Goal: Task Accomplishment & Management: Manage account settings

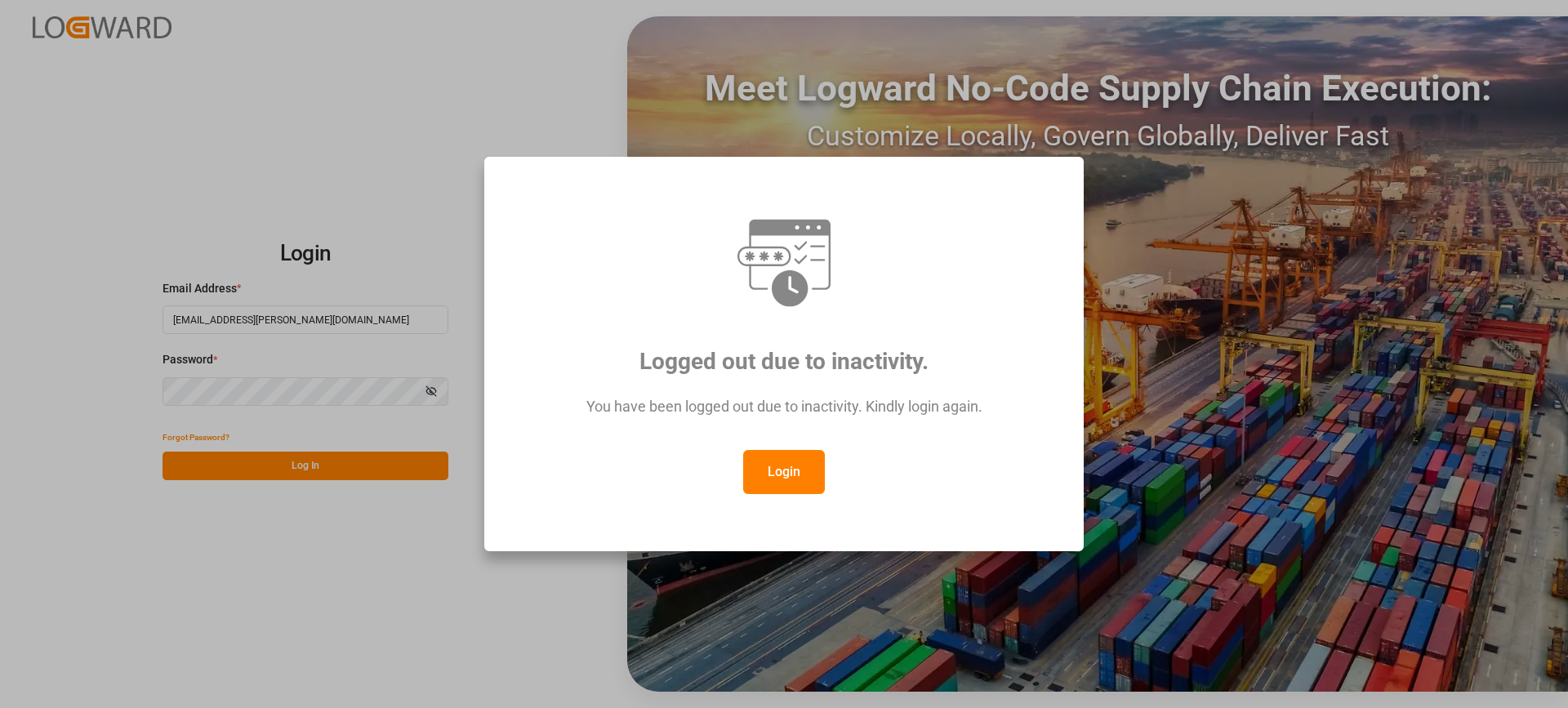
click at [798, 484] on button "Login" at bounding box center [784, 472] width 82 height 44
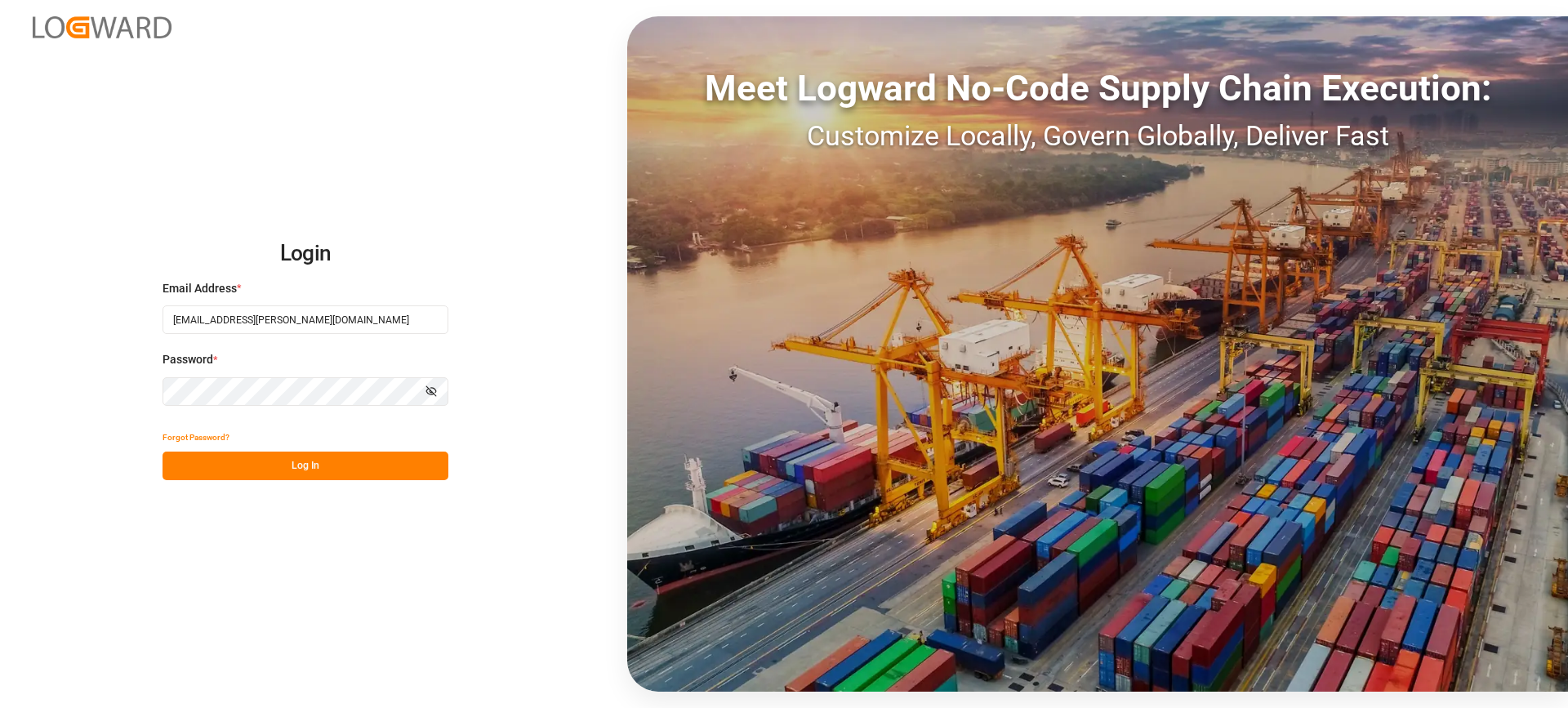
click at [347, 458] on button "Log In" at bounding box center [305, 465] width 286 height 28
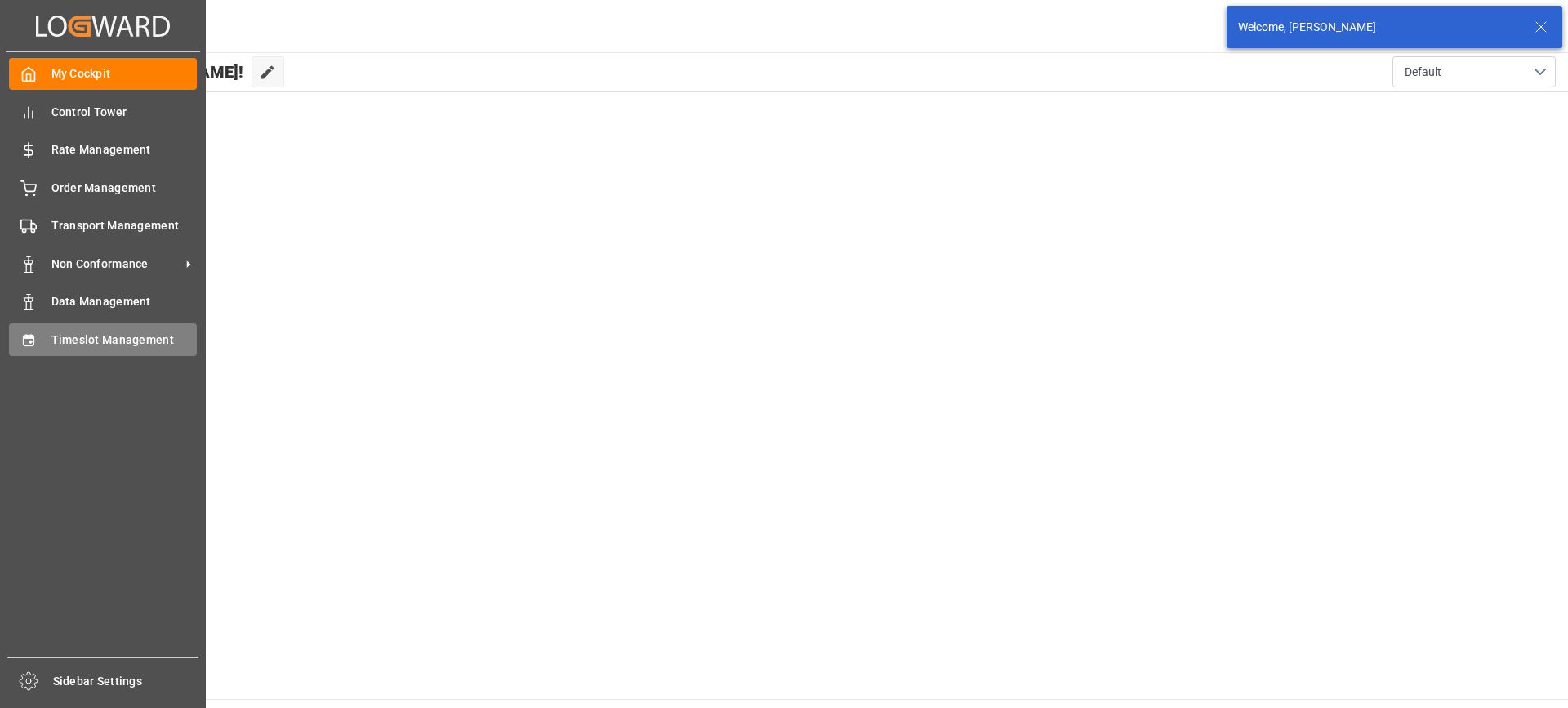
click at [36, 342] on icon at bounding box center [28, 340] width 17 height 17
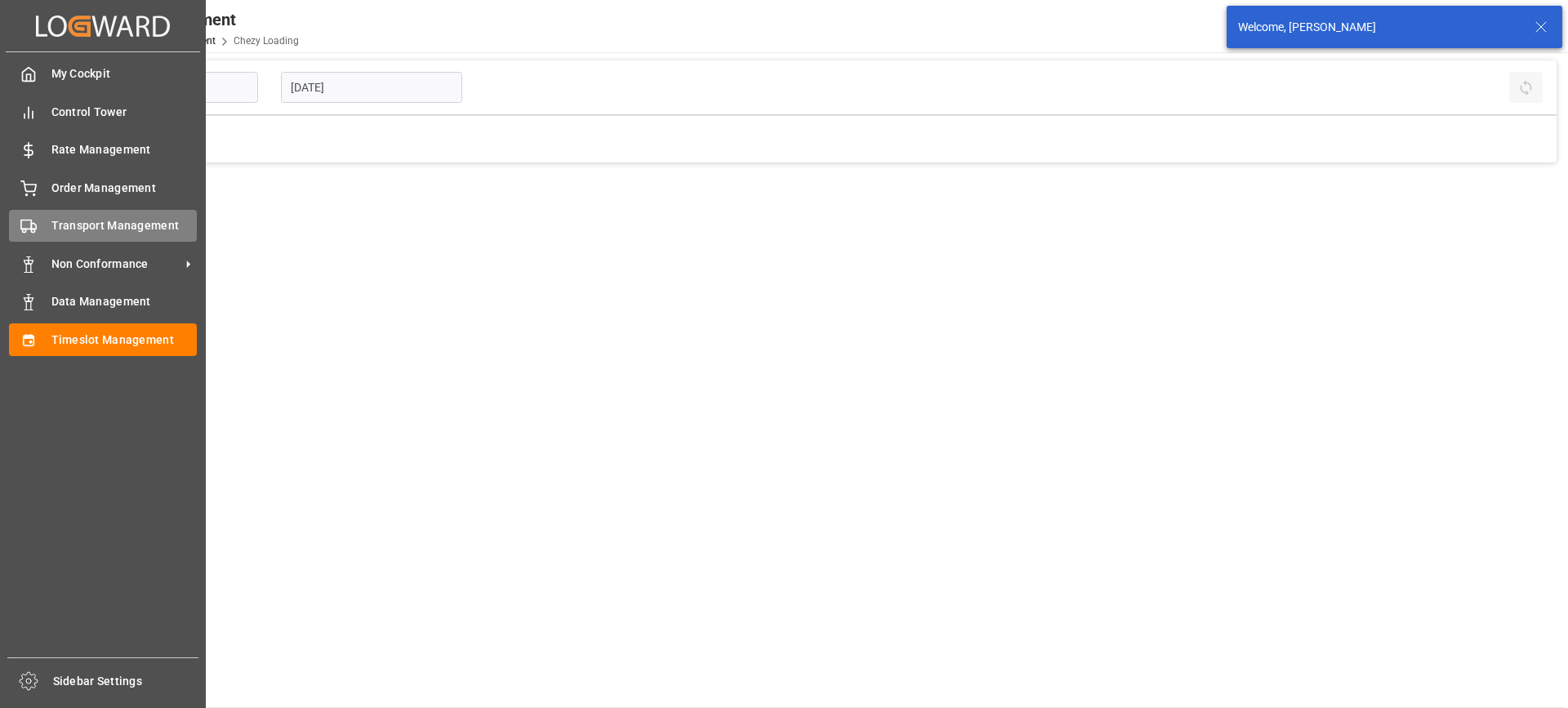
type input "Chezy Loading"
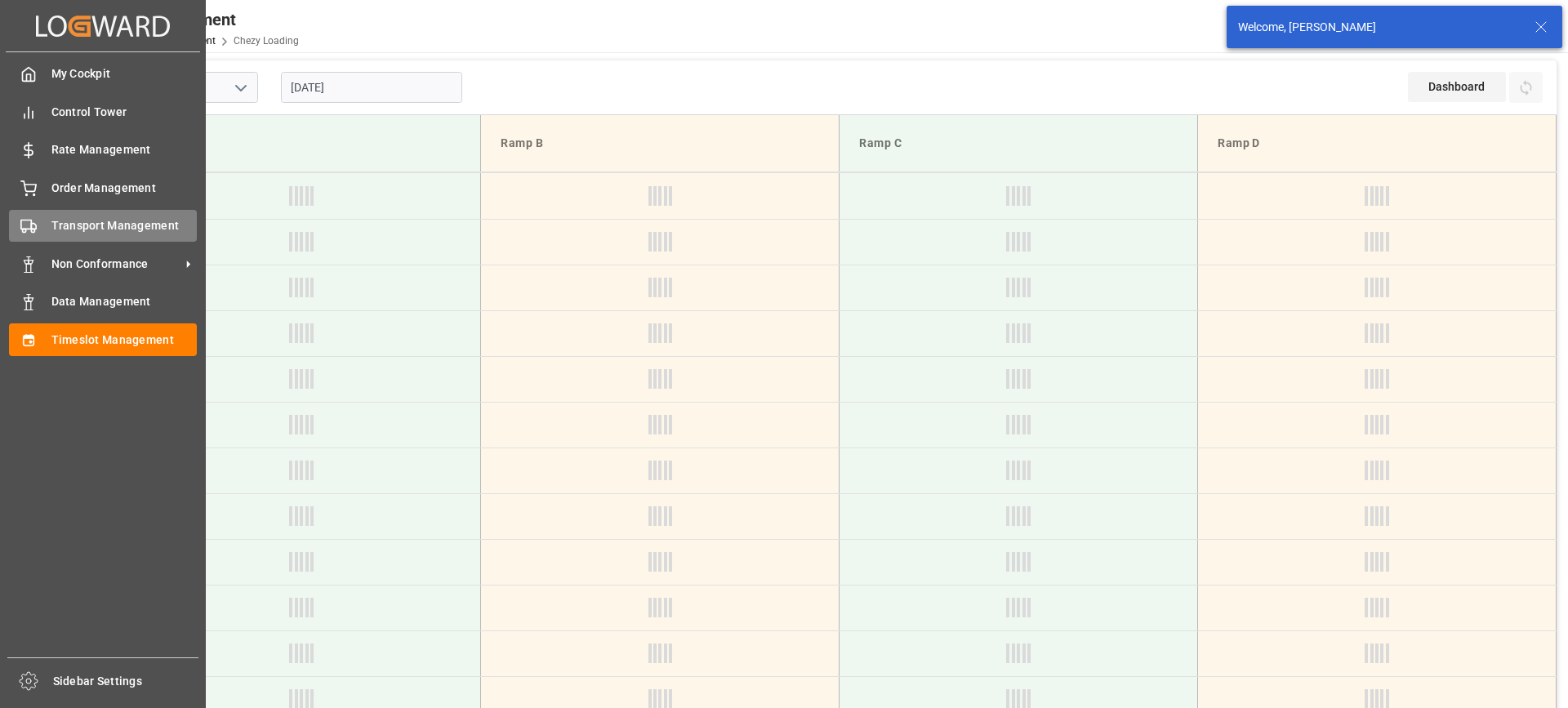
click at [98, 231] on span "Transport Management" at bounding box center [125, 226] width 146 height 18
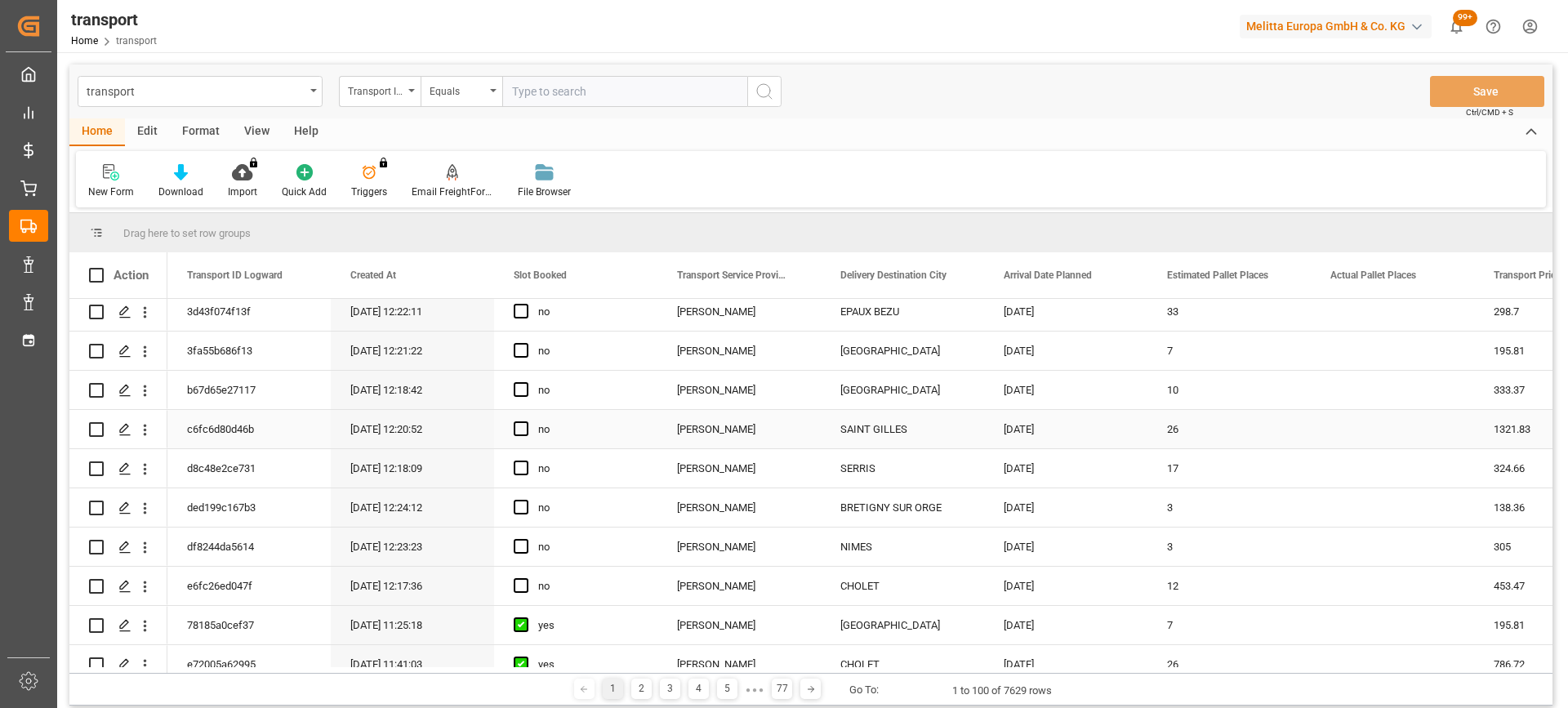
scroll to position [245, 0]
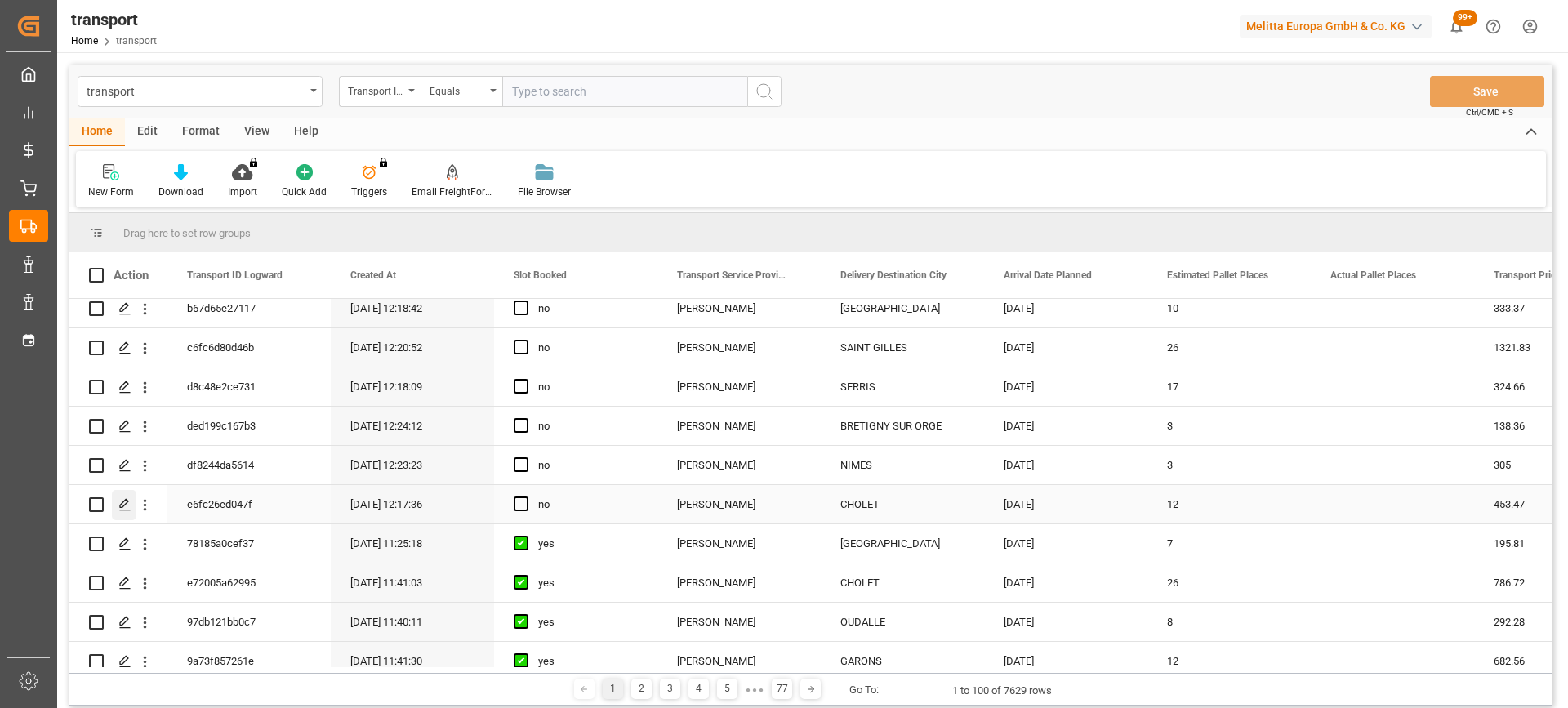
click at [130, 503] on icon "Press SPACE to select this row." at bounding box center [125, 504] width 13 height 13
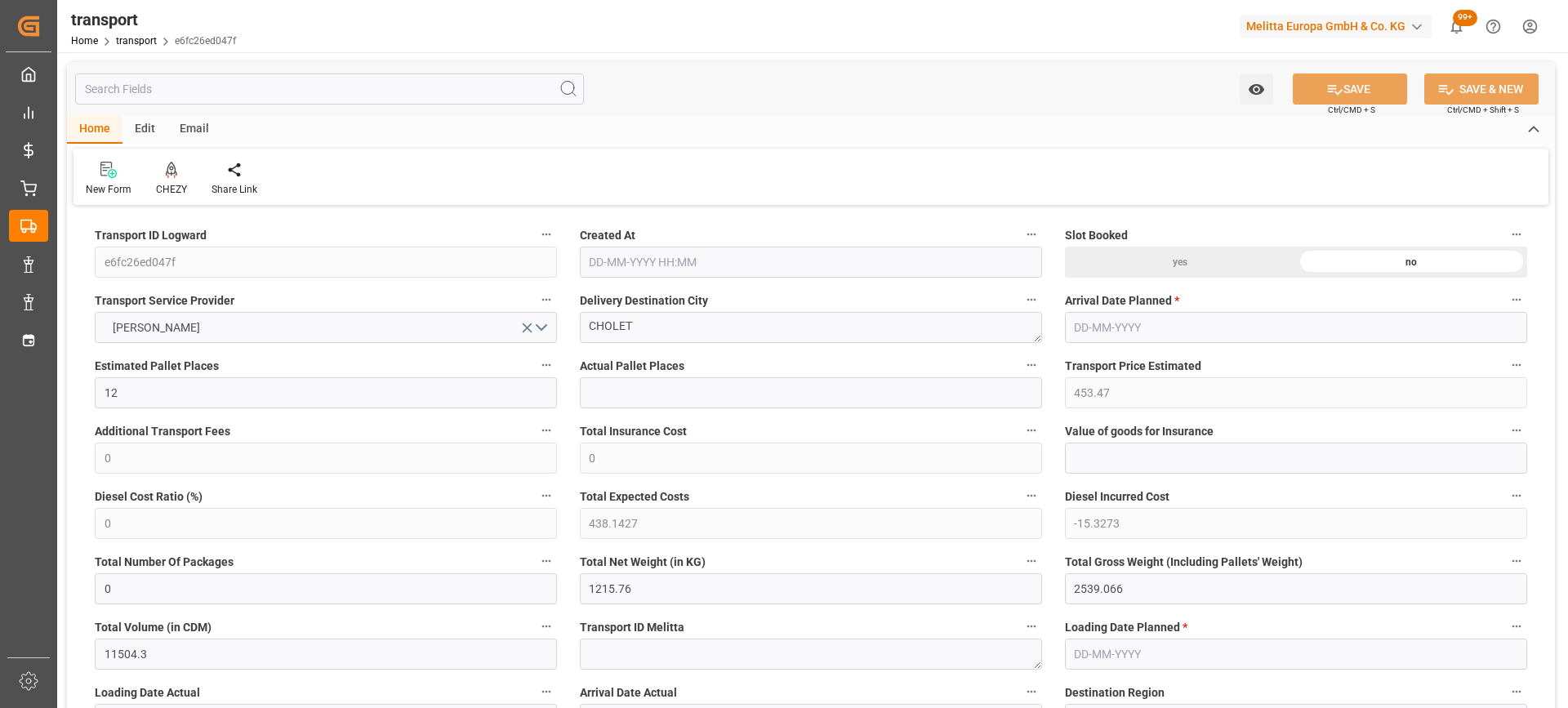
type input "12"
type input "453.47"
type input "0"
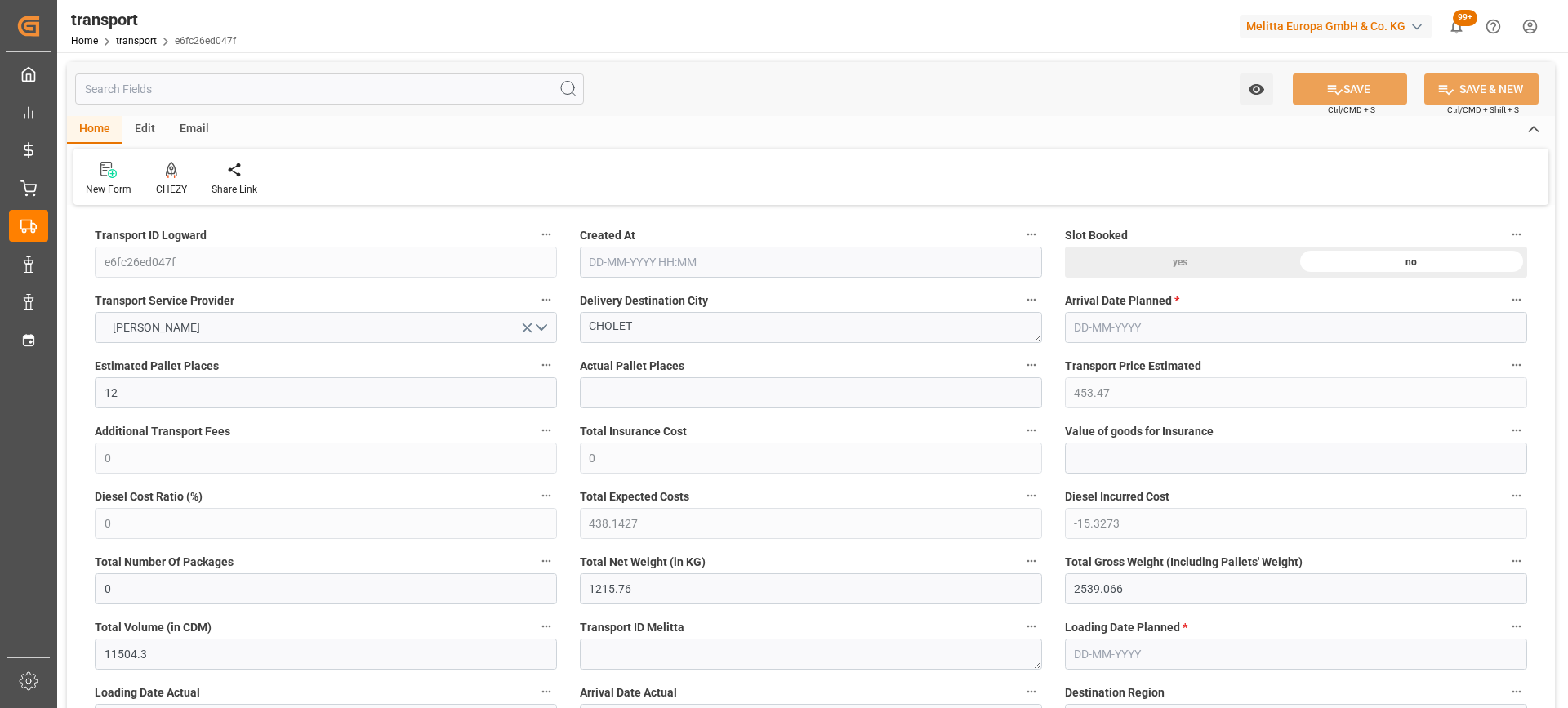
type input "438.1427"
type input "-15.3273"
type input "0"
type input "1215.76"
type input "2539.066"
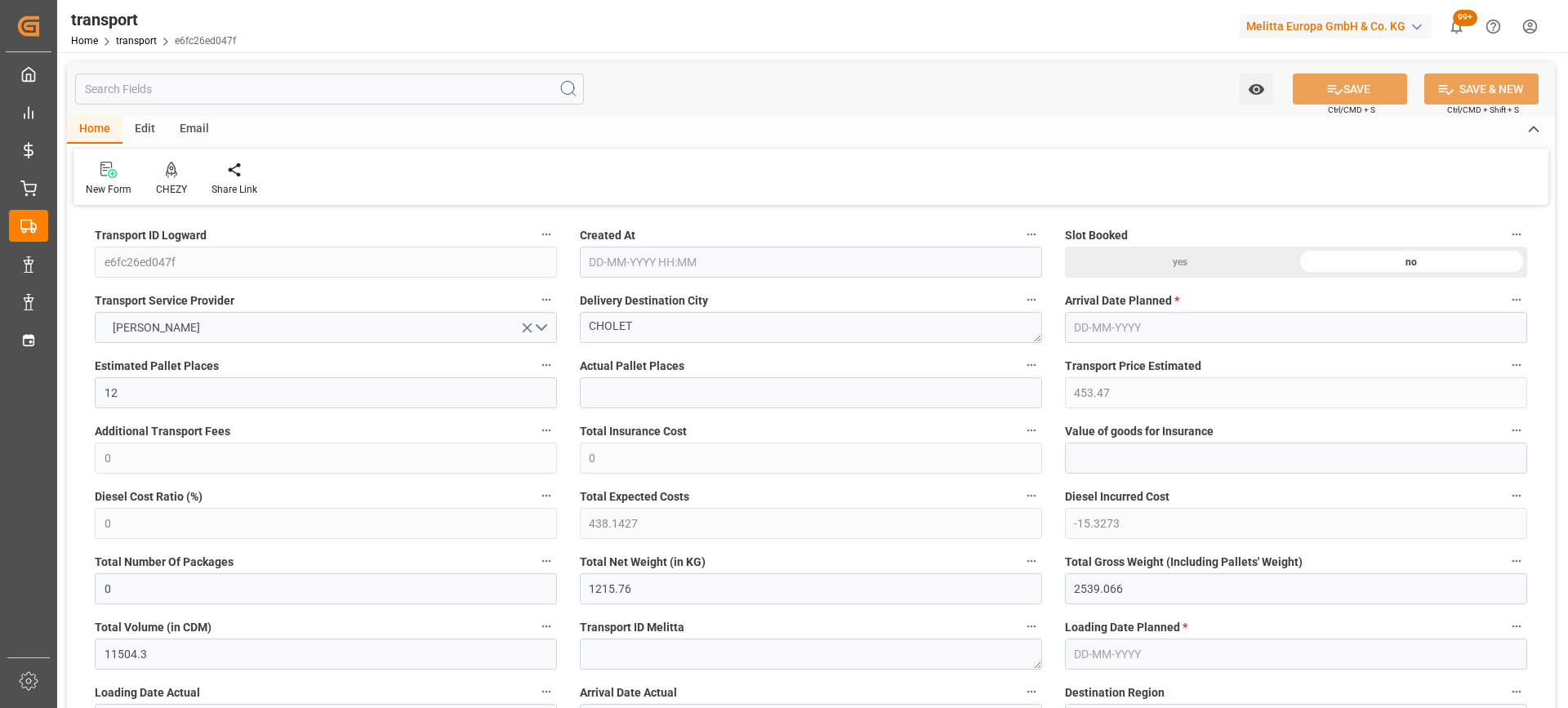
type input "11504.3"
type input "49"
type input "0"
type input "585"
type input "15"
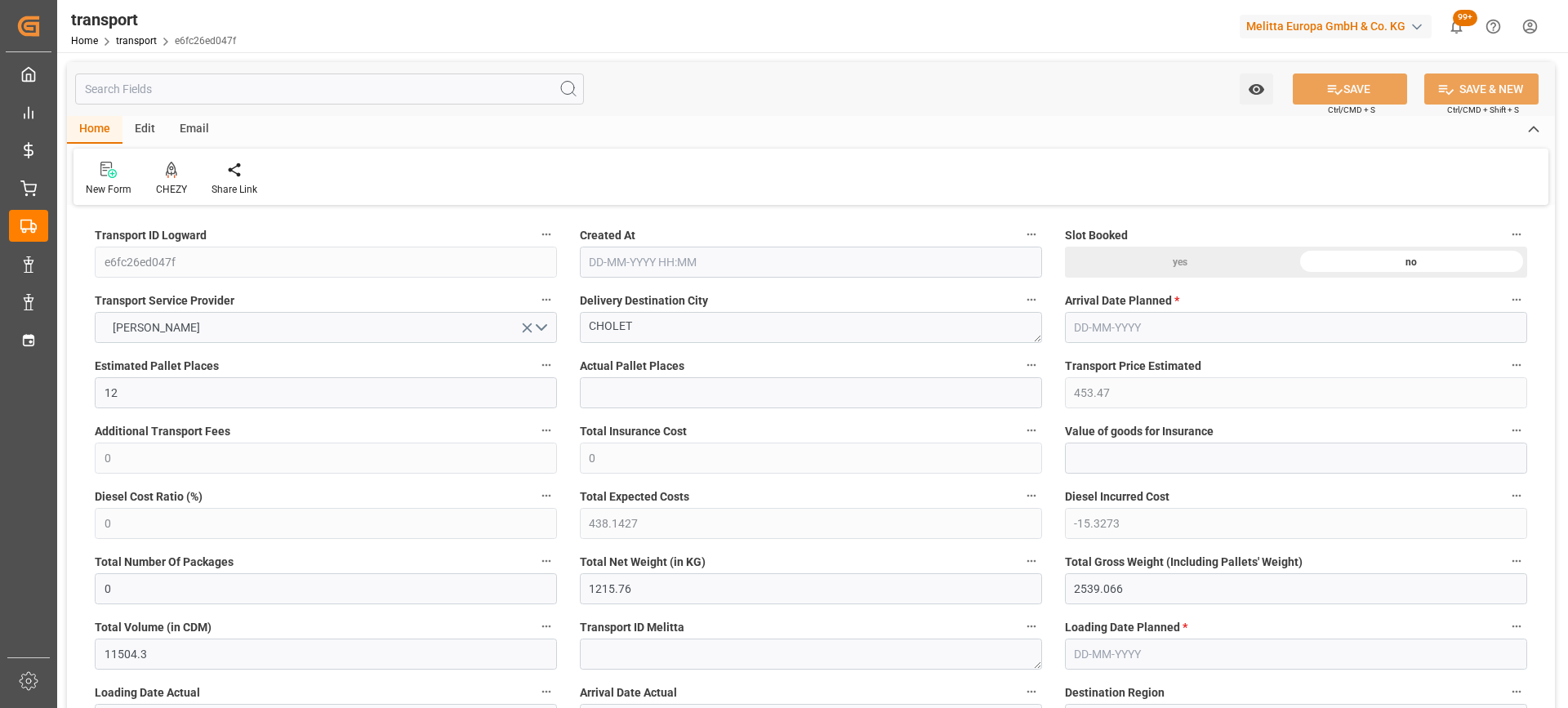
type input "101"
type input "2087.506"
type input "0"
type input "4710.8598"
type input "0"
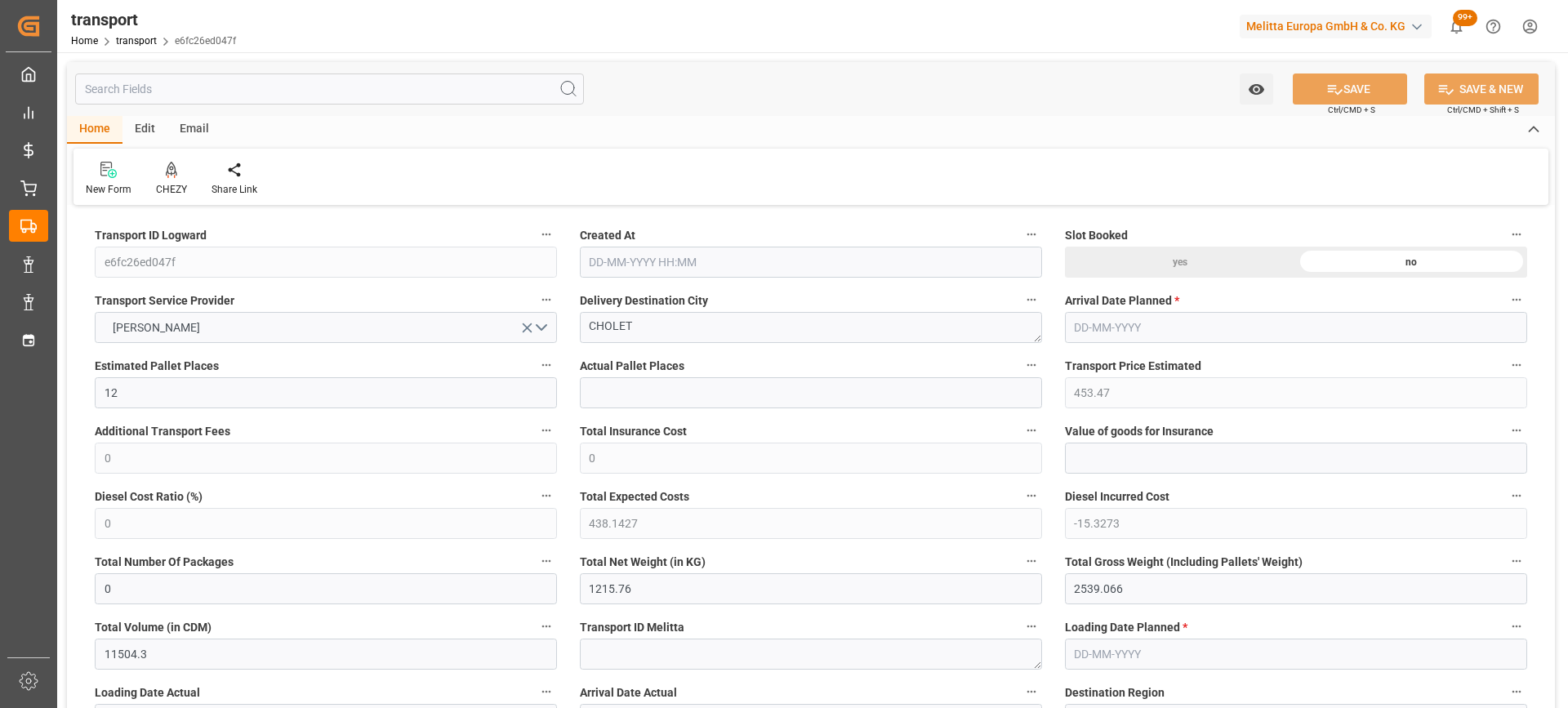
type input "0"
type input "21"
type input "35"
type input "26-09-2025 12:17"
type input "[DATE]"
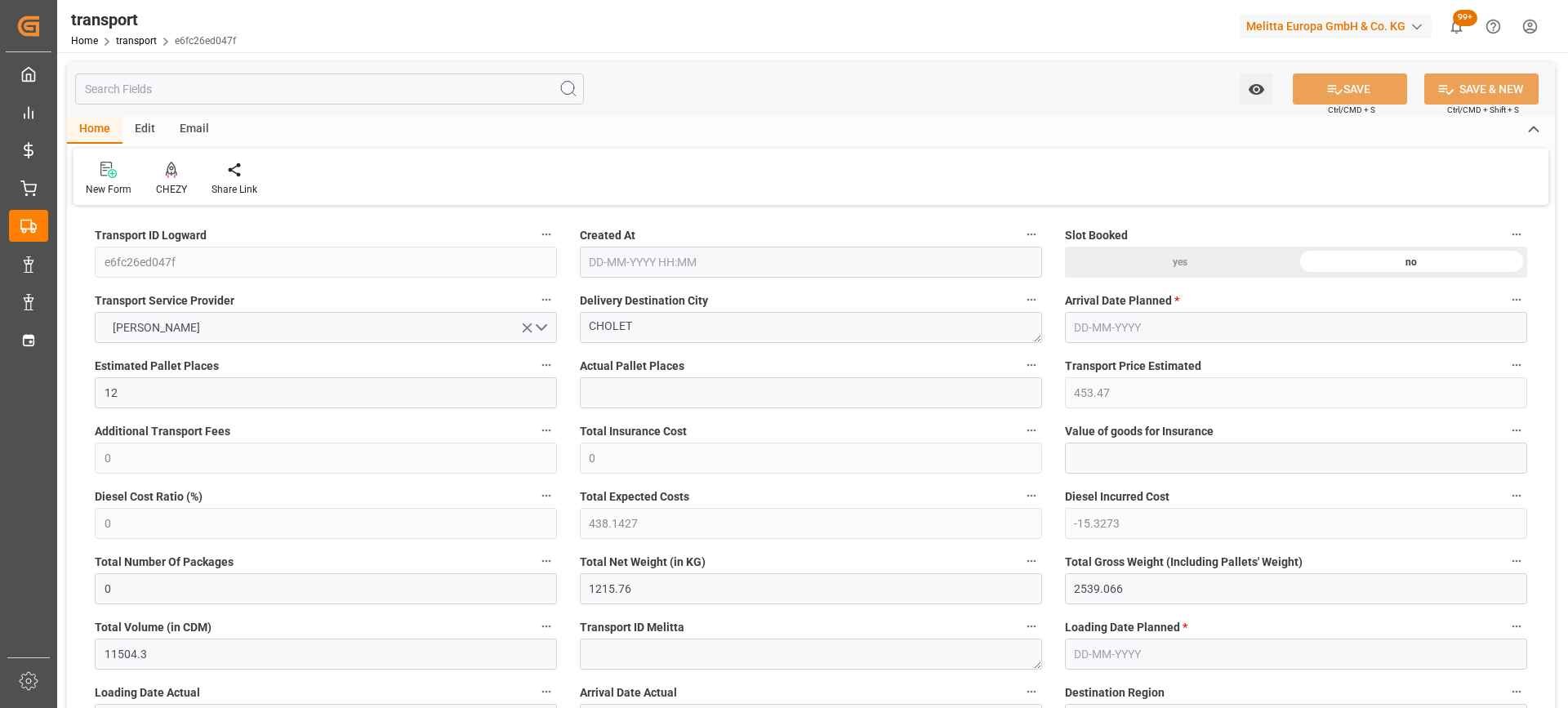
type input "[DATE]"
drag, startPoint x: 632, startPoint y: 327, endPoint x: 453, endPoint y: 327, distance: 179.0
click at [170, 162] on icon at bounding box center [171, 168] width 12 height 14
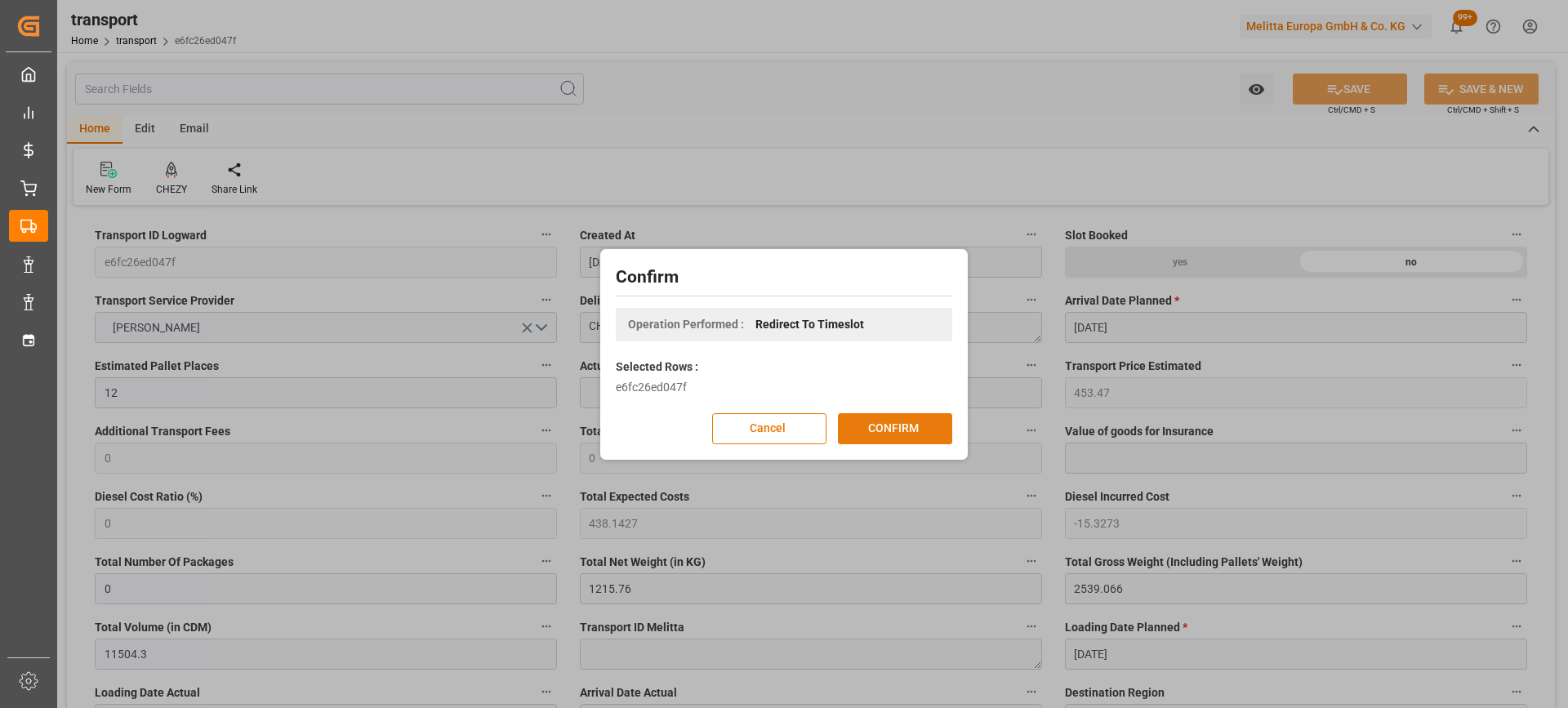
click at [893, 425] on button "CONFIRM" at bounding box center [895, 429] width 115 height 31
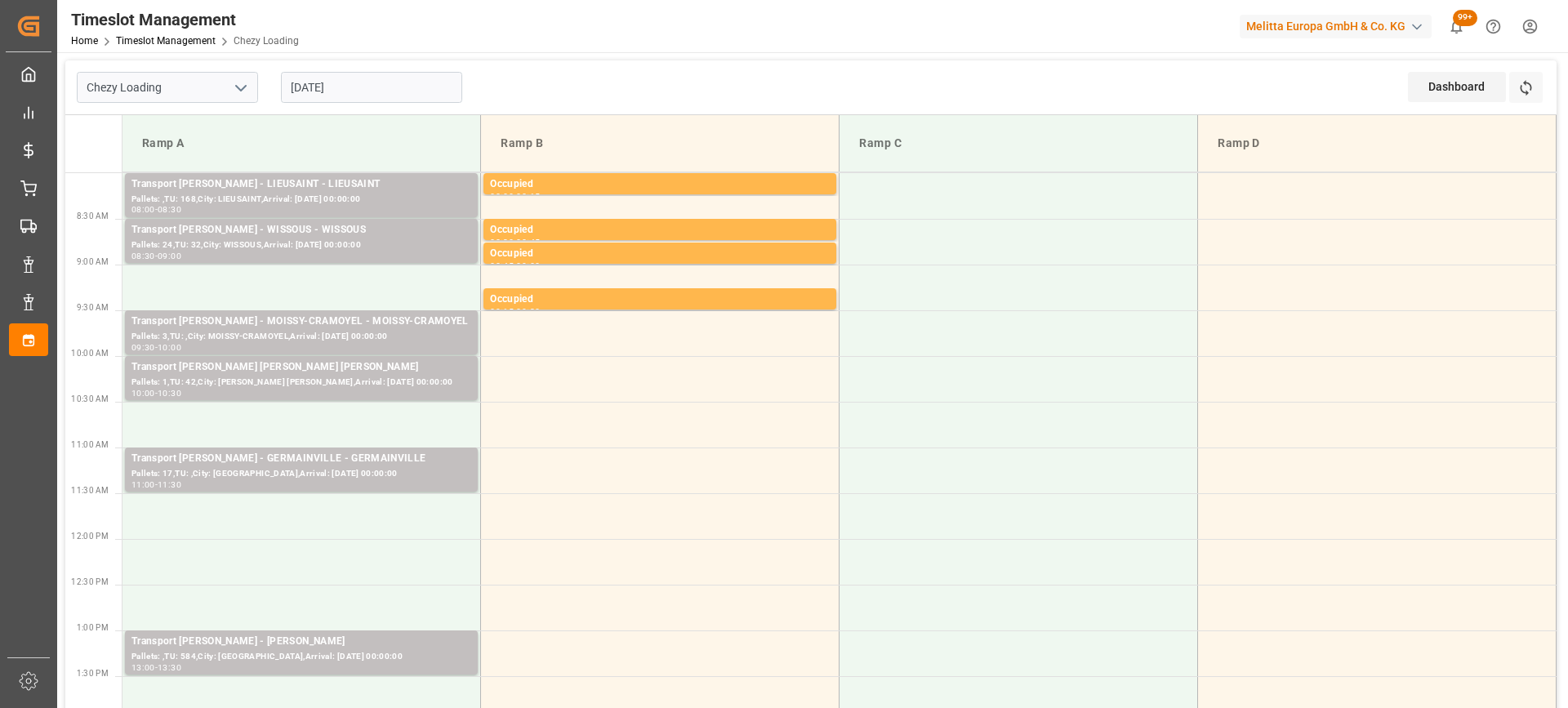
click at [379, 89] on input "[DATE]" at bounding box center [372, 88] width 181 height 31
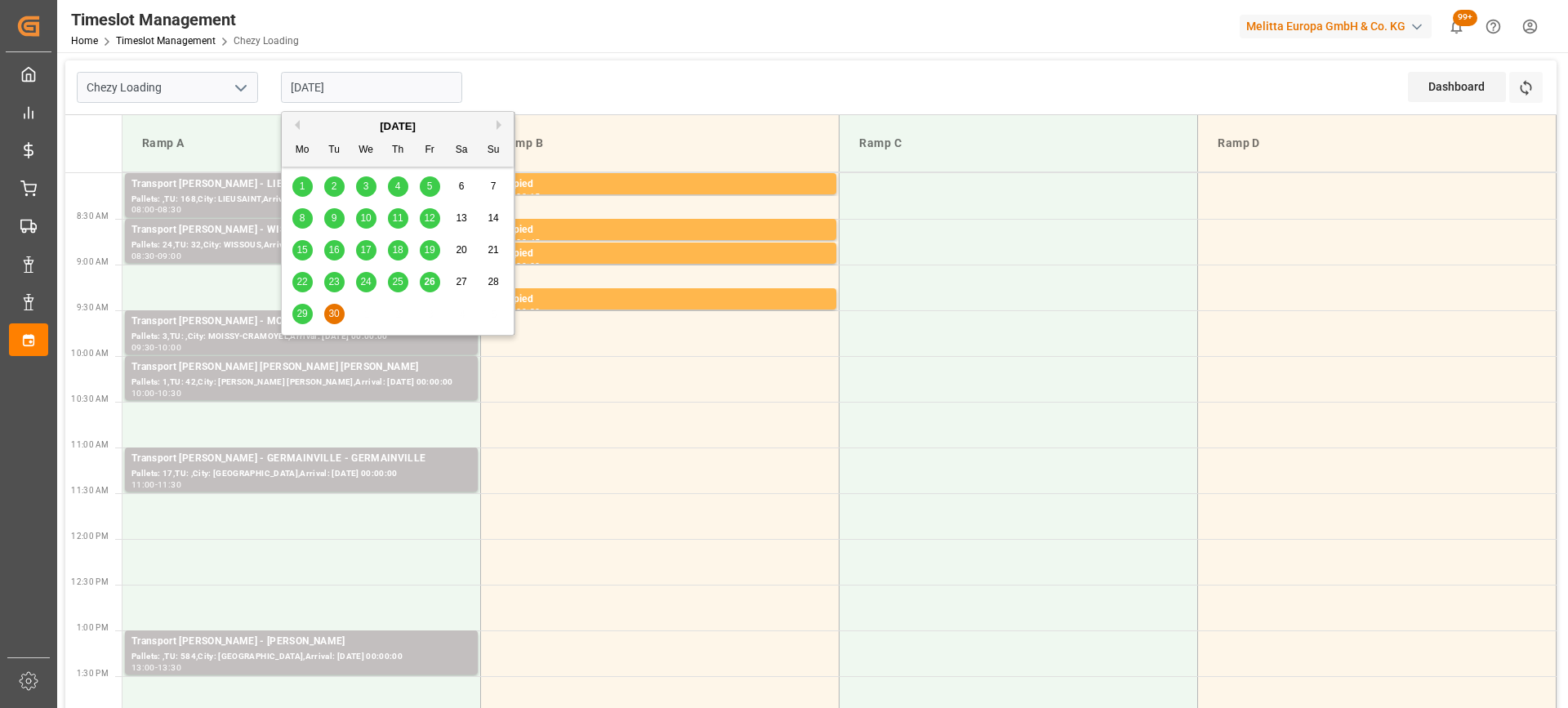
click at [298, 312] on span "29" at bounding box center [302, 314] width 11 height 12
type input "[DATE]"
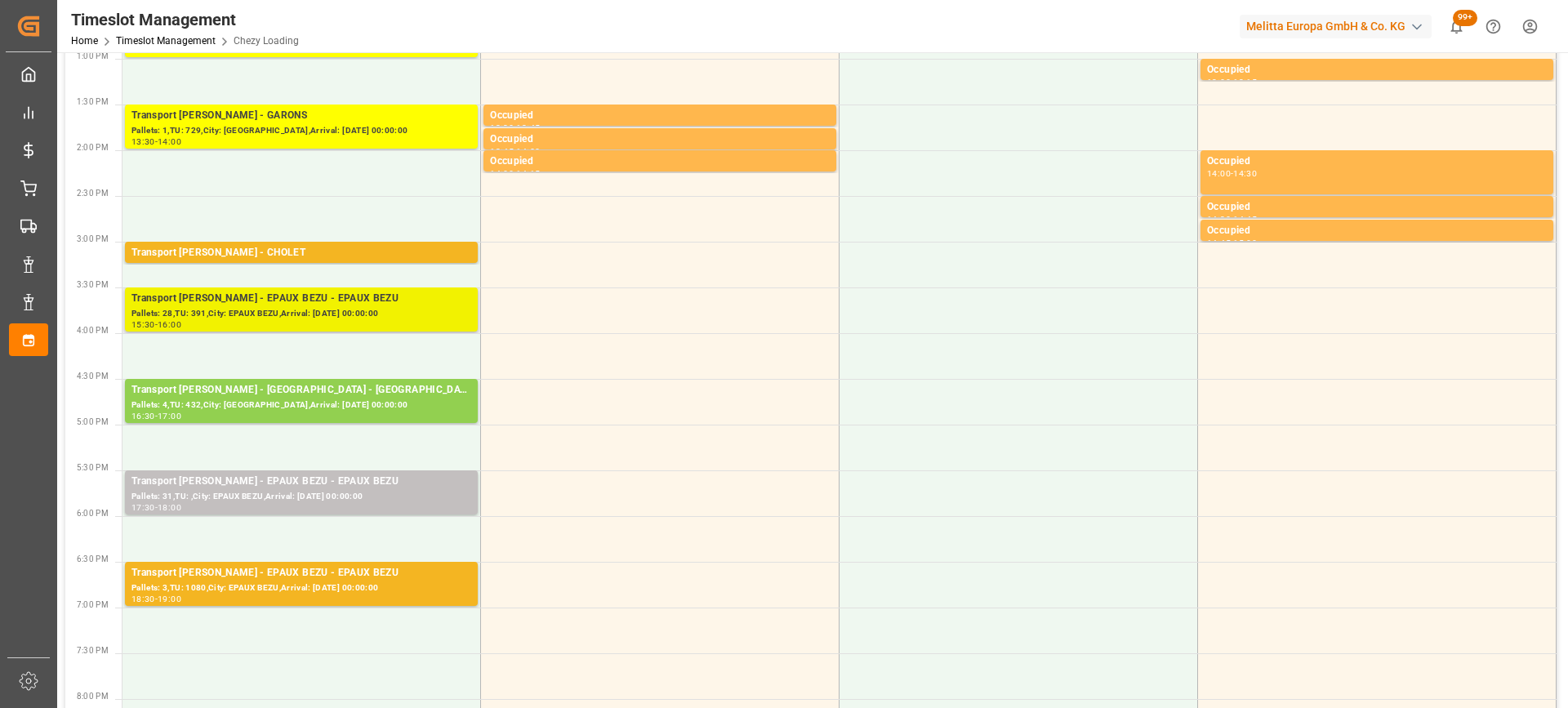
scroll to position [490, 0]
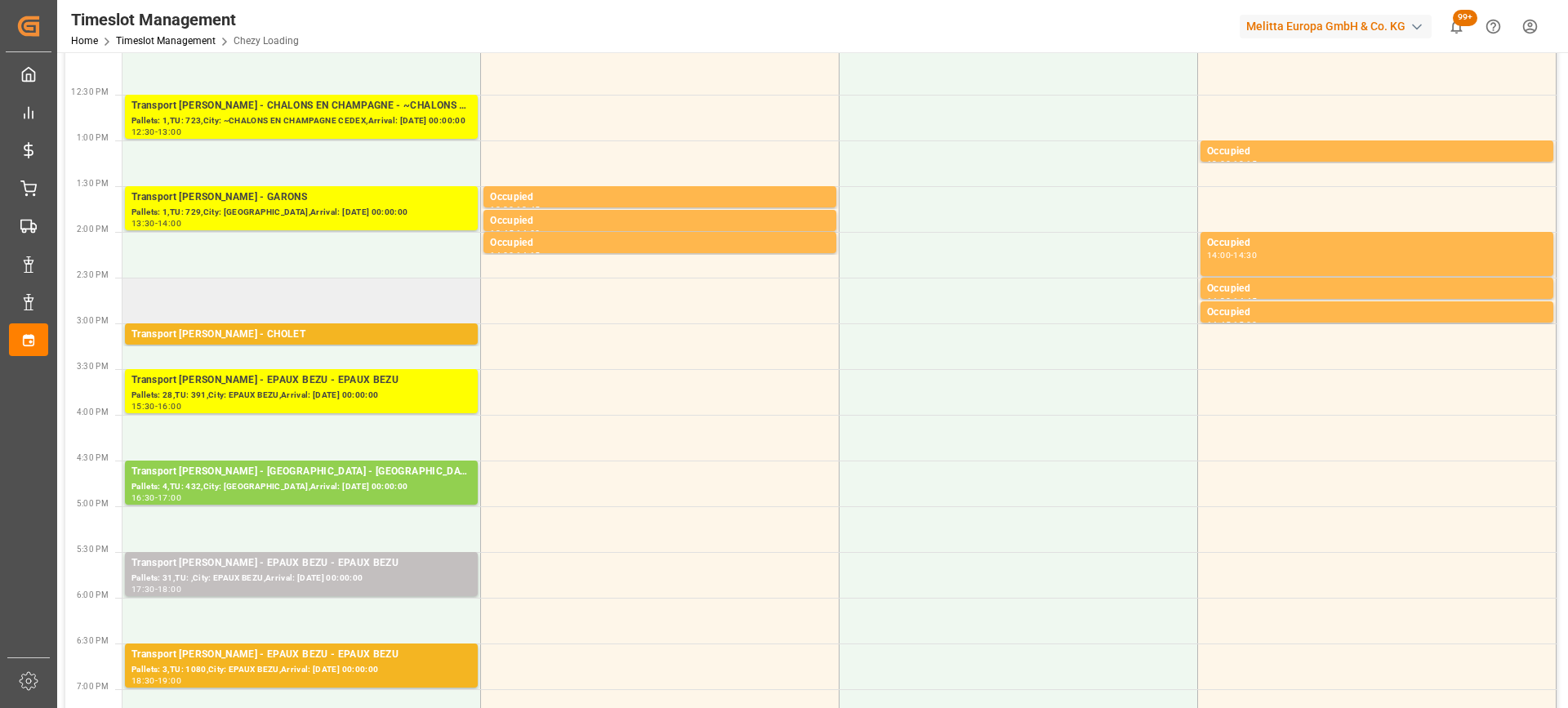
click at [301, 308] on td at bounding box center [302, 300] width 359 height 46
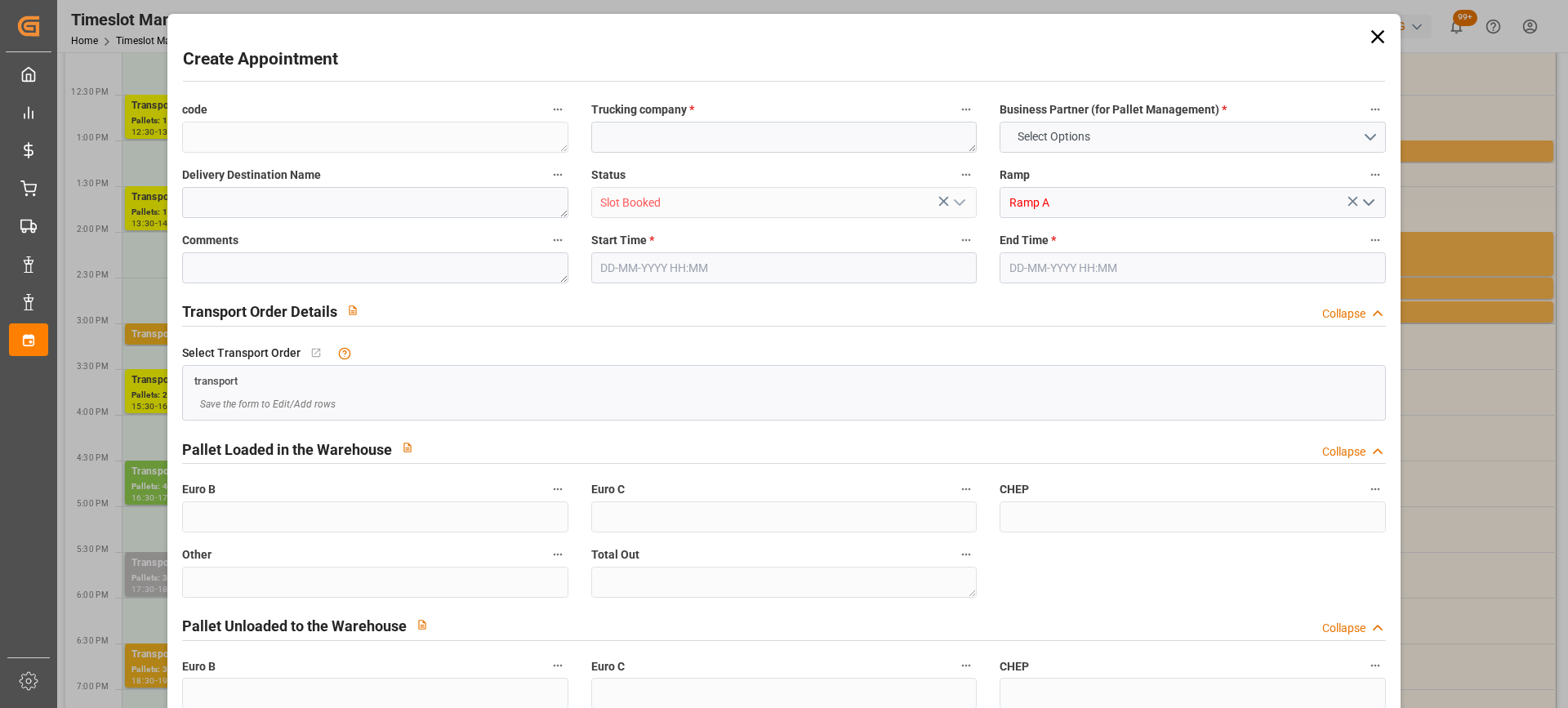
type input "0"
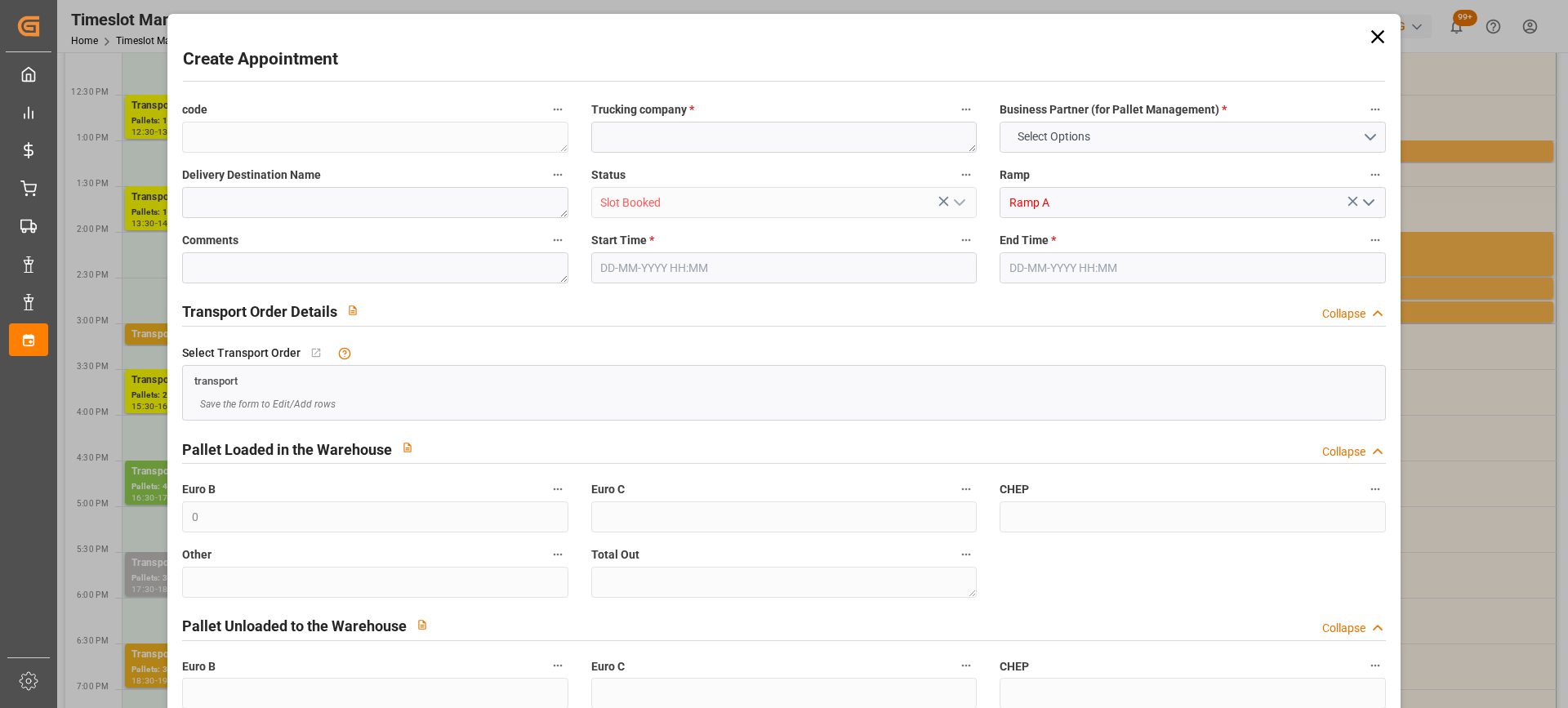
type input "0"
type input "29-09-2025 14:30"
type input "29-09-2025 15:00"
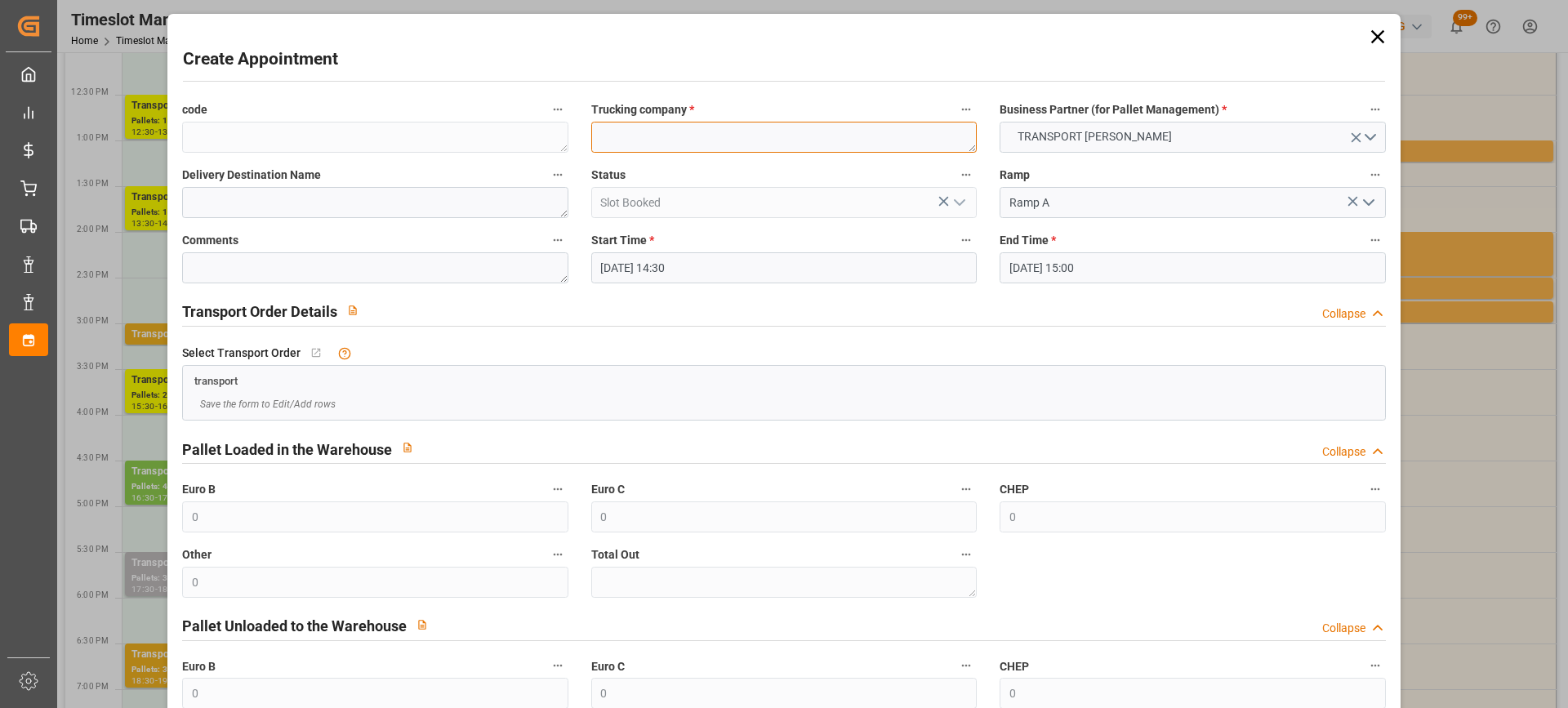
paste textarea "CHOLET"
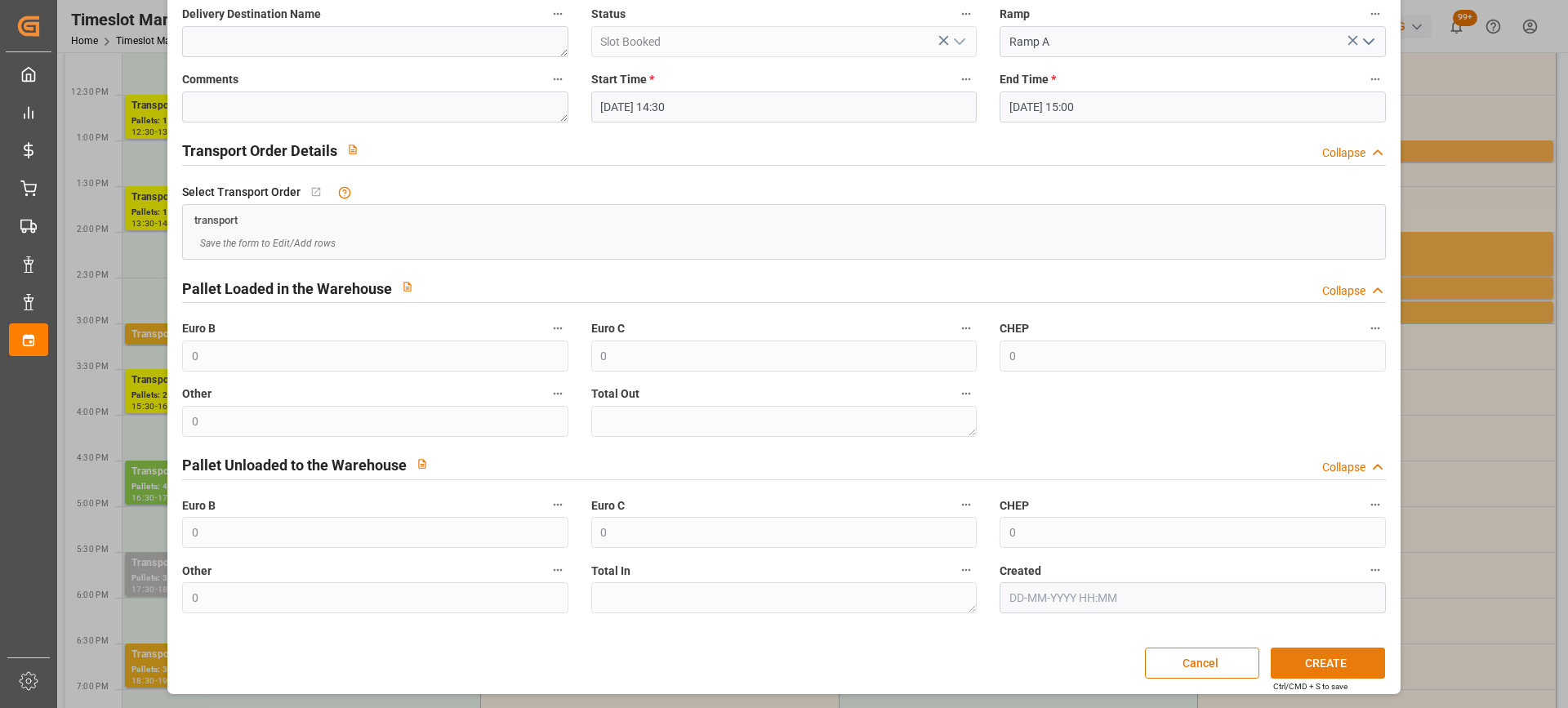
type textarea "CHOLET"
click at [1357, 662] on button "CREATE" at bounding box center [1328, 663] width 115 height 31
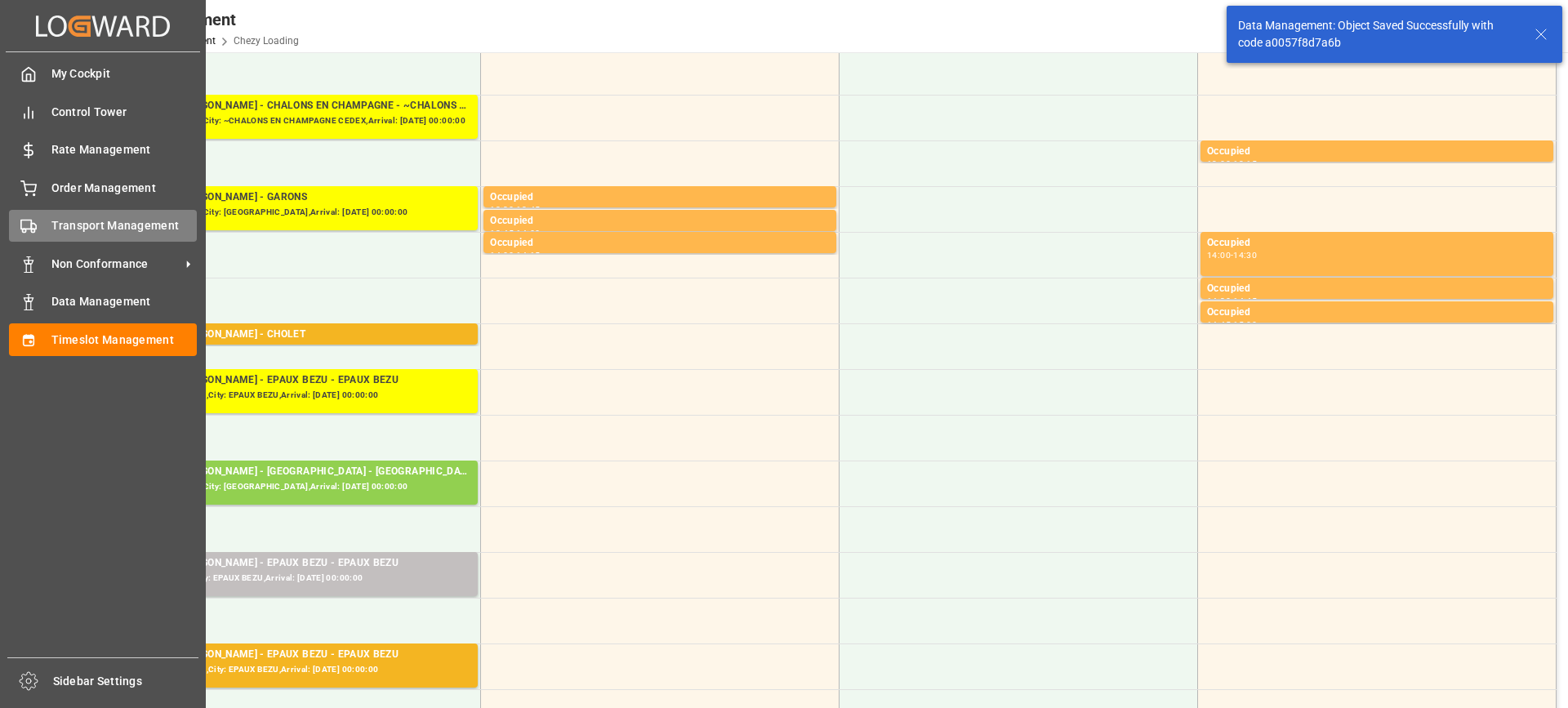
click at [40, 229] on div "Transport Management Transport Management" at bounding box center [102, 226] width 188 height 32
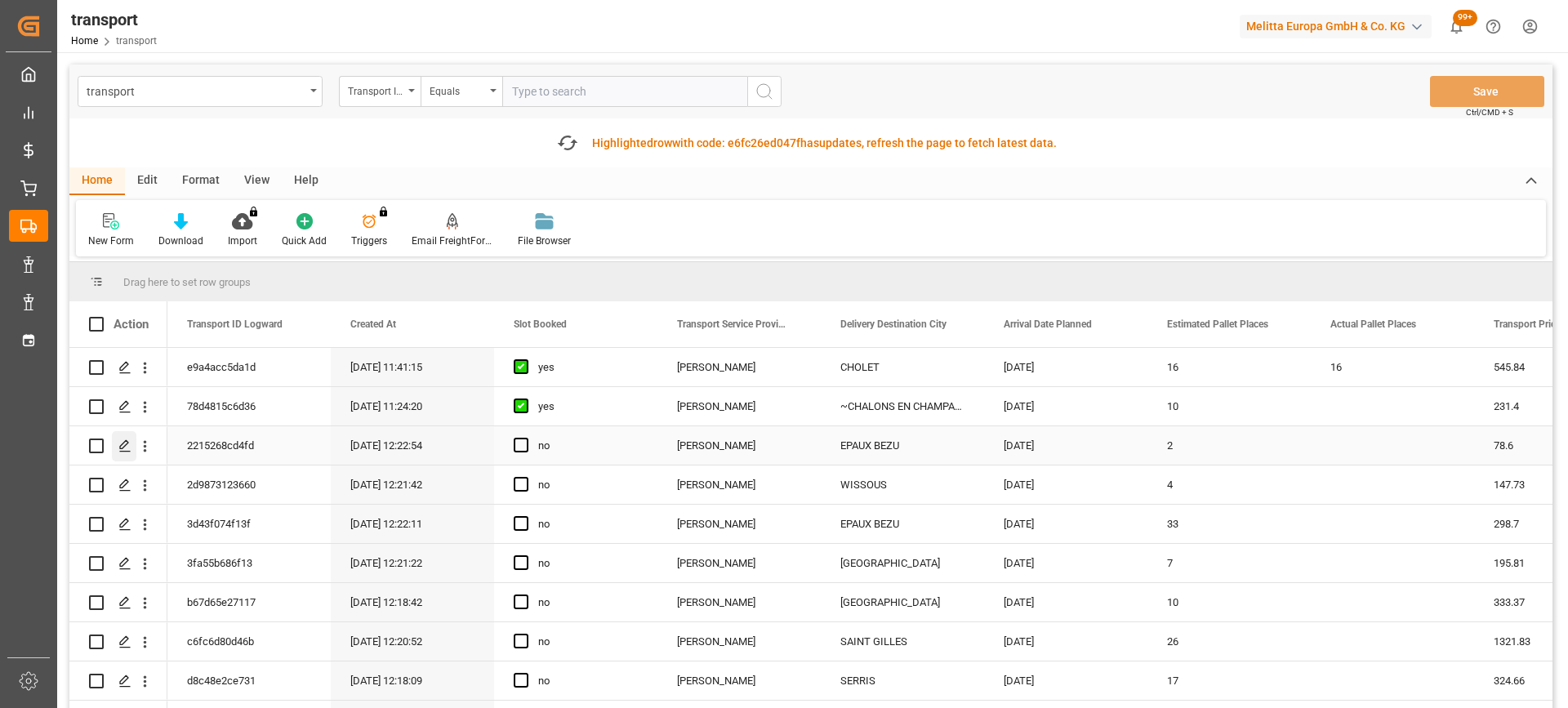
click at [128, 447] on icon "Press SPACE to select this row." at bounding box center [125, 445] width 13 height 13
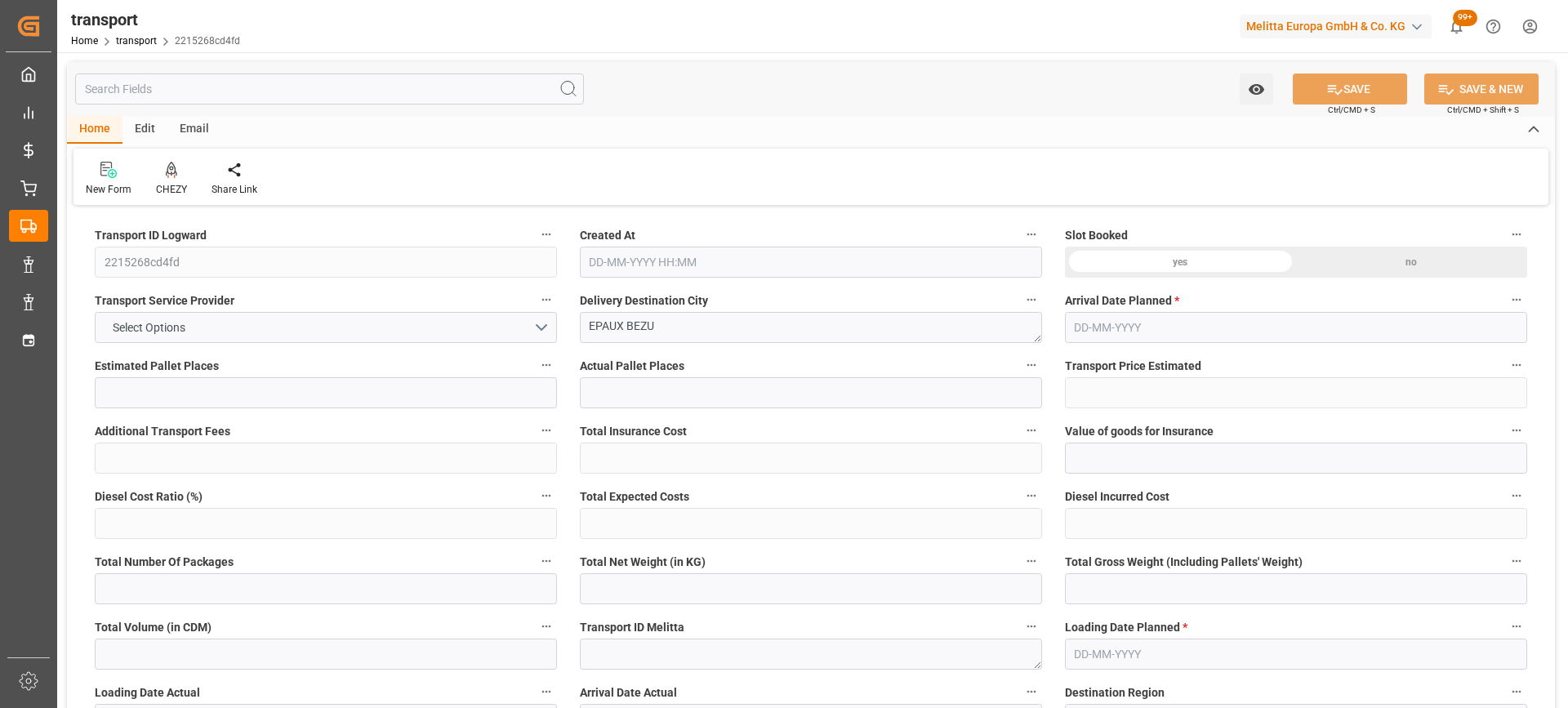
type input "2"
type input "78.6"
type input "0"
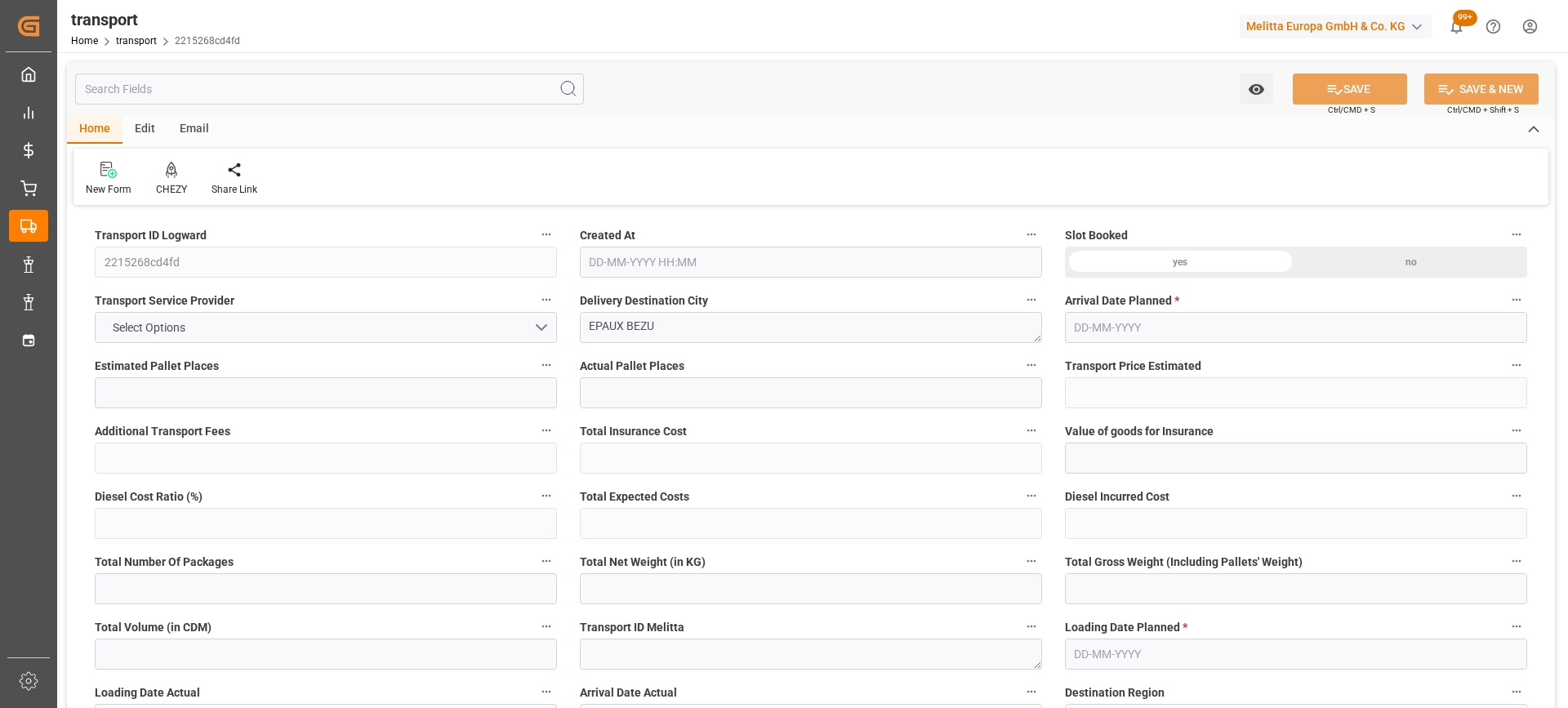
type input "75.9433"
type input "-2.6567"
type input "0"
type input "87.488"
type input "253.268"
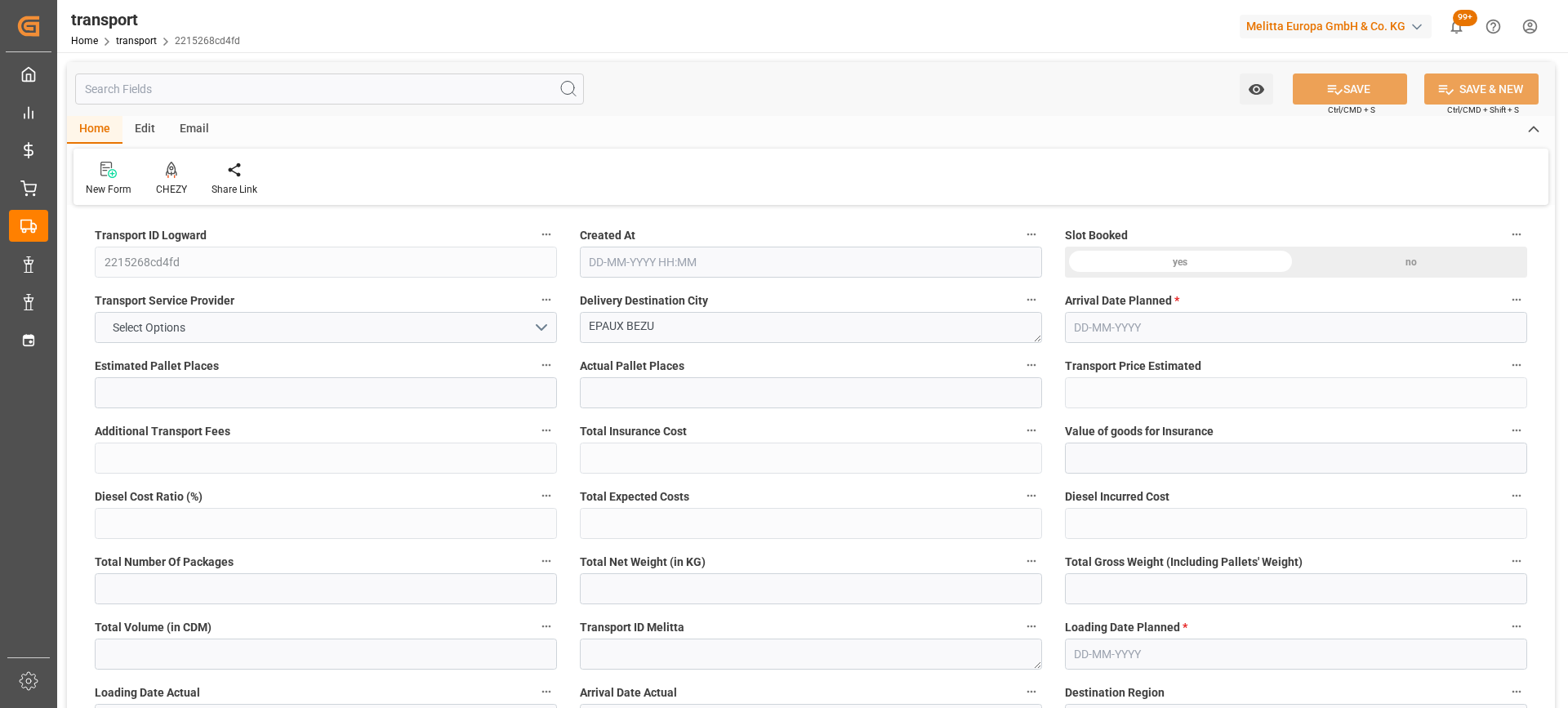
type input "1439.2"
type input "2"
type input "0"
type input "48"
type input "2"
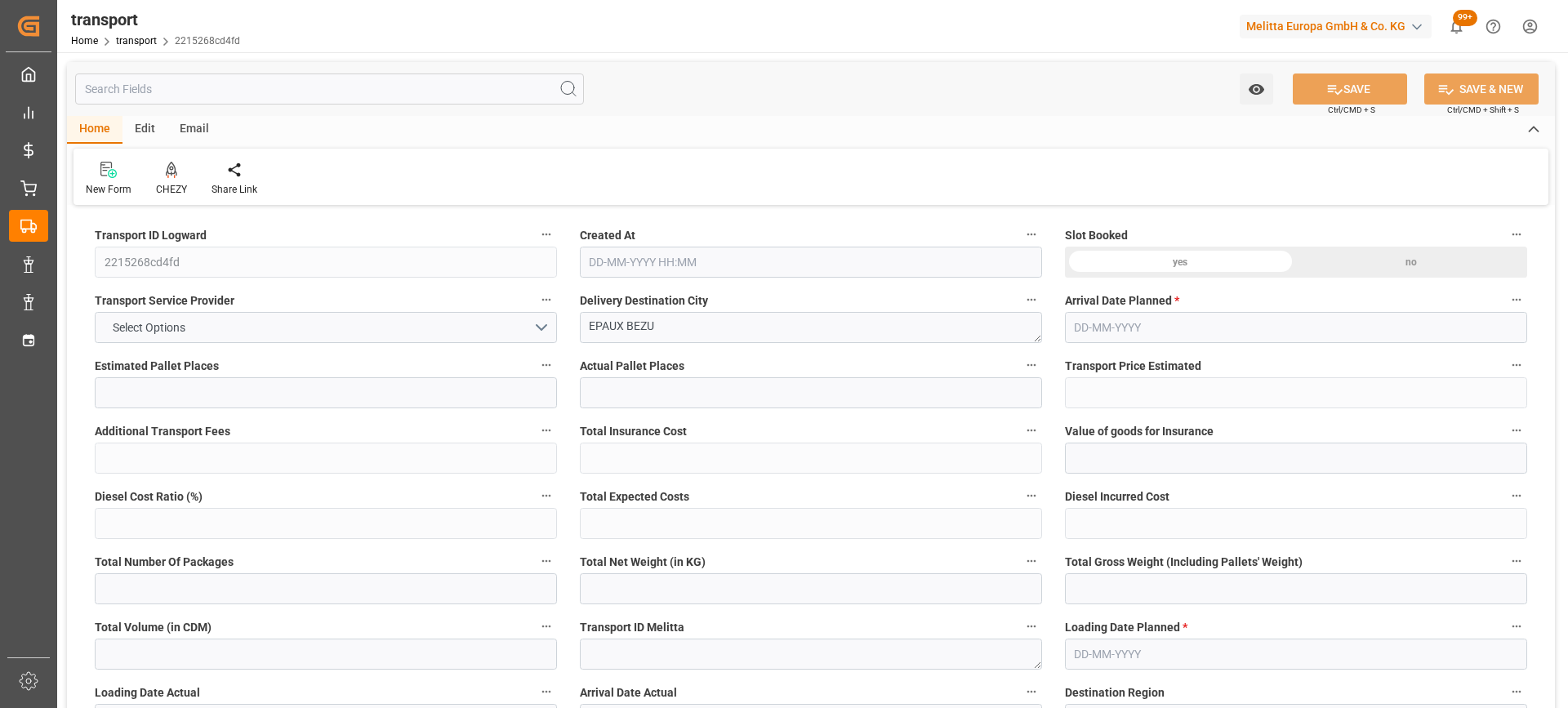
type input "101"
type input "206.048"
type input "0"
type input "4710.8598"
type input "0"
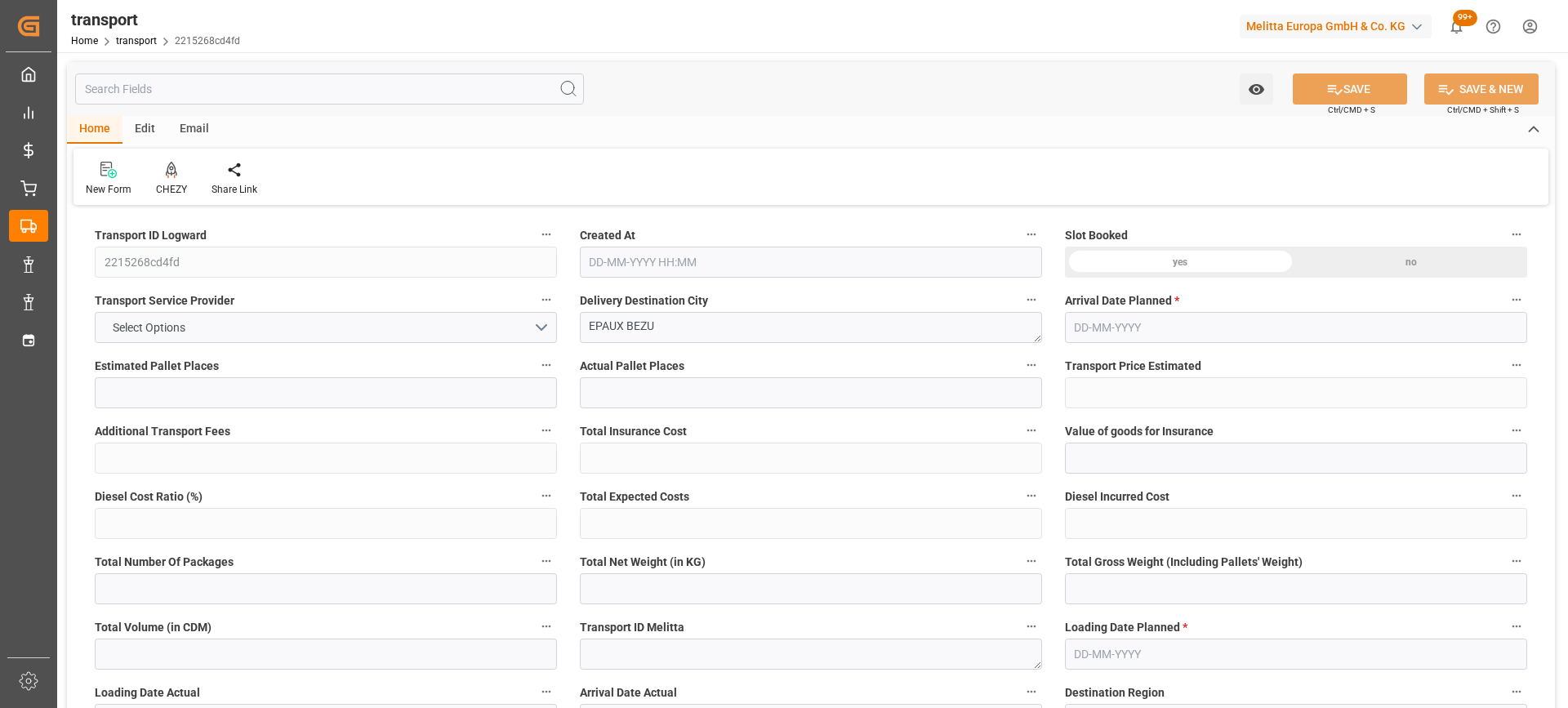
type input "0"
type input "21"
type input "35"
type input "[DATE] 12:22"
type input "[DATE]"
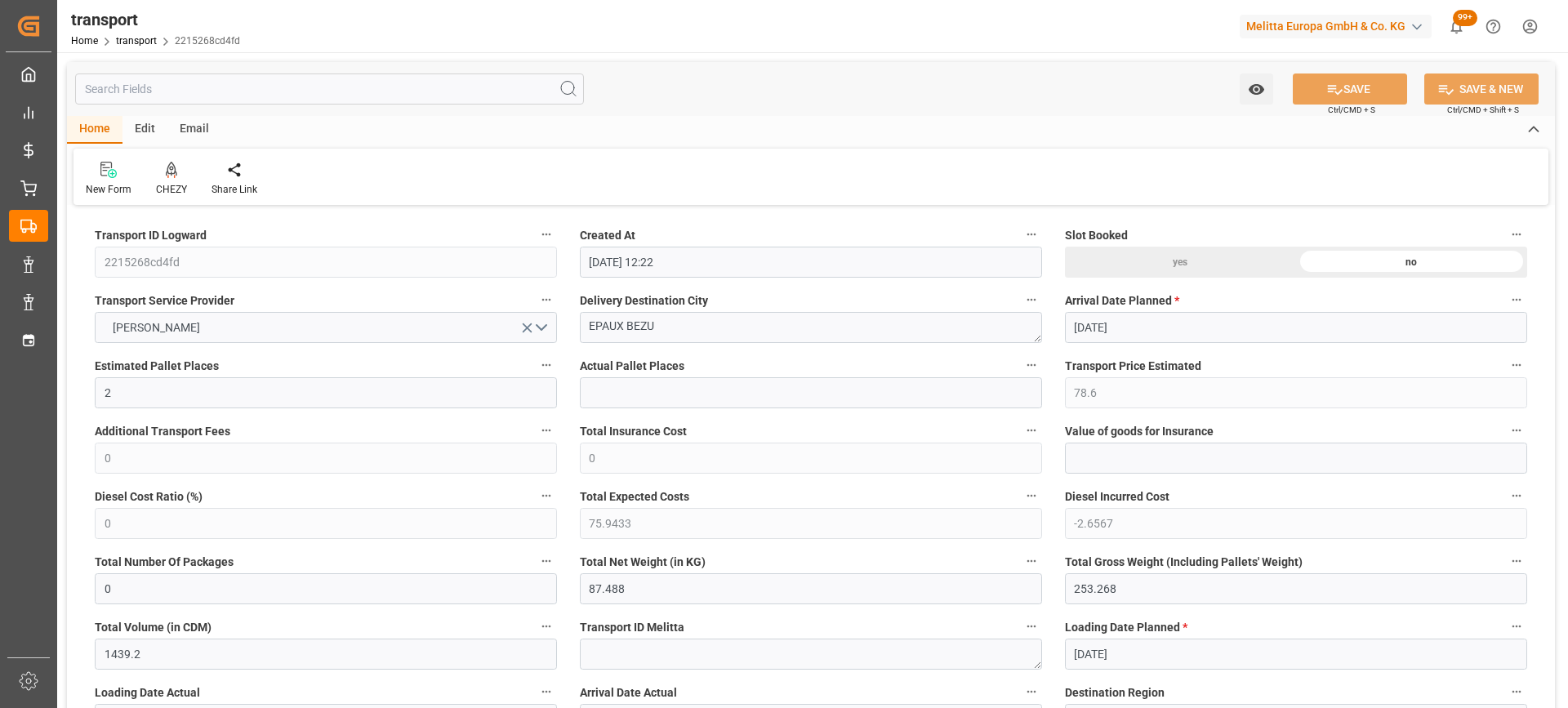
type input "[DATE]"
drag, startPoint x: 681, startPoint y: 329, endPoint x: 622, endPoint y: 327, distance: 59.0
click at [172, 170] on icon at bounding box center [171, 169] width 12 height 17
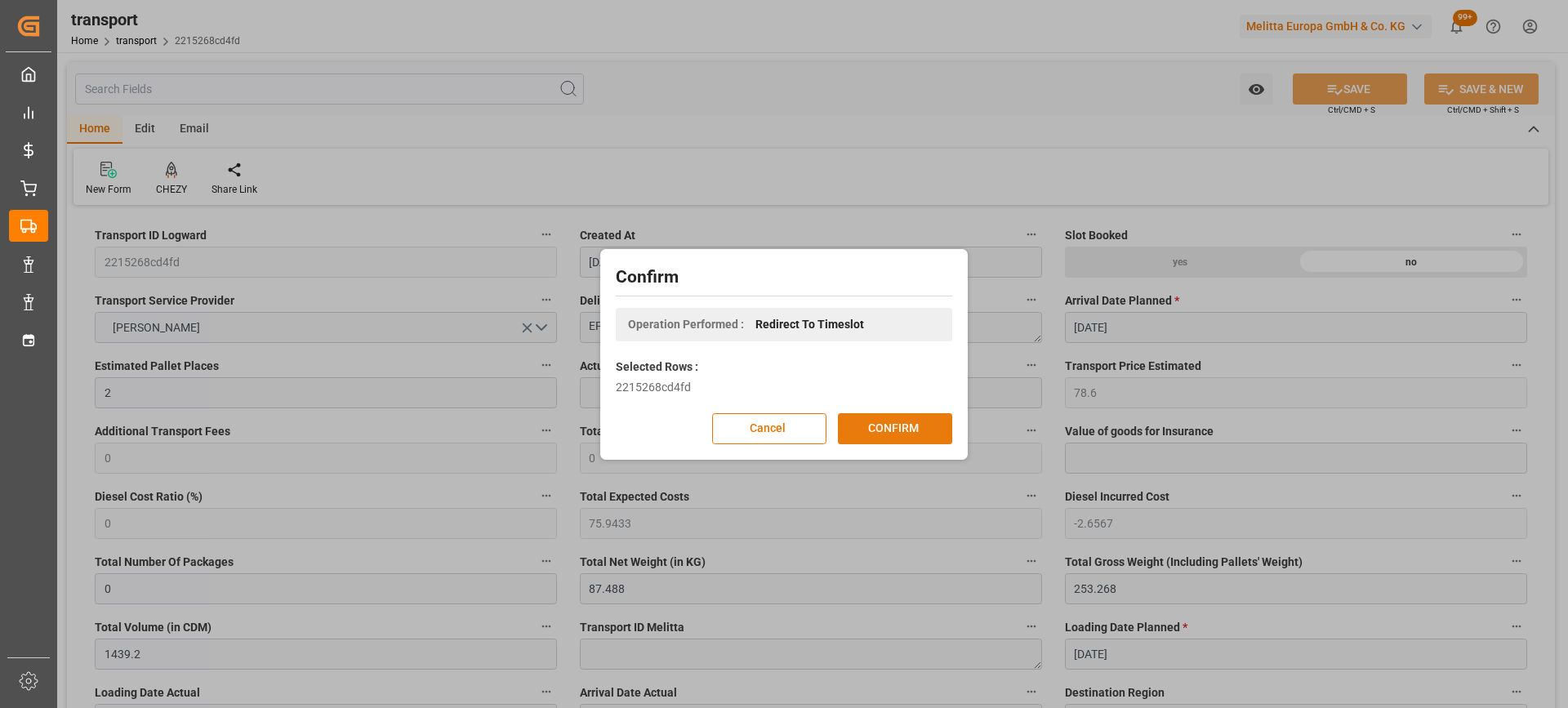
click at [887, 423] on button "CONFIRM" at bounding box center [895, 429] width 115 height 31
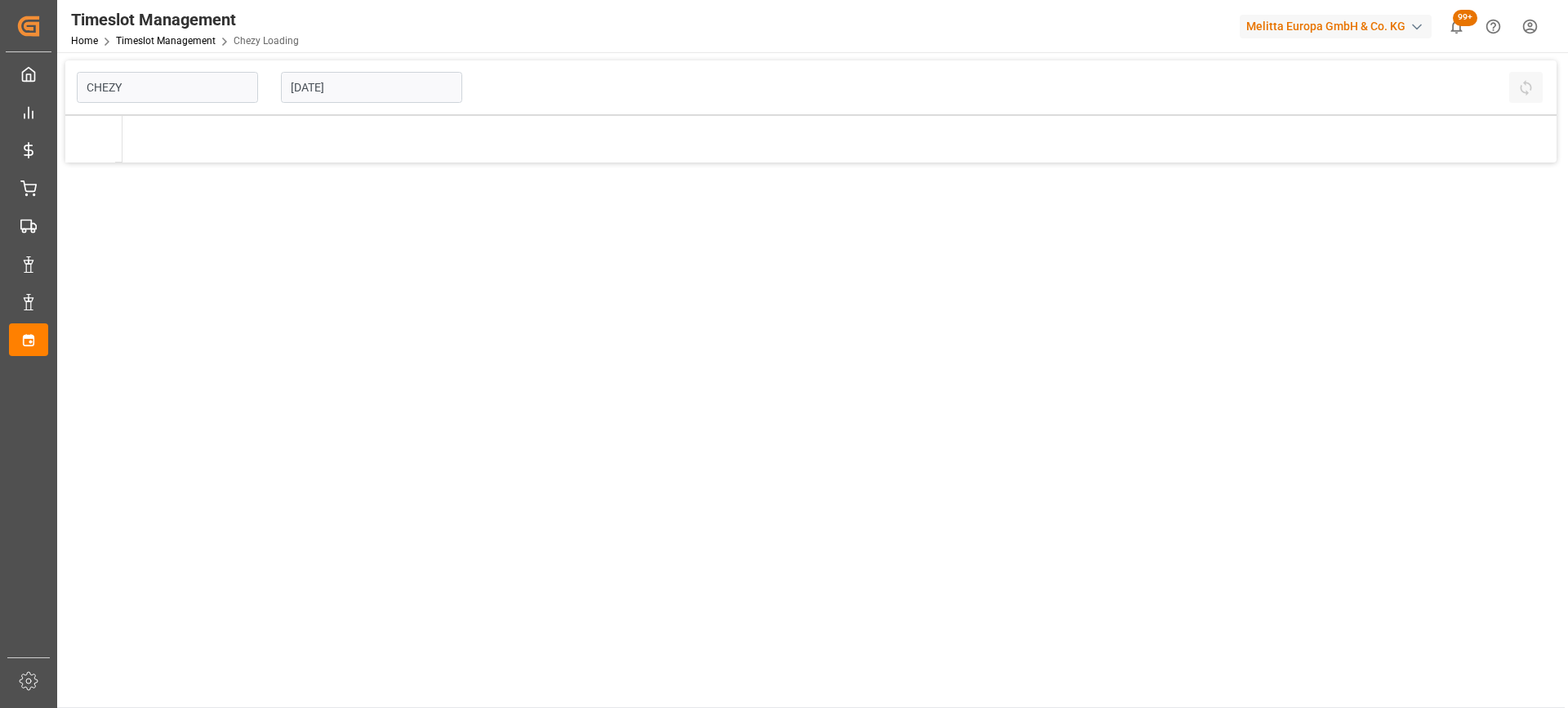
type input "Chezy Loading"
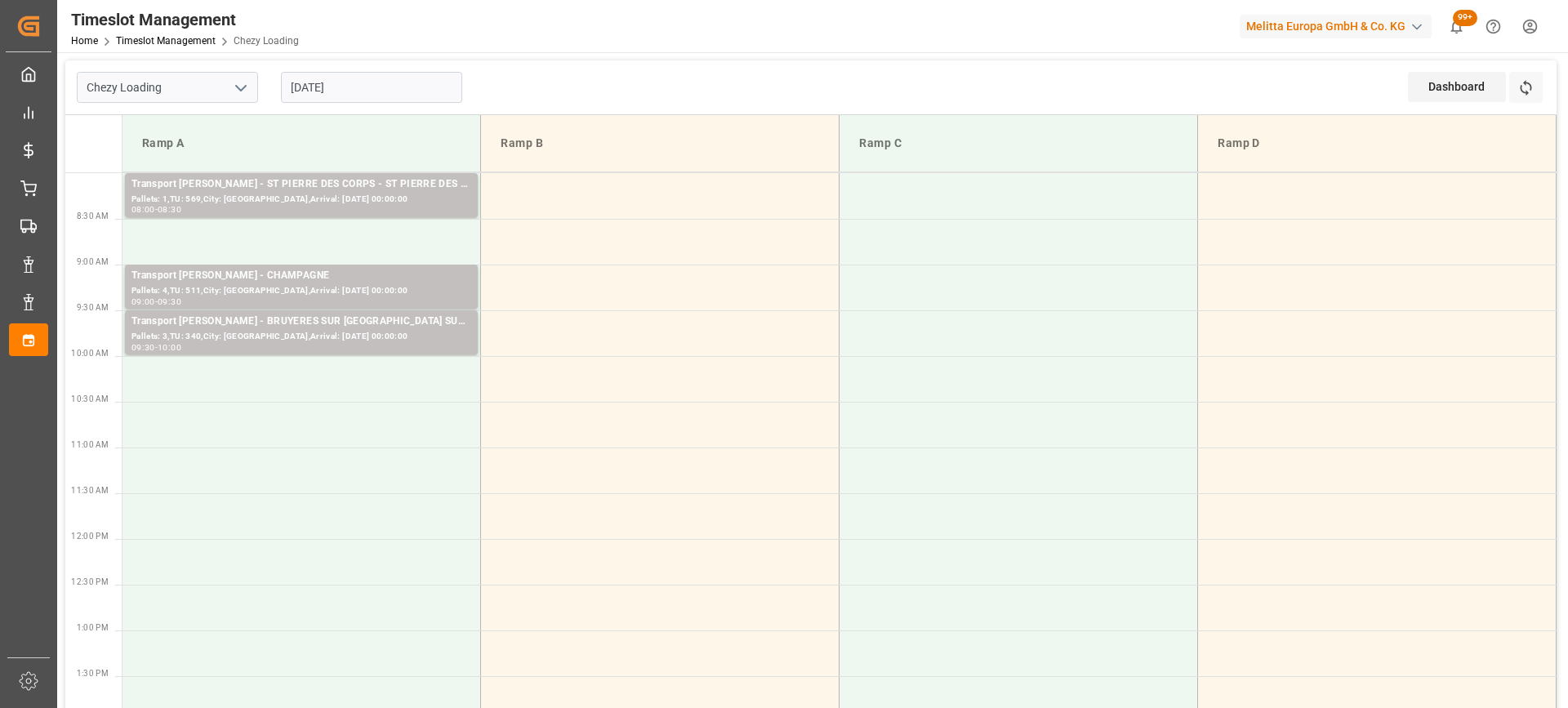
click at [384, 89] on input "[DATE]" at bounding box center [372, 88] width 181 height 31
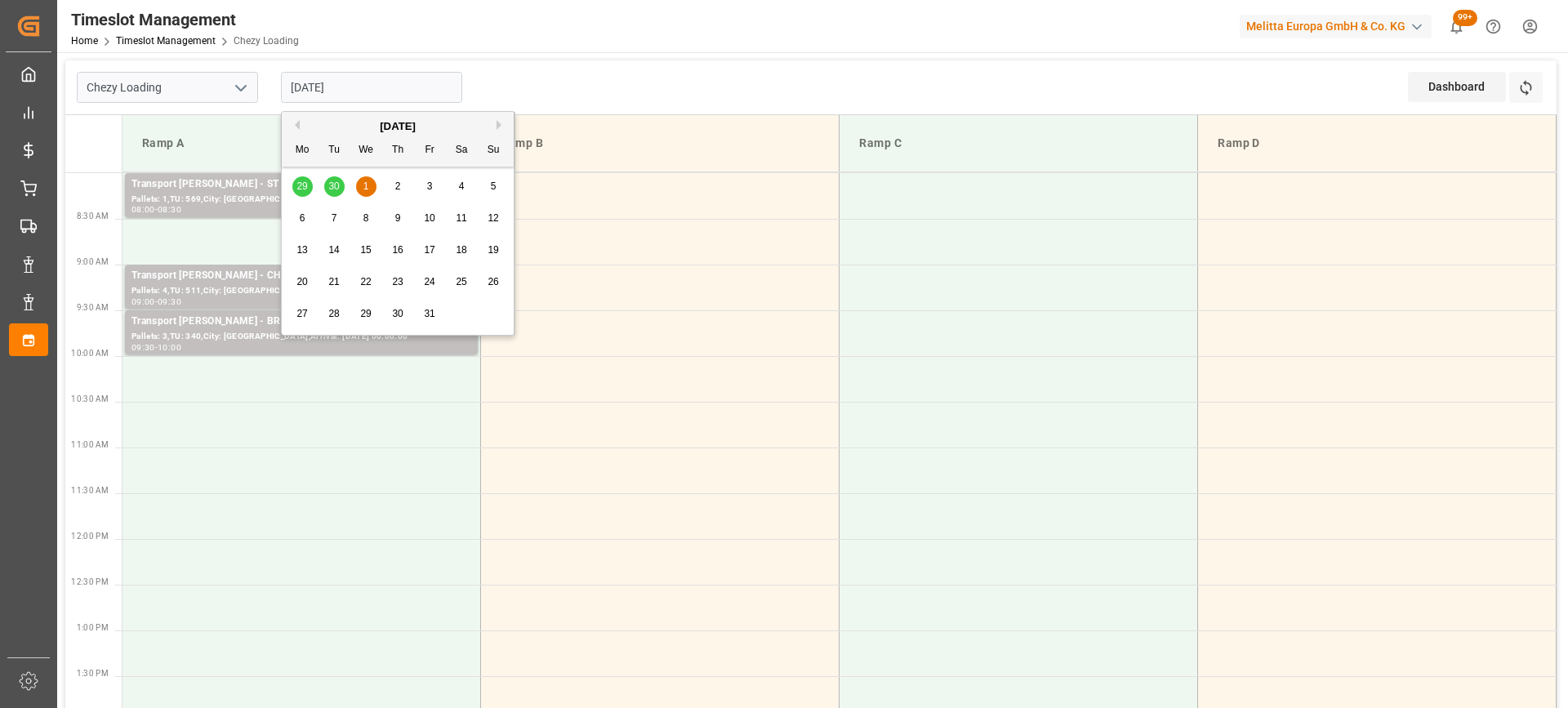
click at [400, 181] on span "2" at bounding box center [398, 187] width 6 height 12
type input "[DATE]"
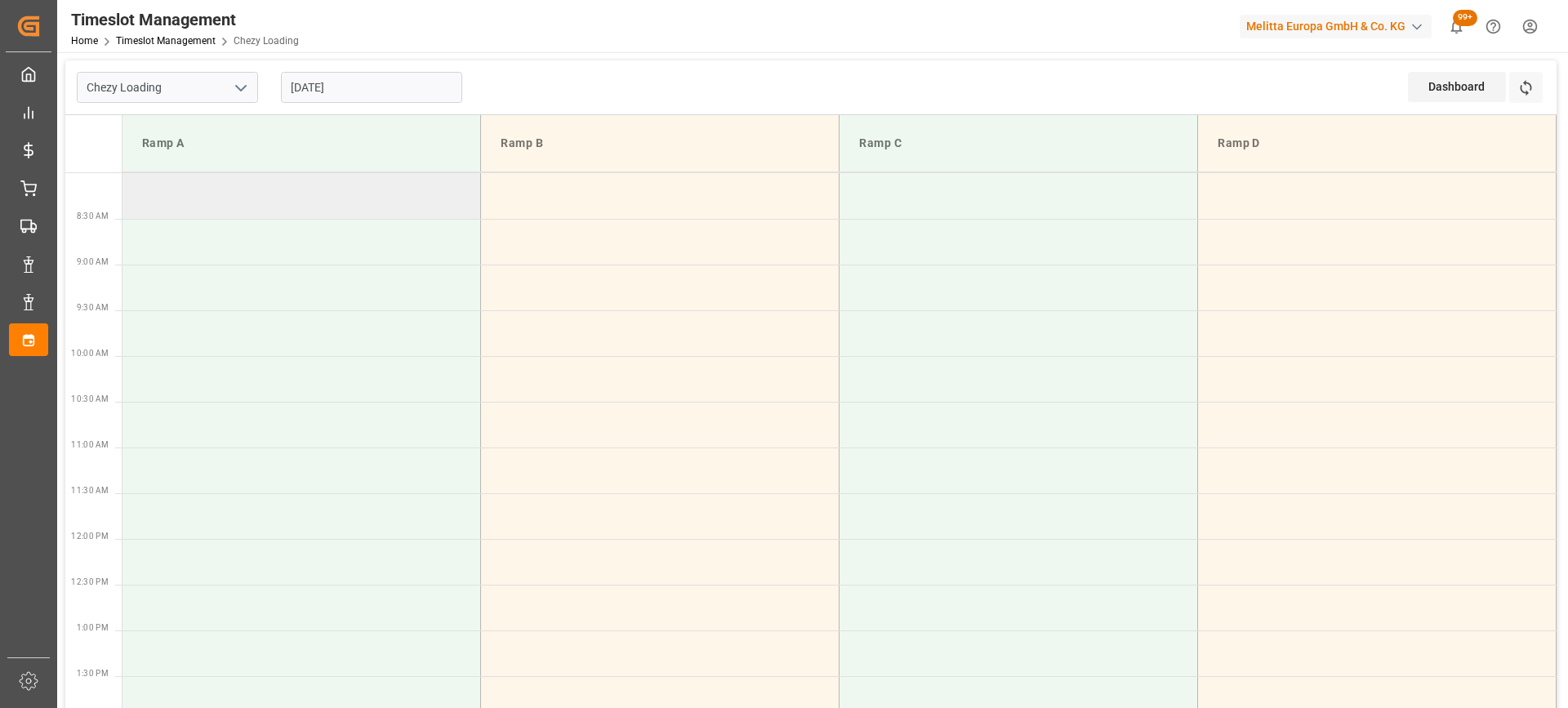
click at [314, 203] on td at bounding box center [302, 195] width 359 height 46
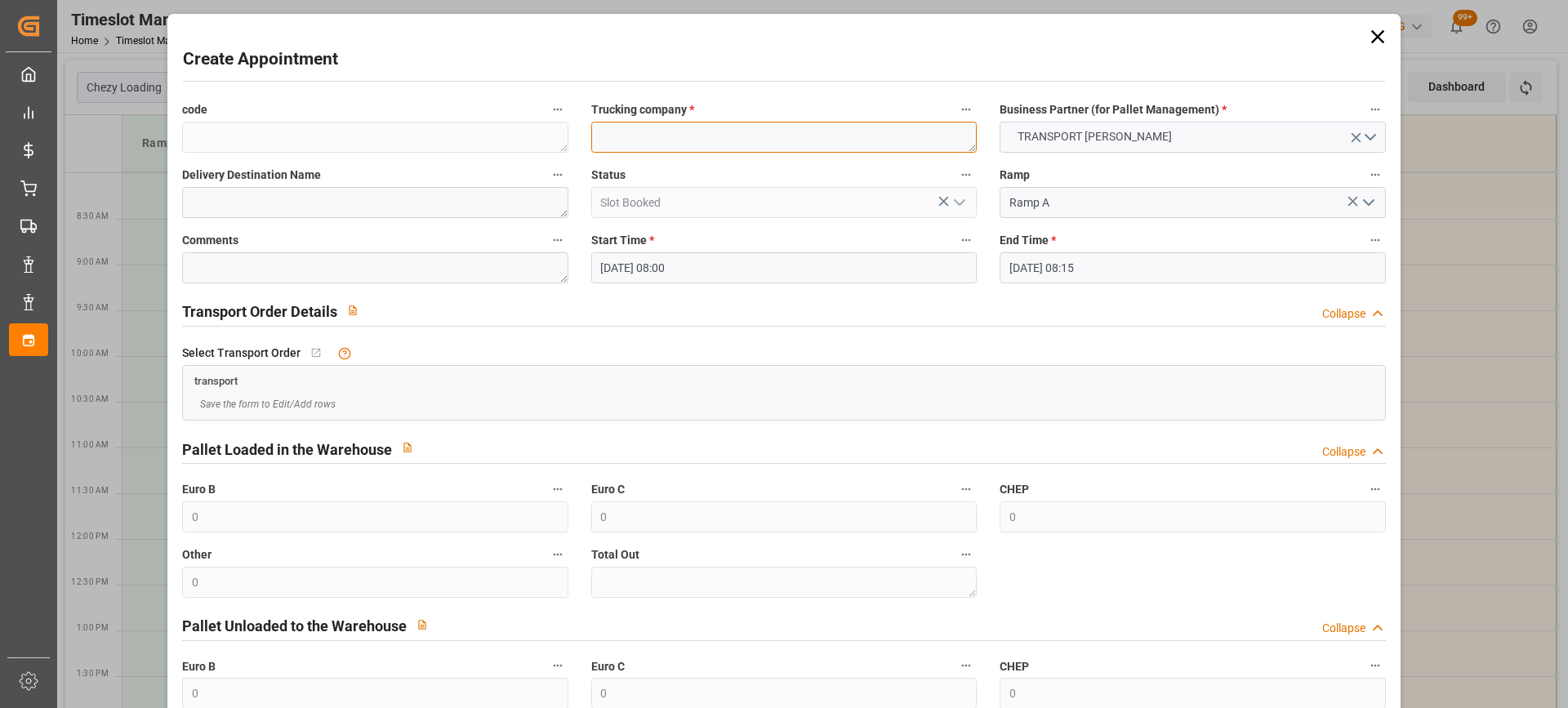
paste textarea "EPAUX BEZU"
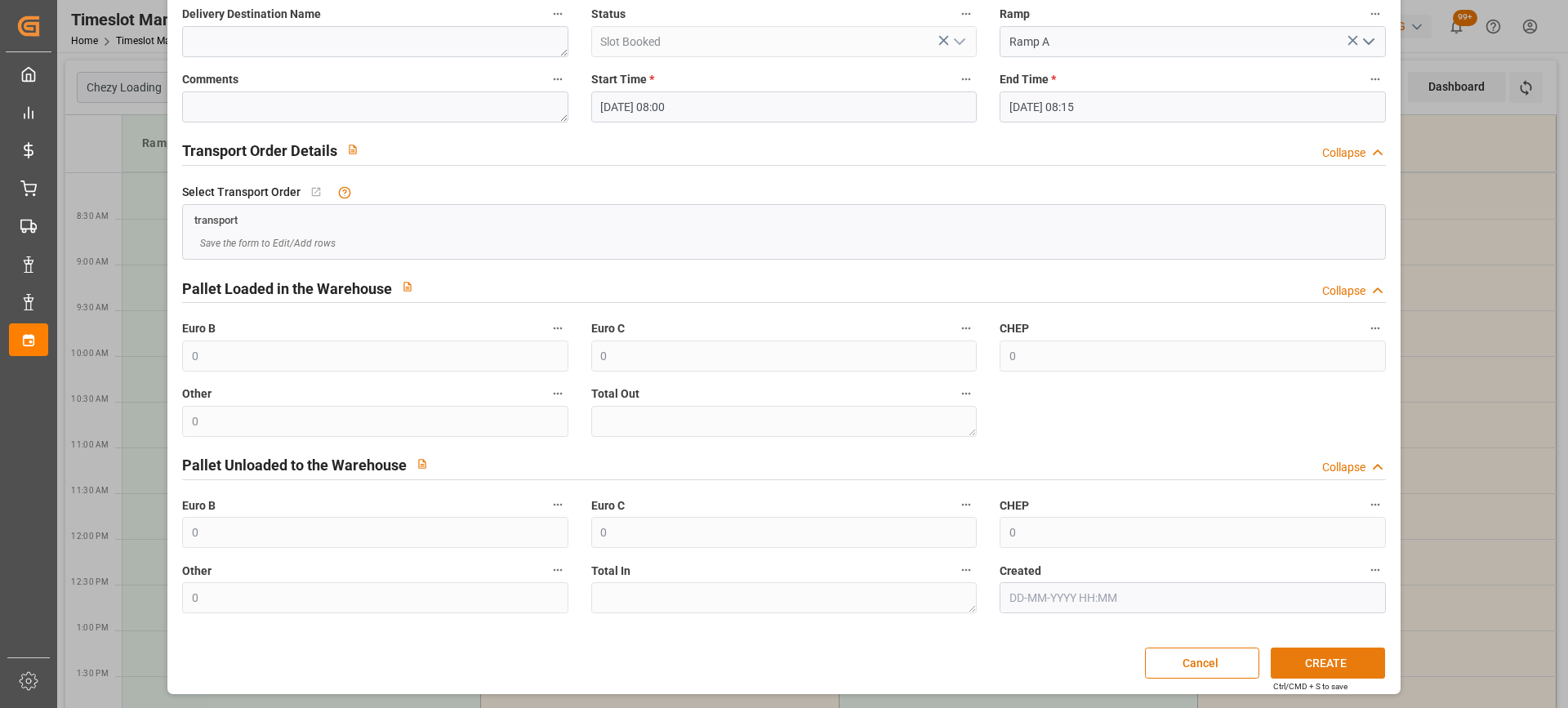
type textarea "EPAUX BEZU"
click at [1303, 664] on button "CREATE" at bounding box center [1328, 663] width 115 height 31
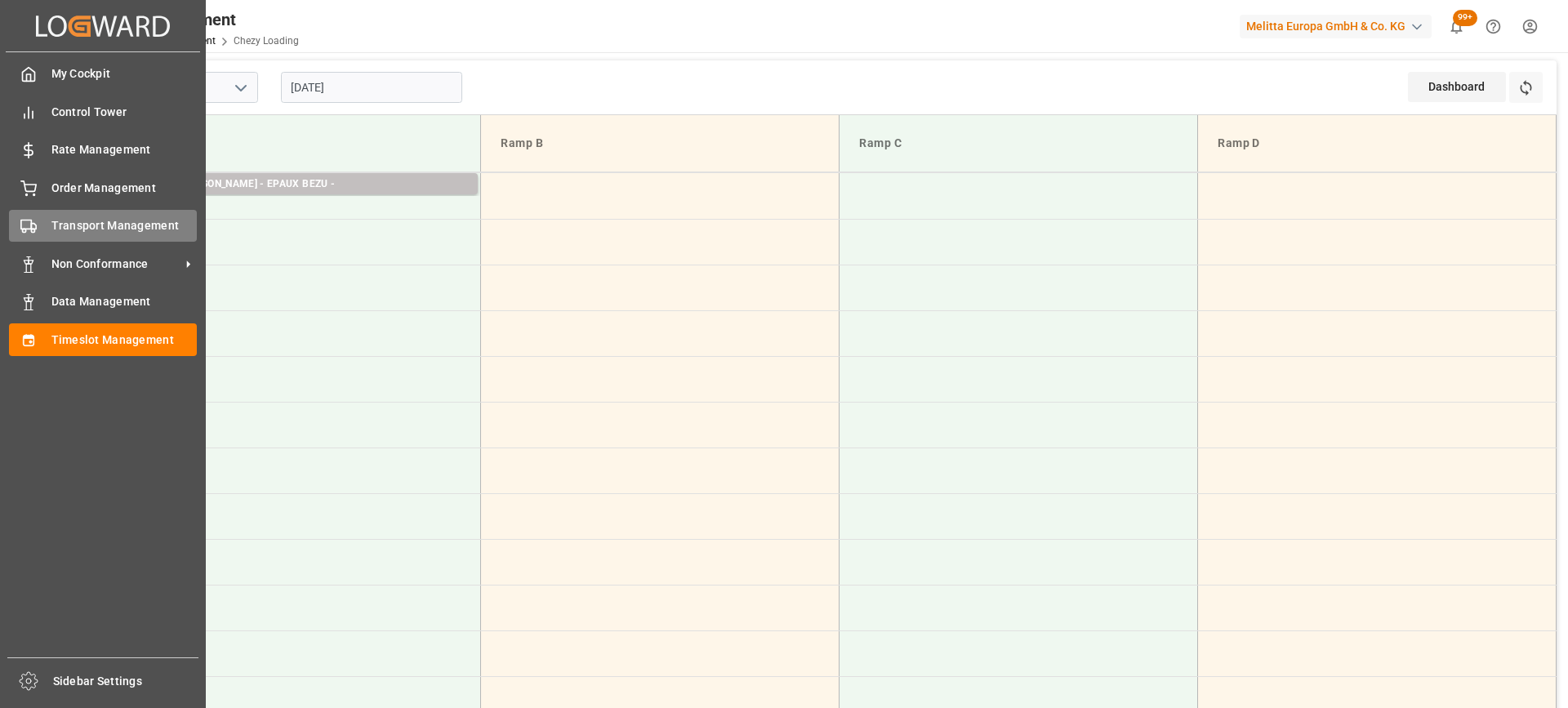
click at [105, 228] on span "Transport Management" at bounding box center [125, 226] width 146 height 18
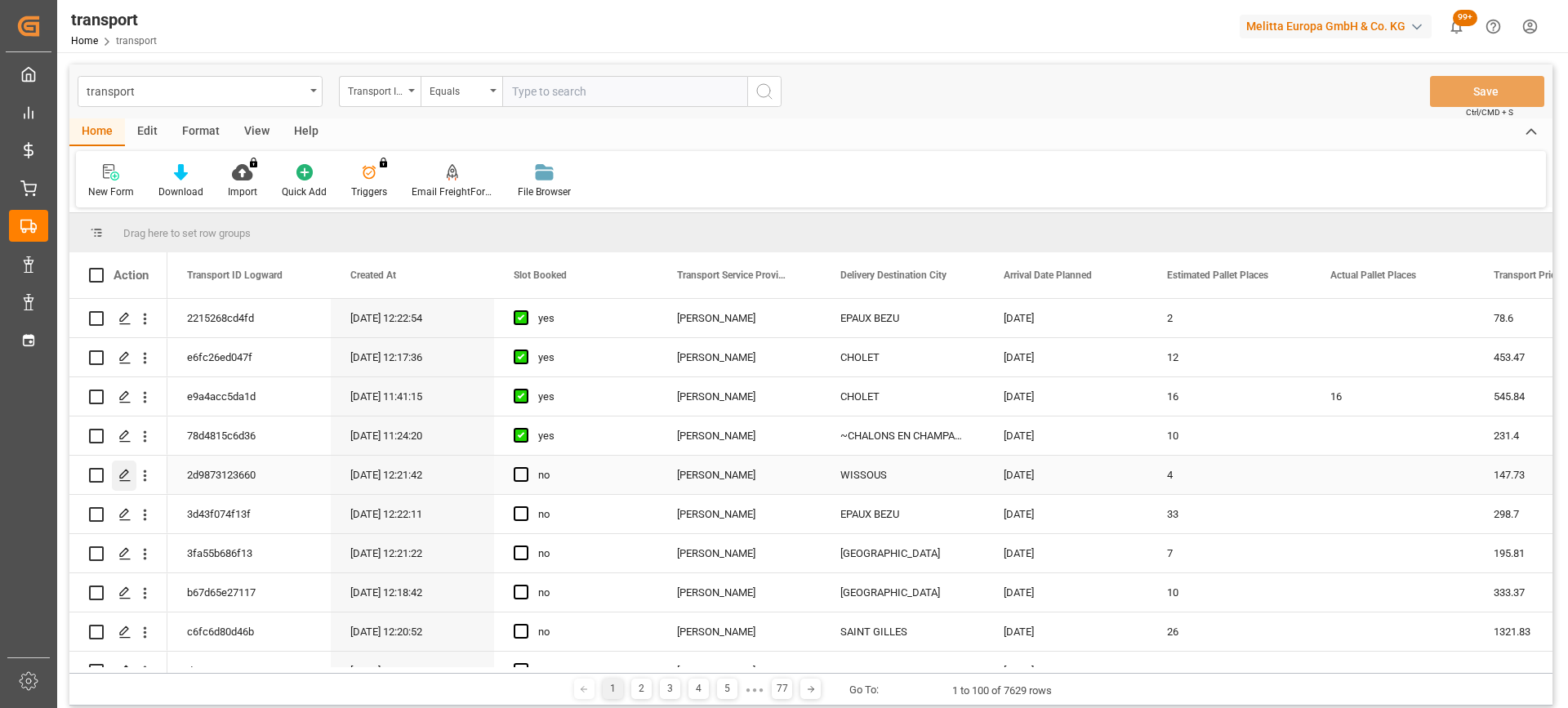
click at [125, 473] on icon "Press SPACE to select this row." at bounding box center [125, 475] width 13 height 13
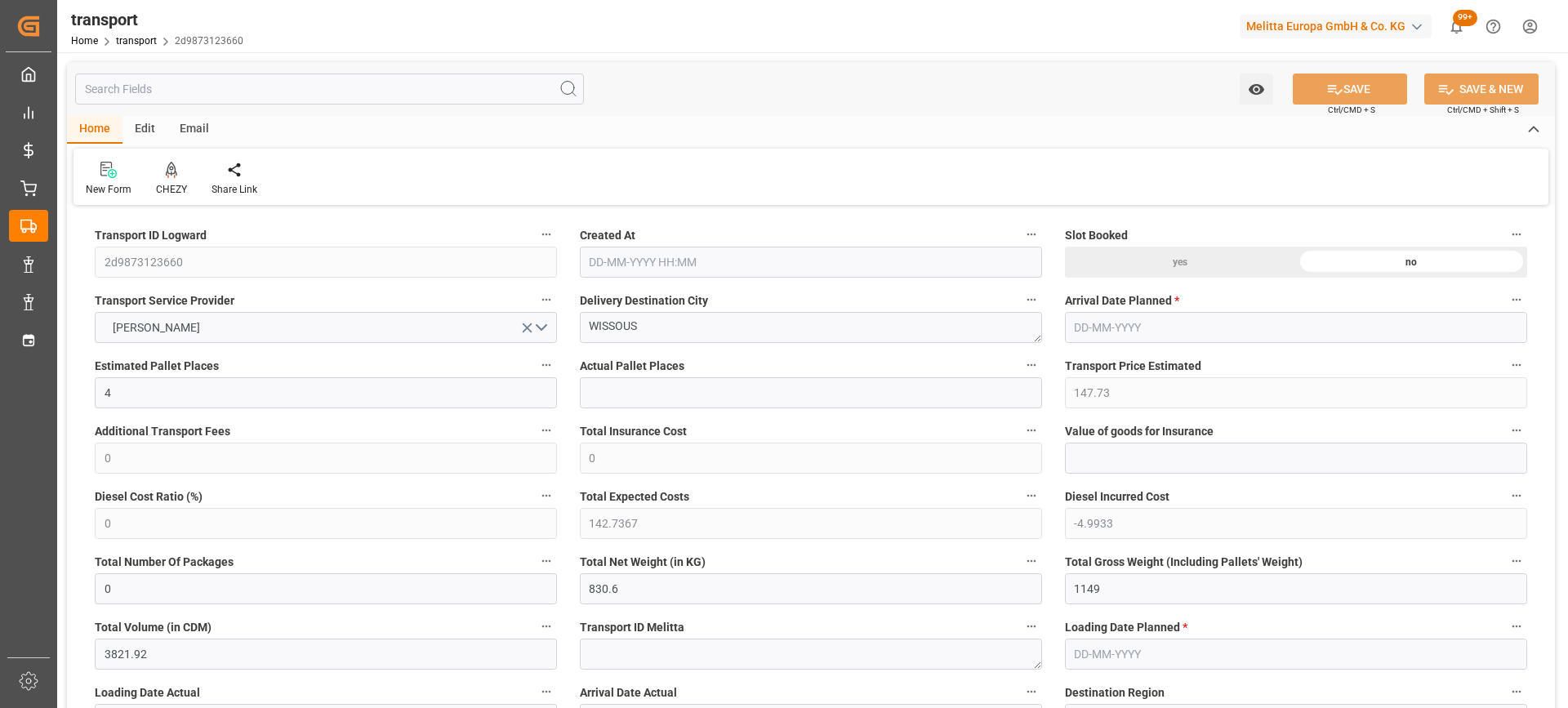
type input "[DATE] 12:21"
type input "[DATE]"
click at [175, 170] on icon at bounding box center [171, 169] width 12 height 17
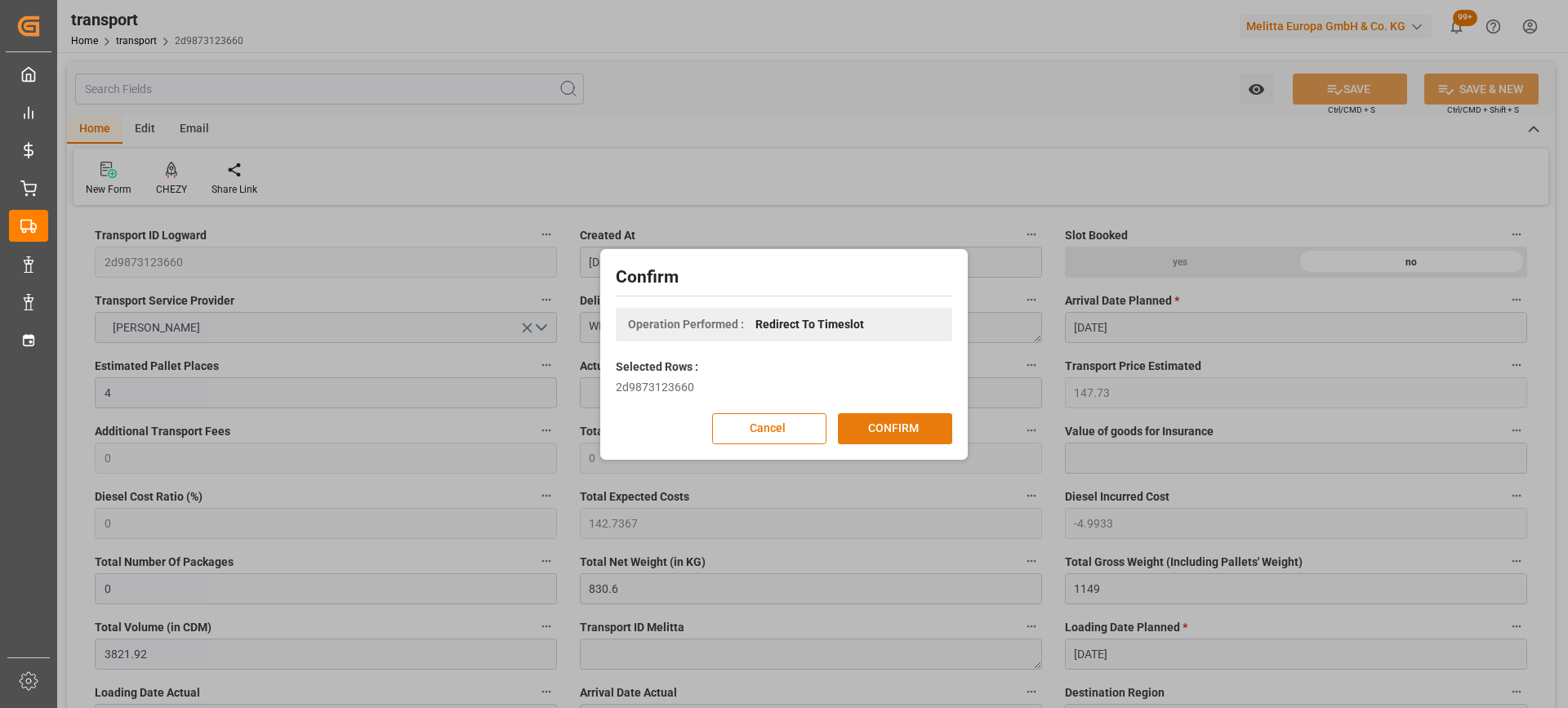
click at [872, 423] on button "CONFIRM" at bounding box center [895, 429] width 115 height 31
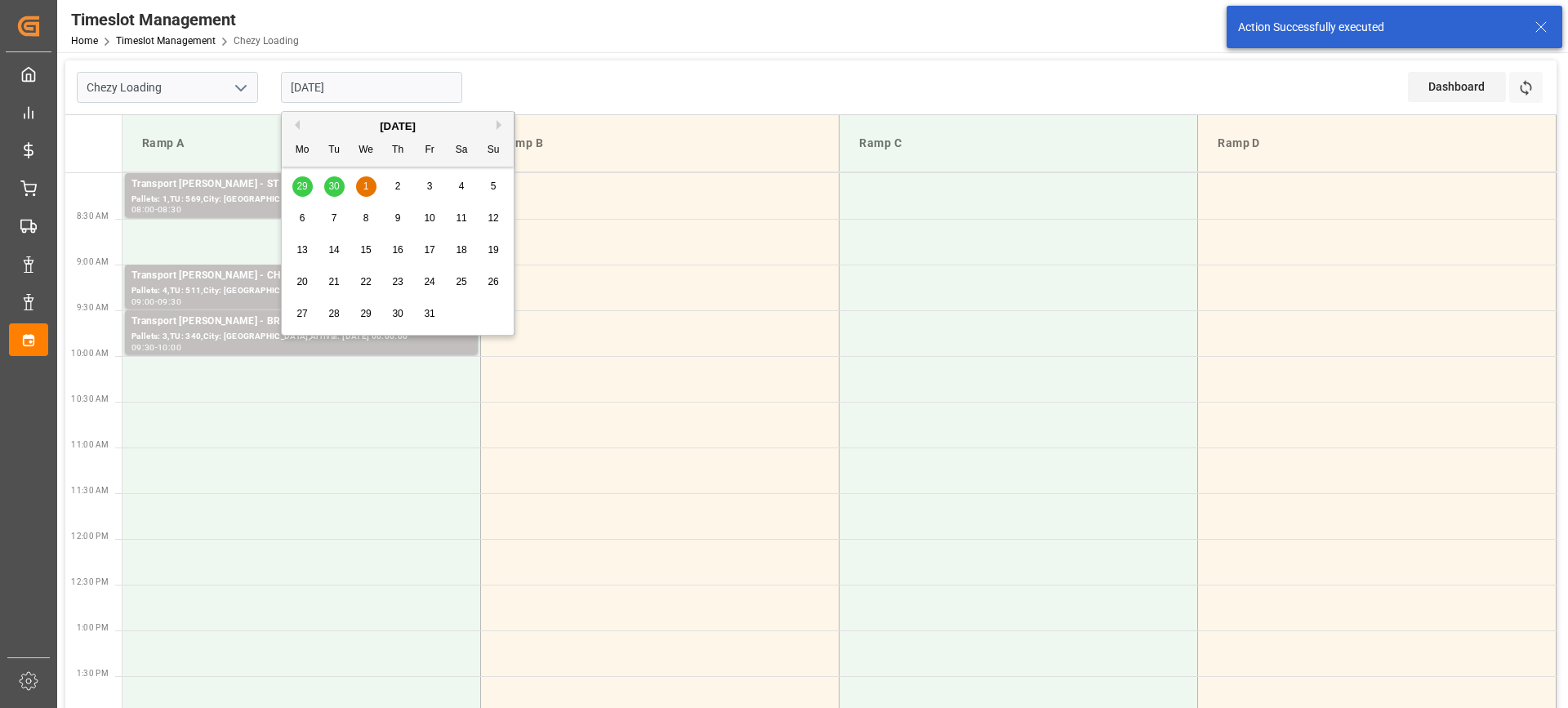
click at [364, 88] on input "[DATE]" at bounding box center [372, 88] width 181 height 31
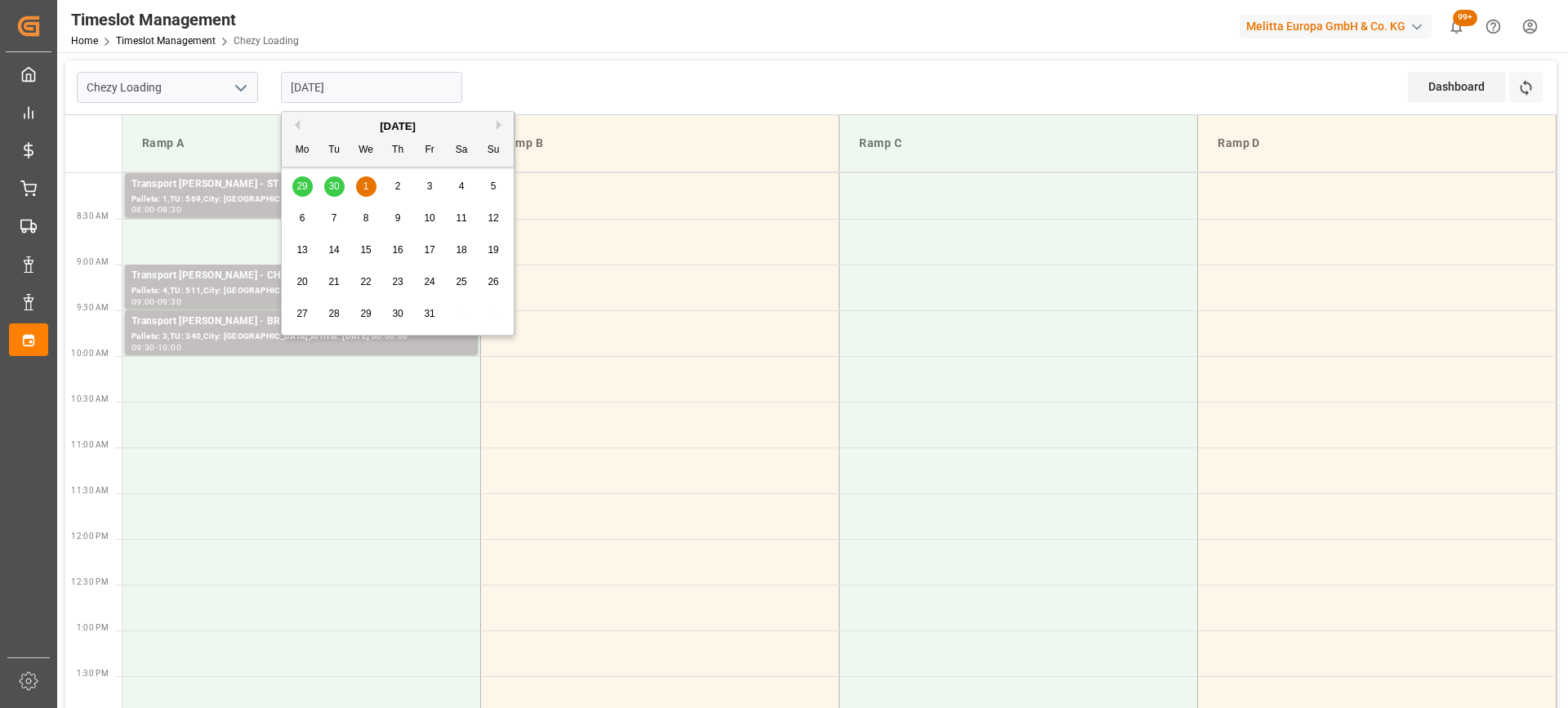
click at [334, 183] on div "29 30 1 2 3 4 5" at bounding box center [398, 186] width 223 height 32
click at [332, 189] on div "29 30 1 2 3 4 5" at bounding box center [398, 186] width 223 height 32
click at [335, 190] on div "29 30 1 2 3 4 5" at bounding box center [398, 186] width 223 height 32
click at [335, 183] on div "29 30 1 2 3 4 5" at bounding box center [398, 186] width 223 height 32
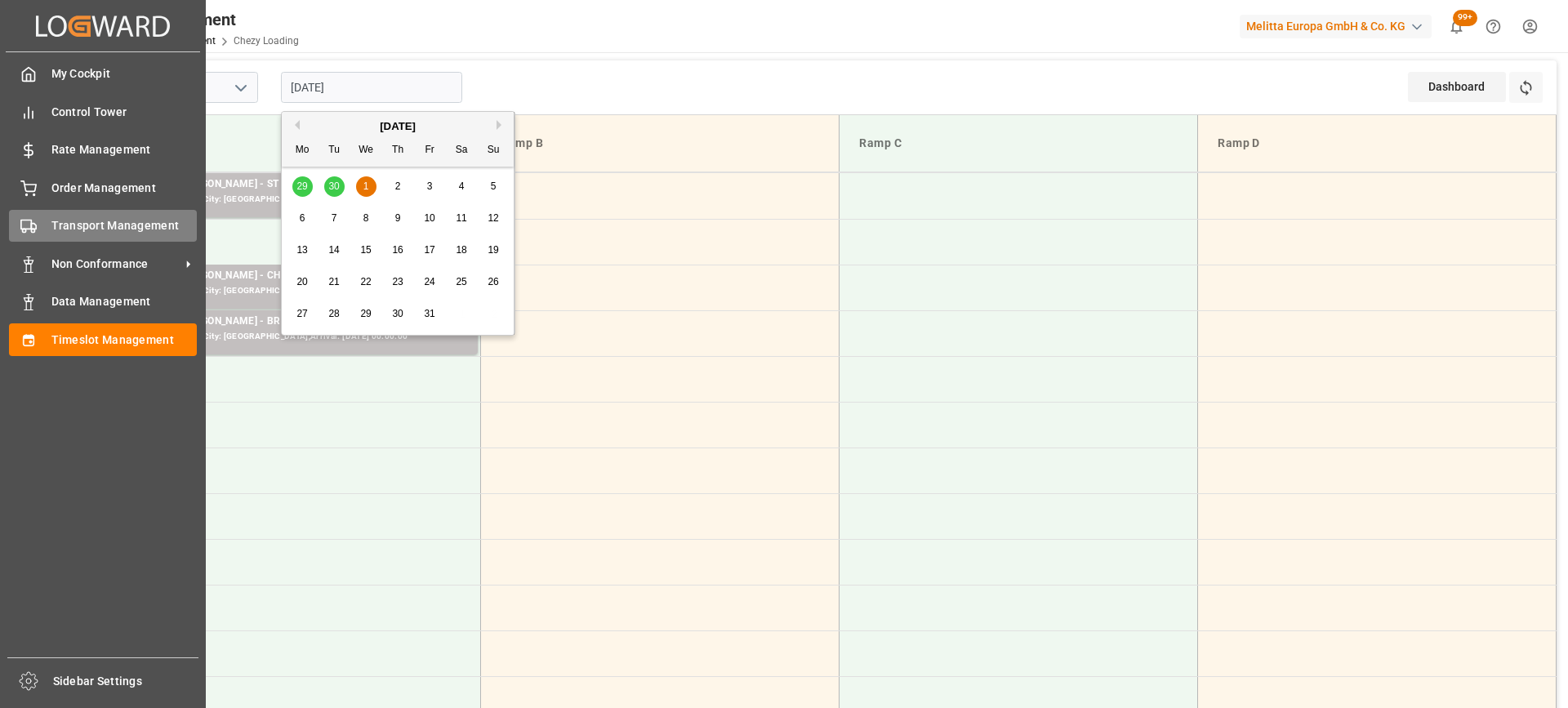
click at [58, 228] on span "Transport Management" at bounding box center [125, 226] width 146 height 18
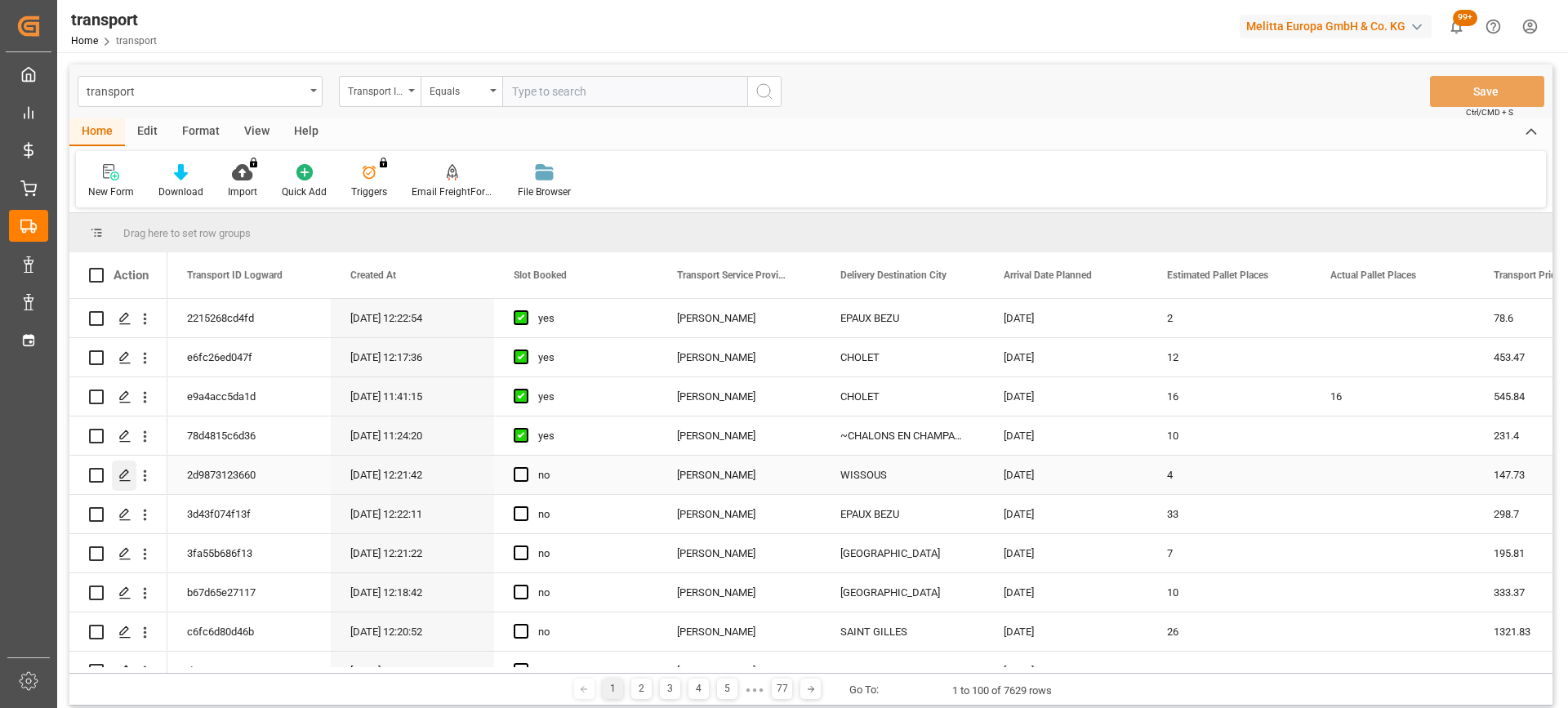
click at [124, 472] on icon "Press SPACE to select this row." at bounding box center [125, 475] width 13 height 13
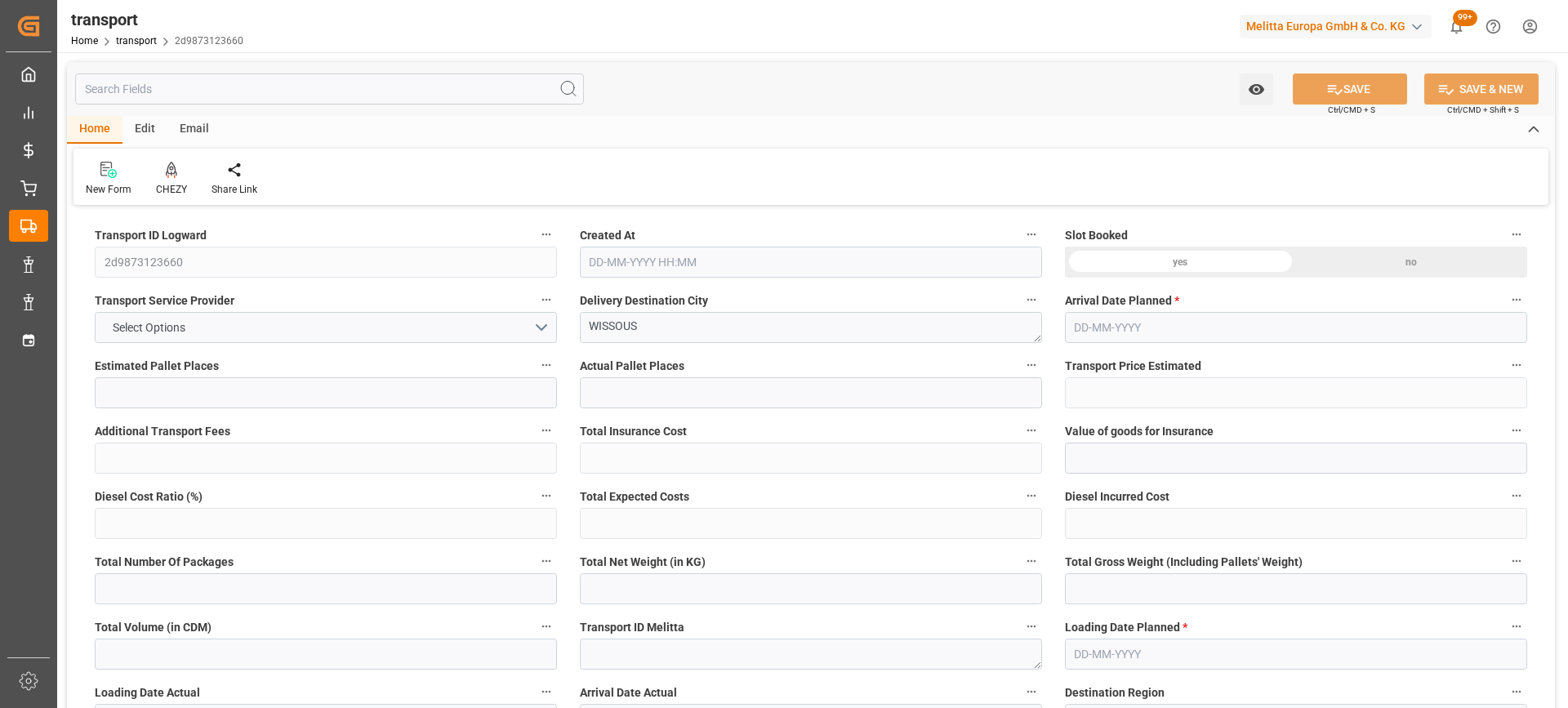
type input "4"
type input "147.73"
type input "0"
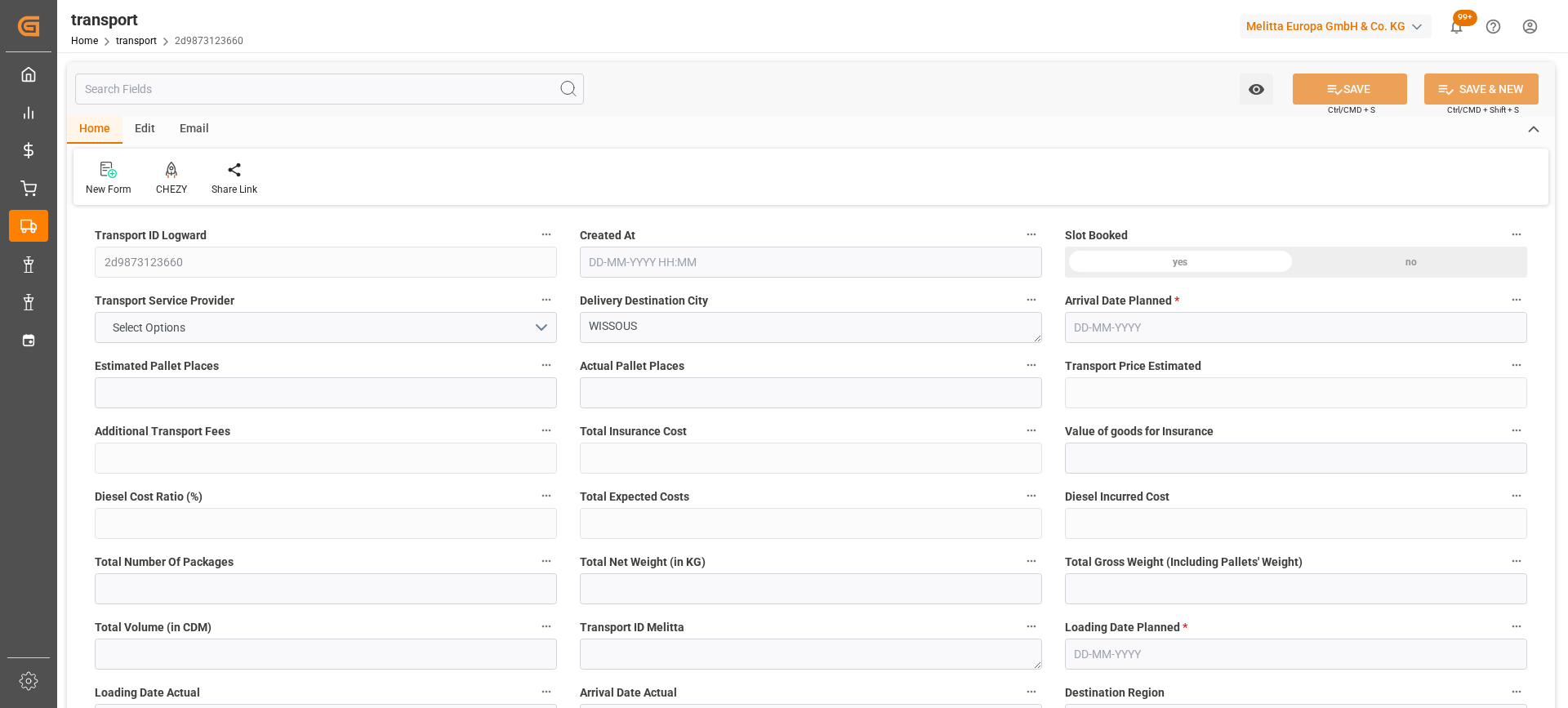
type input "142.7367"
type input "-4.9933"
type input "0"
type input "830.6"
type input "1149"
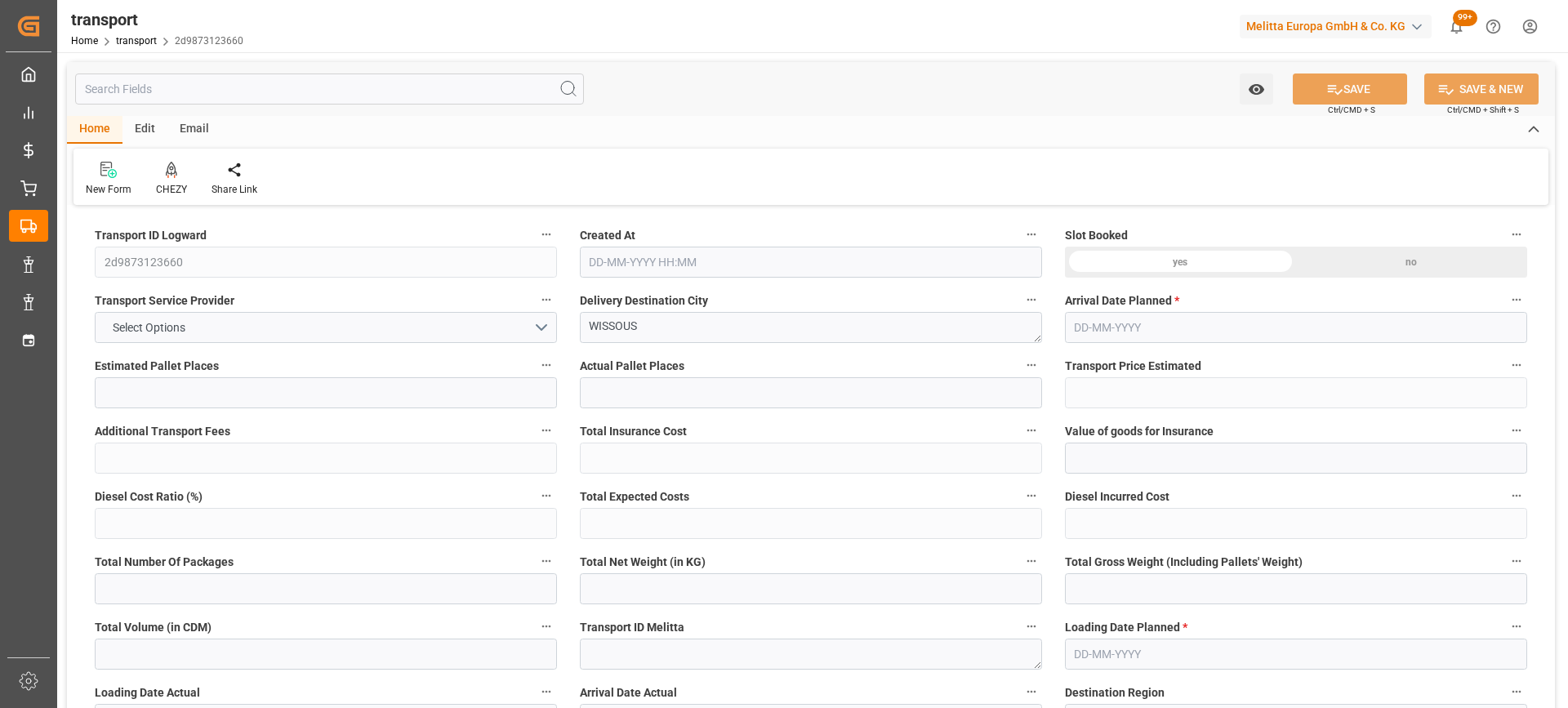
type input "3821.92"
type input "91"
type input "4"
type input "128"
type input "6"
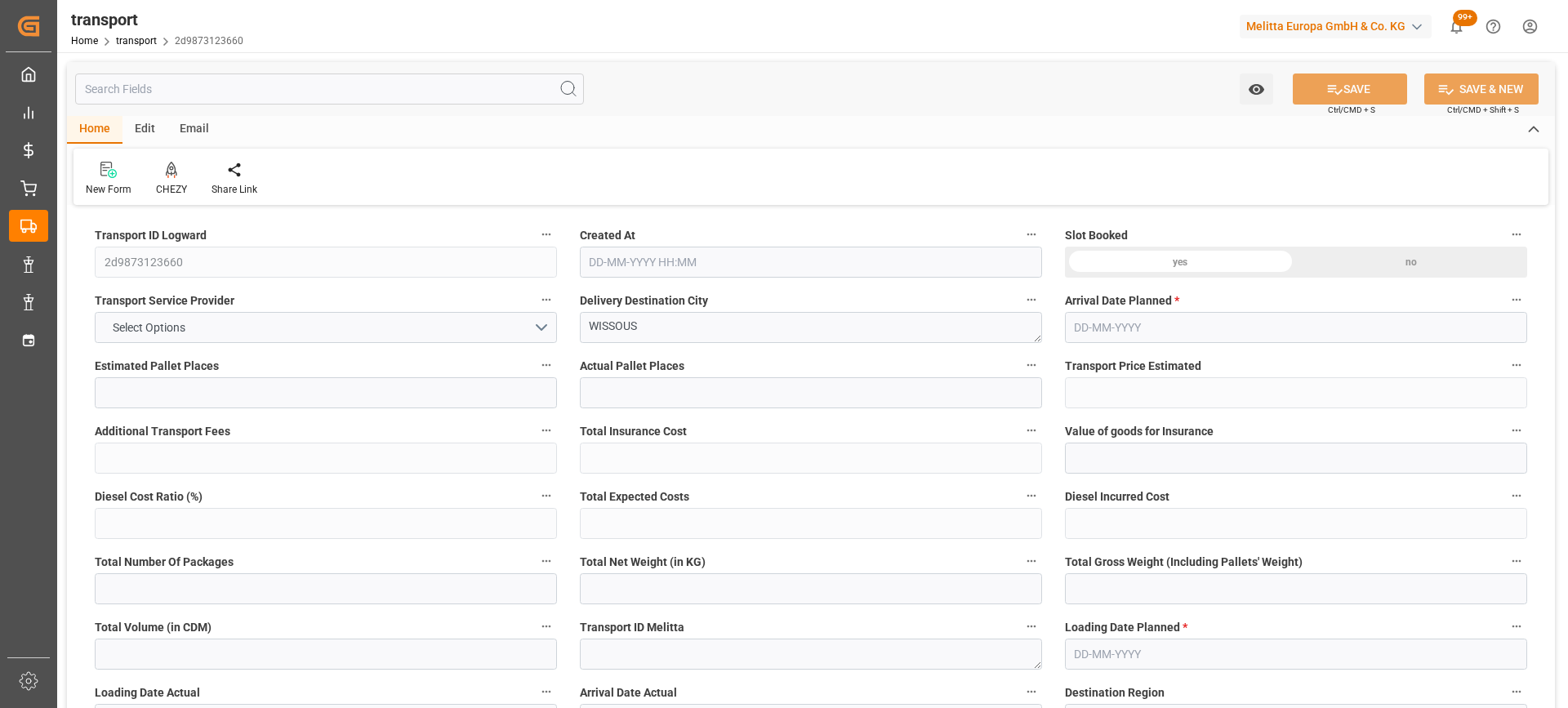
type input "101"
type input "971.84"
type input "0"
type input "4710.8598"
type input "0"
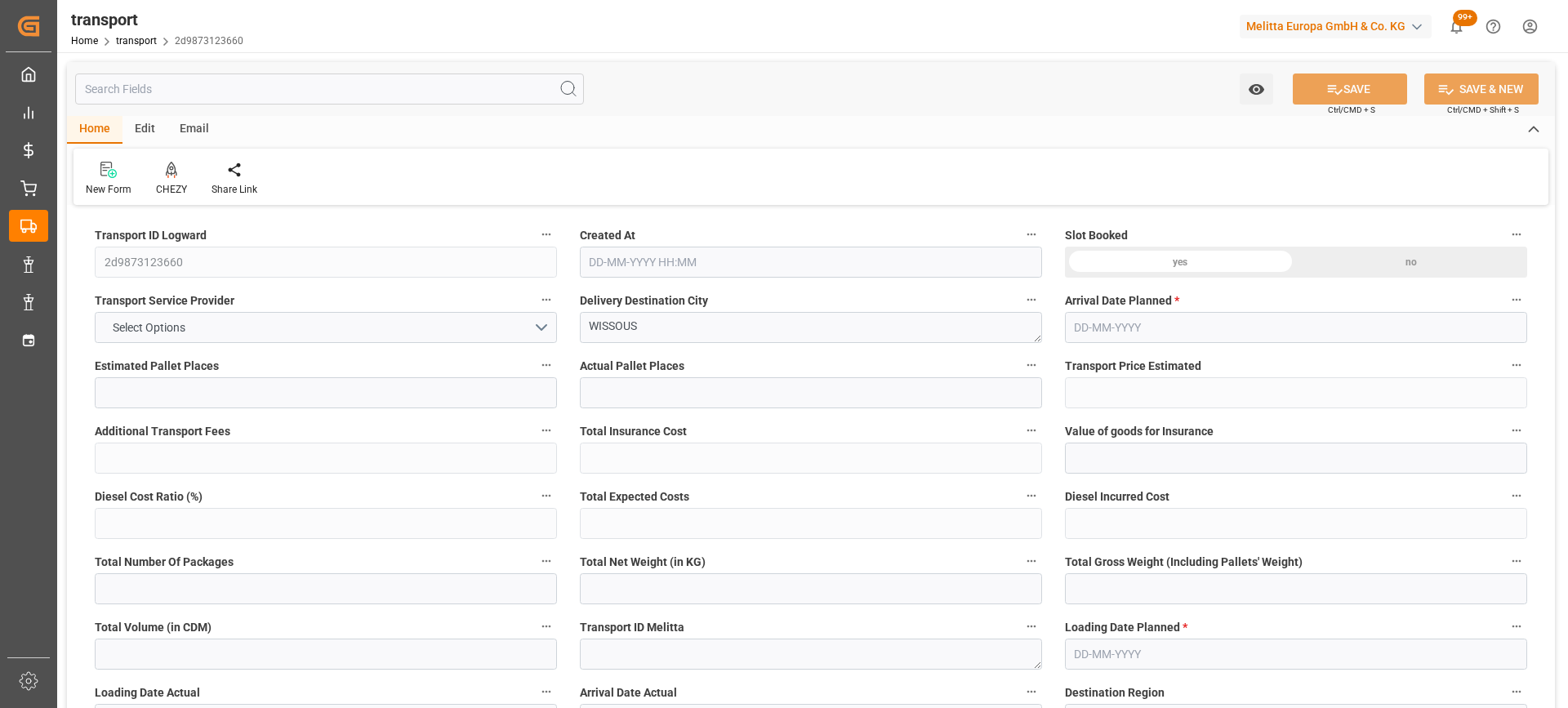
type input "0"
type input "21"
type input "35"
type input "[DATE] 12:21"
type input "[DATE]"
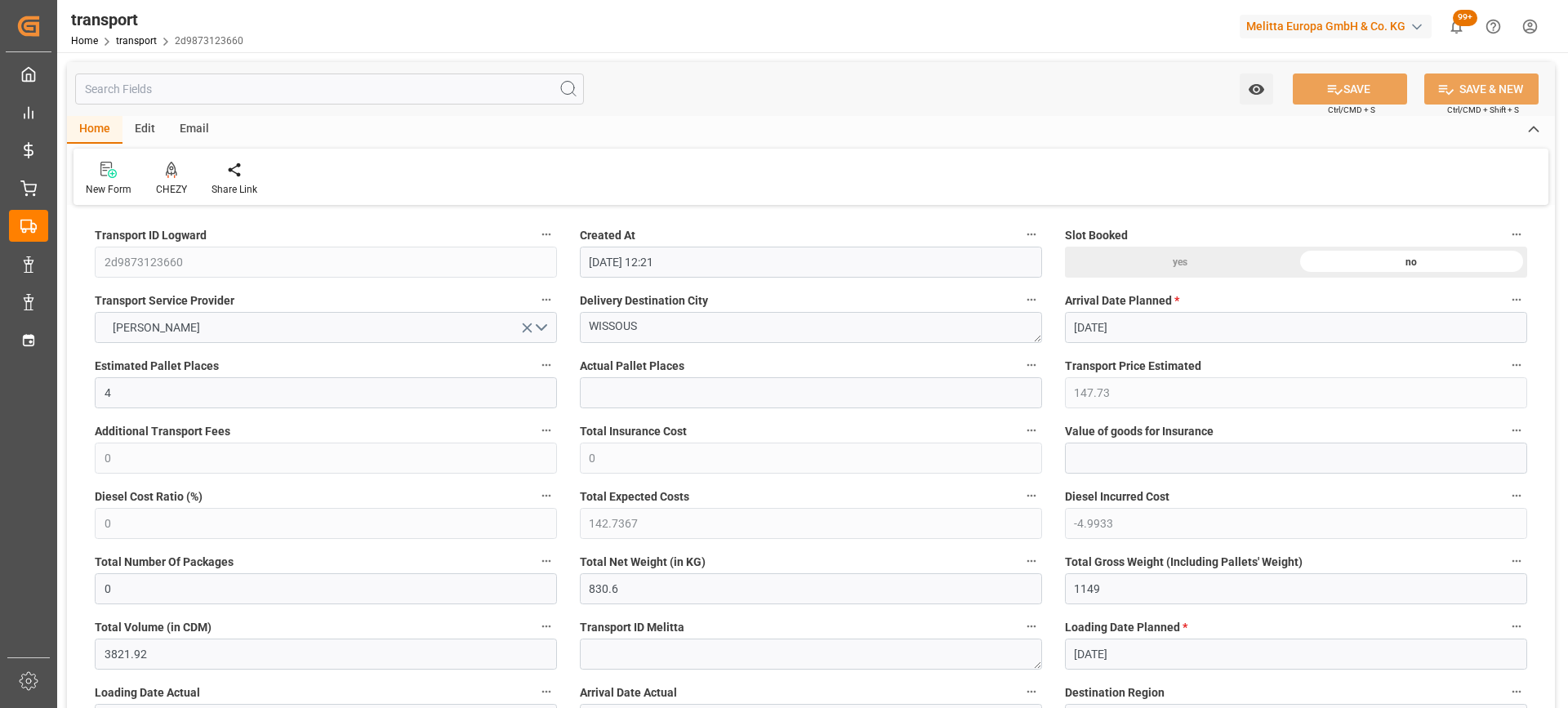
type input "[DATE]"
drag, startPoint x: 650, startPoint y: 332, endPoint x: 481, endPoint y: 329, distance: 169.0
click at [167, 175] on icon at bounding box center [171, 169] width 12 height 17
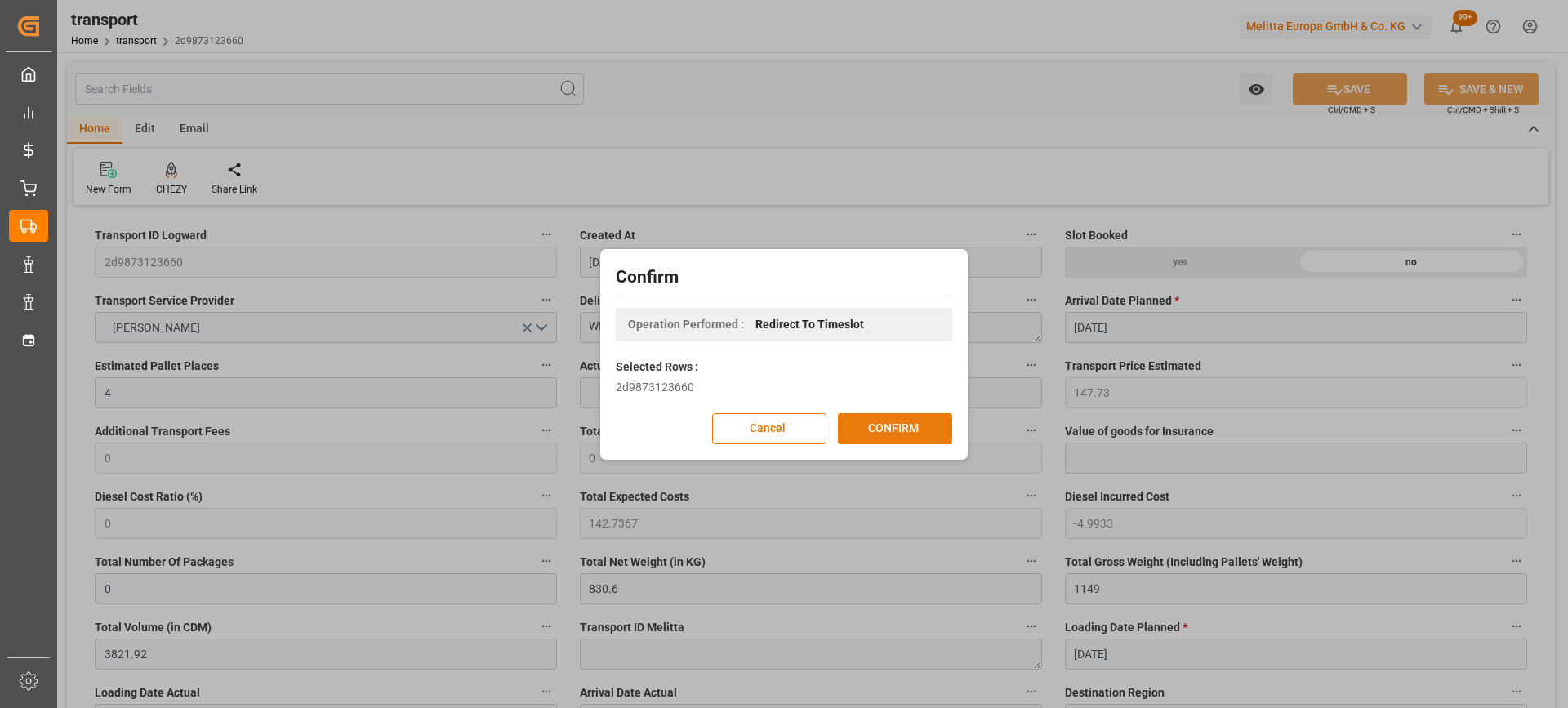
click at [928, 425] on button "CONFIRM" at bounding box center [895, 429] width 115 height 31
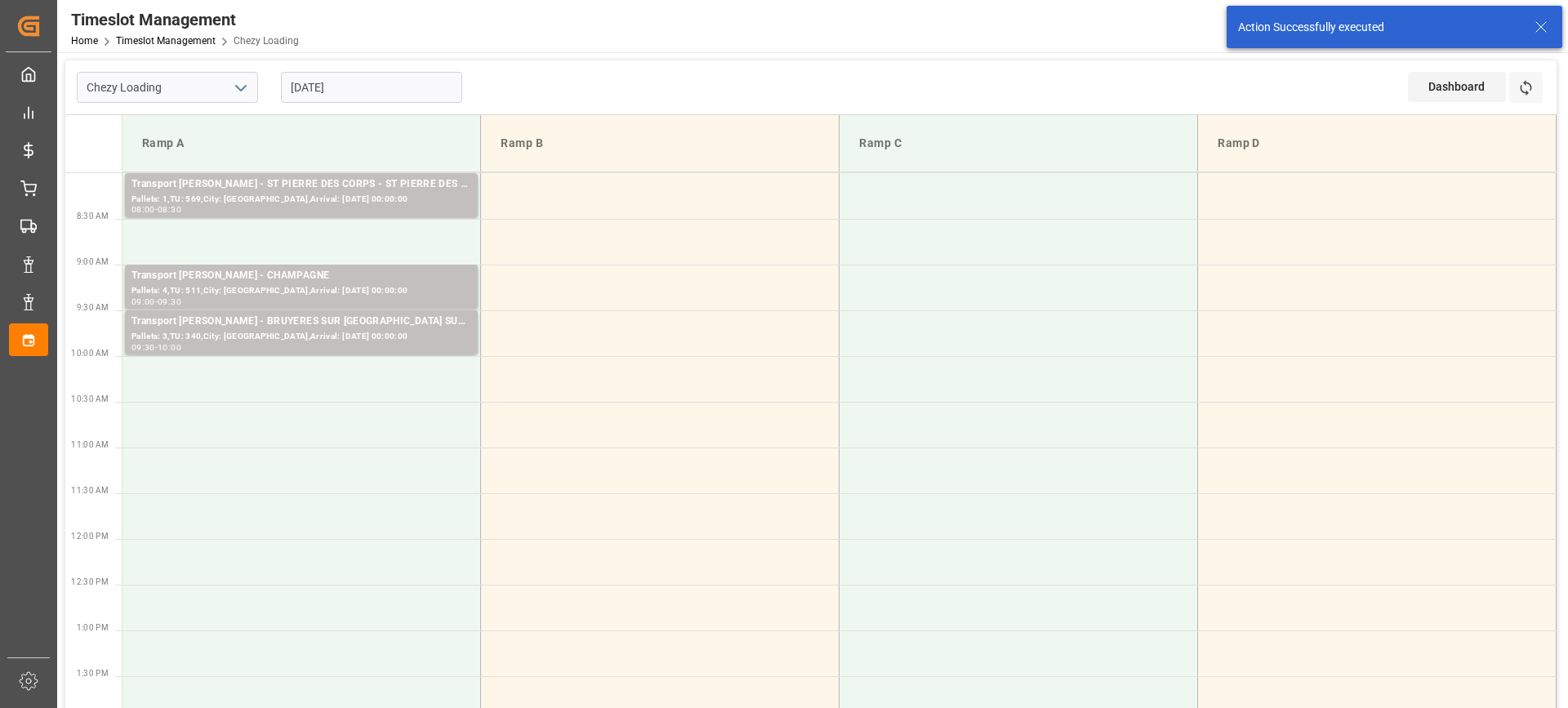
click at [381, 86] on input "[DATE]" at bounding box center [372, 88] width 181 height 31
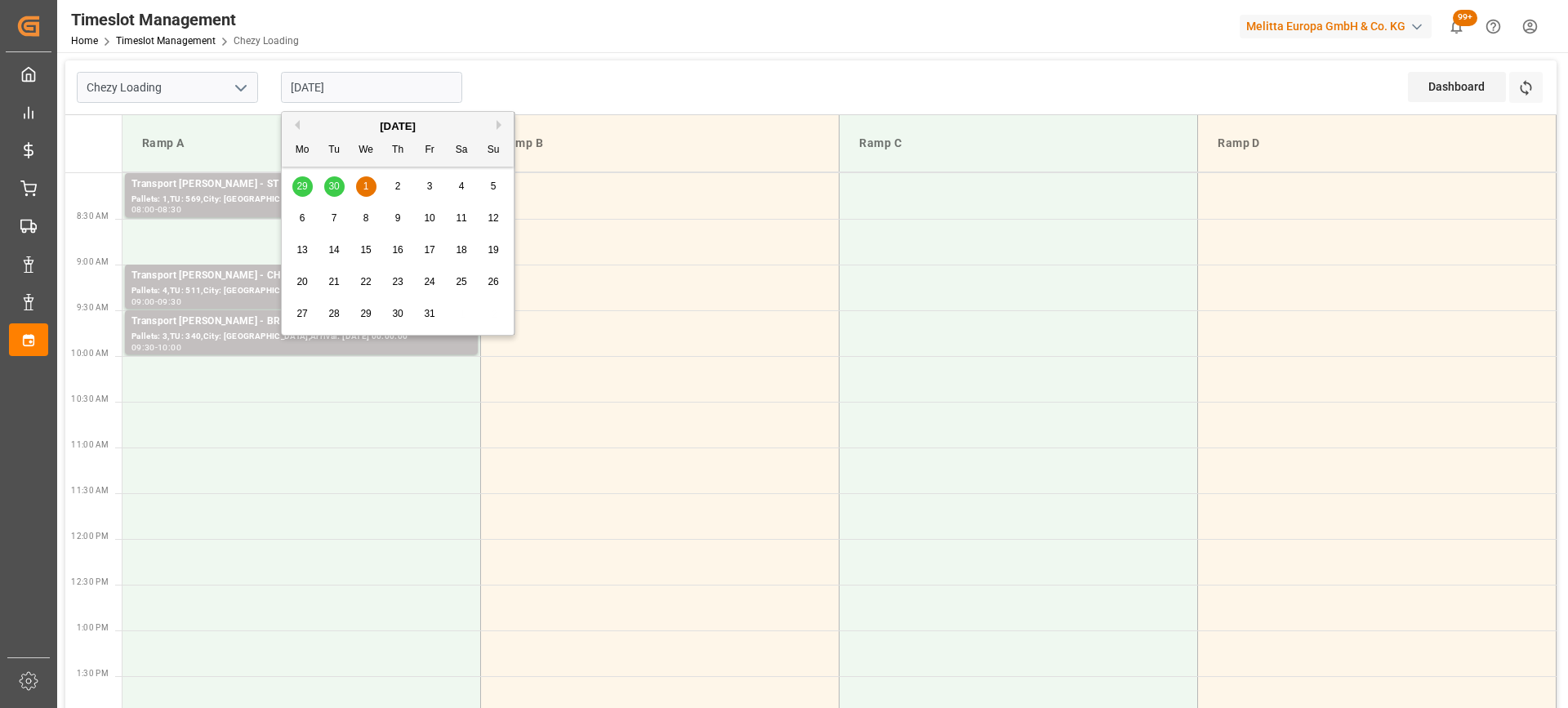
click at [334, 185] on div "29 30 1 2 3 4 5" at bounding box center [398, 186] width 223 height 32
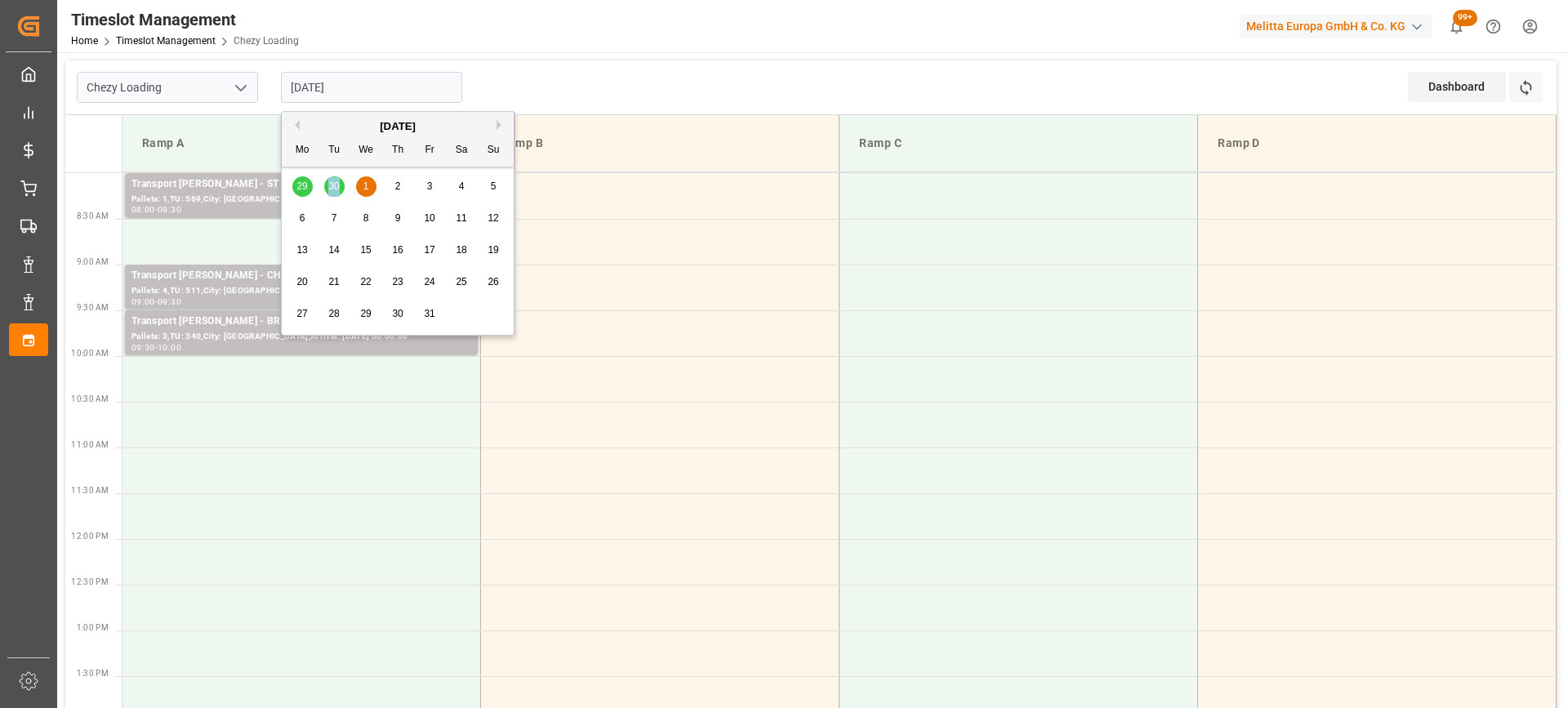
click at [334, 185] on div "29 30 1 2 3 4 5" at bounding box center [398, 186] width 223 height 32
click at [335, 217] on span "7" at bounding box center [335, 218] width 6 height 12
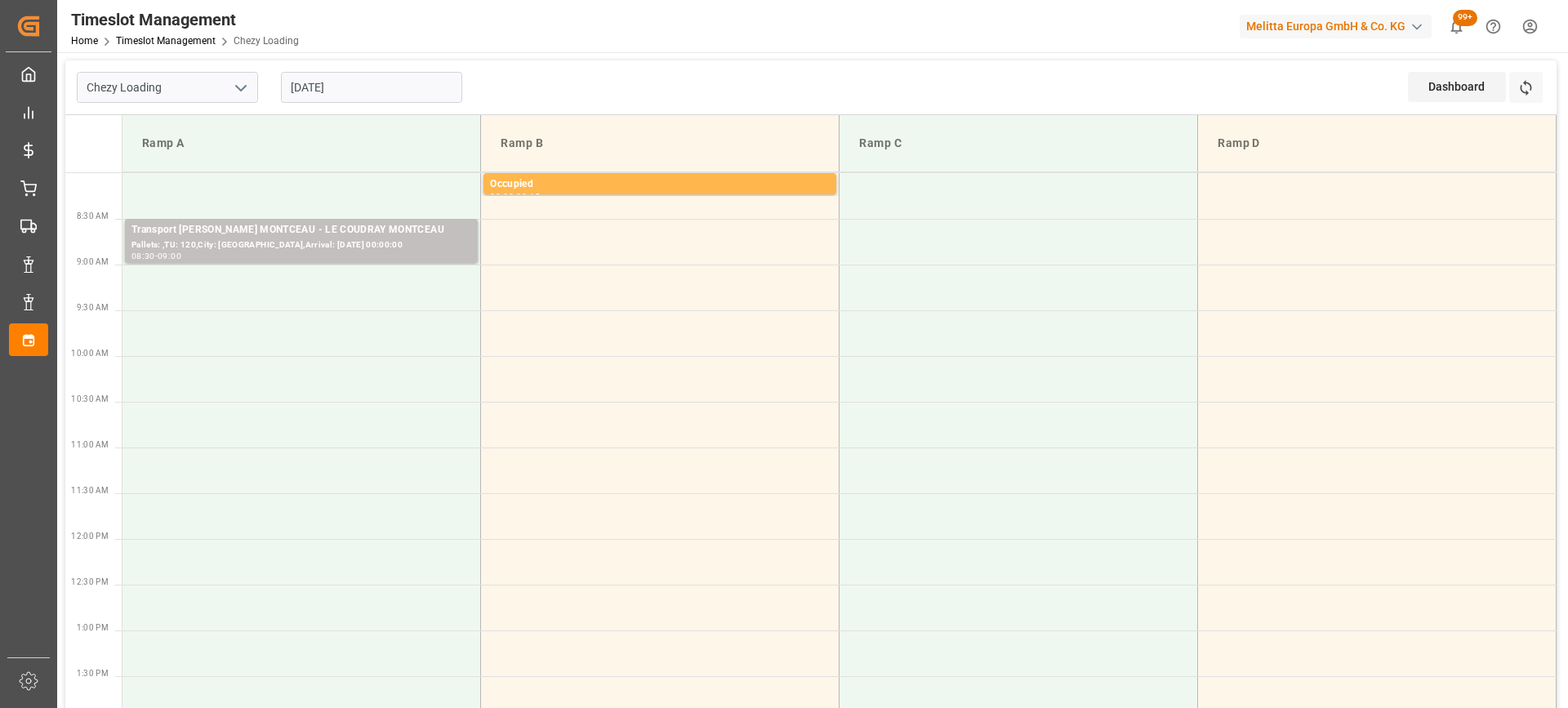
click at [361, 90] on input "[DATE]" at bounding box center [372, 88] width 181 height 31
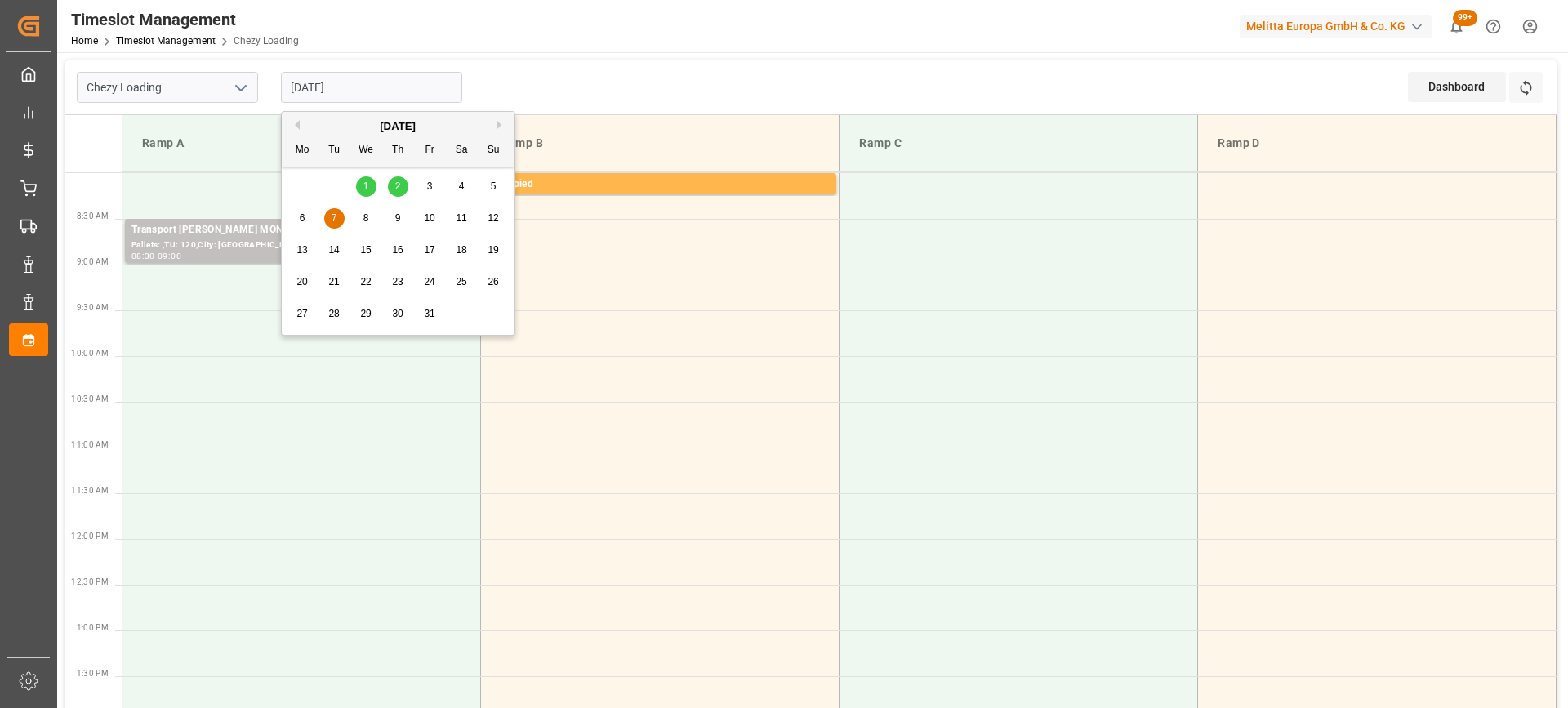
click at [295, 123] on button "Previous Month" at bounding box center [295, 124] width 10 height 10
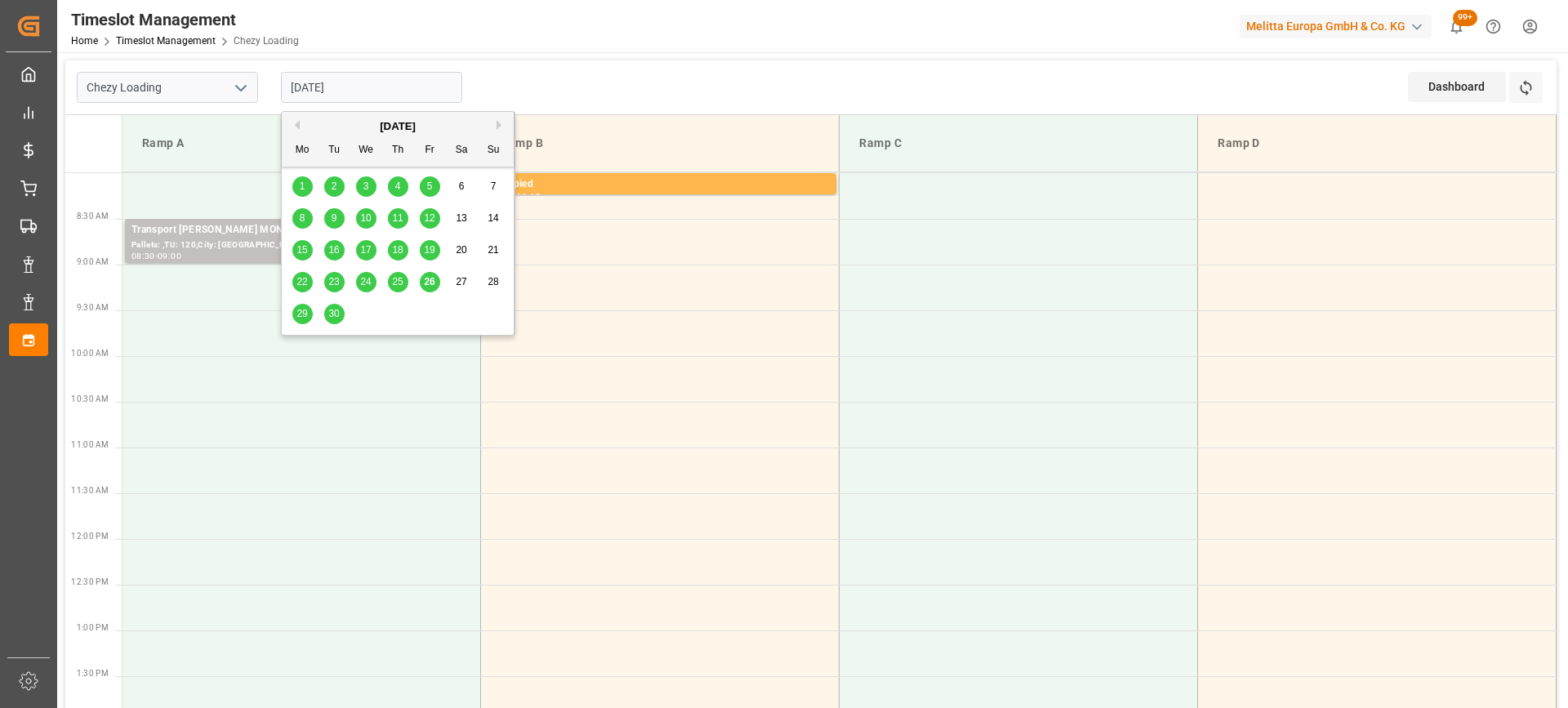
click at [335, 315] on span "30" at bounding box center [334, 314] width 11 height 12
type input "[DATE]"
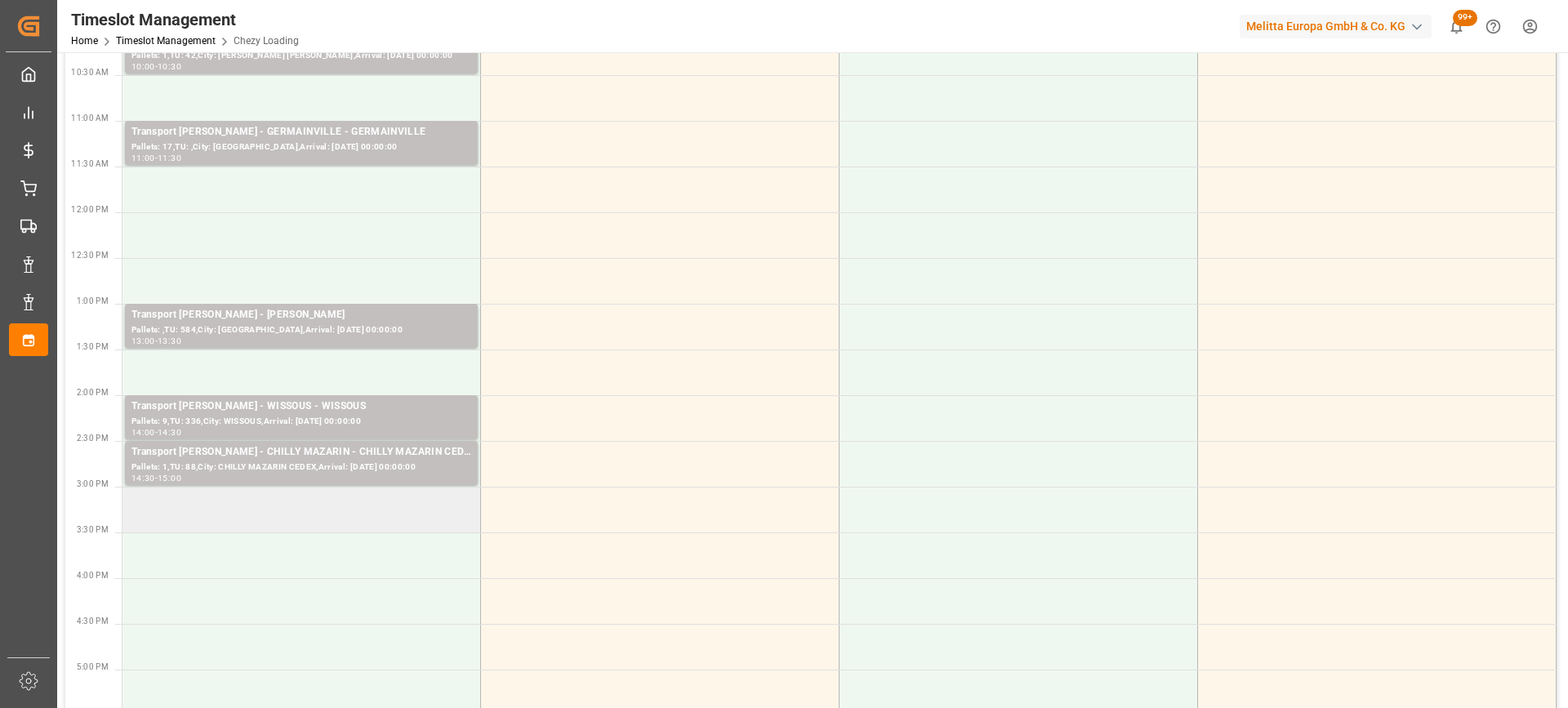
scroll to position [408, 0]
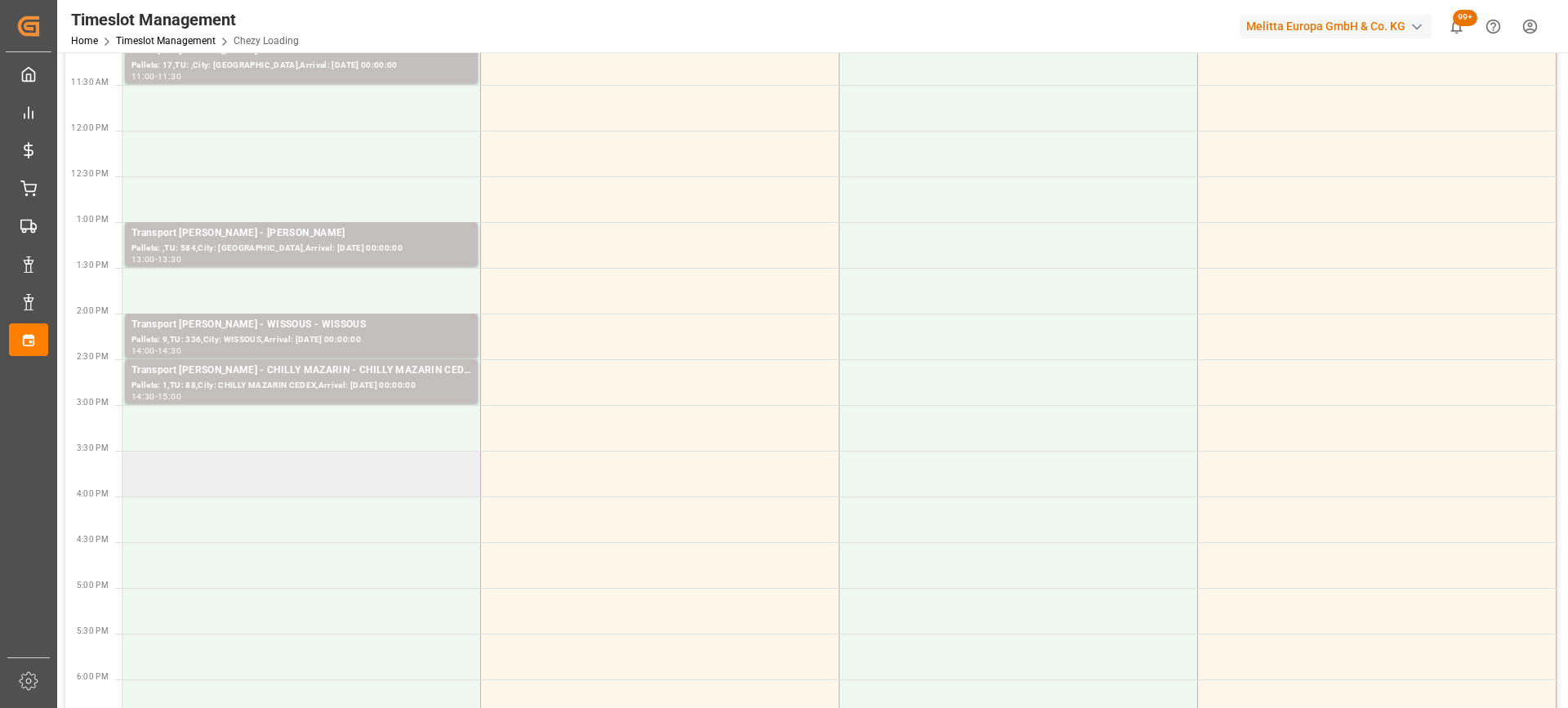
click at [370, 480] on td at bounding box center [302, 473] width 359 height 46
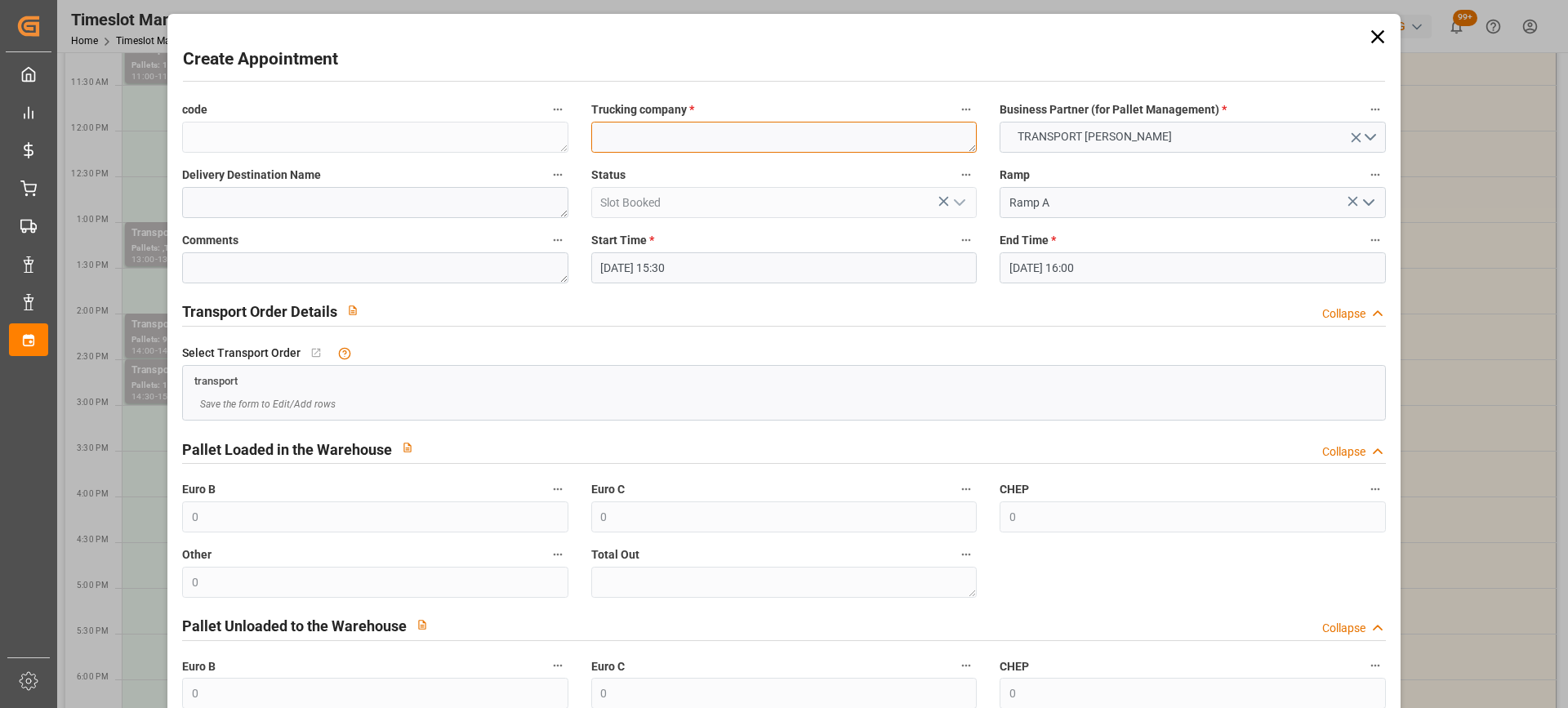
paste textarea "WISSOUS"
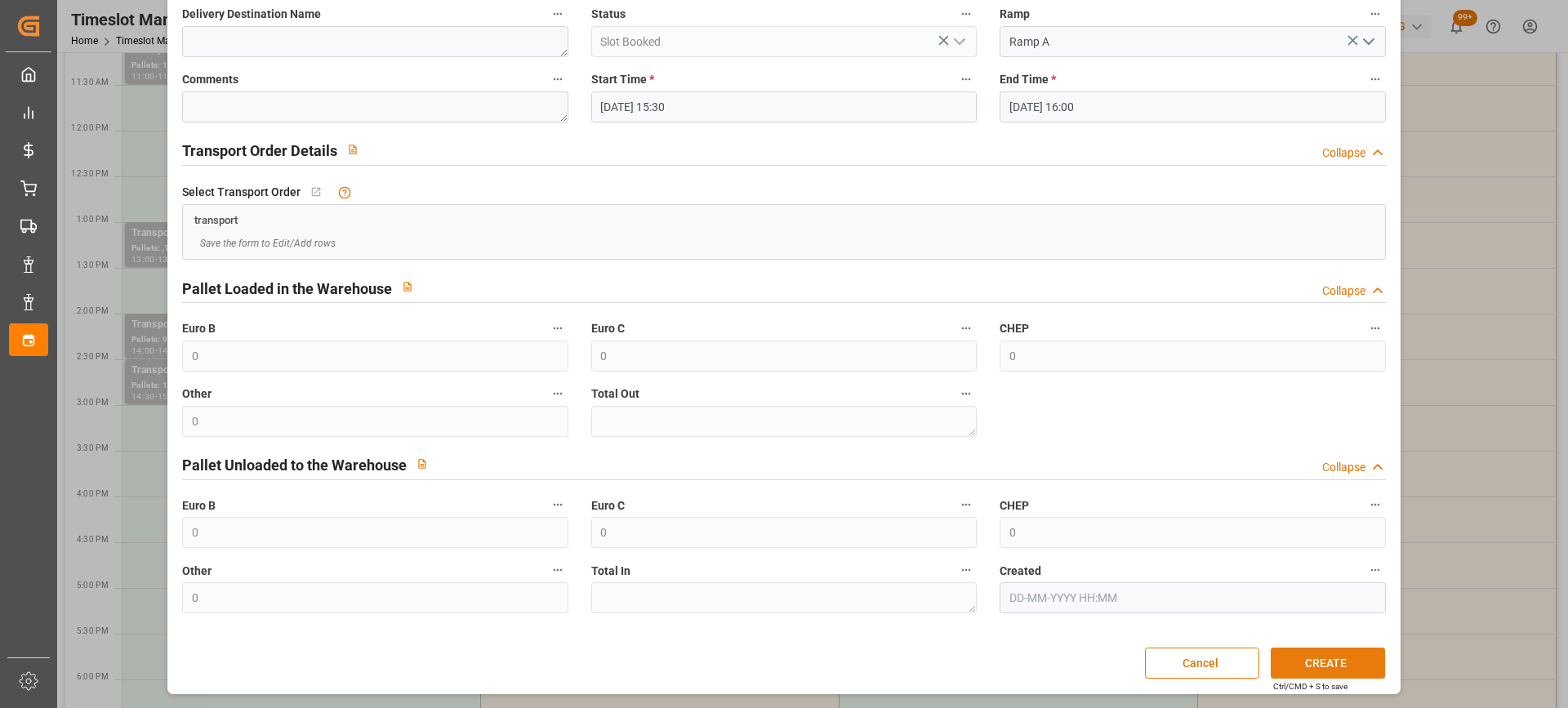
type textarea "WISSOUS"
click at [1334, 654] on button "CREATE" at bounding box center [1328, 663] width 115 height 31
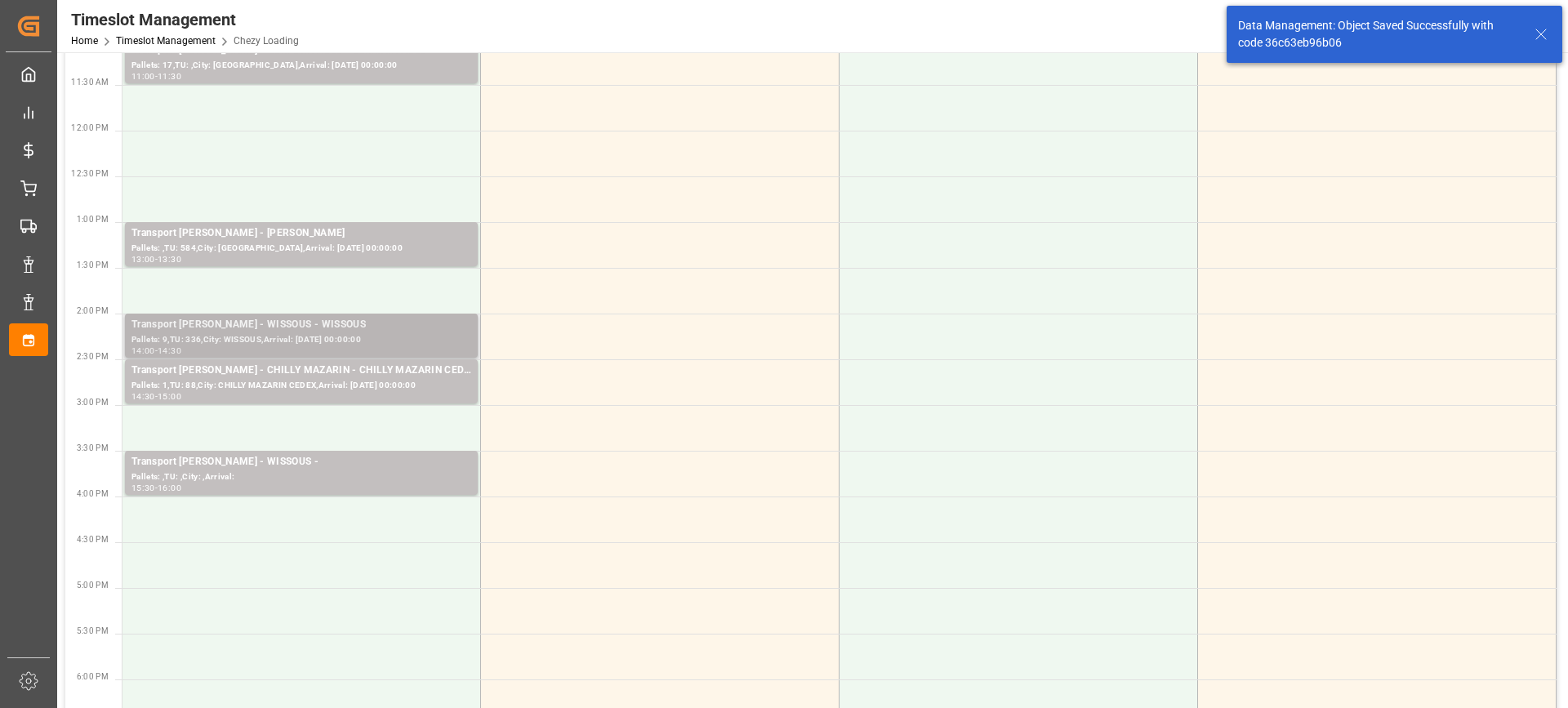
click at [367, 325] on div "Transport Delisle - WISSOUS - WISSOUS" at bounding box center [301, 325] width 339 height 17
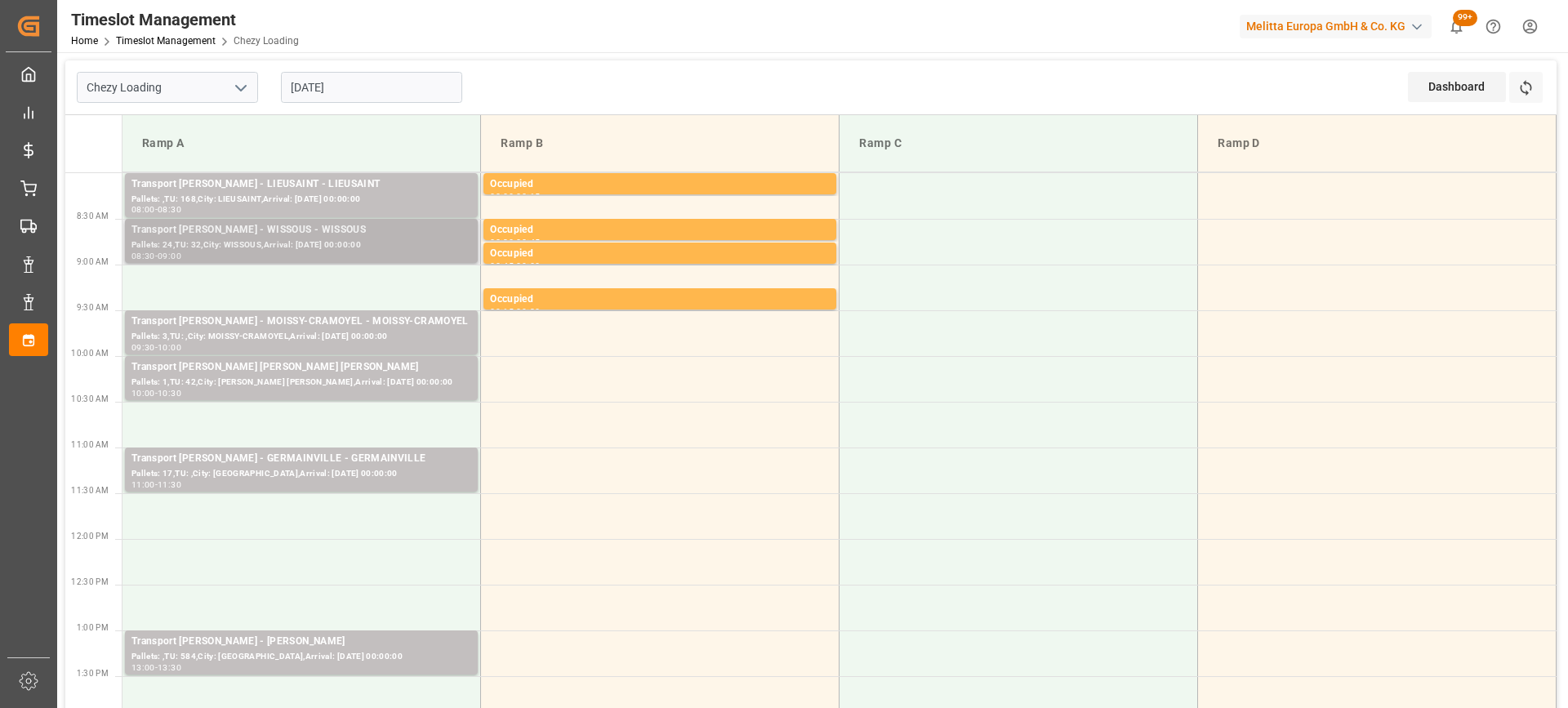
click at [398, 244] on div "Pallets: 24,TU: 32,City: WISSOUS,Arrival: 2025-10-01 00:00:00" at bounding box center [301, 245] width 339 height 14
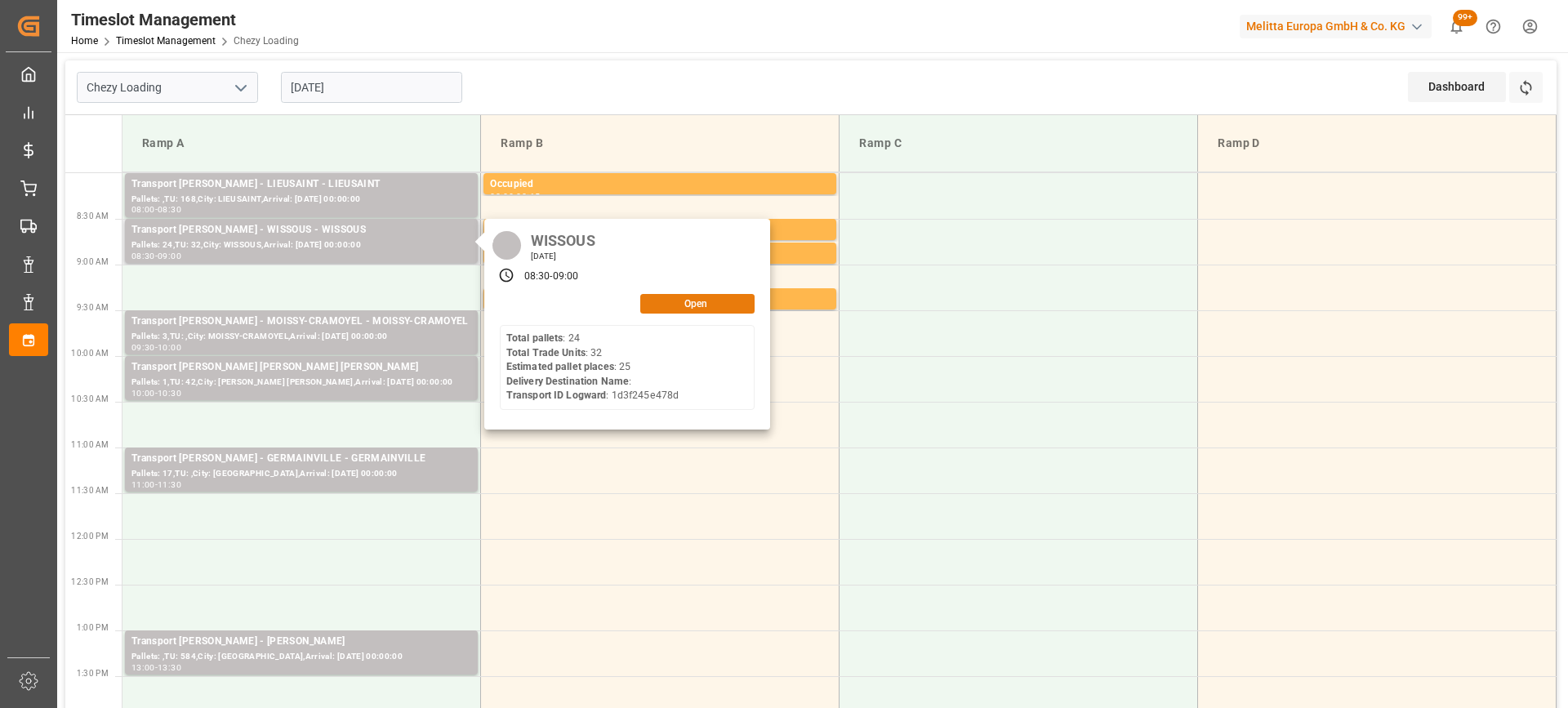
click at [671, 295] on button "Open" at bounding box center [697, 303] width 115 height 19
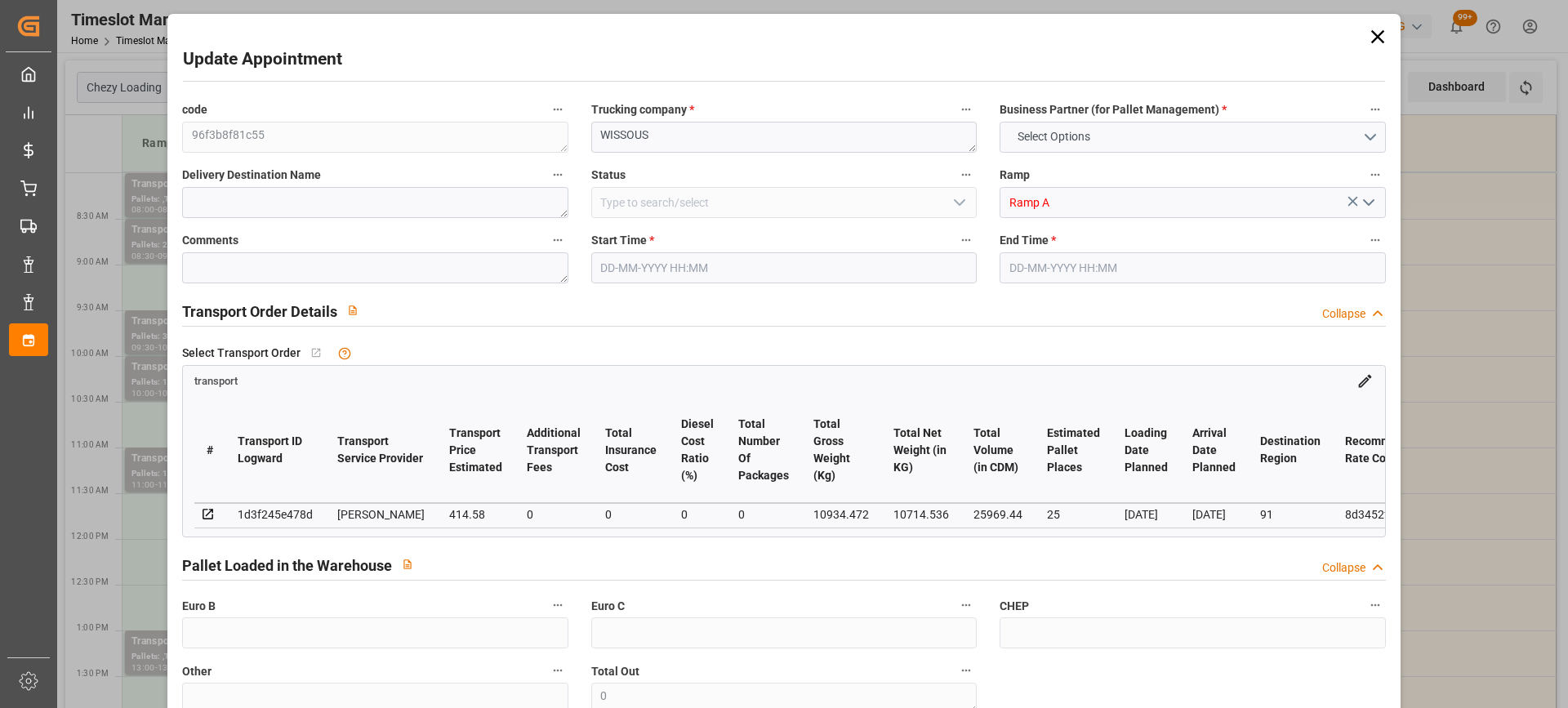
type input "25"
type input "414.58"
type input "0"
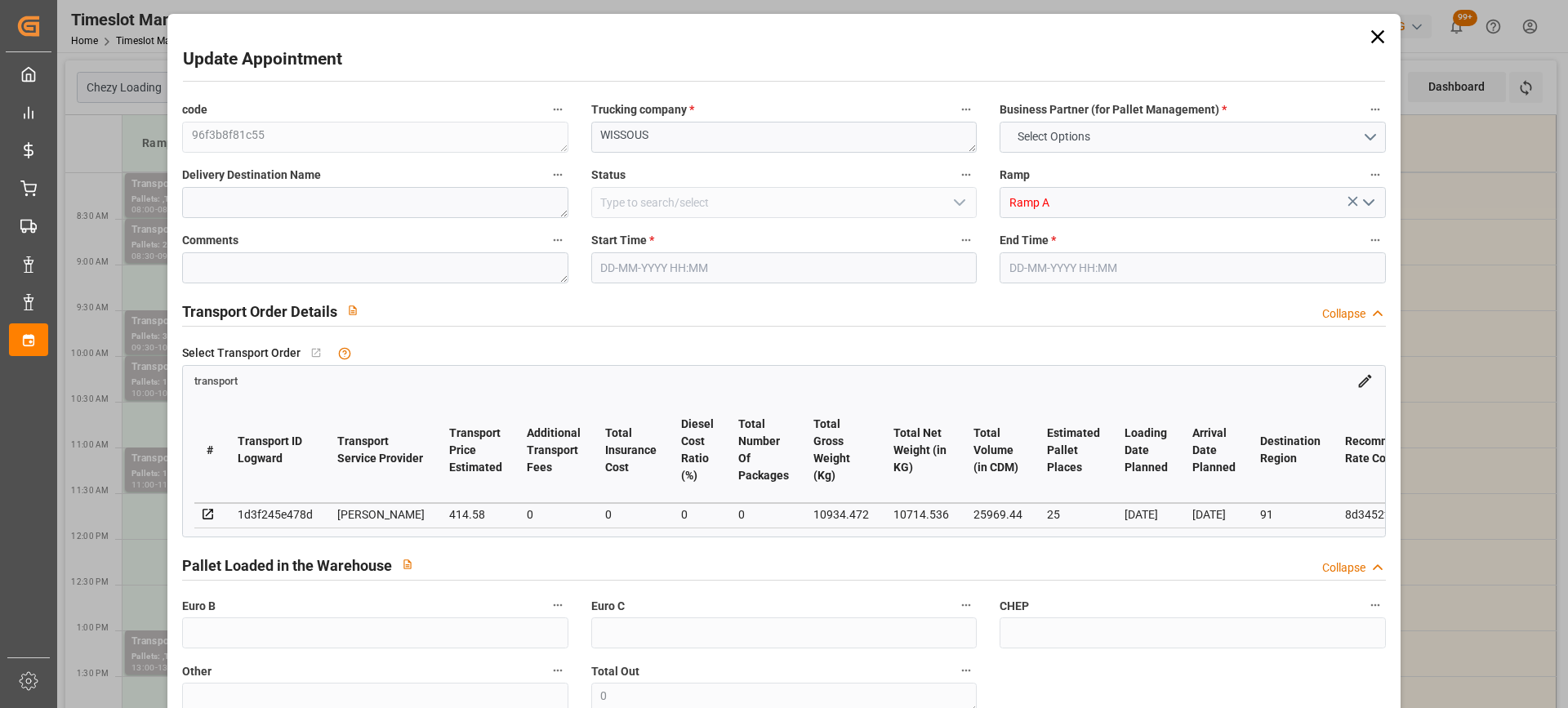
type input "400.5672"
type input "-14.0128"
type input "0"
type input "10714.536"
type input "12143.2"
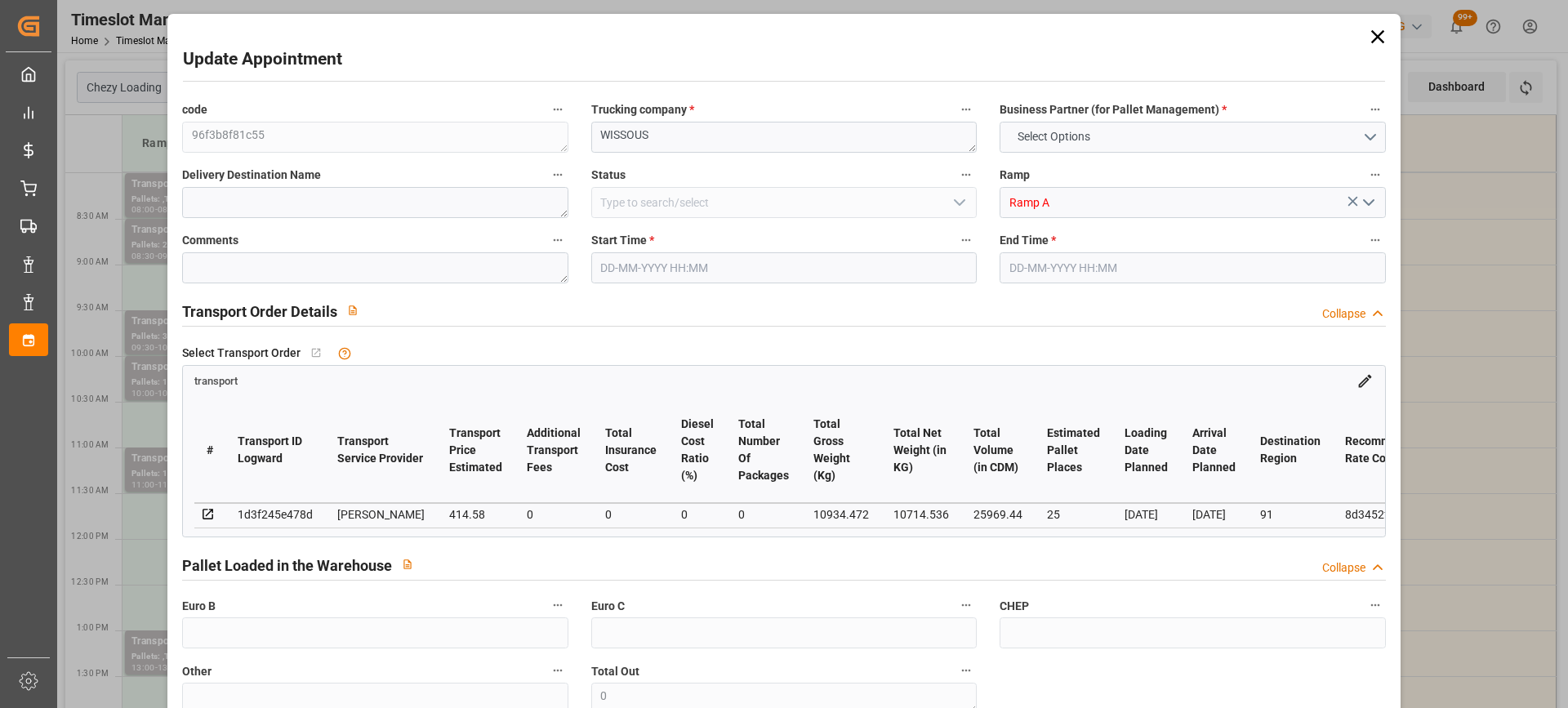
type input "25969.44"
type input "91"
type input "24"
type input "32"
type input "25"
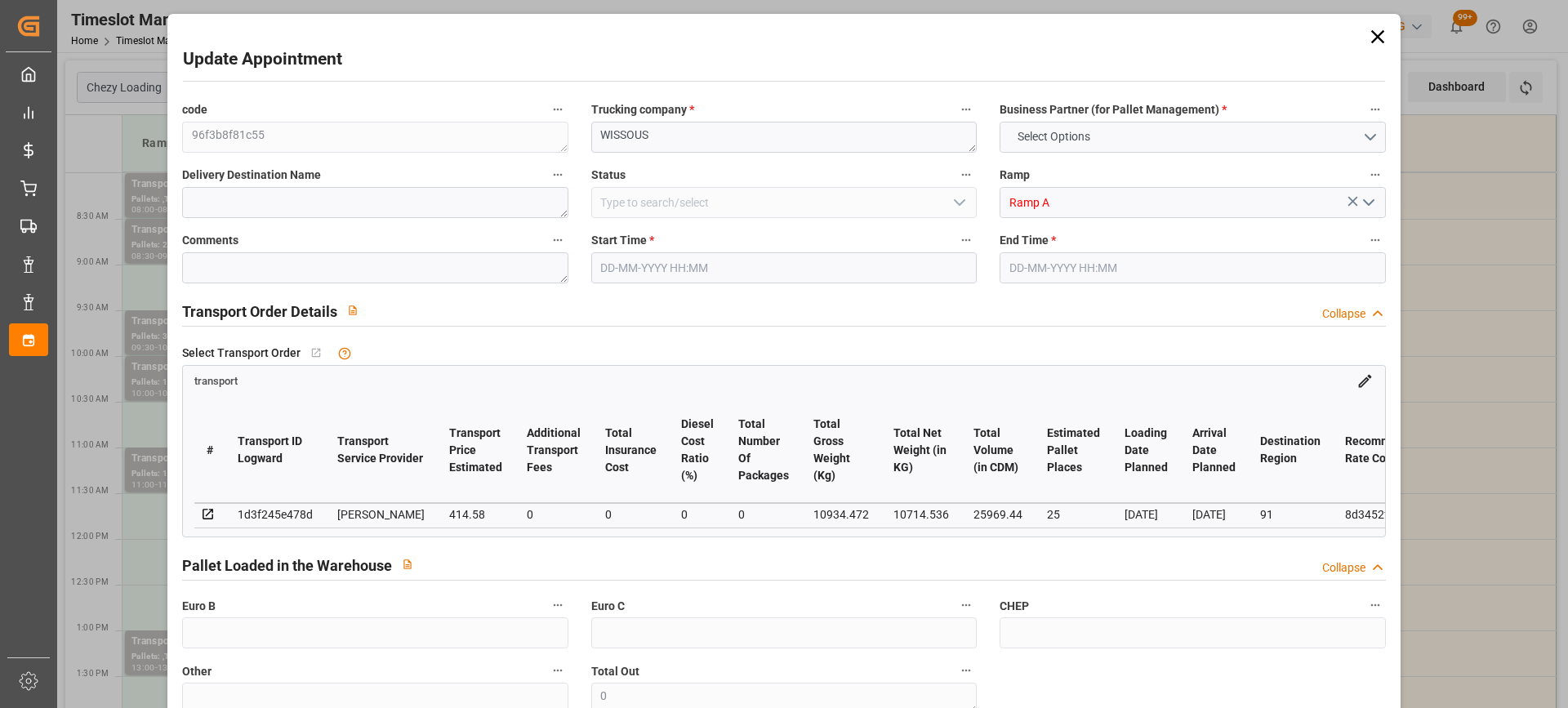
type input "101"
type input "10934.472"
type input "0"
type input "4710.8598"
type input "0"
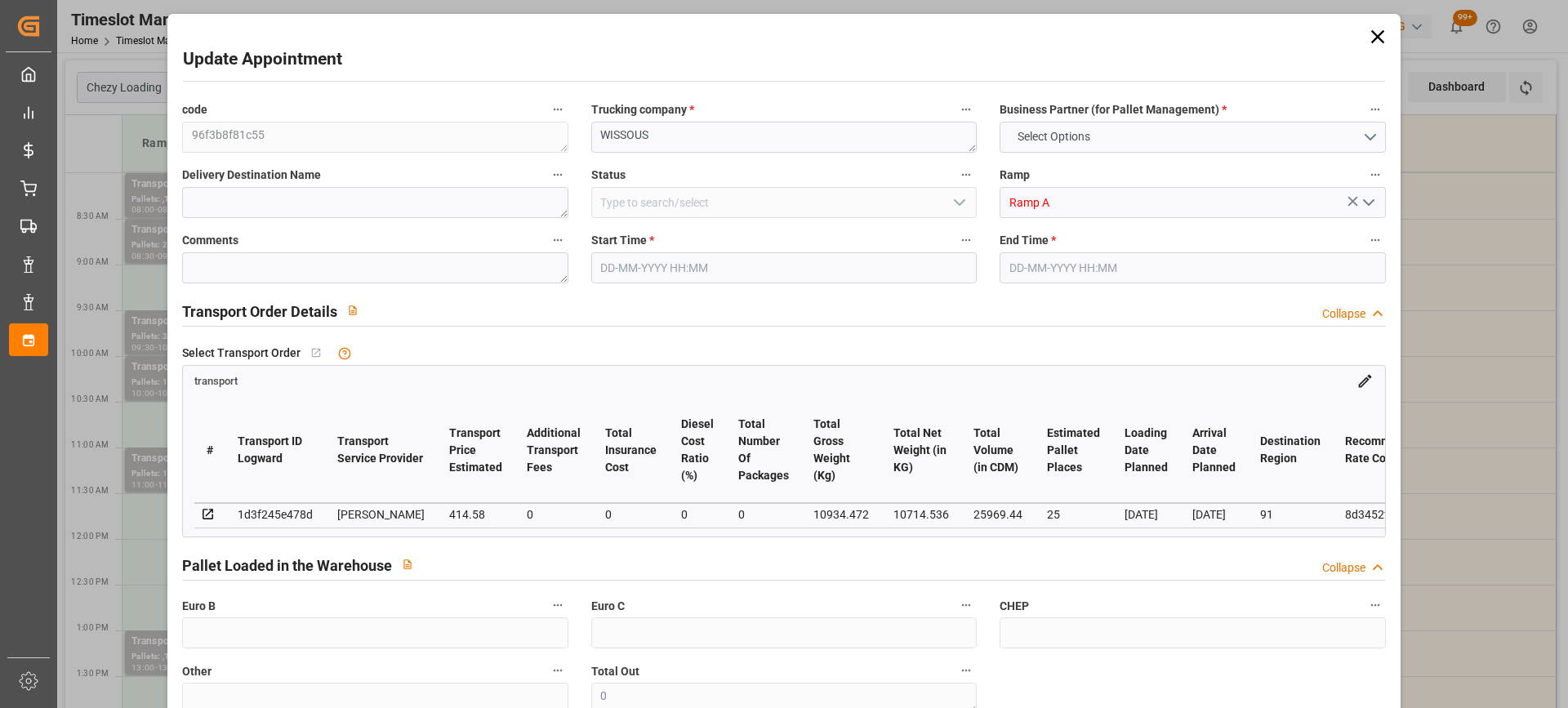
type input "0"
type input "21"
type input "35"
type input "[DATE] 08:30"
type input "[DATE] 09:00"
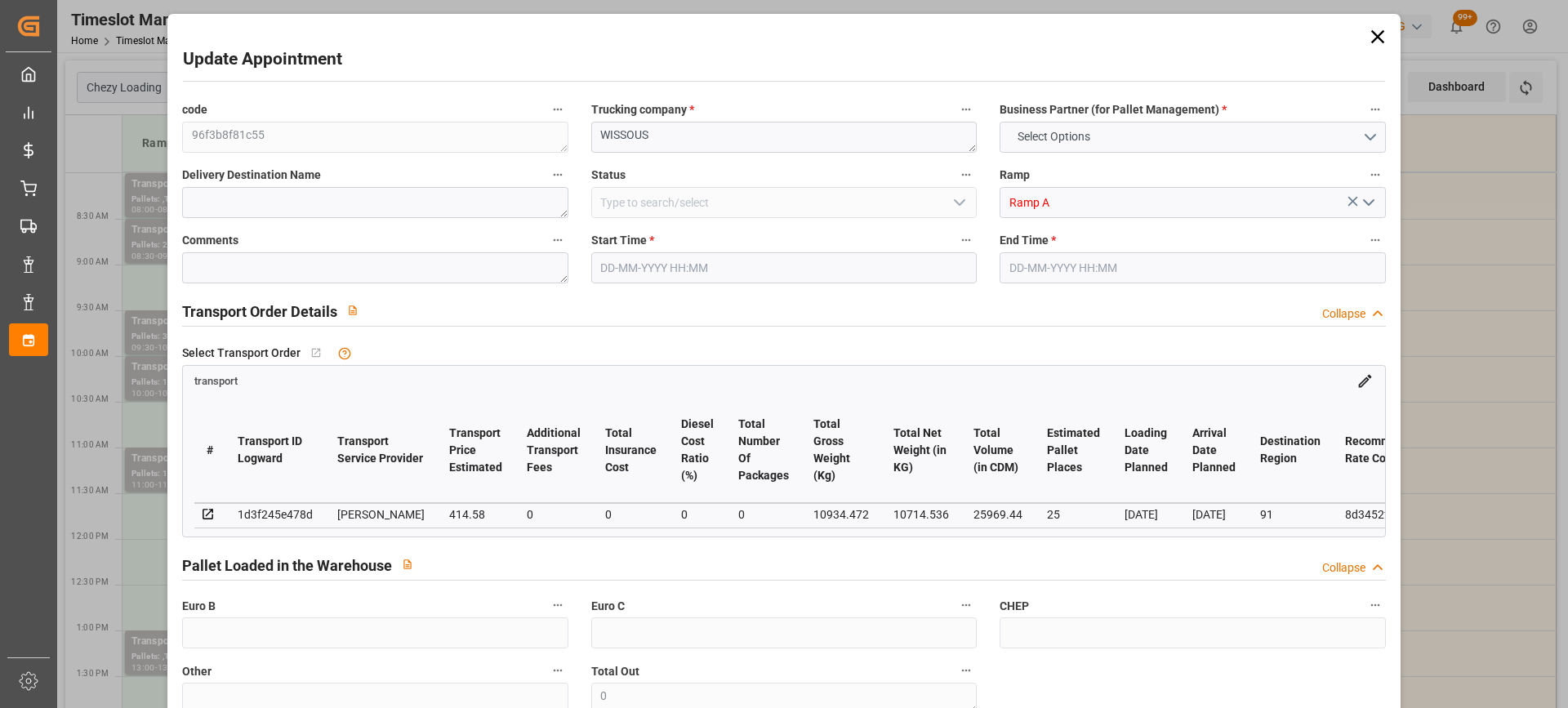
type input "25-09-2025 12:50"
type input "[DATE] 11:44"
type input "[DATE]"
click at [741, 273] on input "30-09-2025 08:30" at bounding box center [784, 267] width 385 height 31
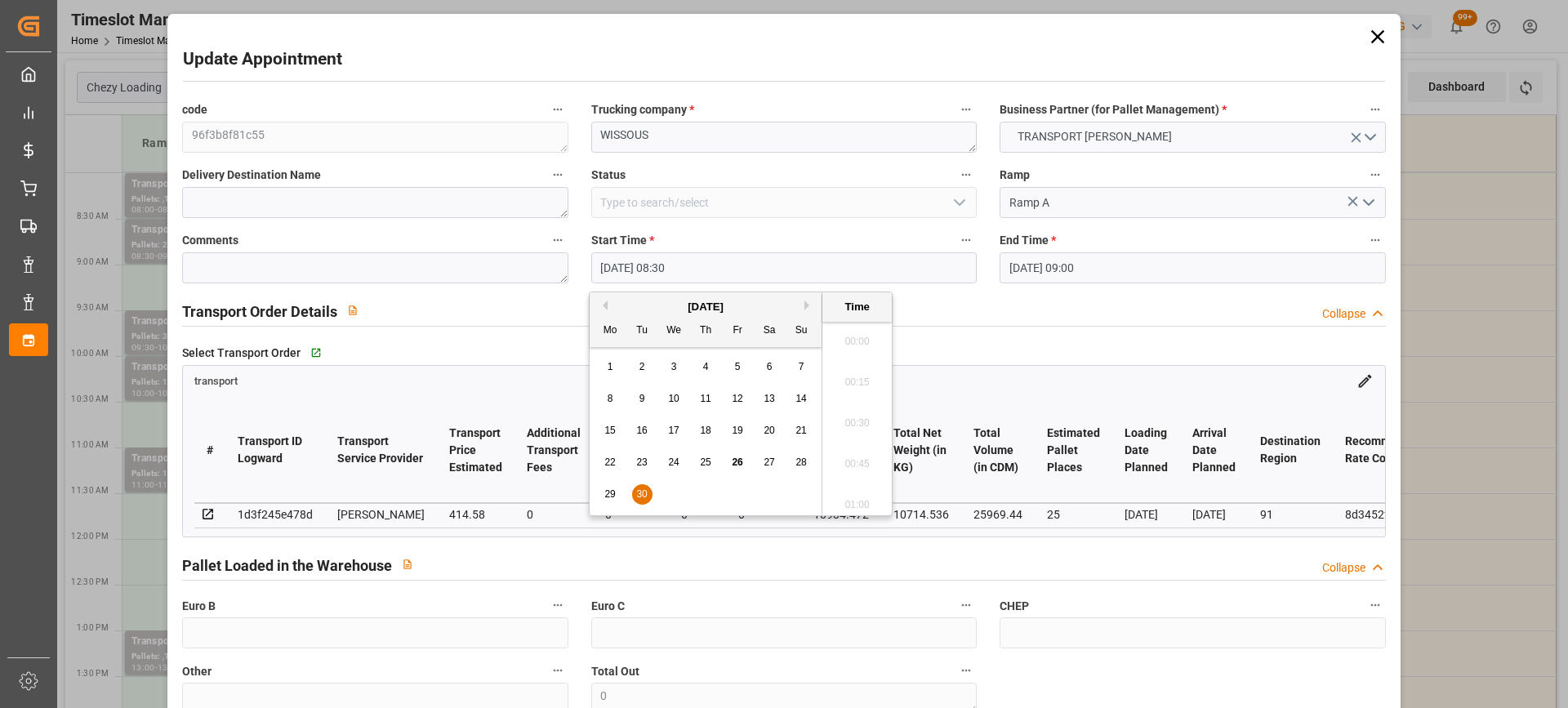
scroll to position [1312, 0]
click at [661, 496] on div "29 30 1 2 3 4 5" at bounding box center [705, 494] width 223 height 32
click at [642, 490] on span "30" at bounding box center [641, 494] width 11 height 12
click at [872, 443] on li "16:00" at bounding box center [857, 457] width 69 height 41
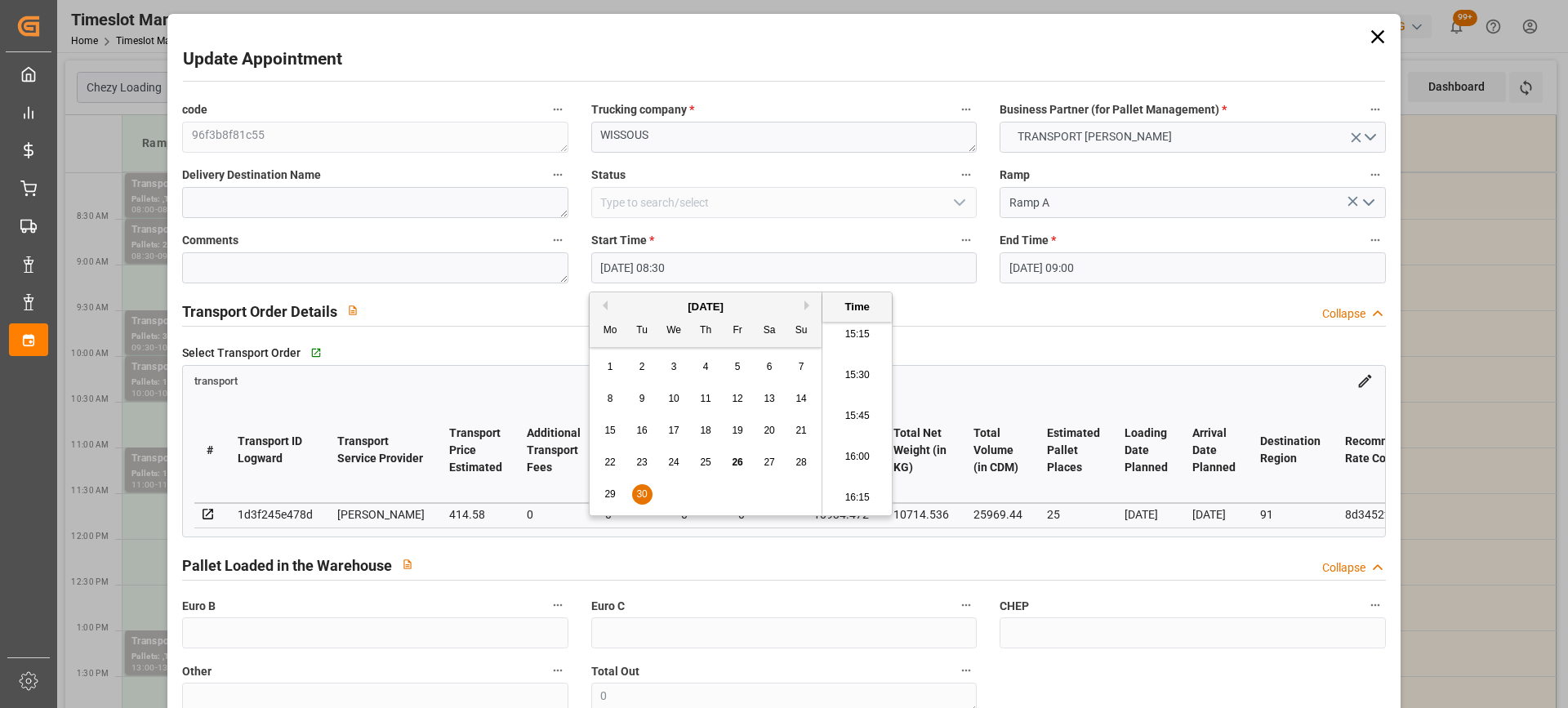
type input "30-09-2025 16:00"
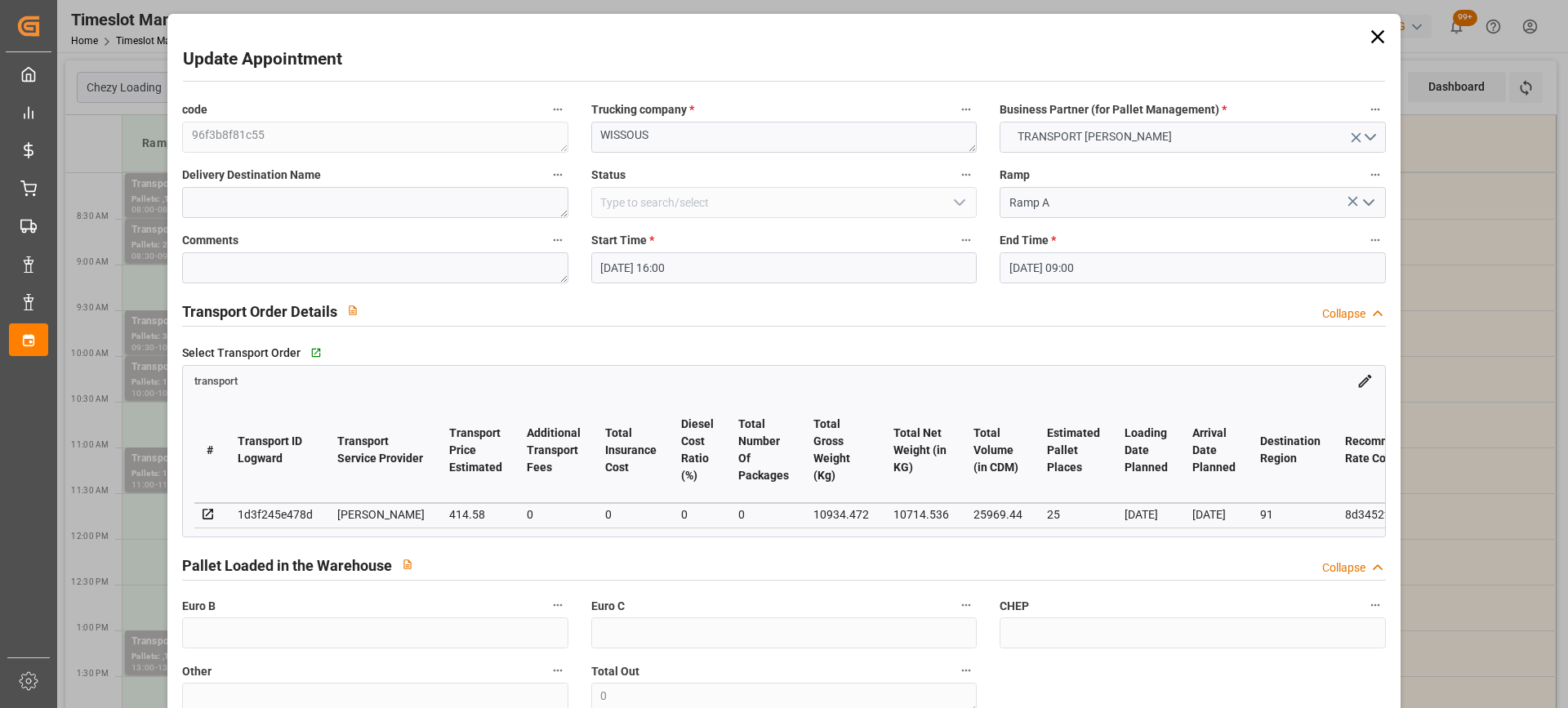
click at [1117, 279] on input "30-09-2025 09:00" at bounding box center [1193, 267] width 385 height 31
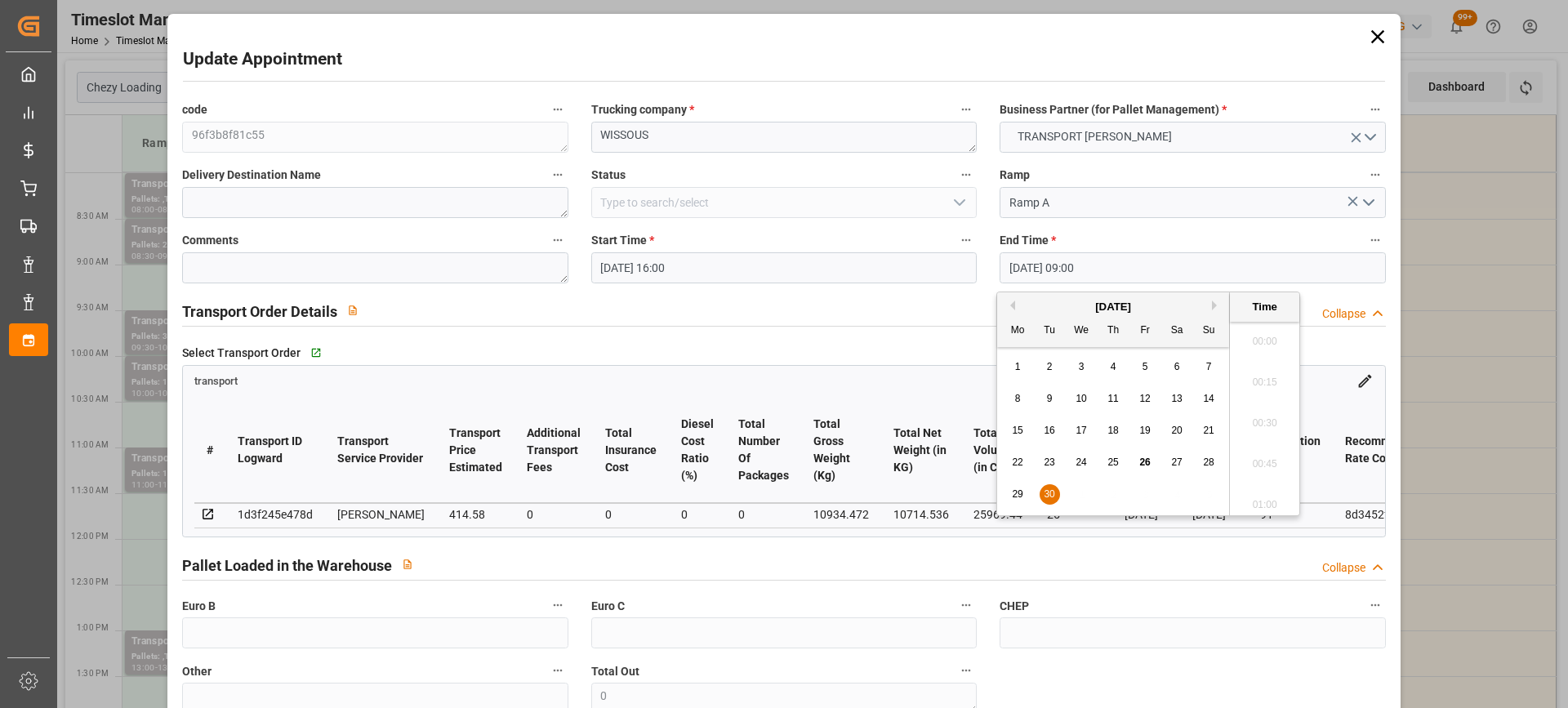
scroll to position [1394, 0]
click at [1053, 488] on span "30" at bounding box center [1049, 494] width 11 height 12
click at [1272, 463] on li "16:30" at bounding box center [1264, 457] width 69 height 41
type input "[DATE] 16:30"
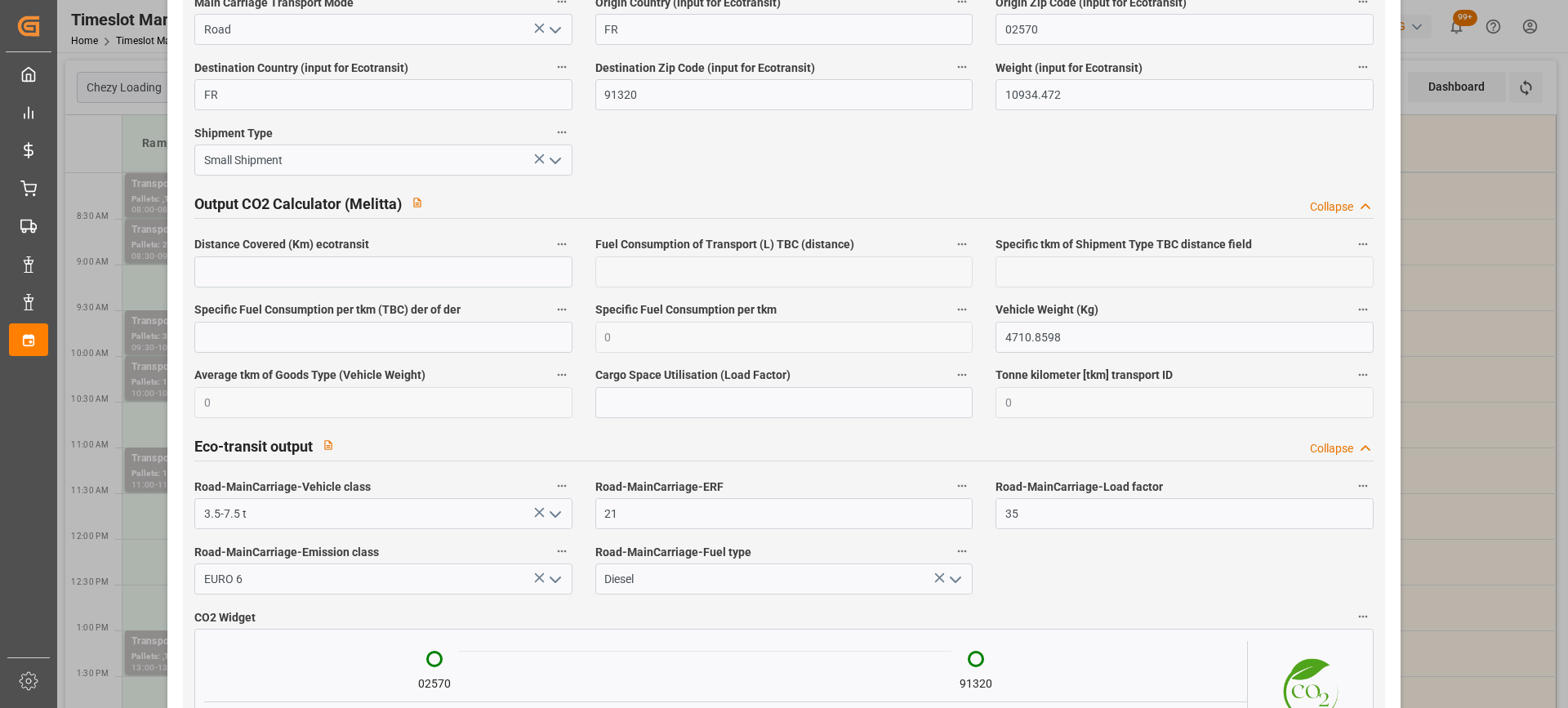
scroll to position [2736, 0]
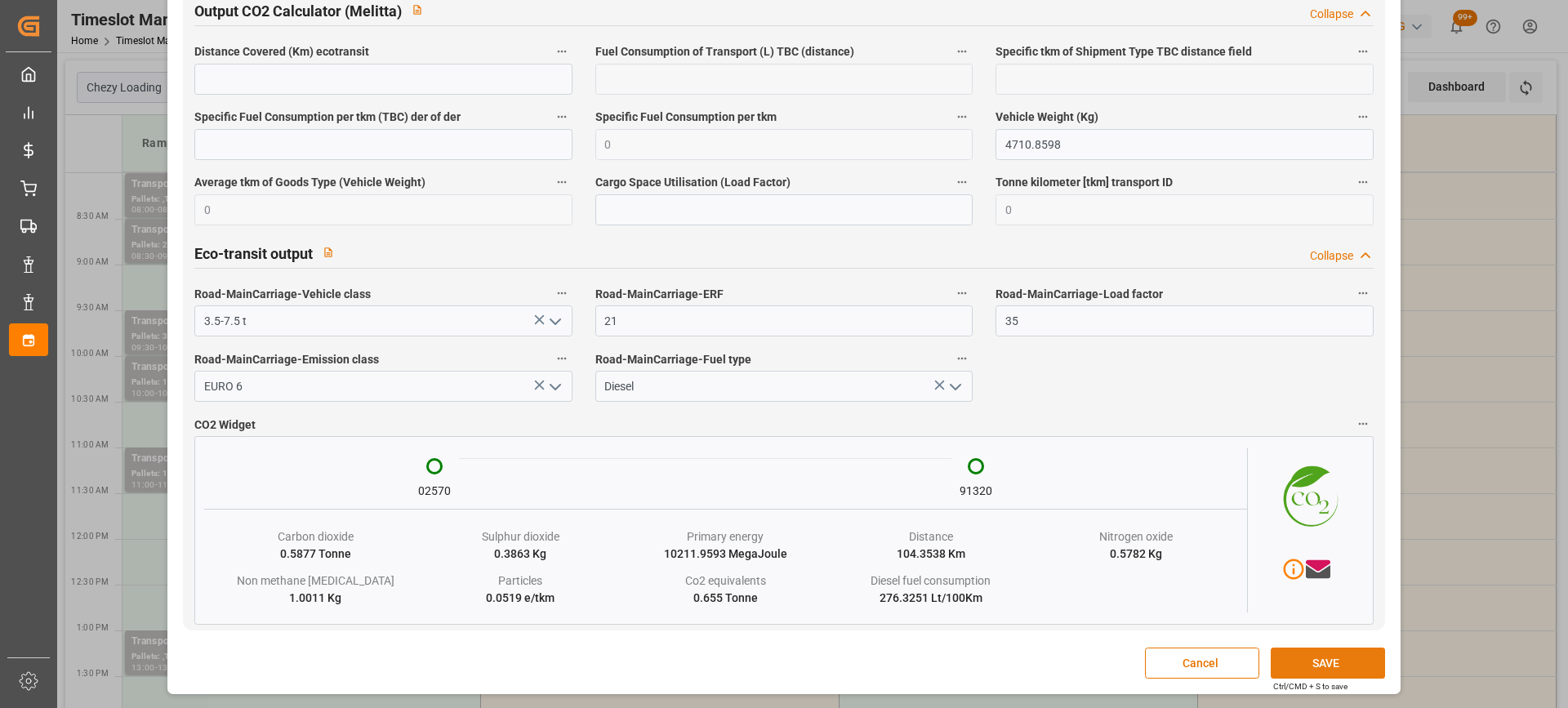
click at [1347, 667] on button "SAVE" at bounding box center [1328, 663] width 115 height 31
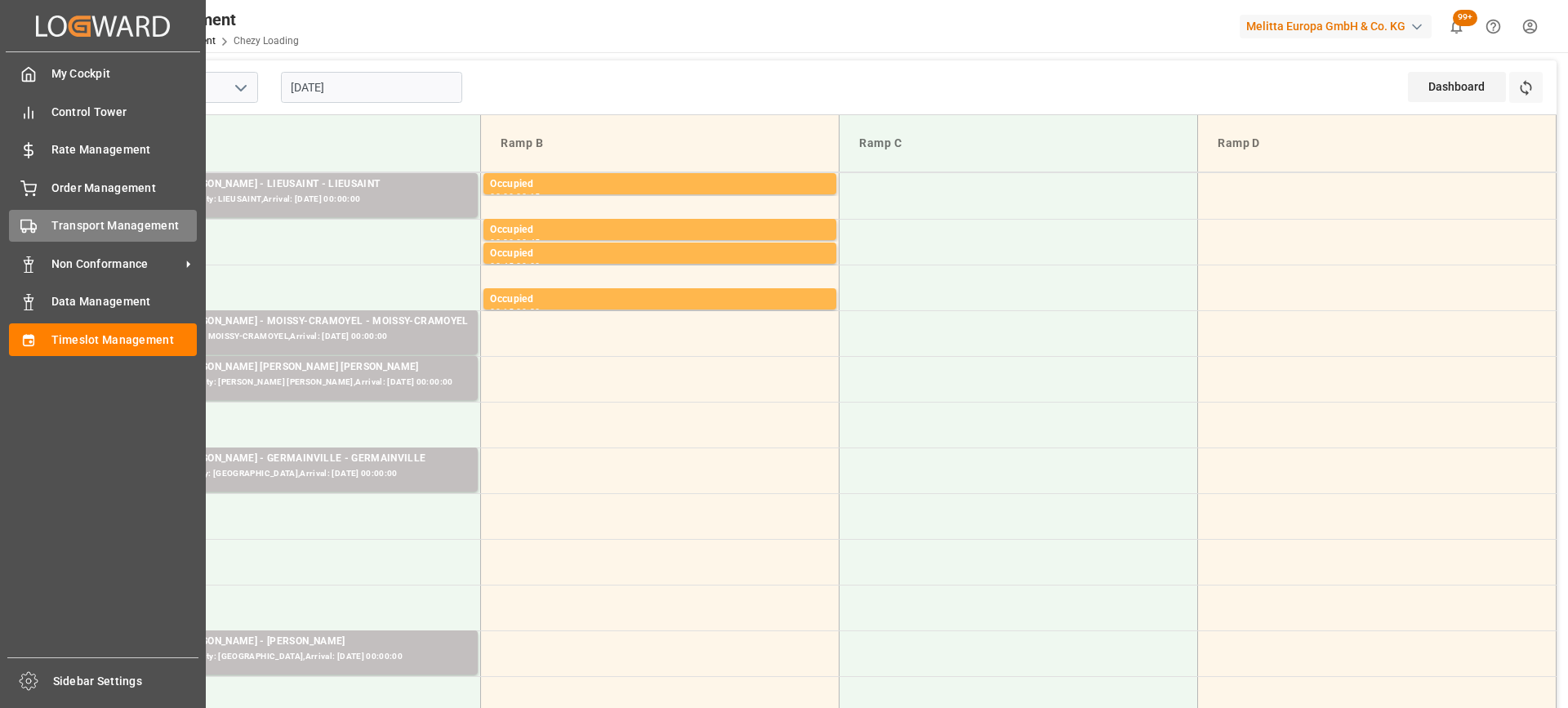
click at [44, 235] on div "Transport Management Transport Management" at bounding box center [102, 226] width 188 height 32
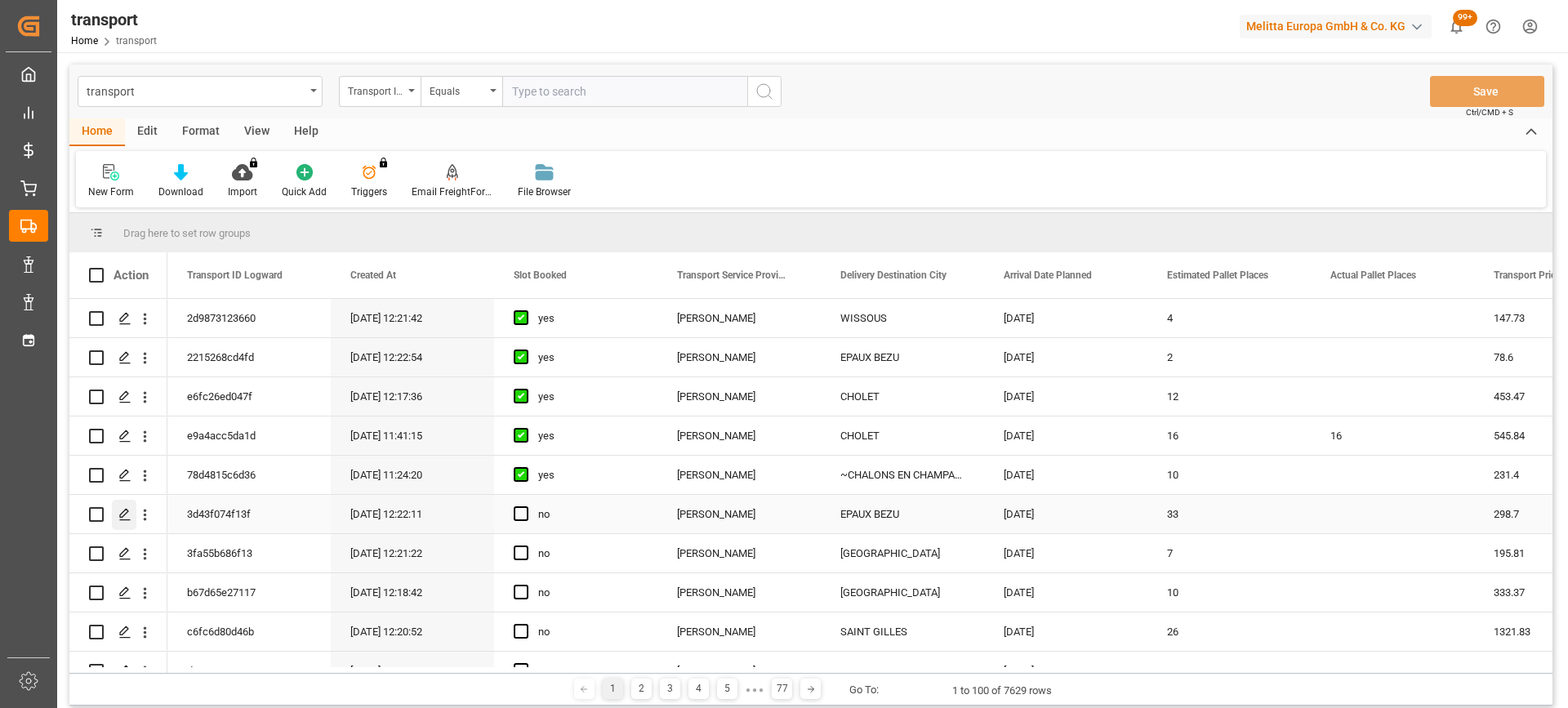
click at [123, 516] on icon "Press SPACE to select this row." at bounding box center [125, 513] width 13 height 13
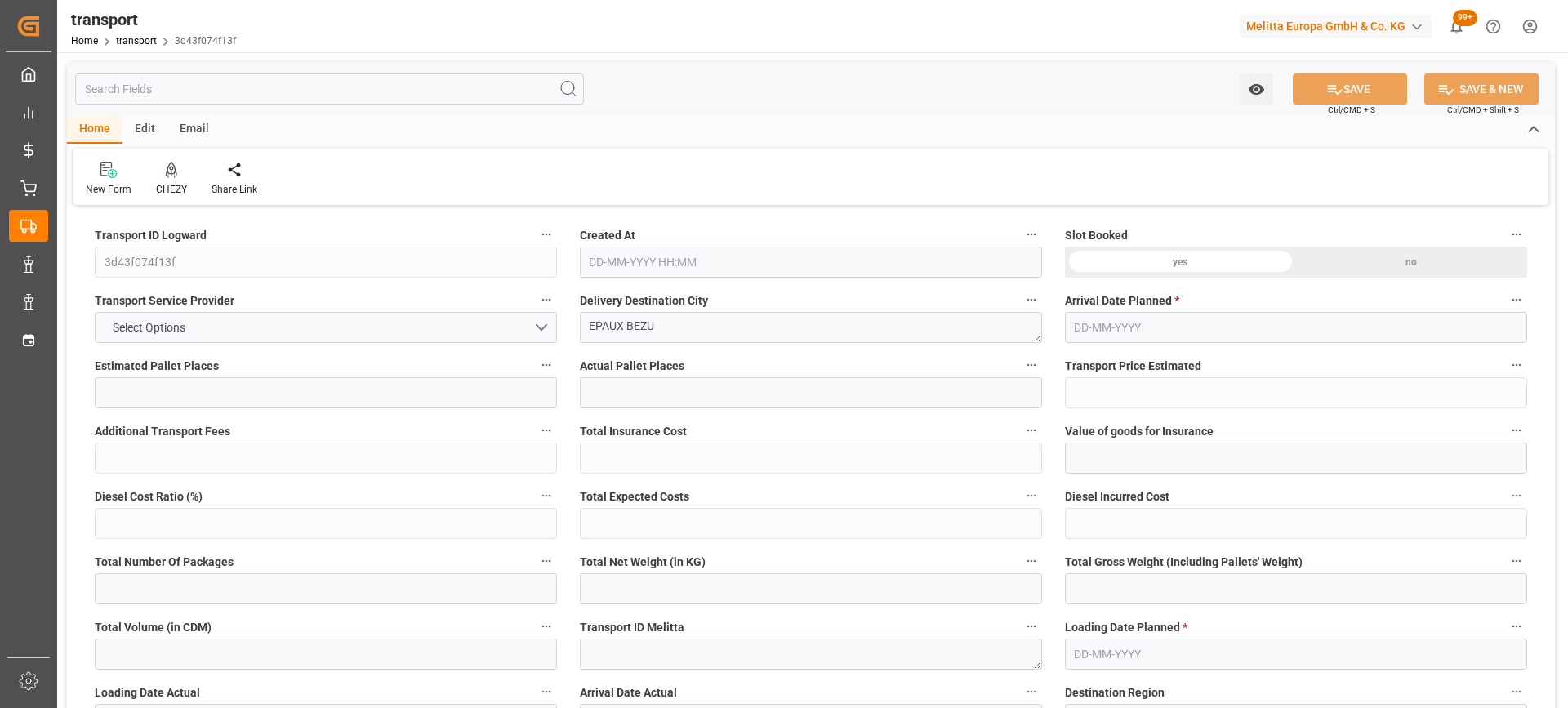
type input "33"
type input "298.7"
type input "0"
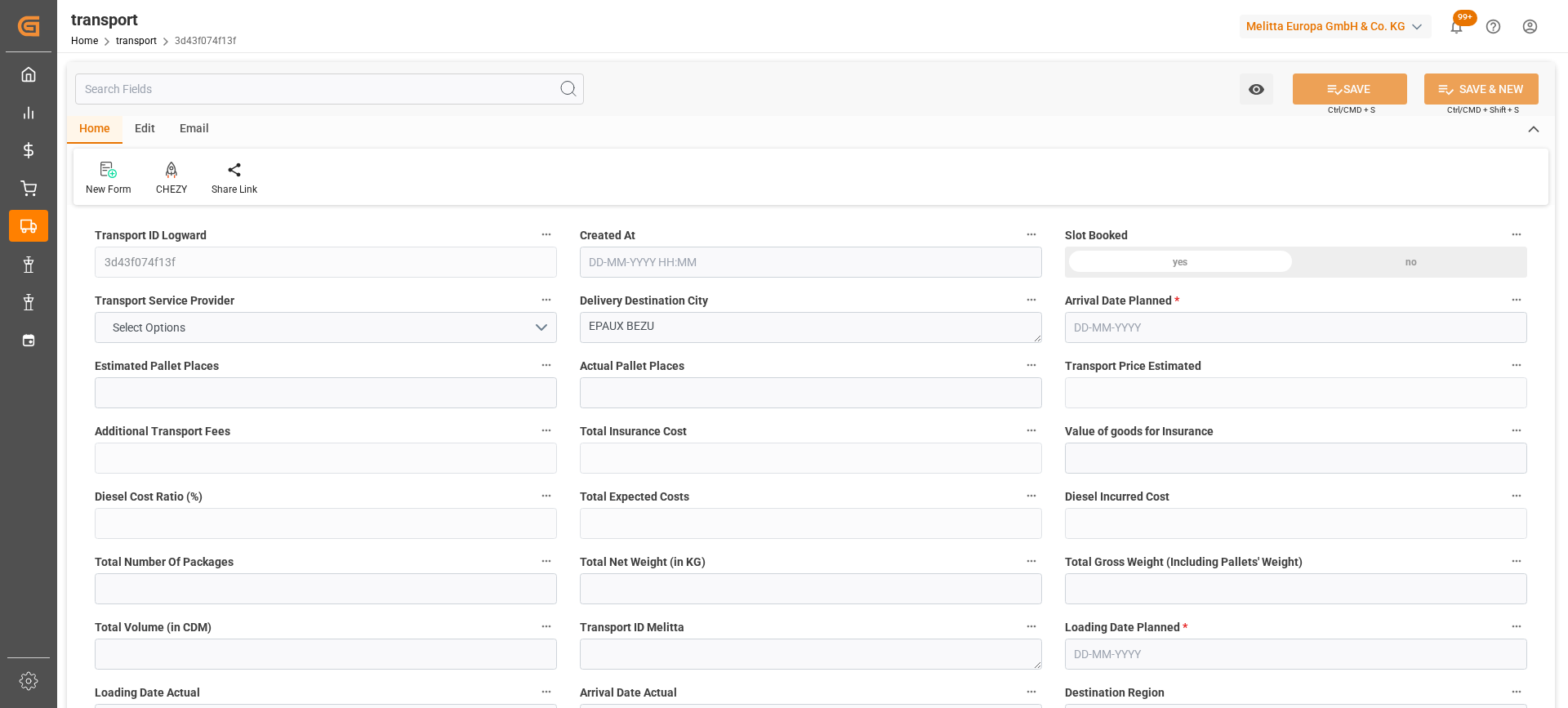
type input "288.6039"
type input "-10.0961"
type input "0"
type input "6107.4"
type input "9425"
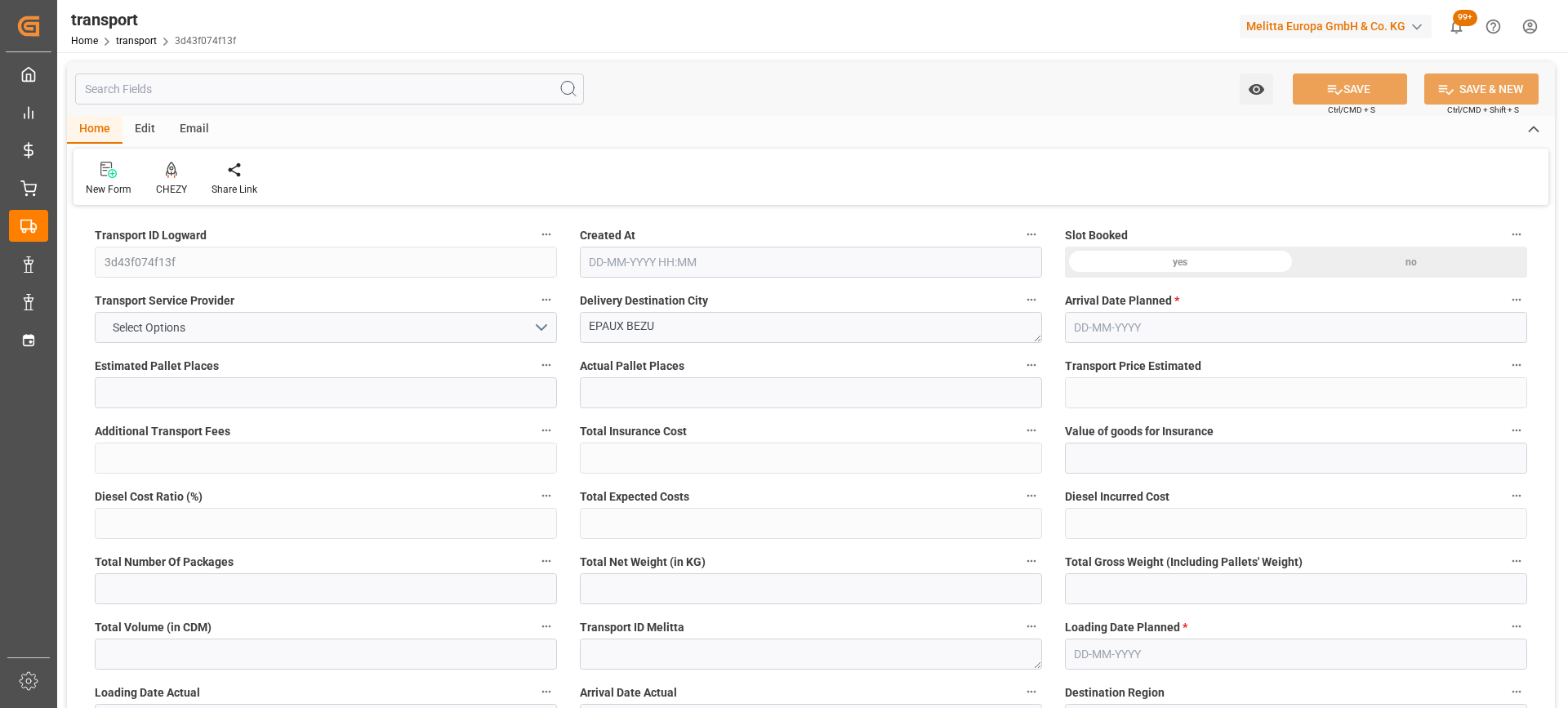
type input "46332"
type input "2"
type input "0"
type input "2340"
type input "65"
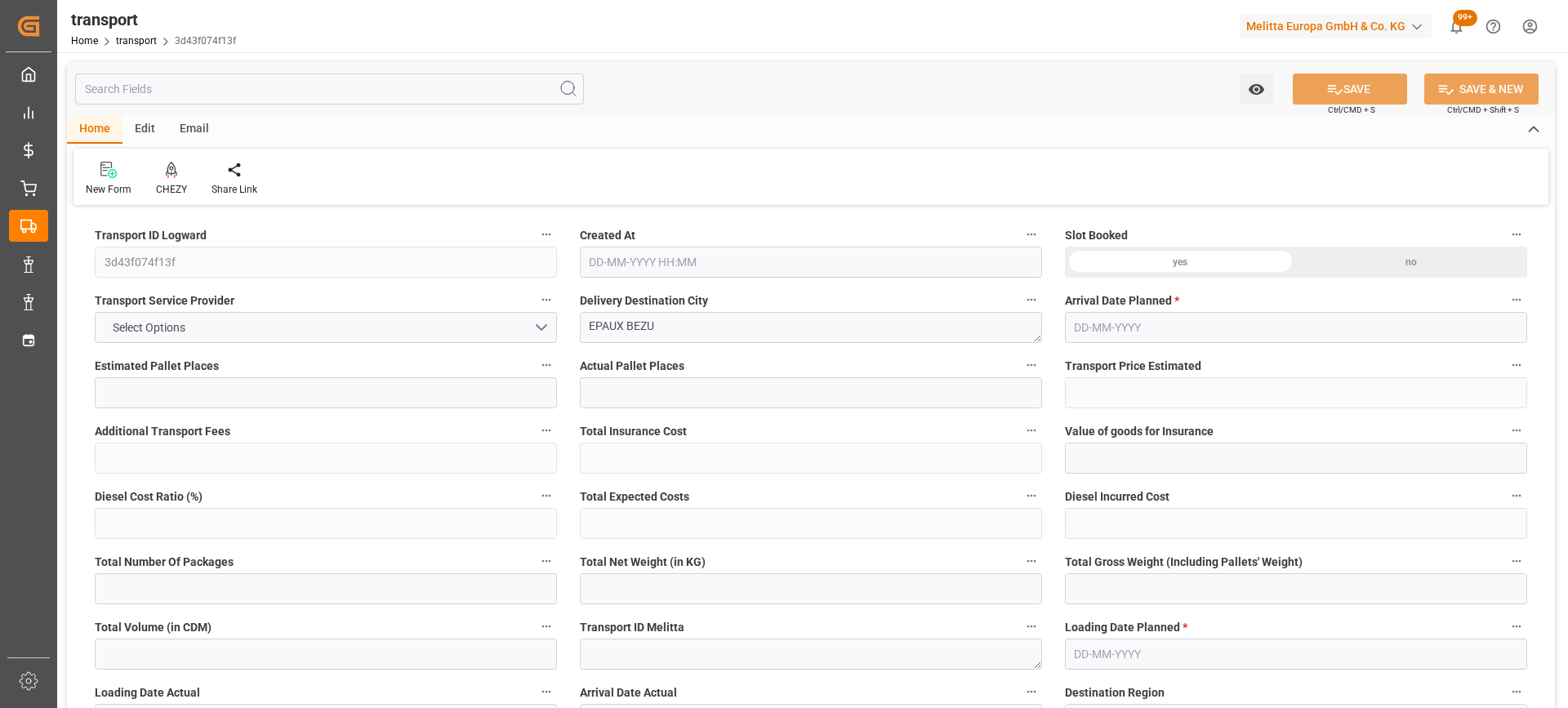
type input "101"
type input "7581.6"
type input "0"
type input "4710.8598"
type input "0"
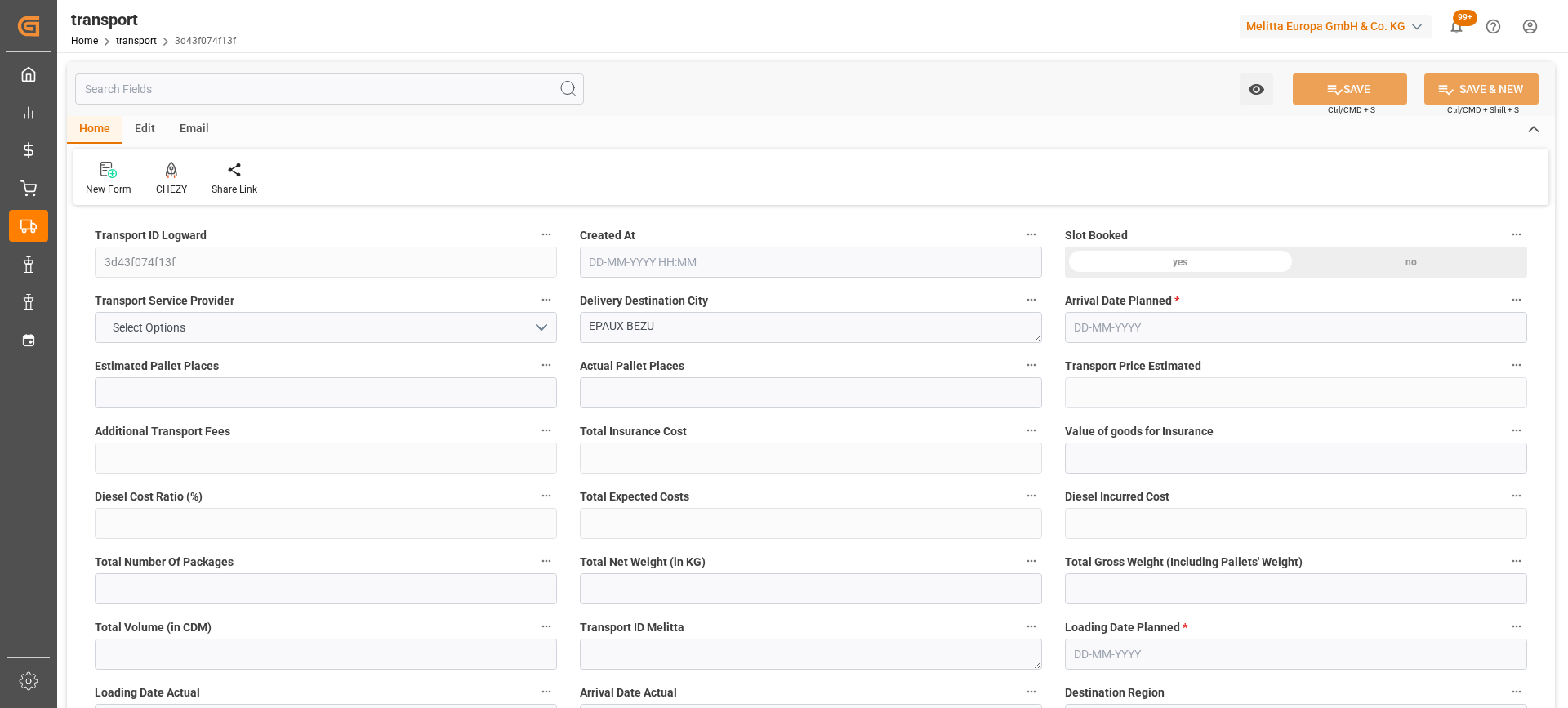
type input "0"
type input "21"
type input "35"
type input "26-09-2025 12:22"
type input "[DATE]"
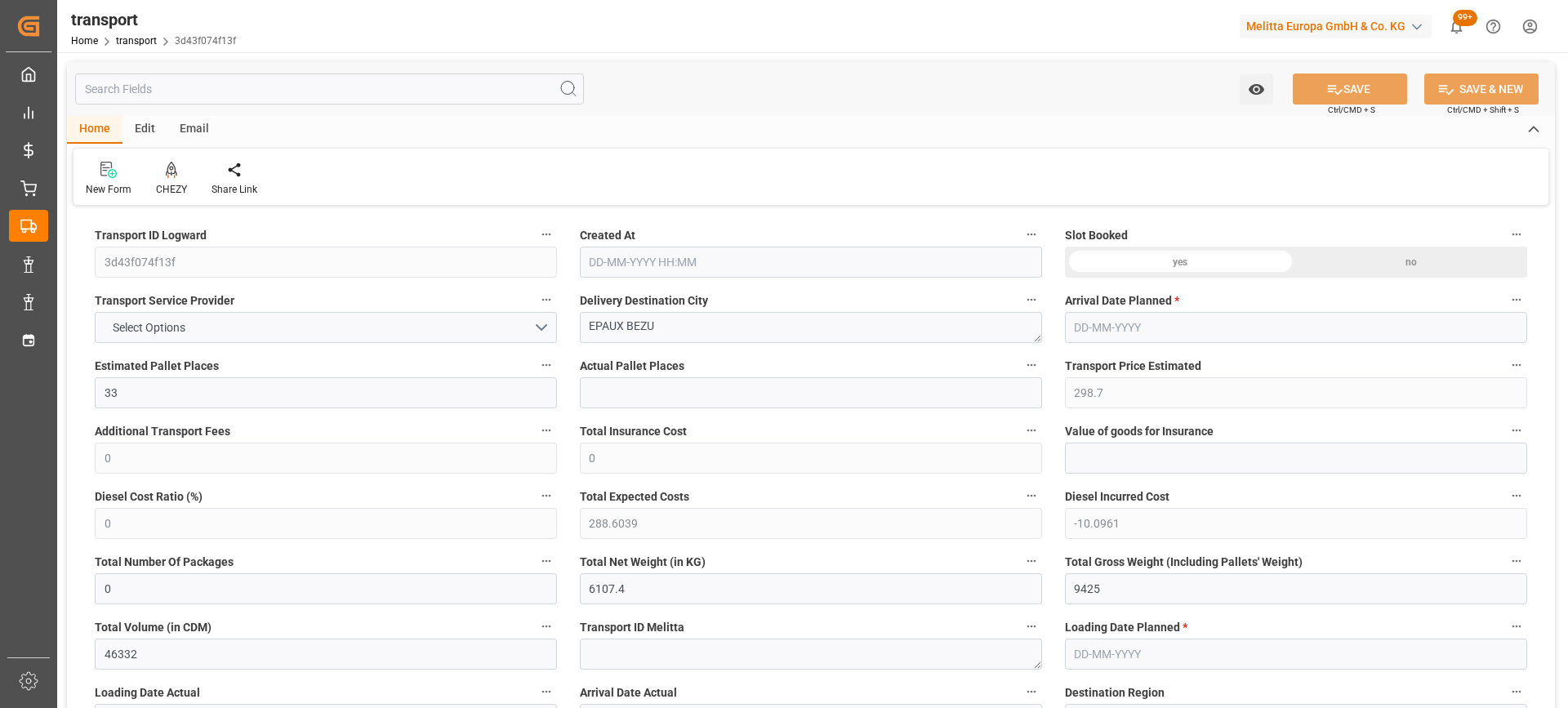
type input "[DATE]"
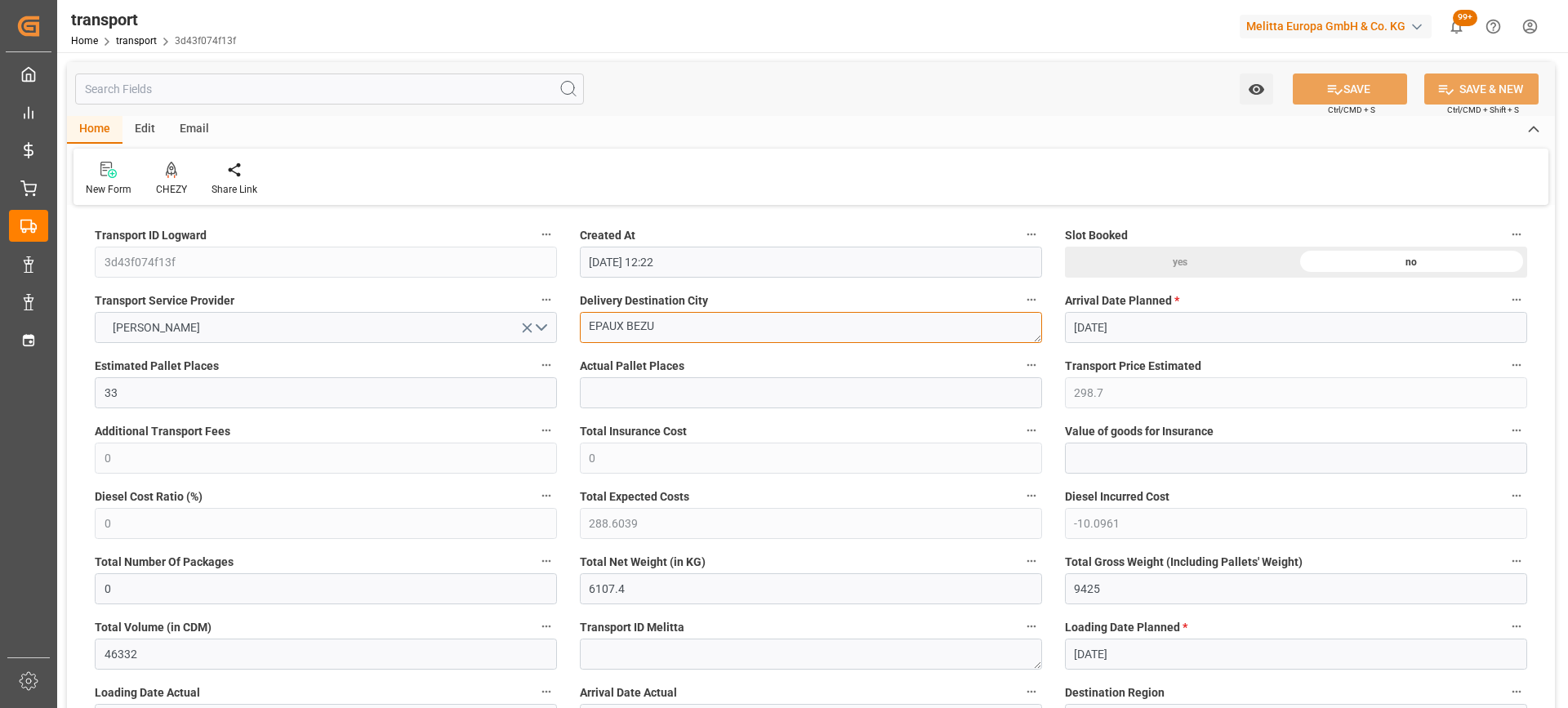
drag, startPoint x: 670, startPoint y: 335, endPoint x: 521, endPoint y: 343, distance: 149.2
click at [170, 170] on icon at bounding box center [171, 168] width 12 height 14
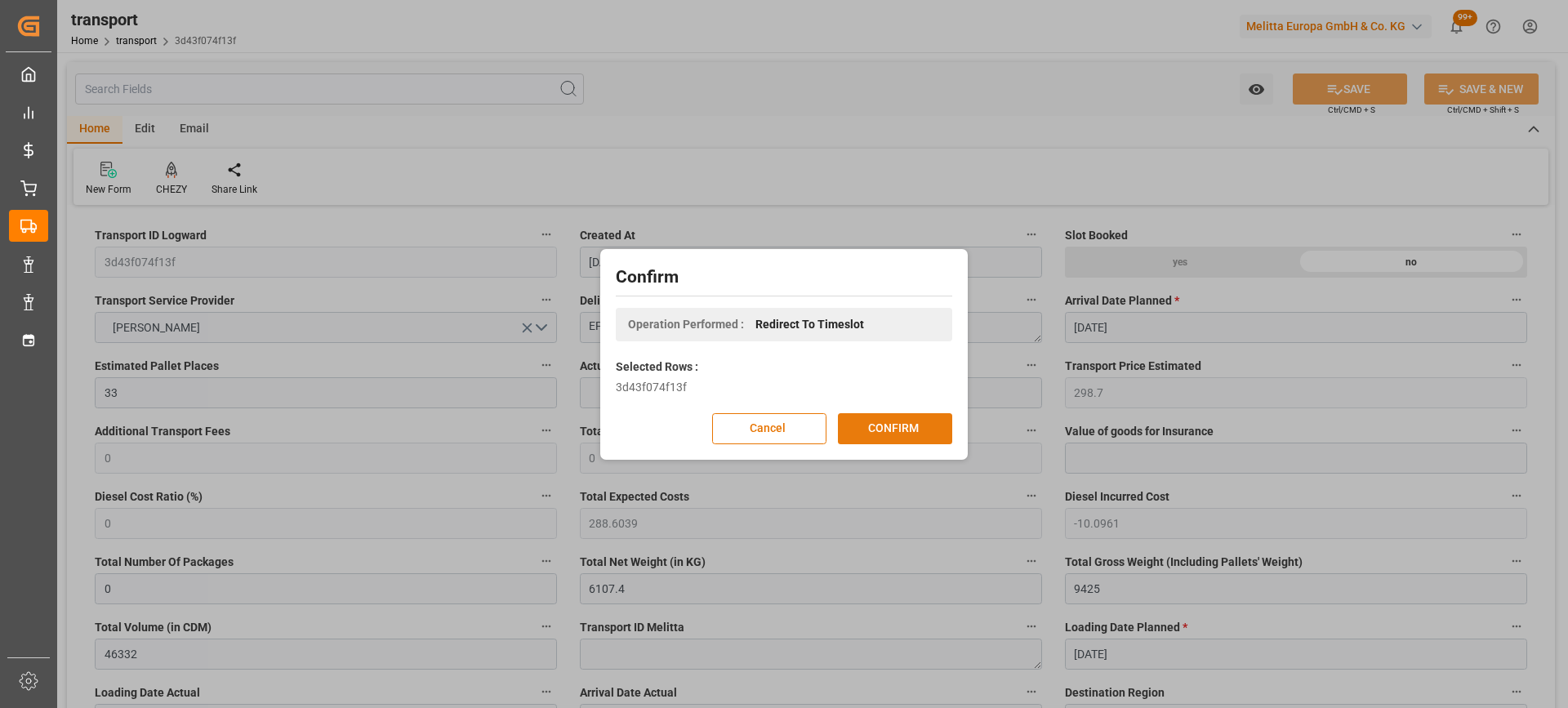
click at [891, 417] on button "CONFIRM" at bounding box center [895, 429] width 115 height 31
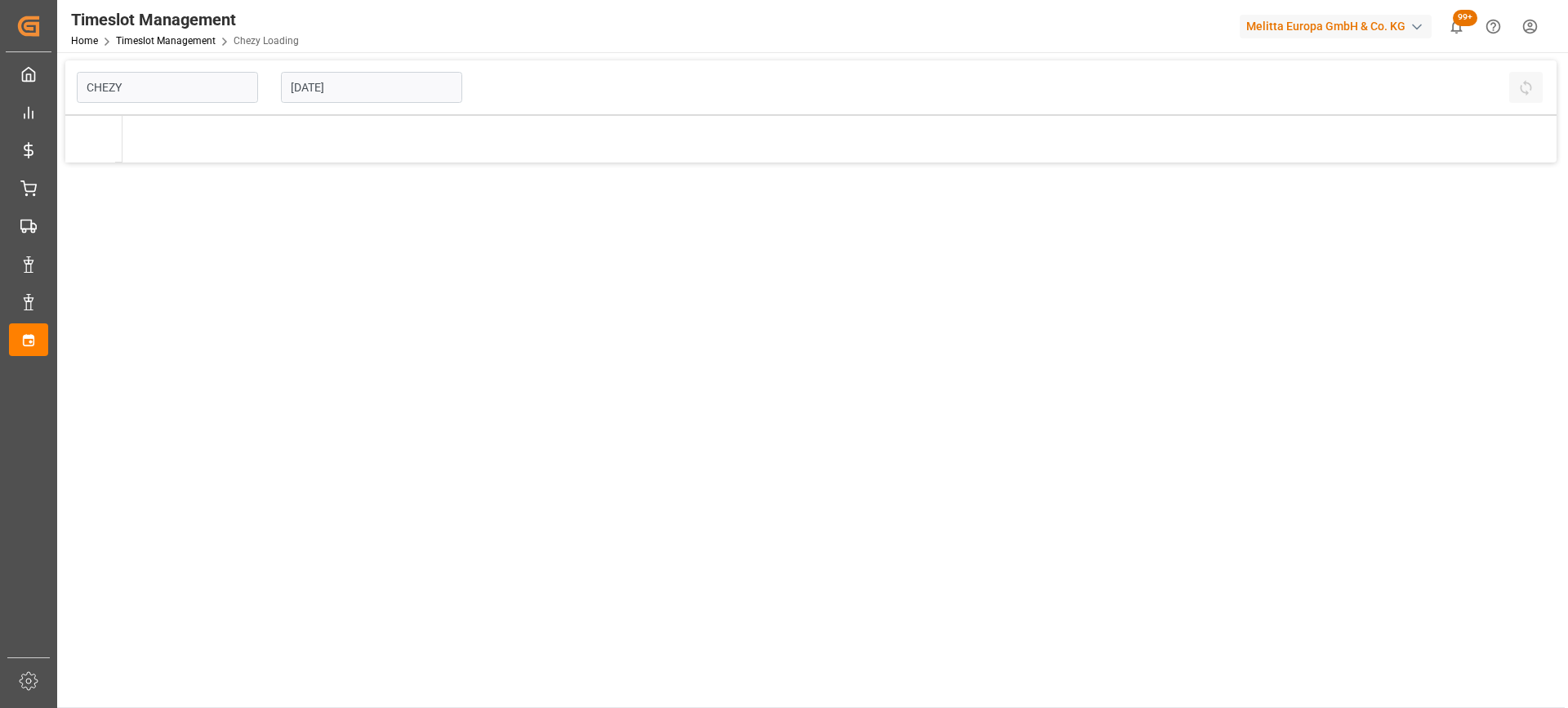
type input "Chezy Loading"
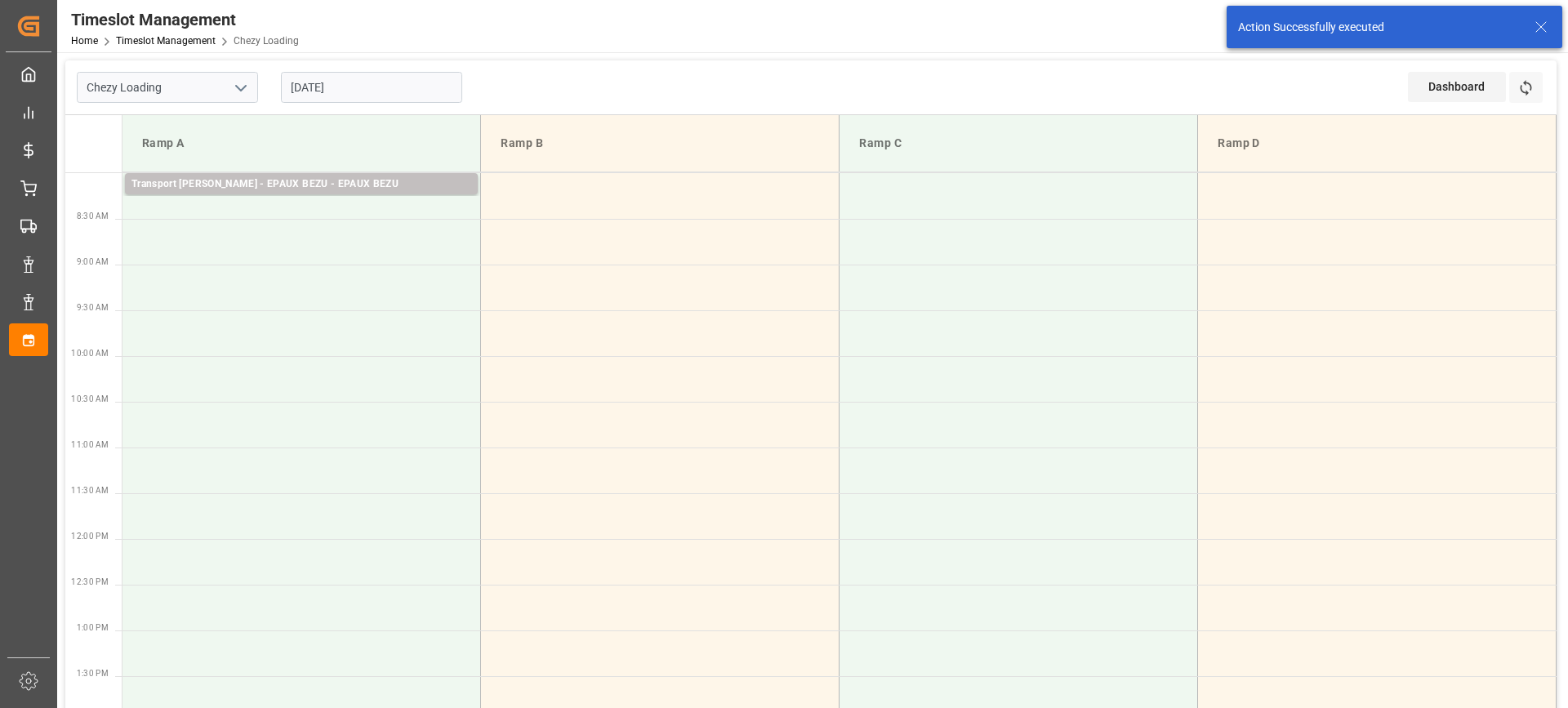
click at [324, 289] on td at bounding box center [302, 287] width 359 height 46
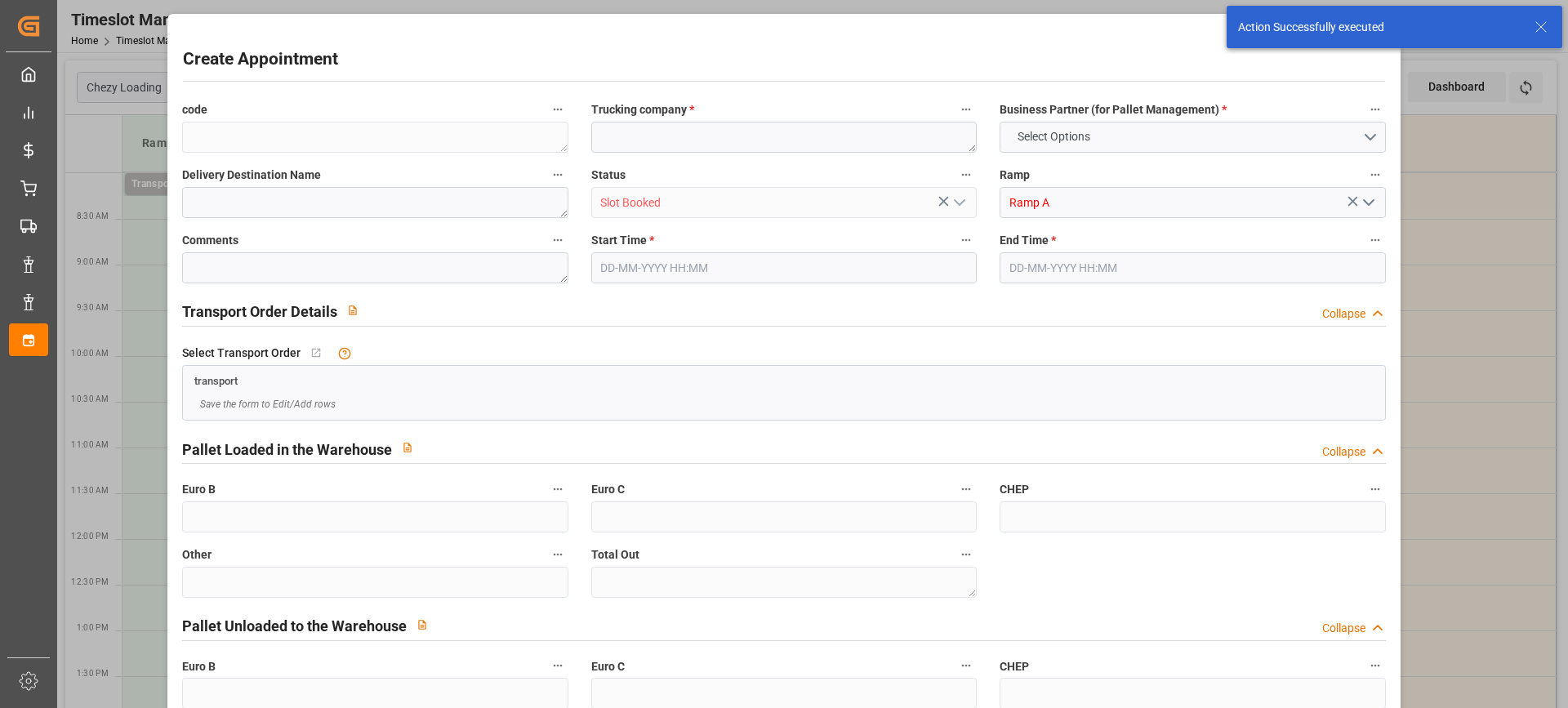
type input "0"
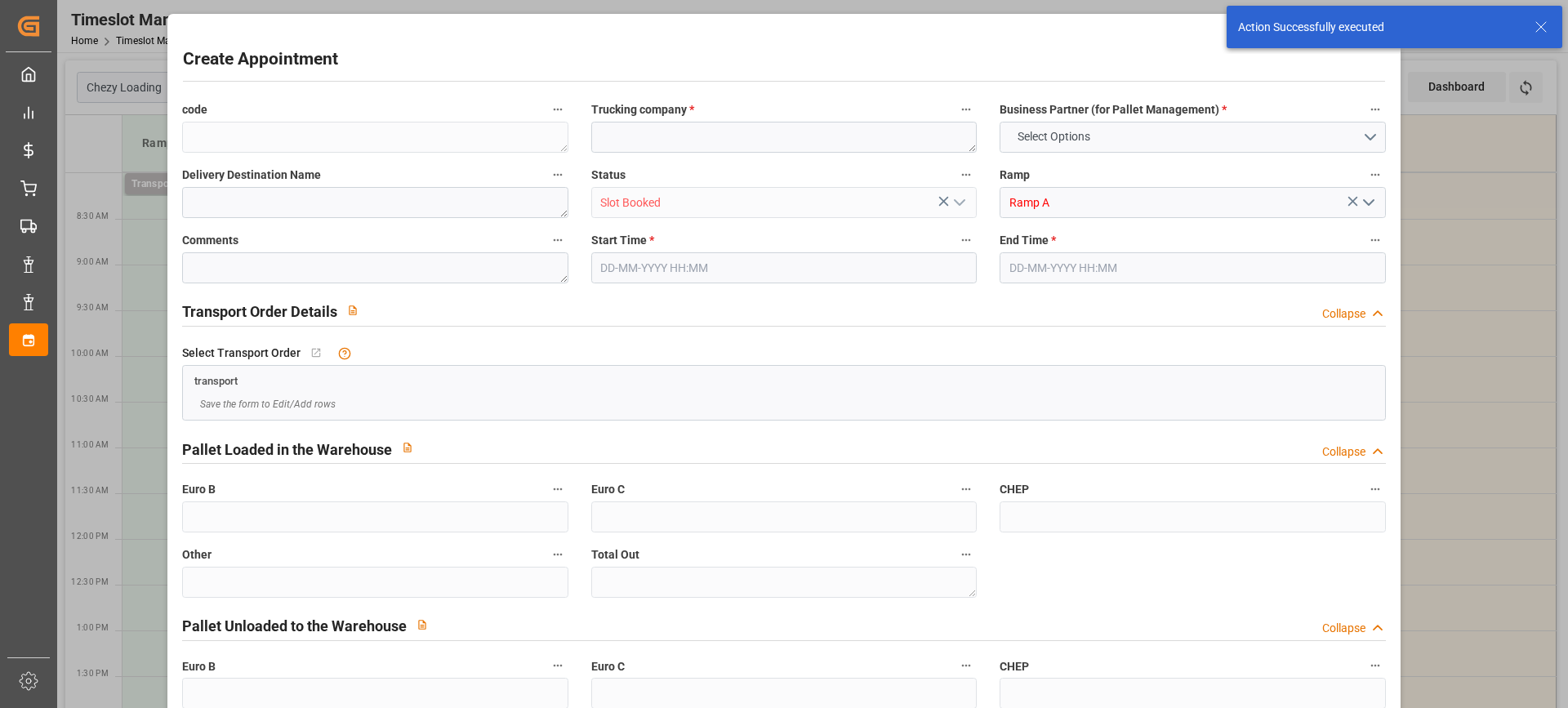
type input "0"
type input "02-10-2025 09:00"
type input "02-10-2025 10:00"
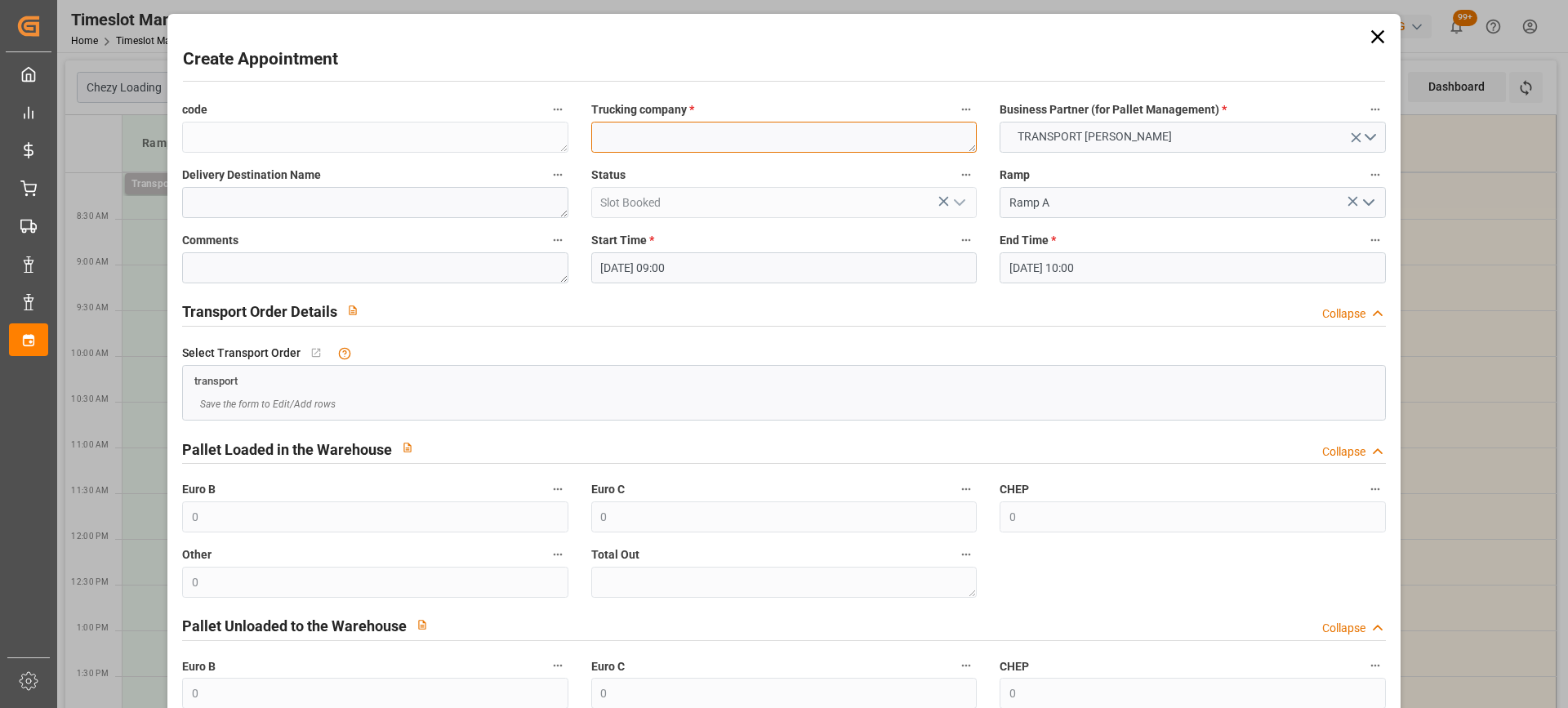
paste textarea "EPAUX BEZU"
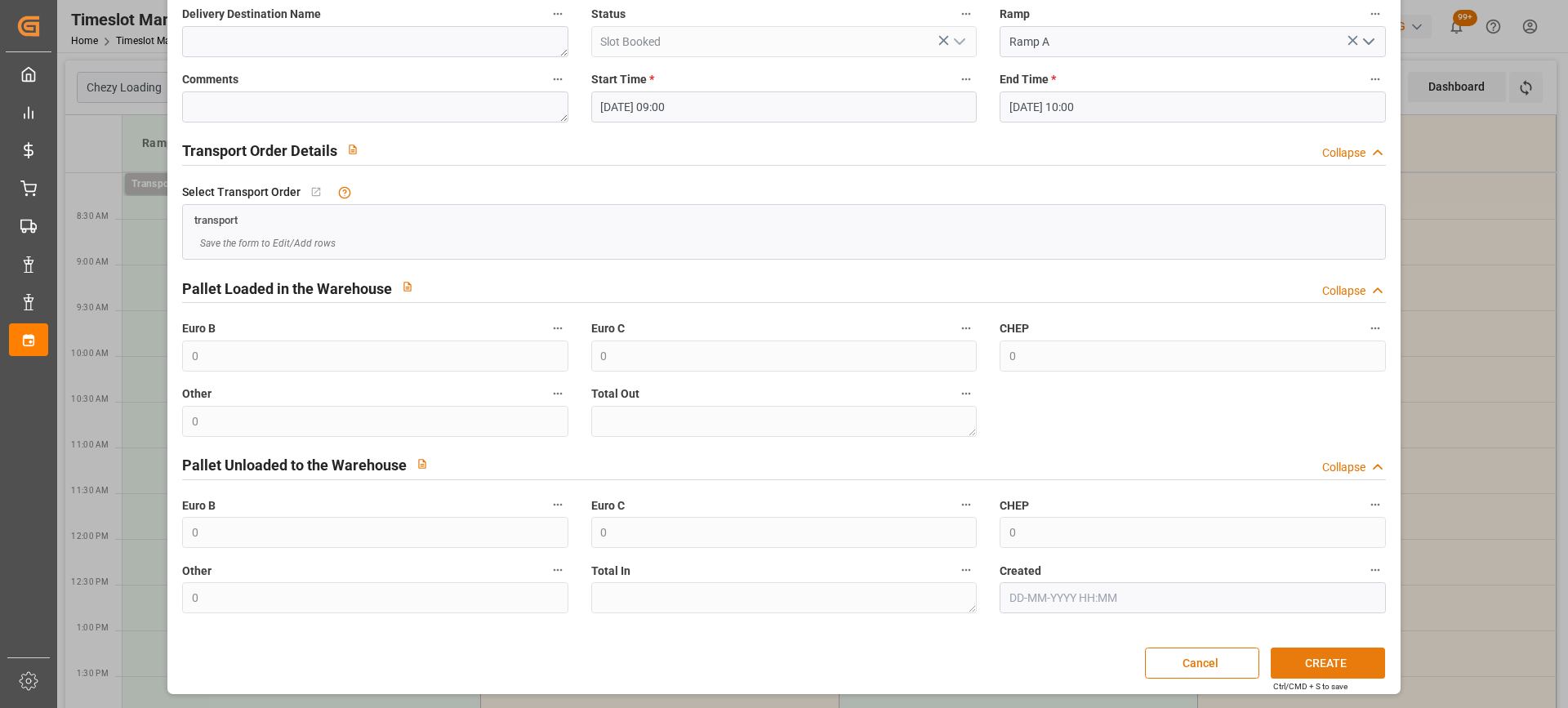
type textarea "EPAUX BEZU"
click at [1304, 663] on button "CREATE" at bounding box center [1328, 663] width 115 height 31
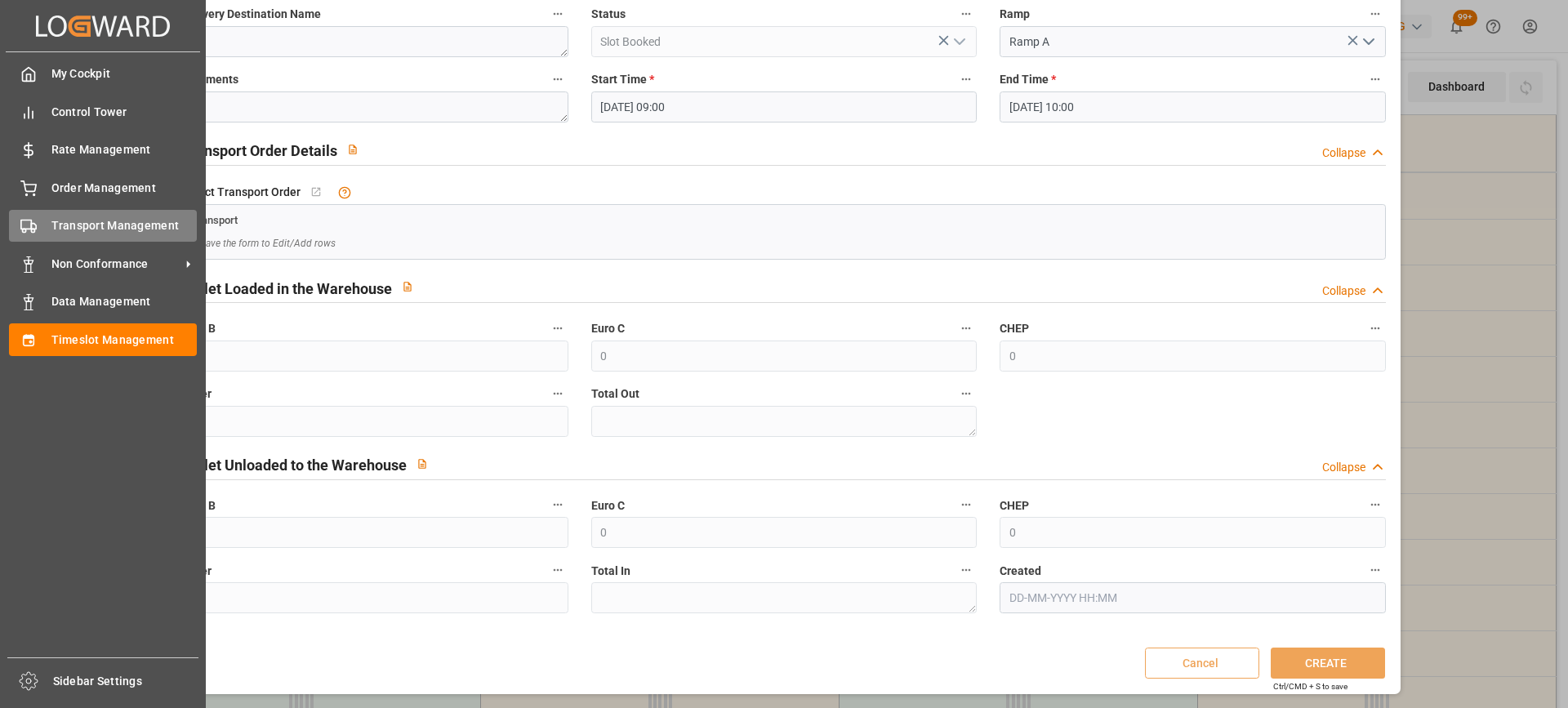
click at [44, 229] on div "Transport Management Transport Management" at bounding box center [102, 226] width 188 height 32
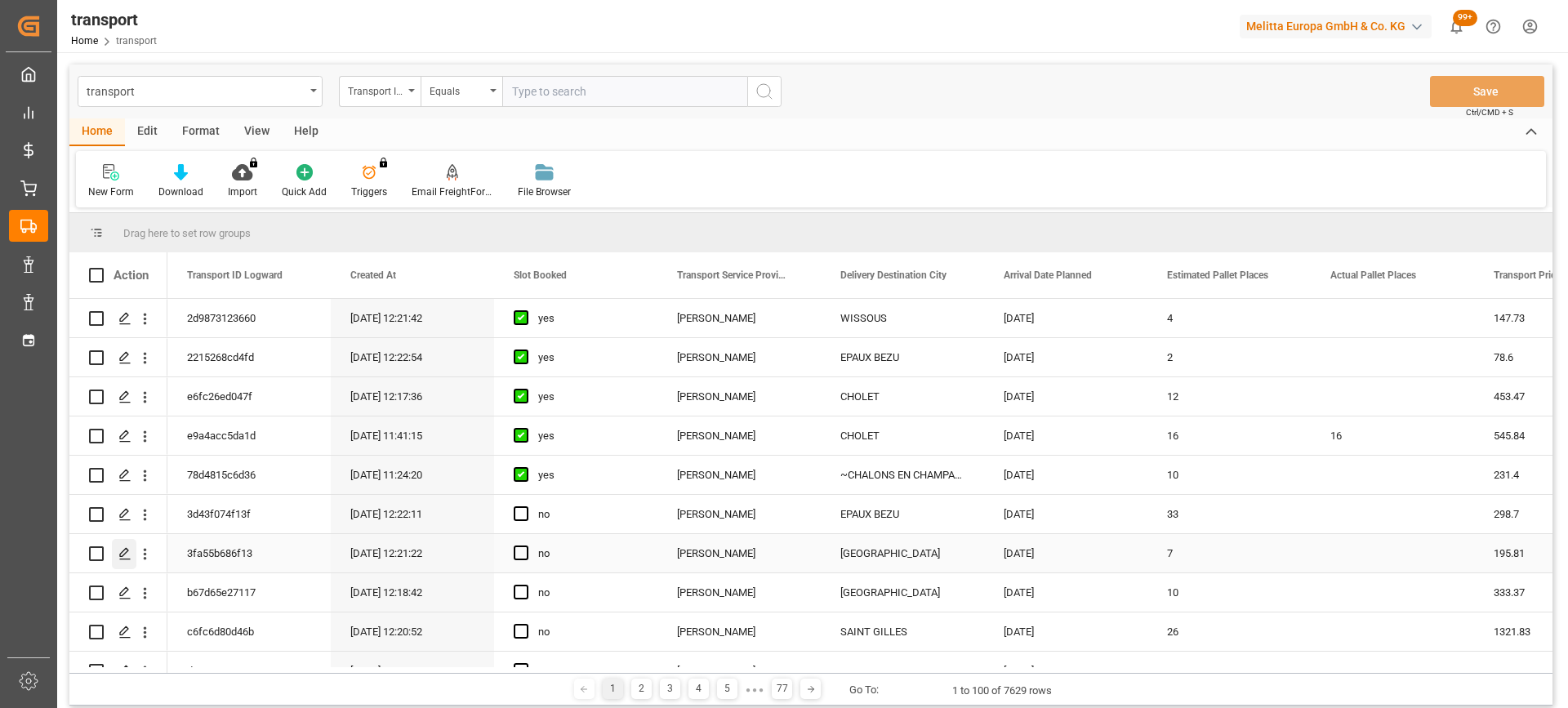
click at [127, 549] on icon "Press SPACE to select this row." at bounding box center [125, 553] width 13 height 13
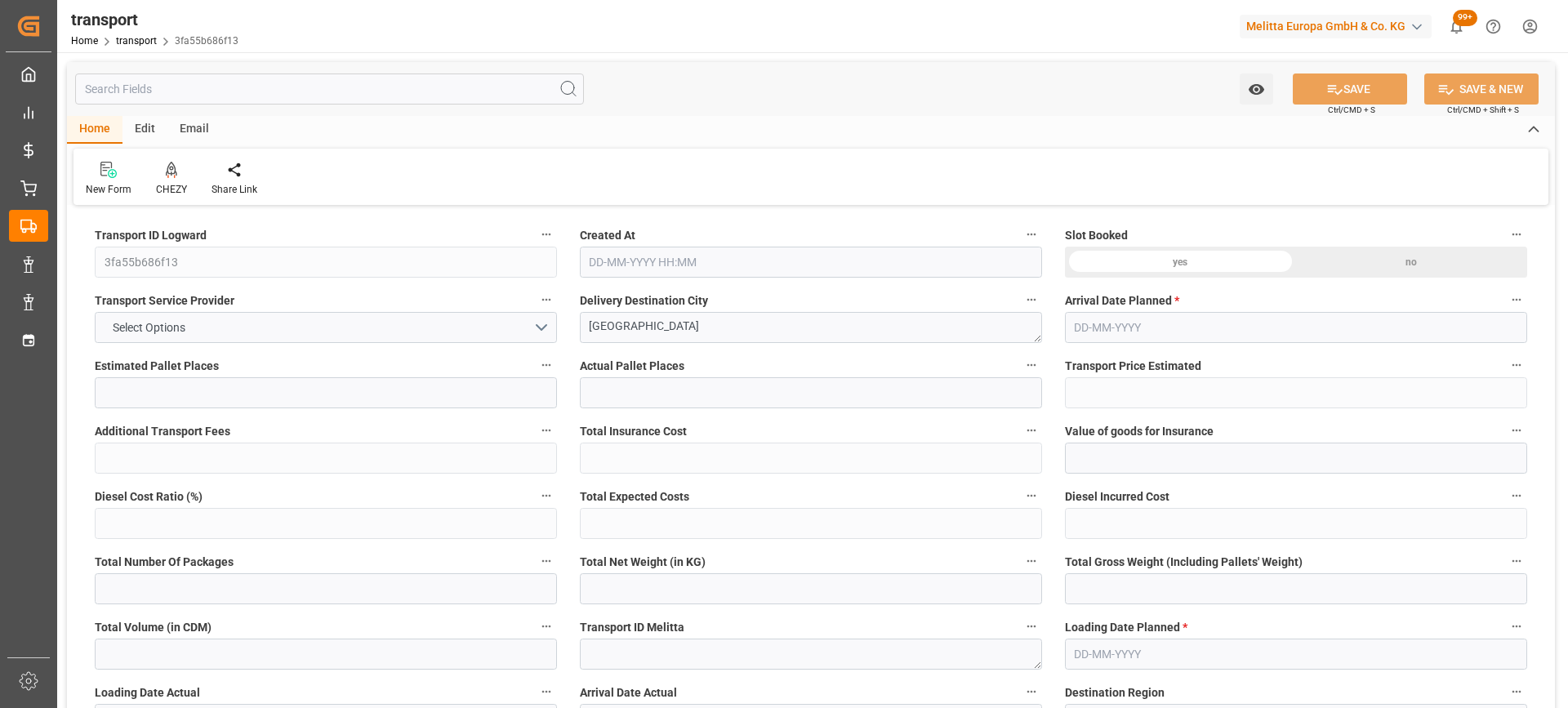
type input "7"
type input "195.81"
type input "0"
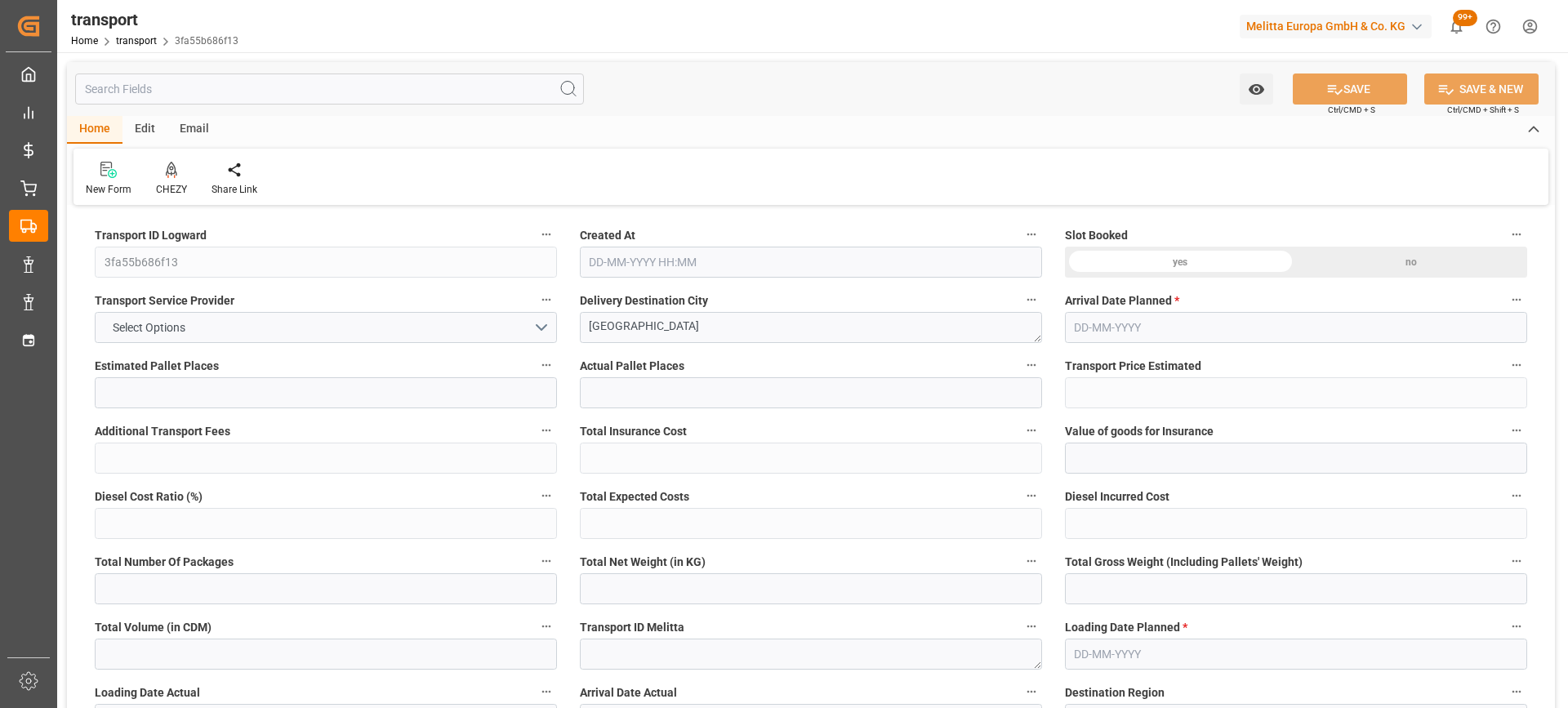
type input "189.1916"
type input "-6.6184"
type input "0"
type input "943.208"
type input "1548.298"
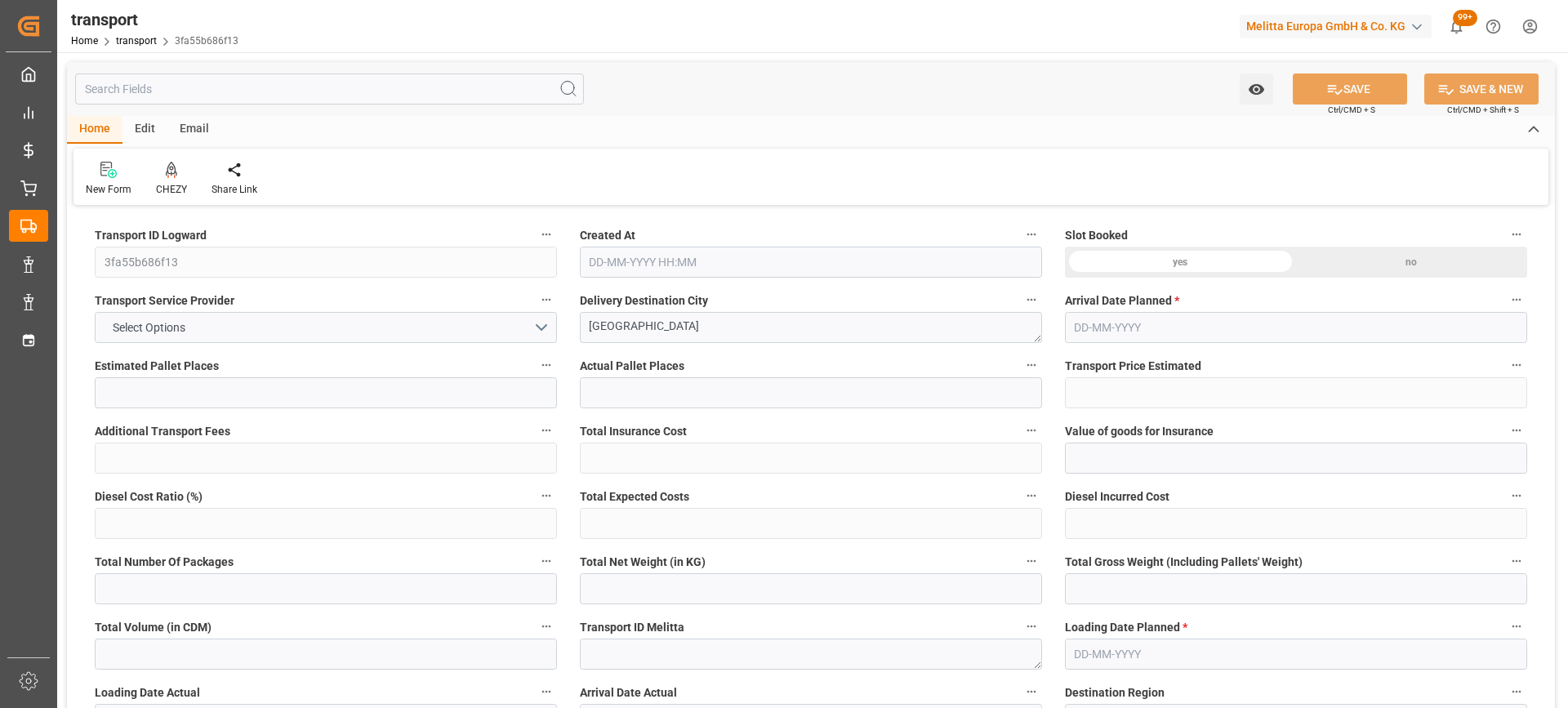
type input "6418.353"
type input "80"
type input "6"
type input "307"
type input "16"
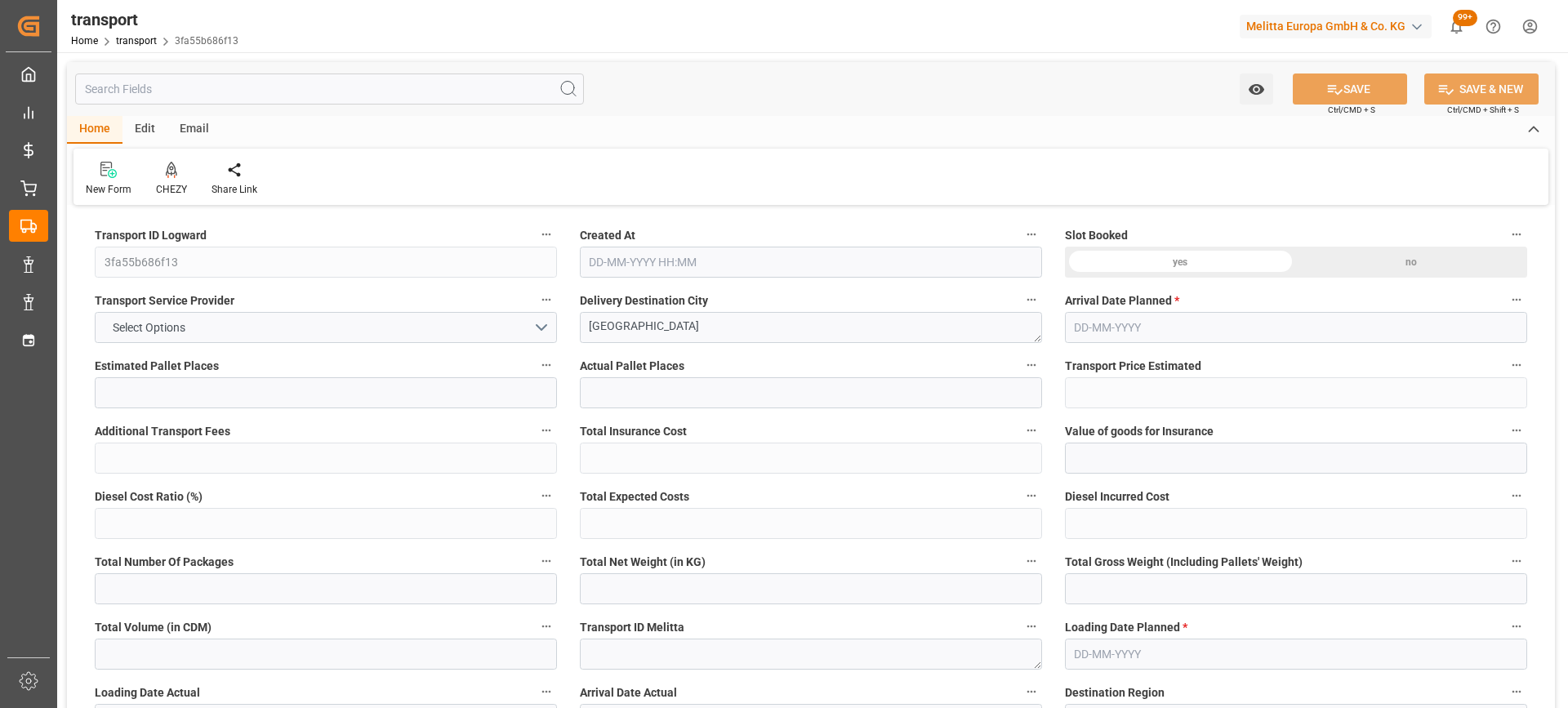
type input "101"
type input "1154.698"
type input "0"
type input "4710.8598"
type input "0"
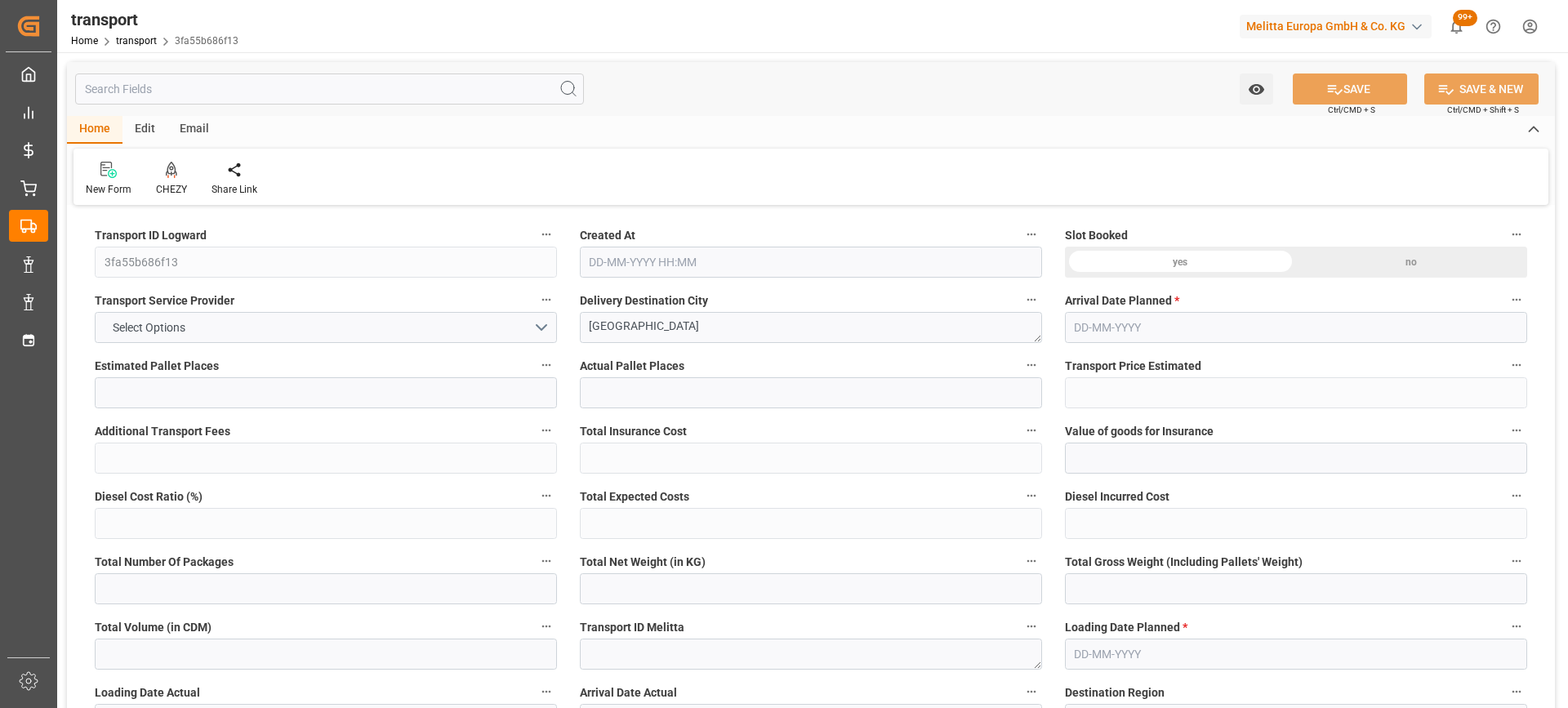
type input "0"
type input "21"
type input "35"
type input "26-09-2025 12:21"
type input "[DATE]"
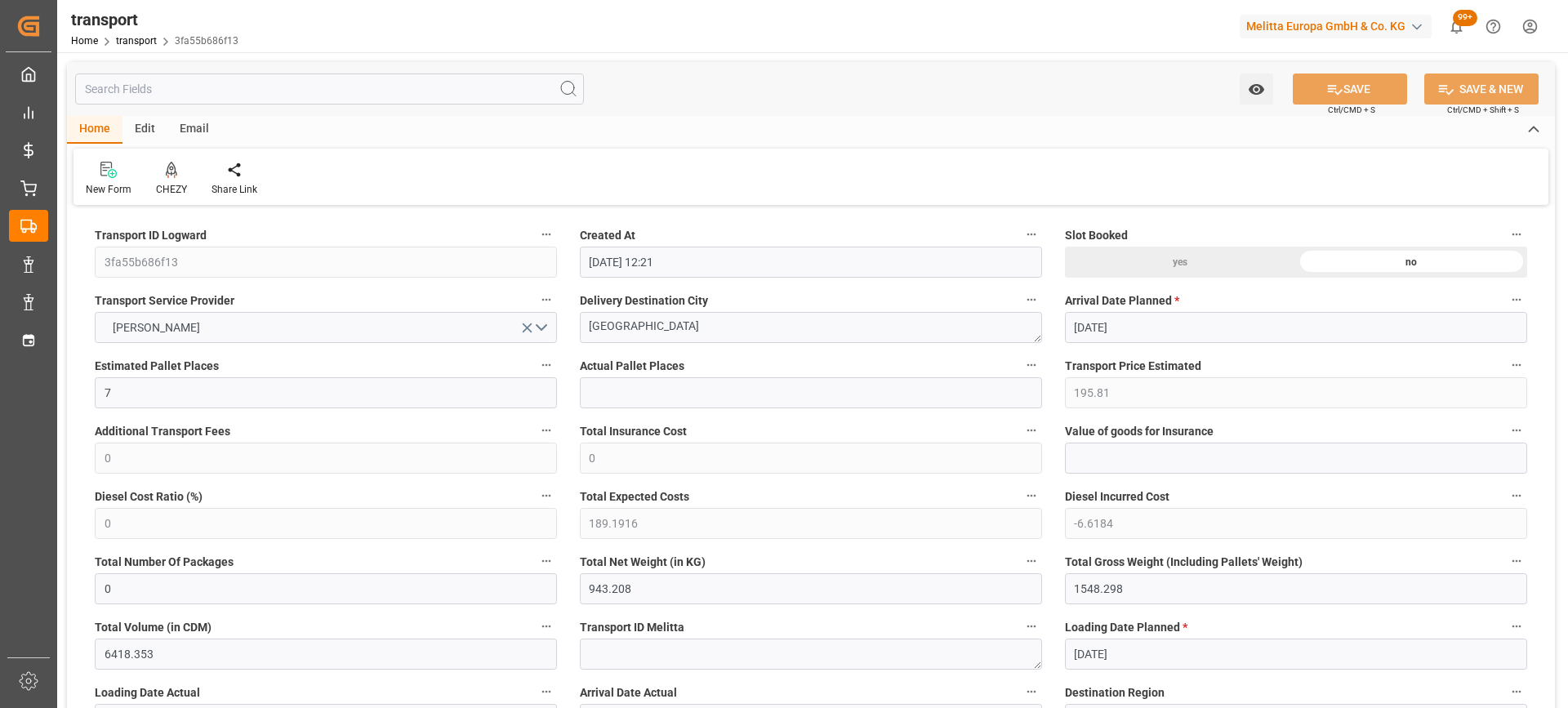
type input "[DATE]"
click at [170, 169] on icon at bounding box center [171, 169] width 12 height 17
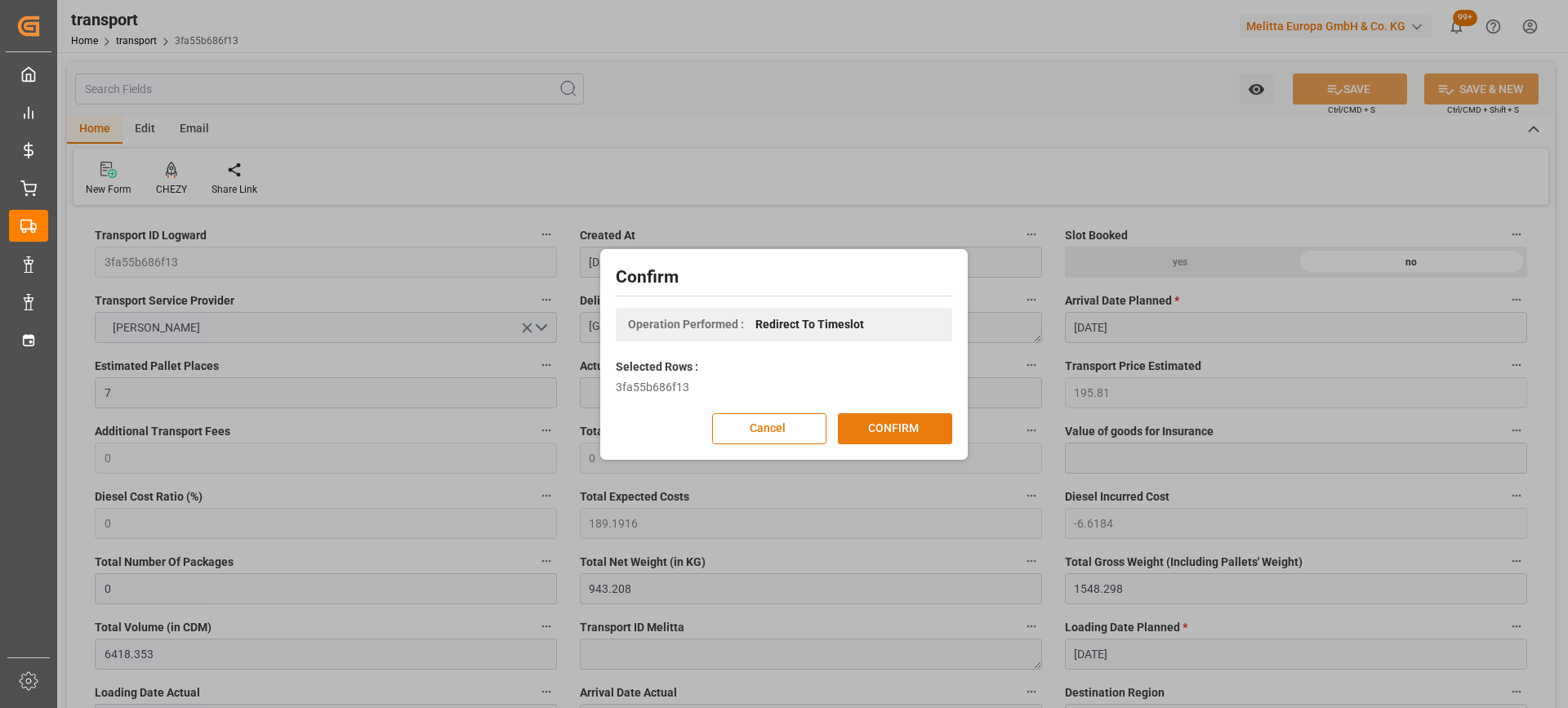
click at [930, 423] on button "CONFIRM" at bounding box center [895, 429] width 115 height 31
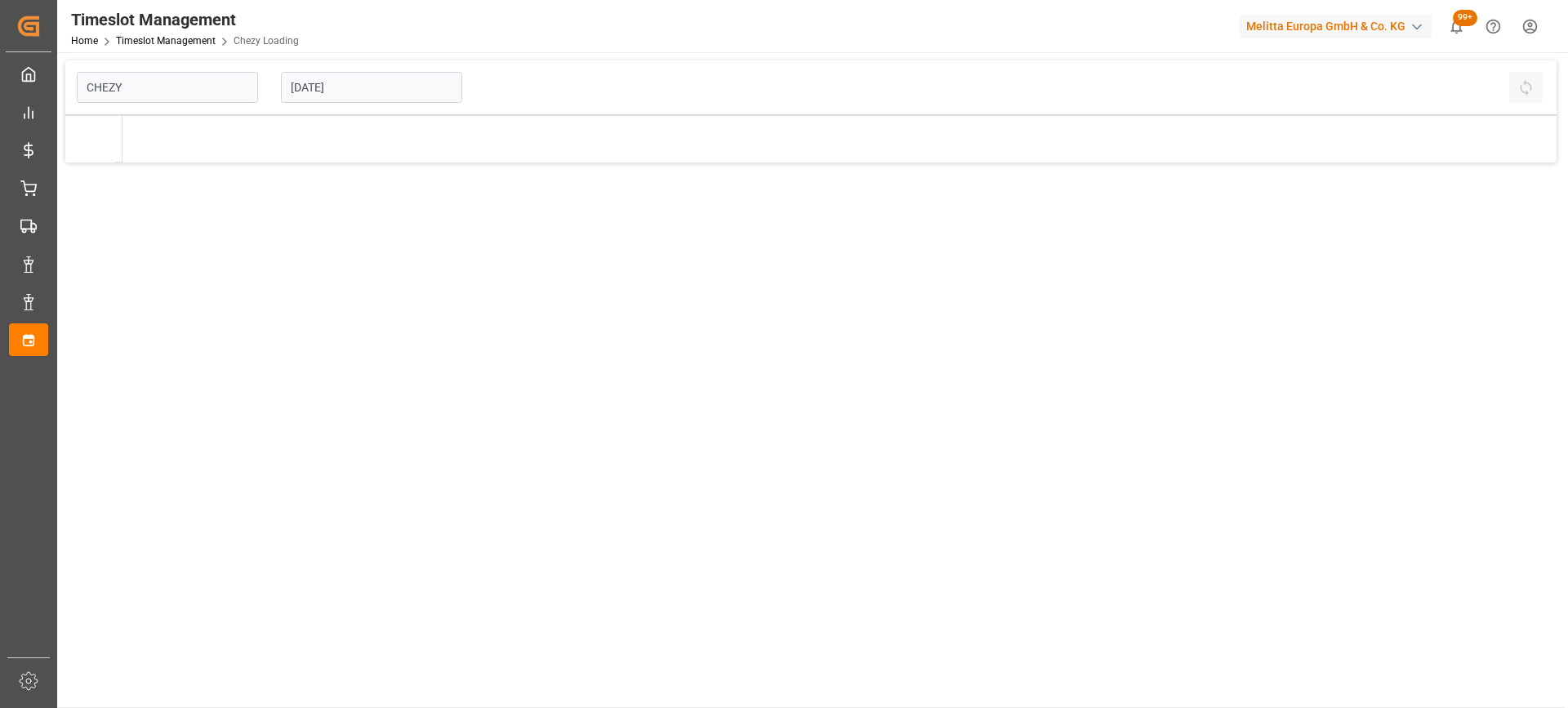
type input "Chezy Loading"
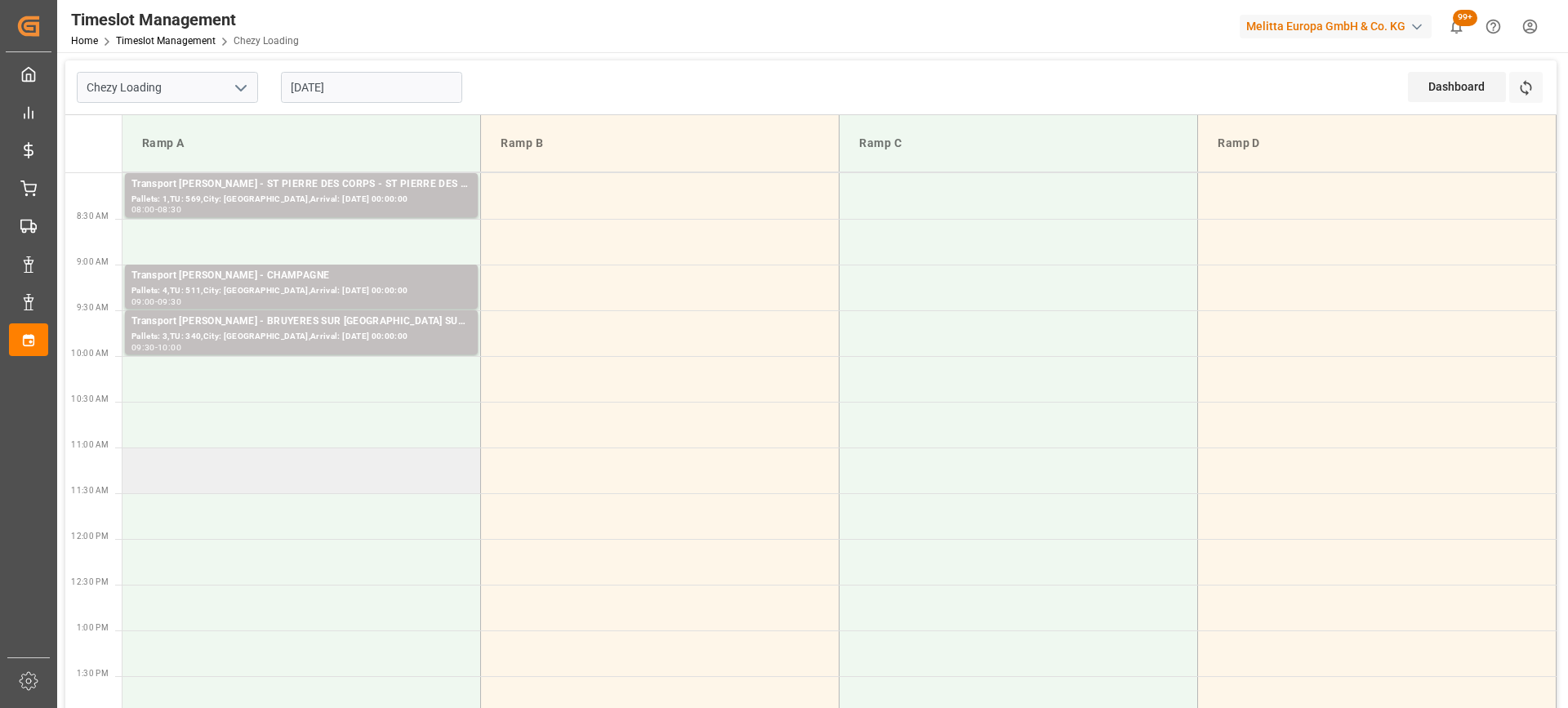
click at [308, 480] on td at bounding box center [302, 470] width 359 height 46
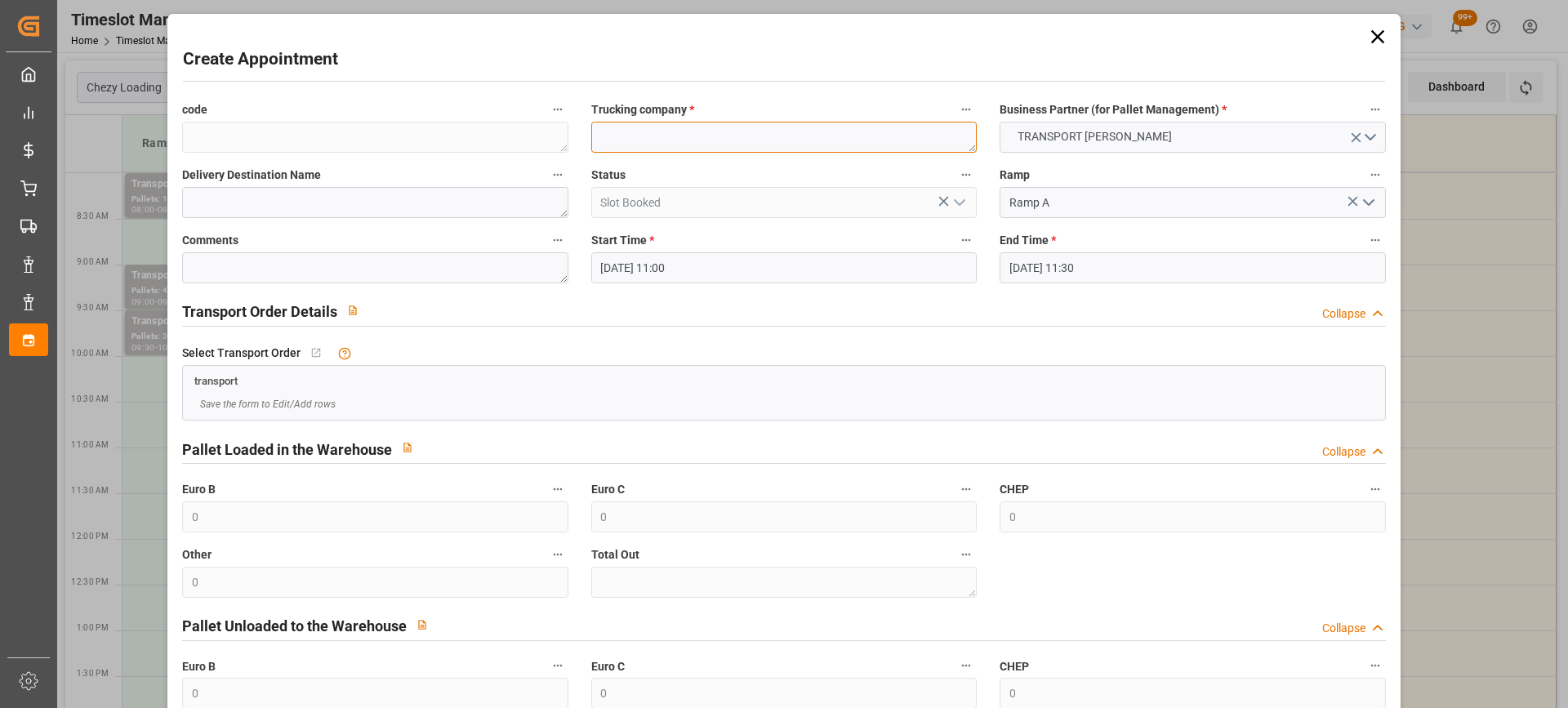
paste textarea "[GEOGRAPHIC_DATA]"
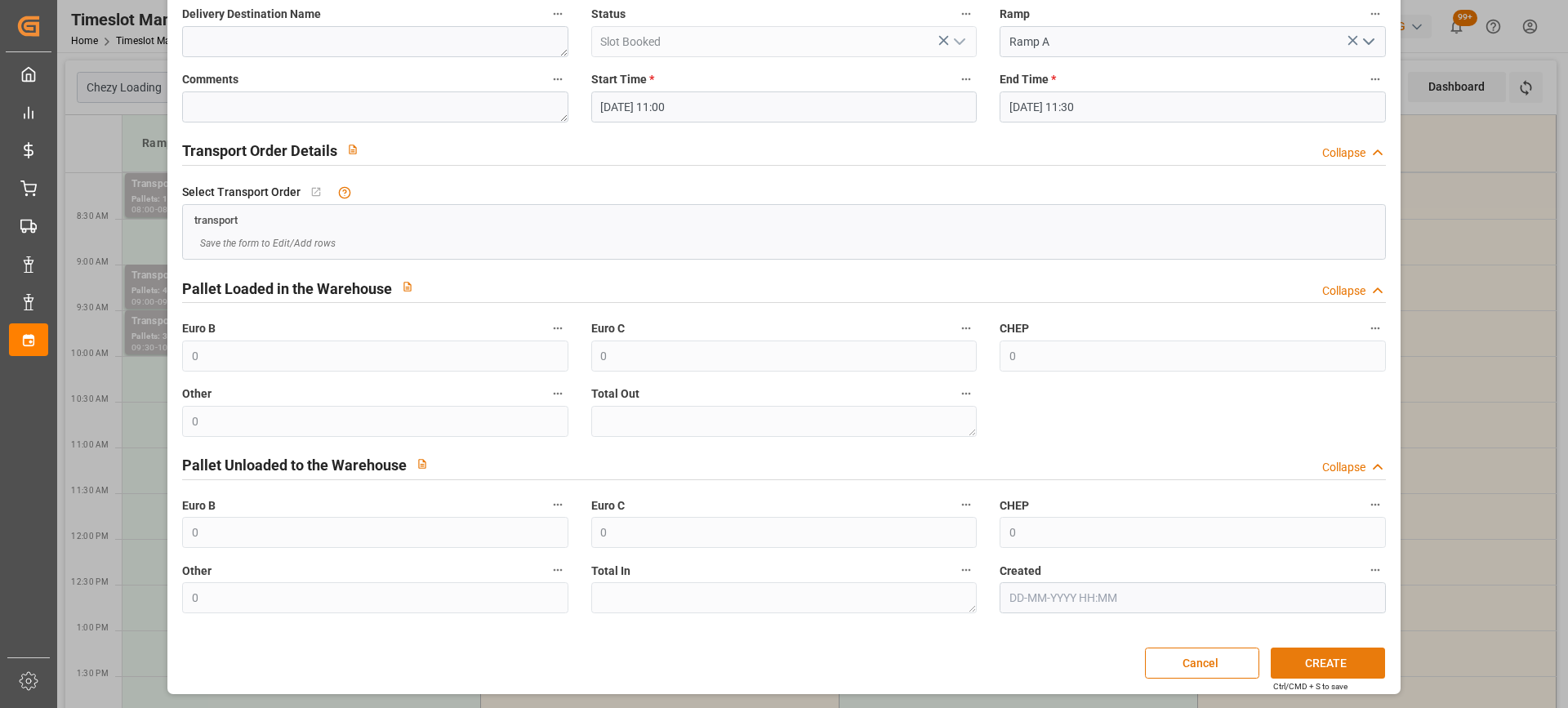
type textarea "[GEOGRAPHIC_DATA]"
click at [1323, 661] on button "CREATE" at bounding box center [1328, 663] width 115 height 31
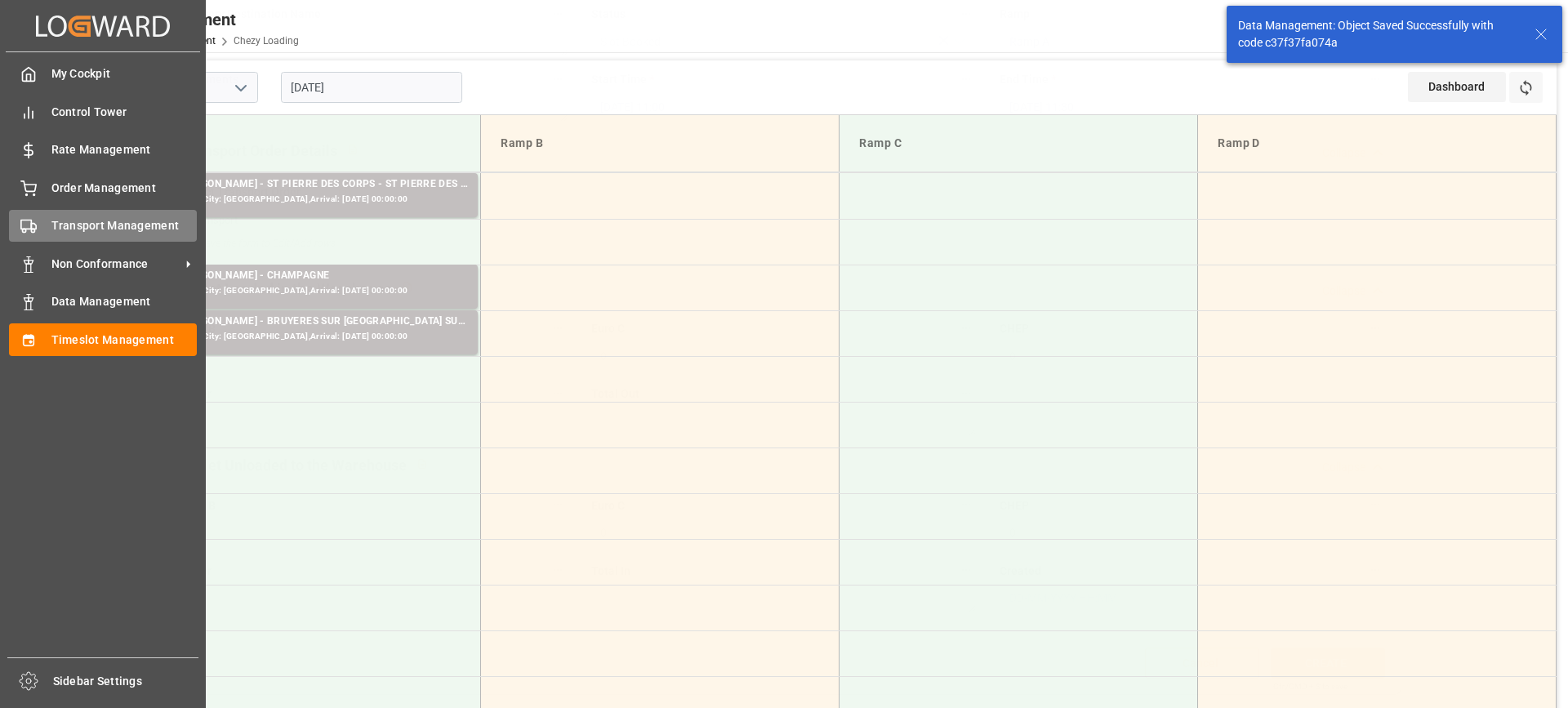
click at [47, 231] on div "Transport Management Transport Management" at bounding box center [102, 226] width 188 height 32
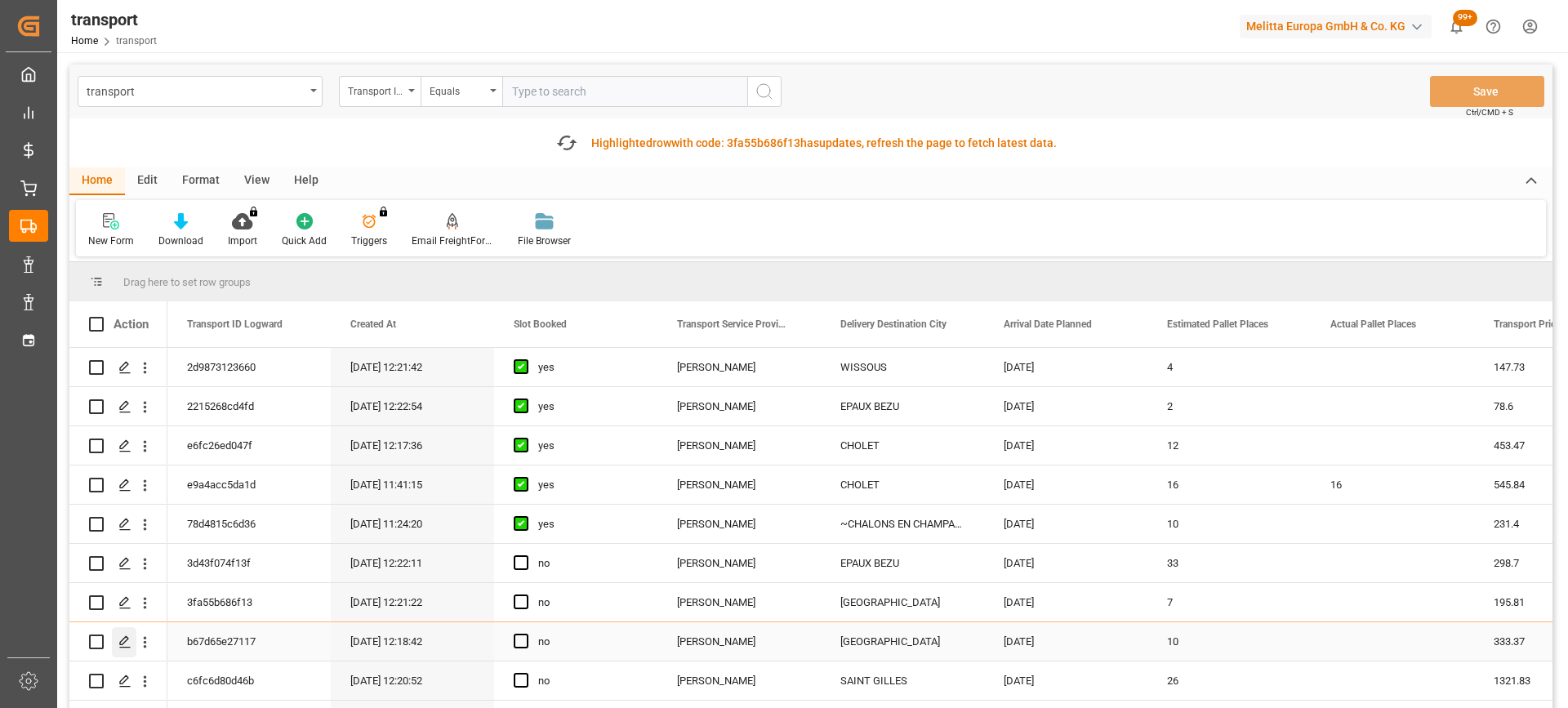
click at [120, 639] on icon "Press SPACE to select this row." at bounding box center [125, 641] width 13 height 13
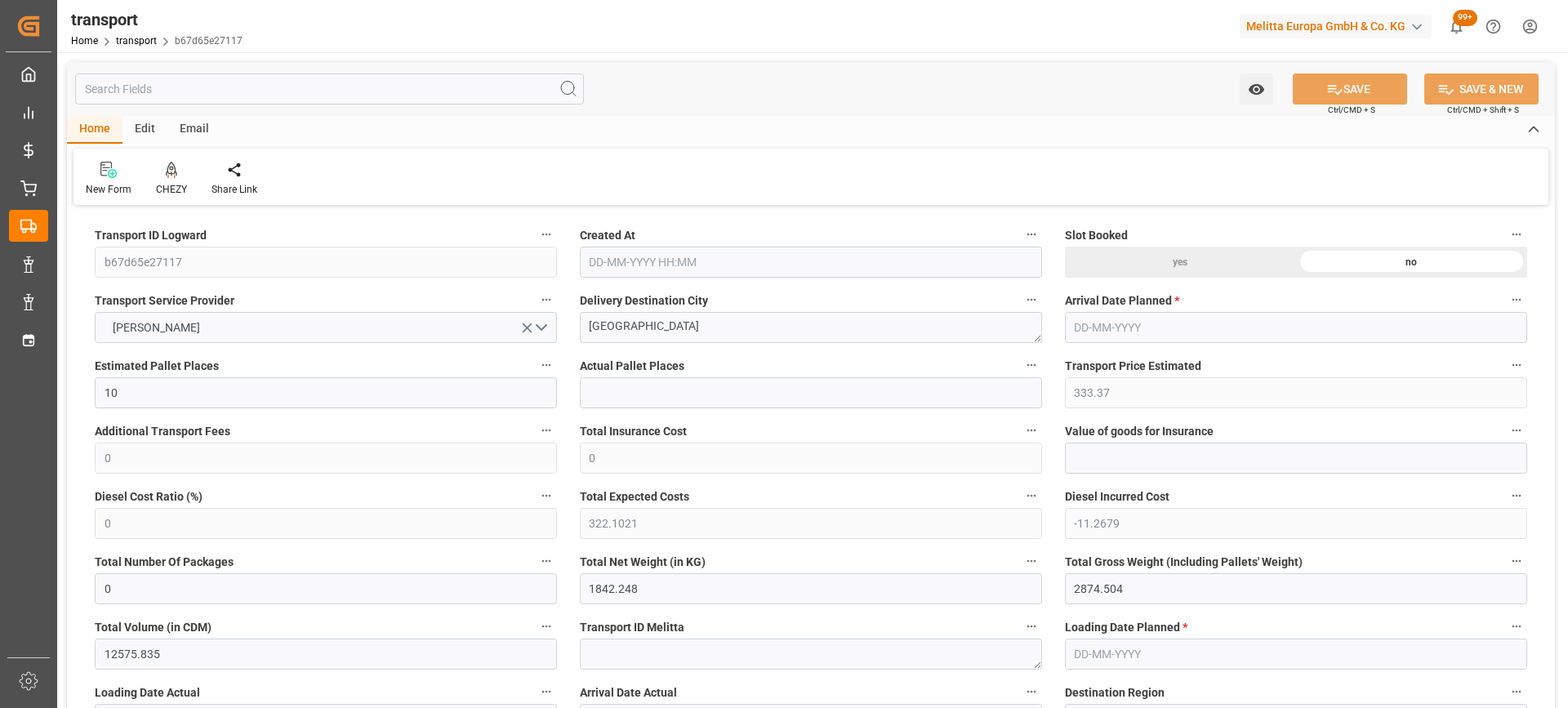
type input "26-09-2025 12:18"
type input "[DATE]"
drag, startPoint x: 669, startPoint y: 331, endPoint x: 487, endPoint y: 332, distance: 182.0
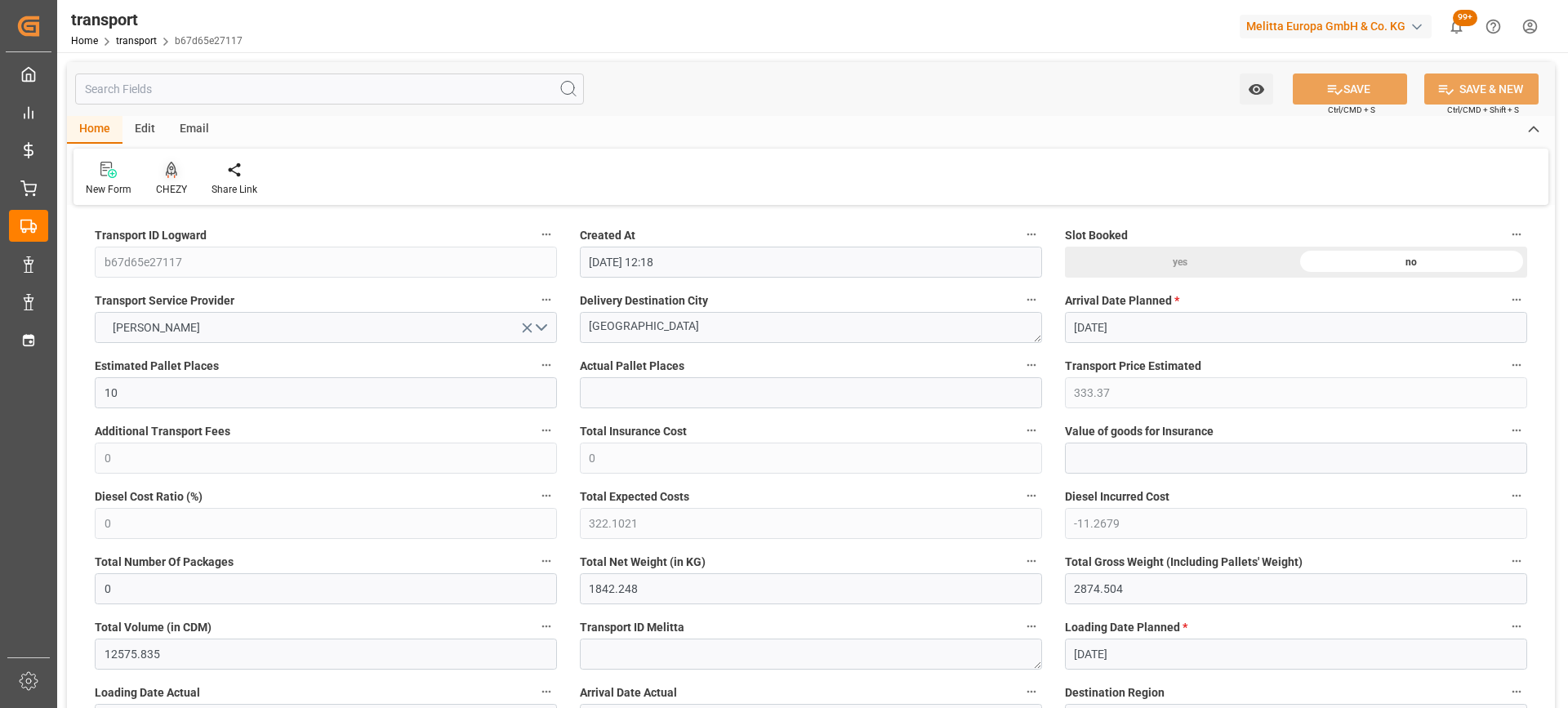
click at [165, 174] on icon at bounding box center [171, 168] width 12 height 14
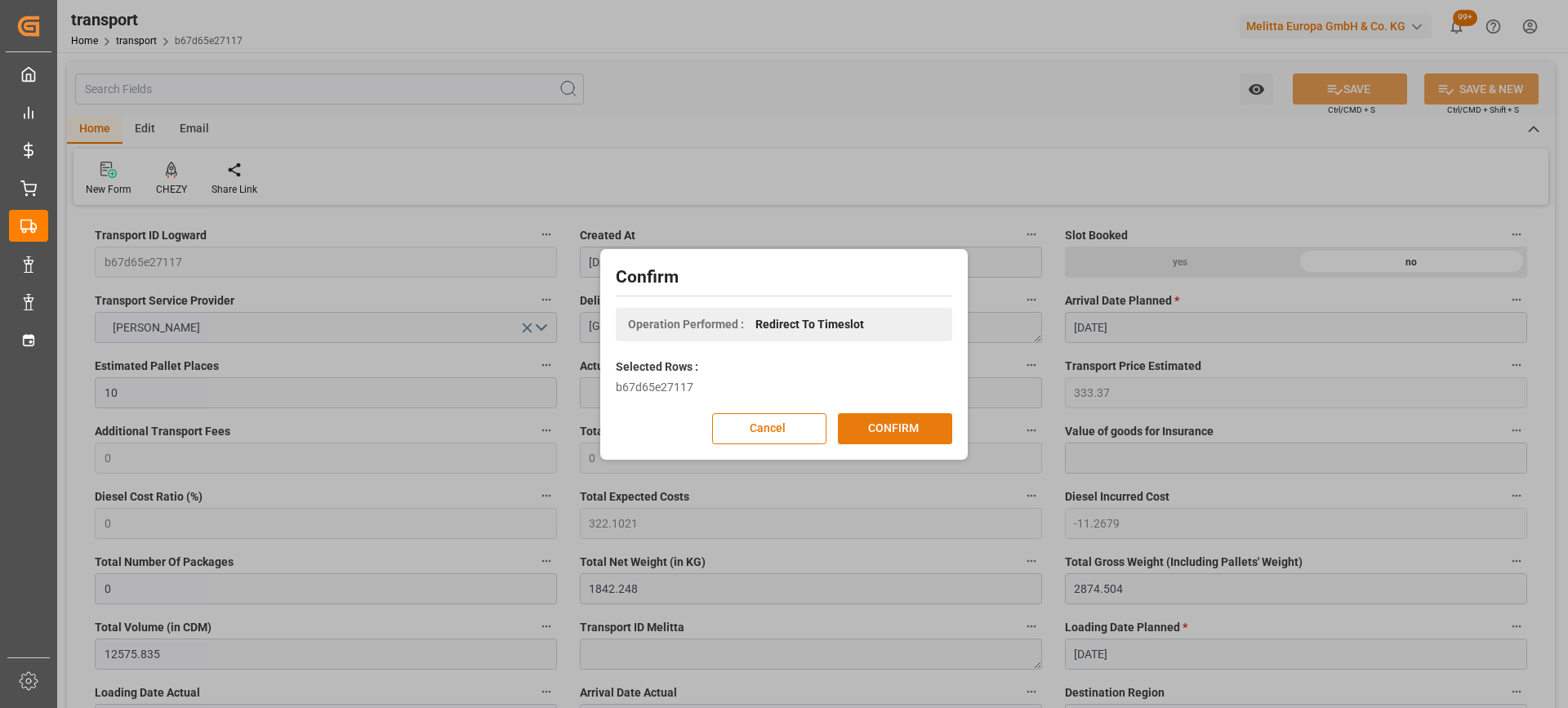
click at [928, 425] on button "CONFIRM" at bounding box center [895, 429] width 115 height 31
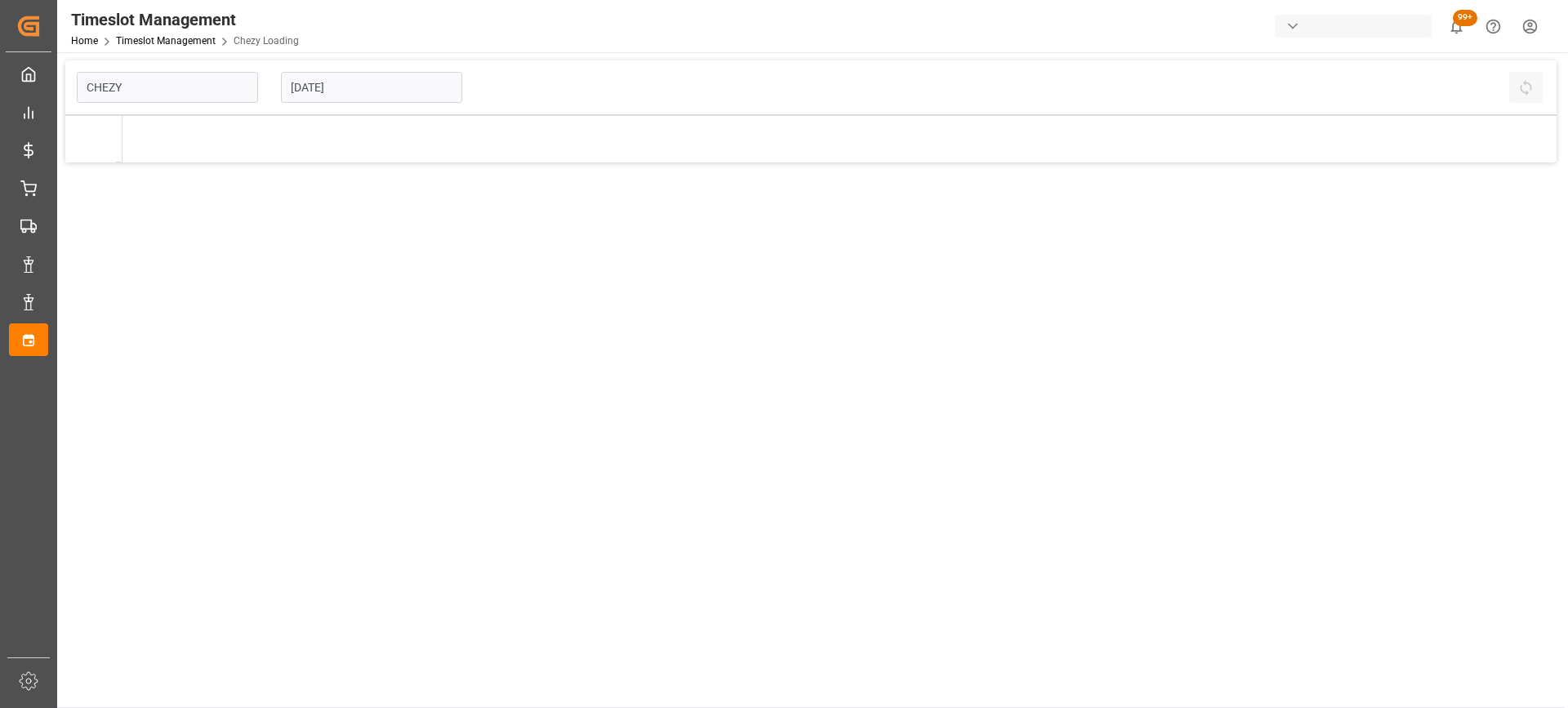
type input "Chezy Loading"
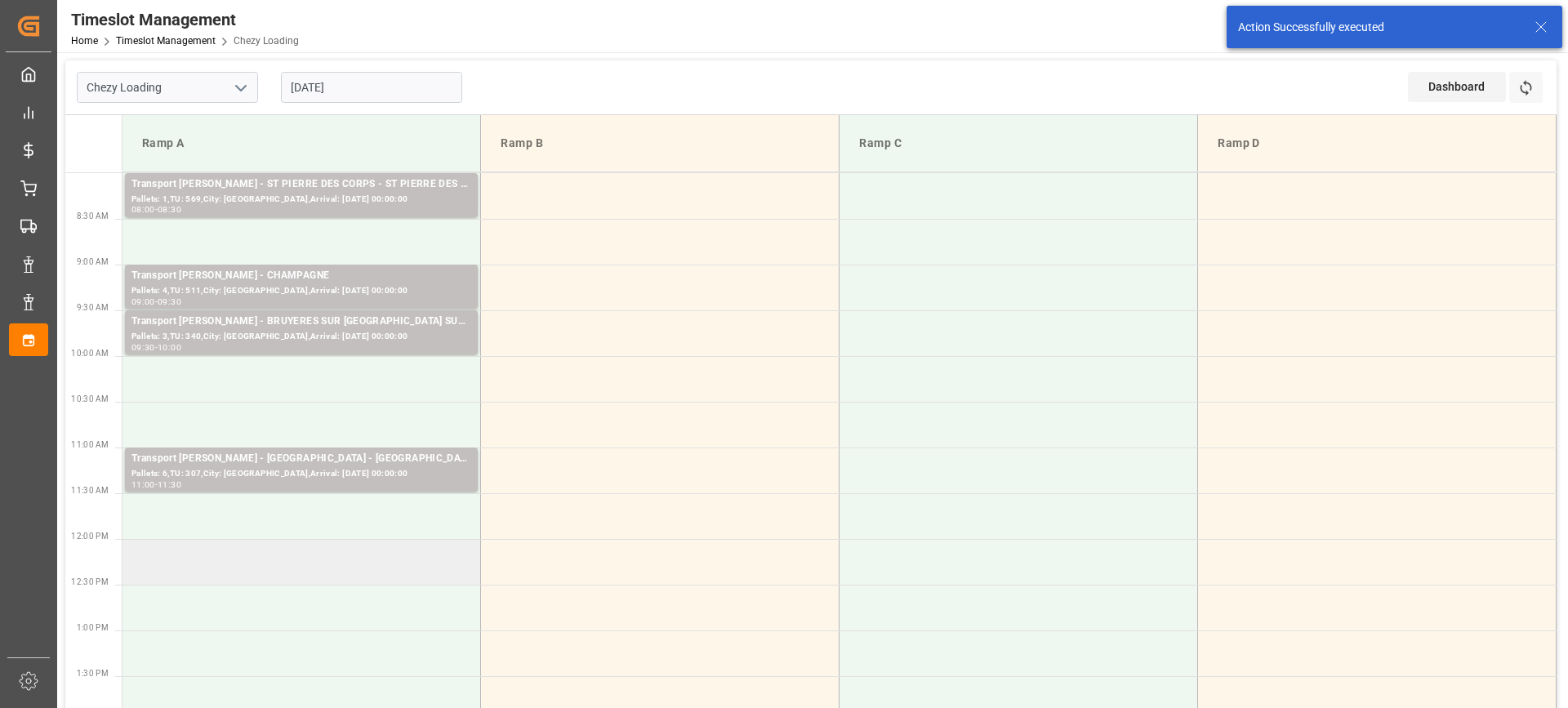
click at [332, 579] on td at bounding box center [302, 561] width 359 height 46
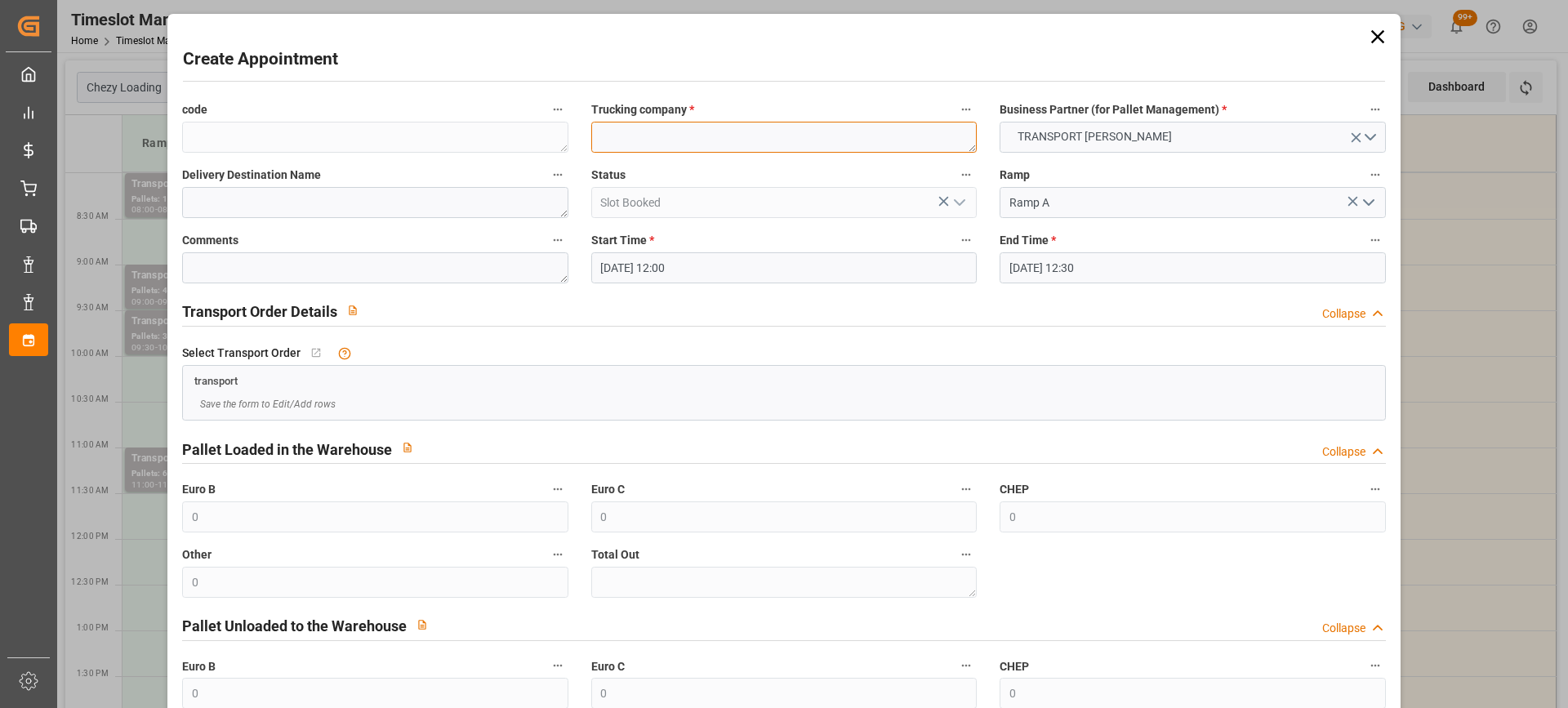
paste textarea "[GEOGRAPHIC_DATA]"
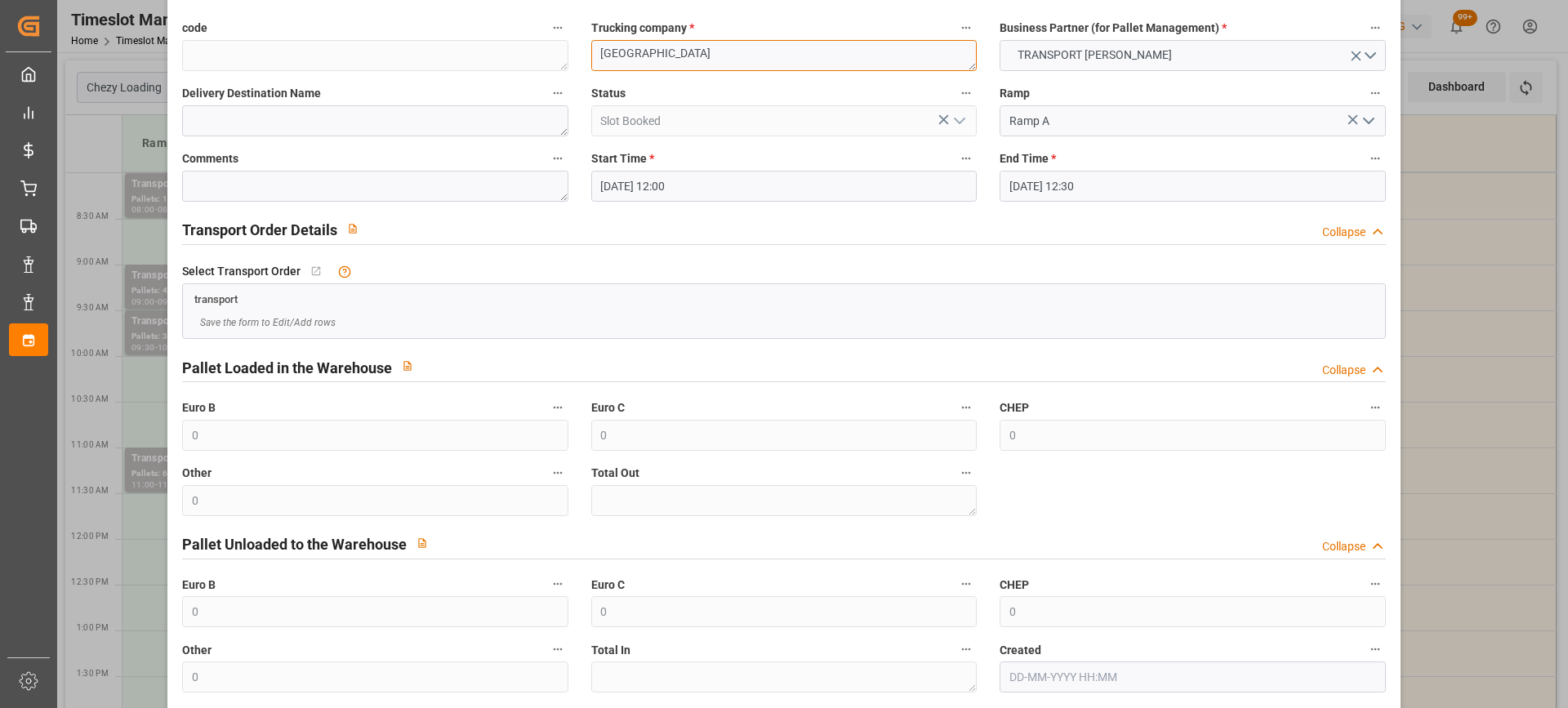
scroll to position [160, 0]
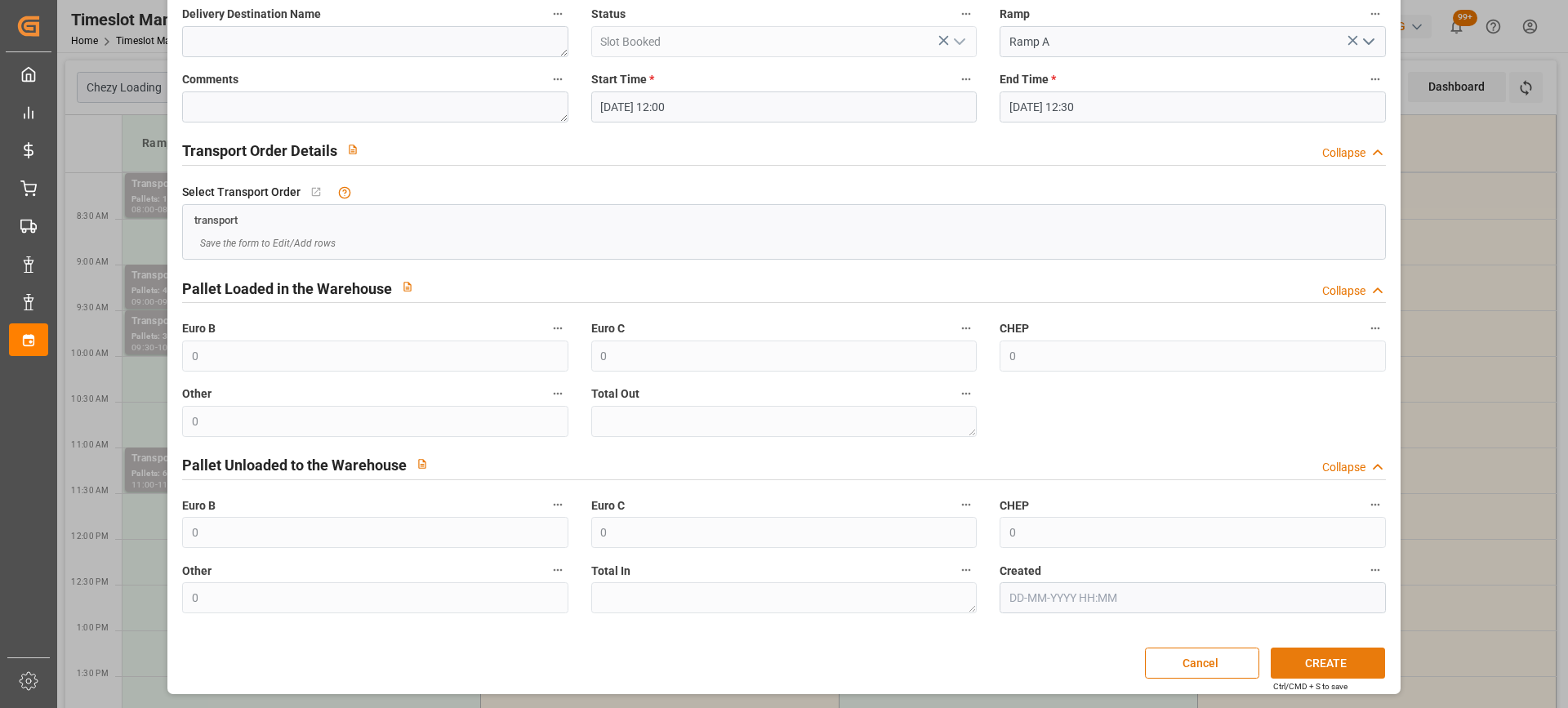
type textarea "[GEOGRAPHIC_DATA]"
click at [1322, 664] on button "CREATE" at bounding box center [1328, 663] width 115 height 31
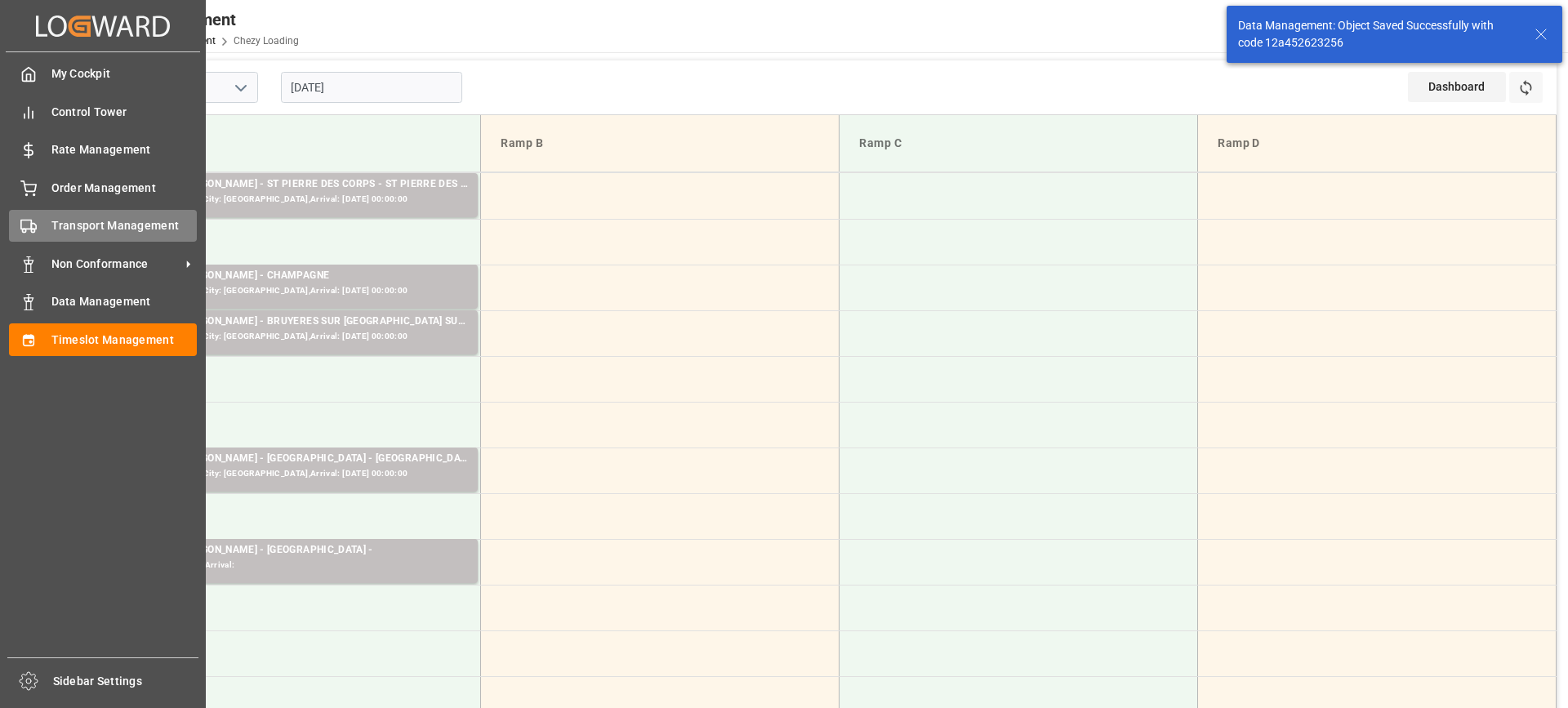
click at [49, 224] on div "Transport Management Transport Management" at bounding box center [102, 226] width 188 height 32
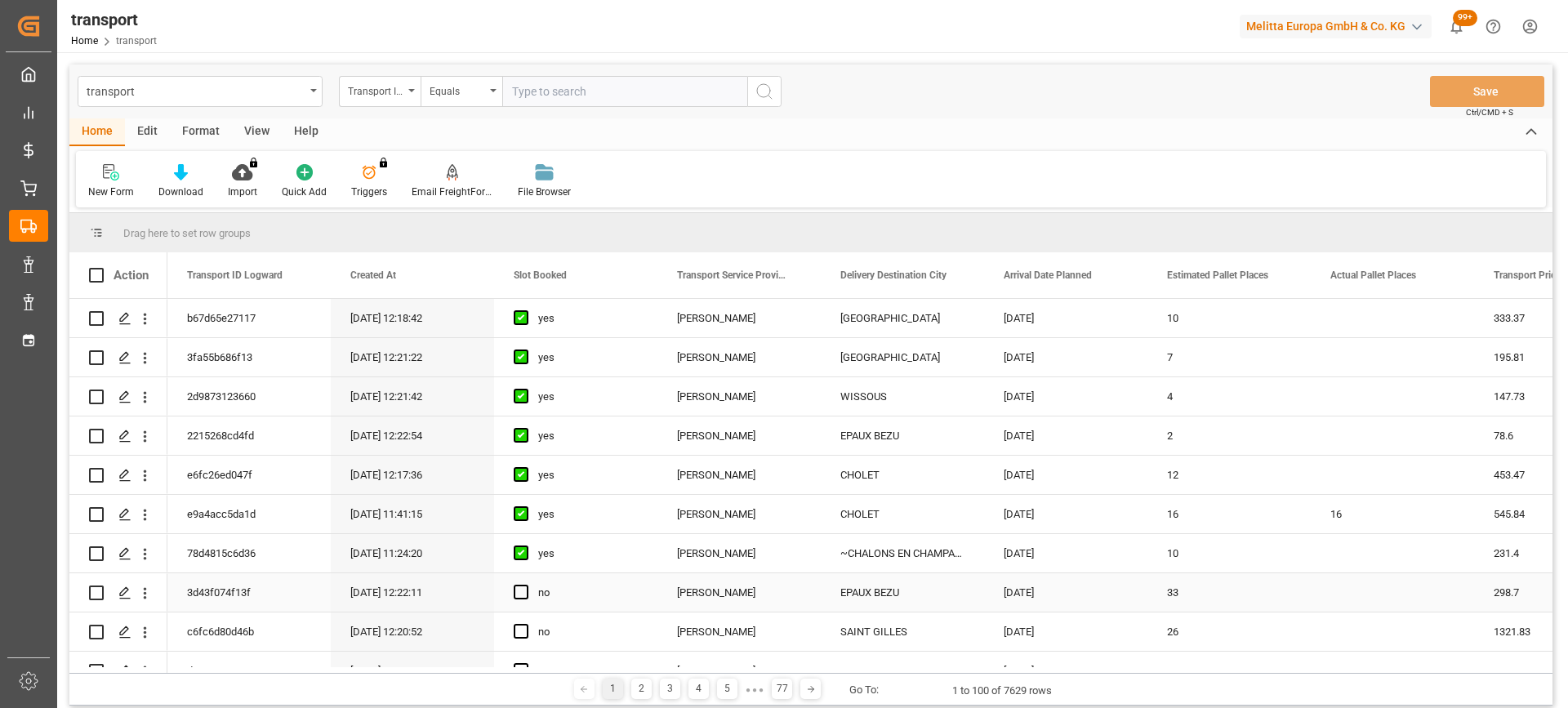
scroll to position [82, 0]
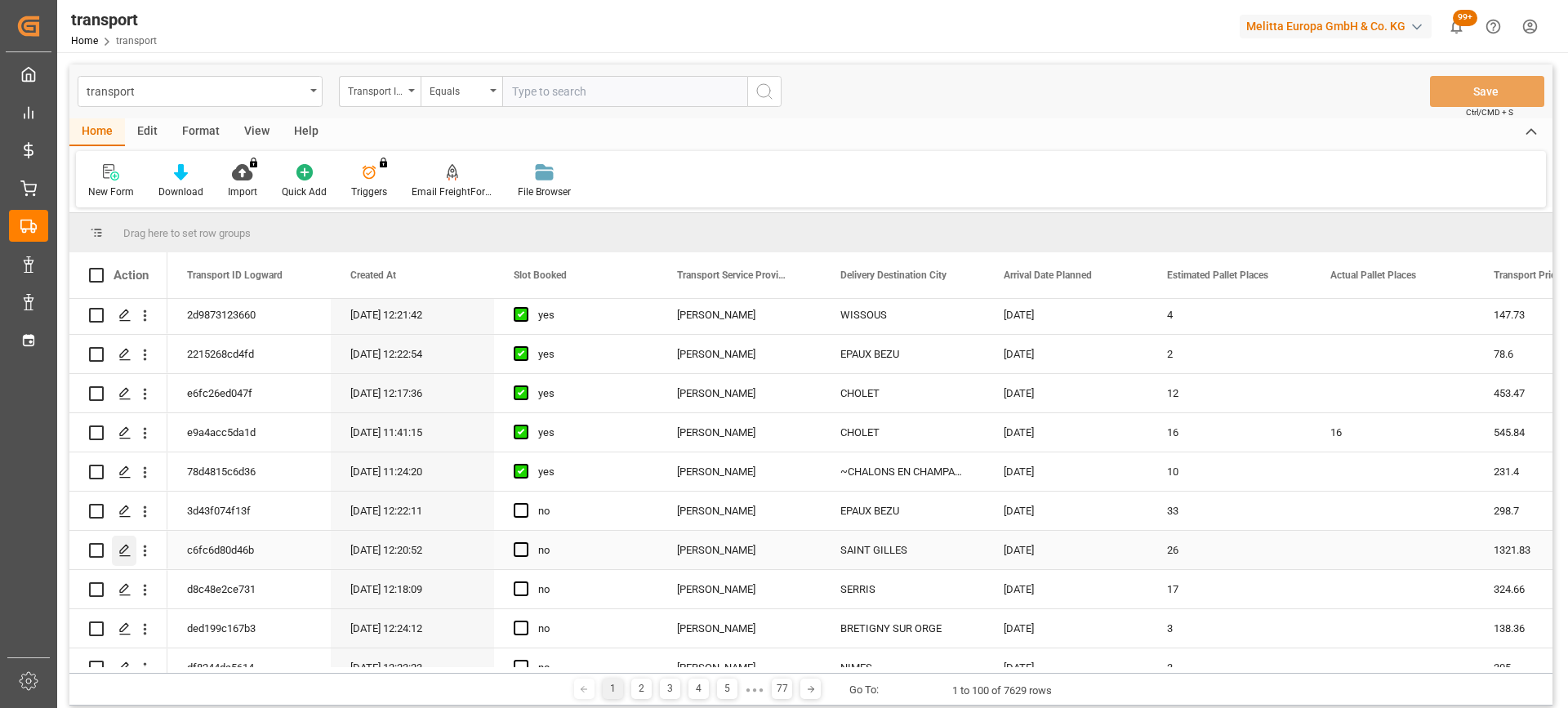
click at [123, 548] on icon "Press SPACE to select this row." at bounding box center [125, 549] width 13 height 13
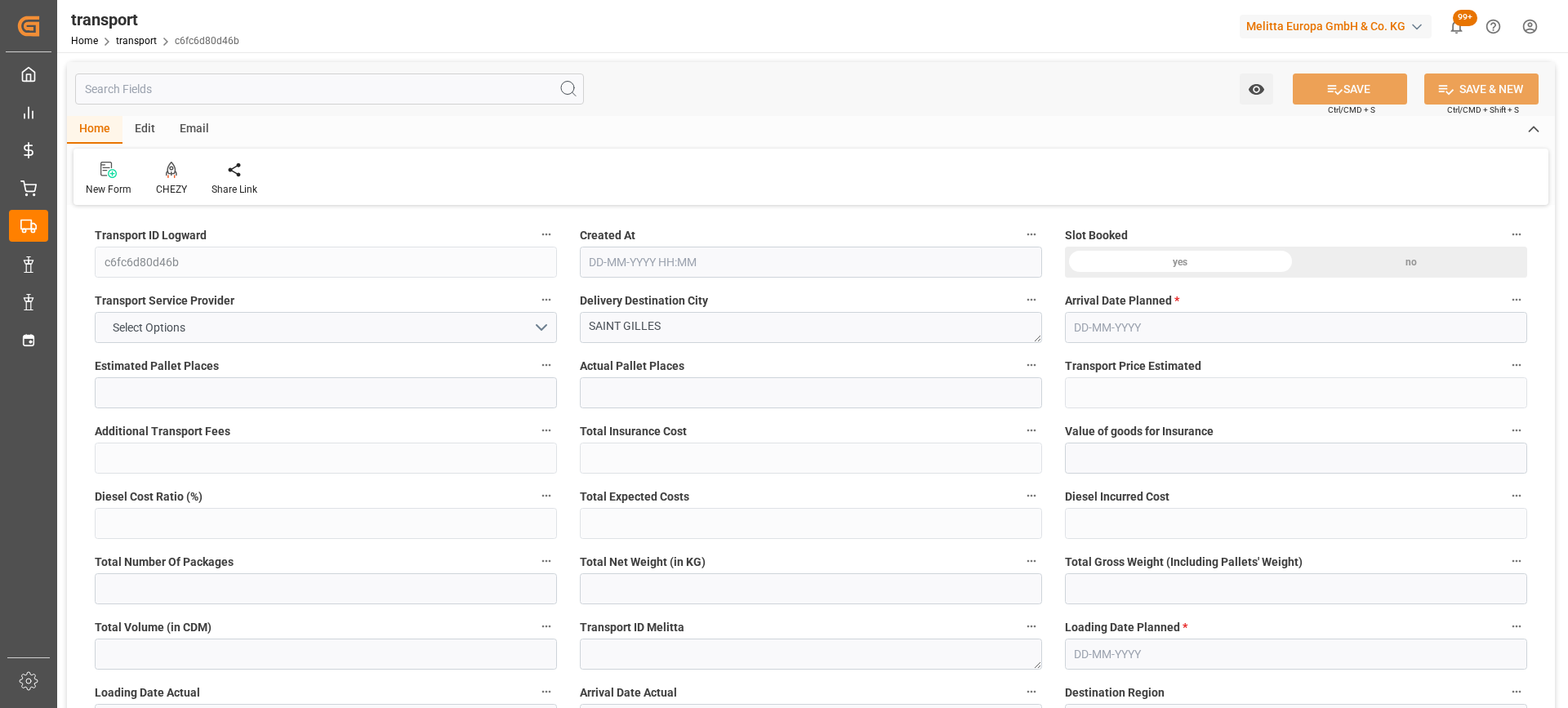
type input "26"
type input "1321.83"
type input "0"
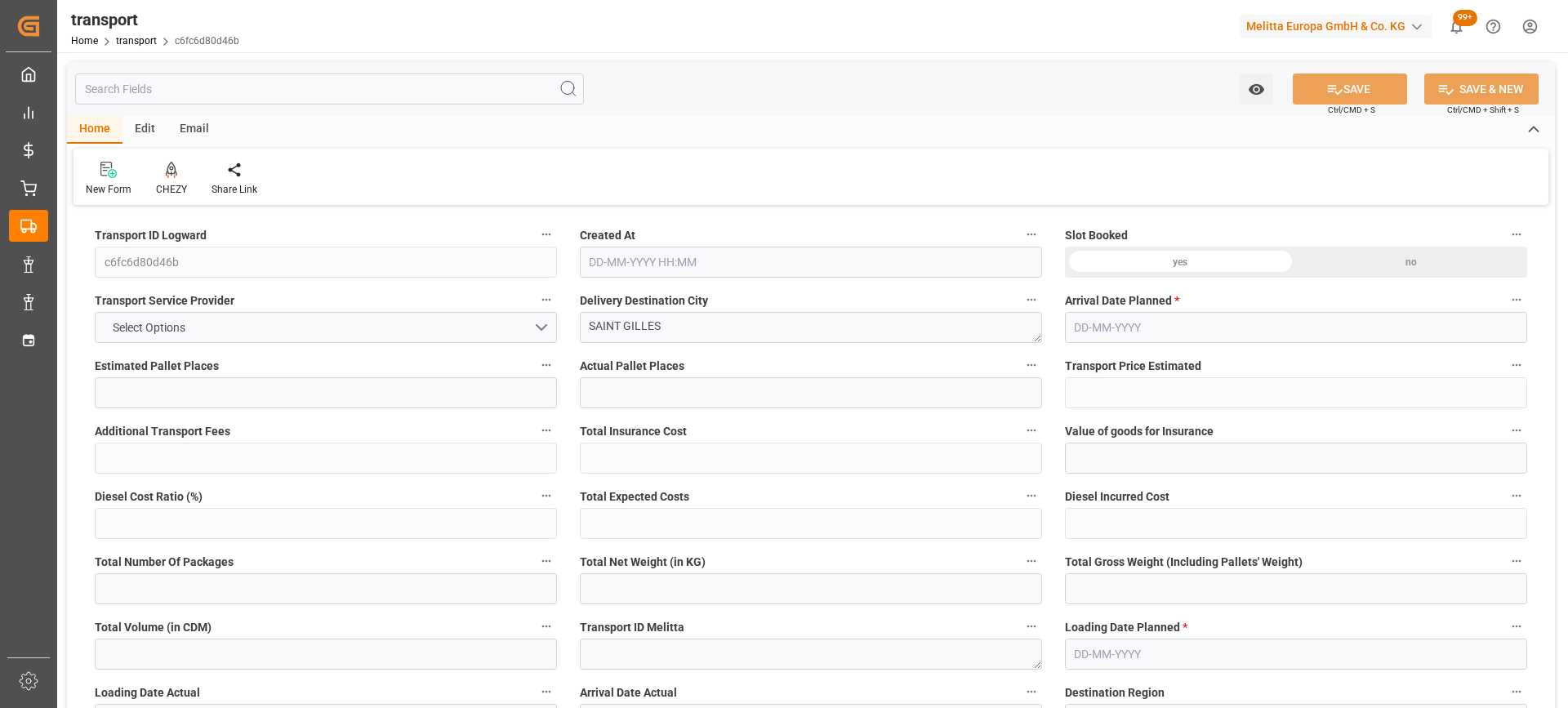
type input "1277.1521"
type input "-44.6779"
type input "0"
type input "2010.568"
type input "5128.614"
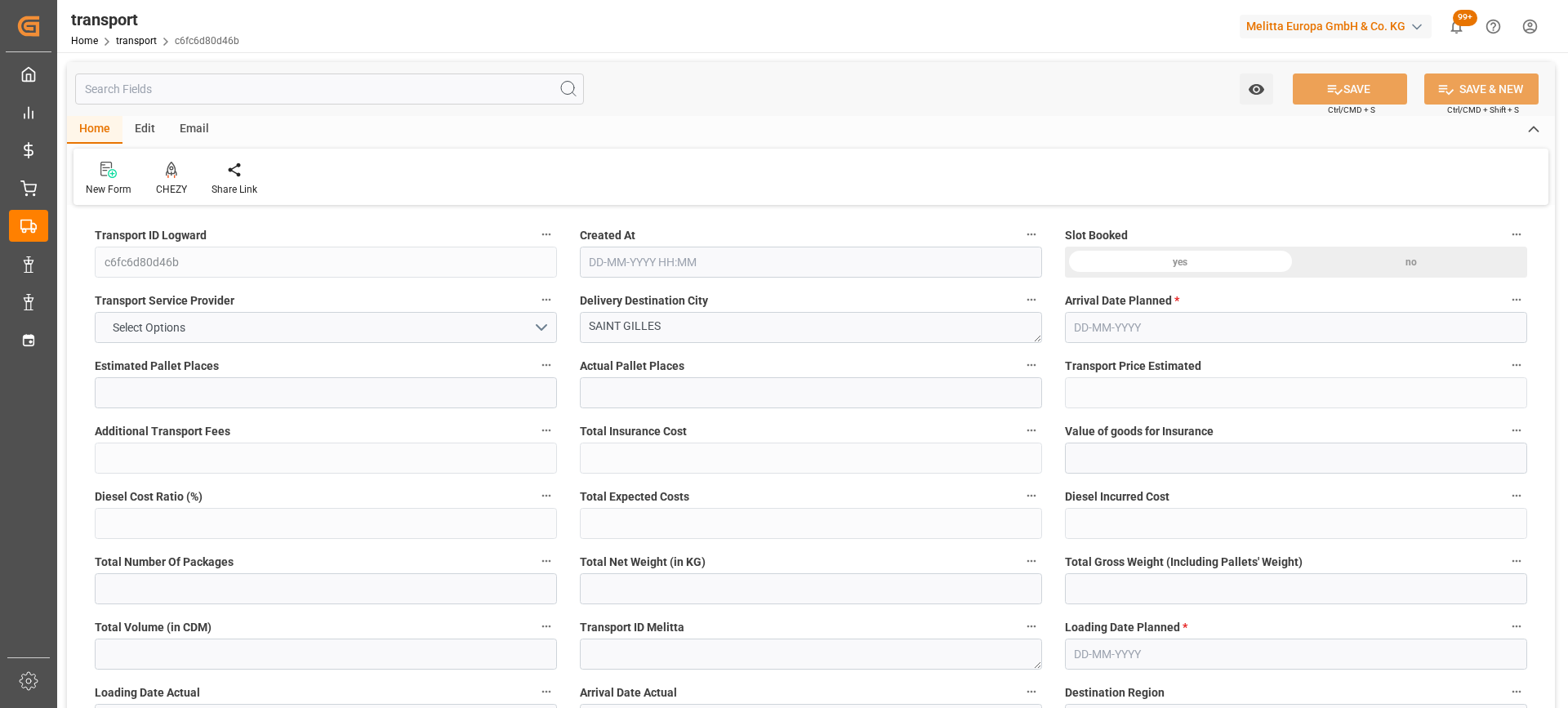
type input "23181.2"
type input "30"
type input "1"
type input "1055"
type input "26"
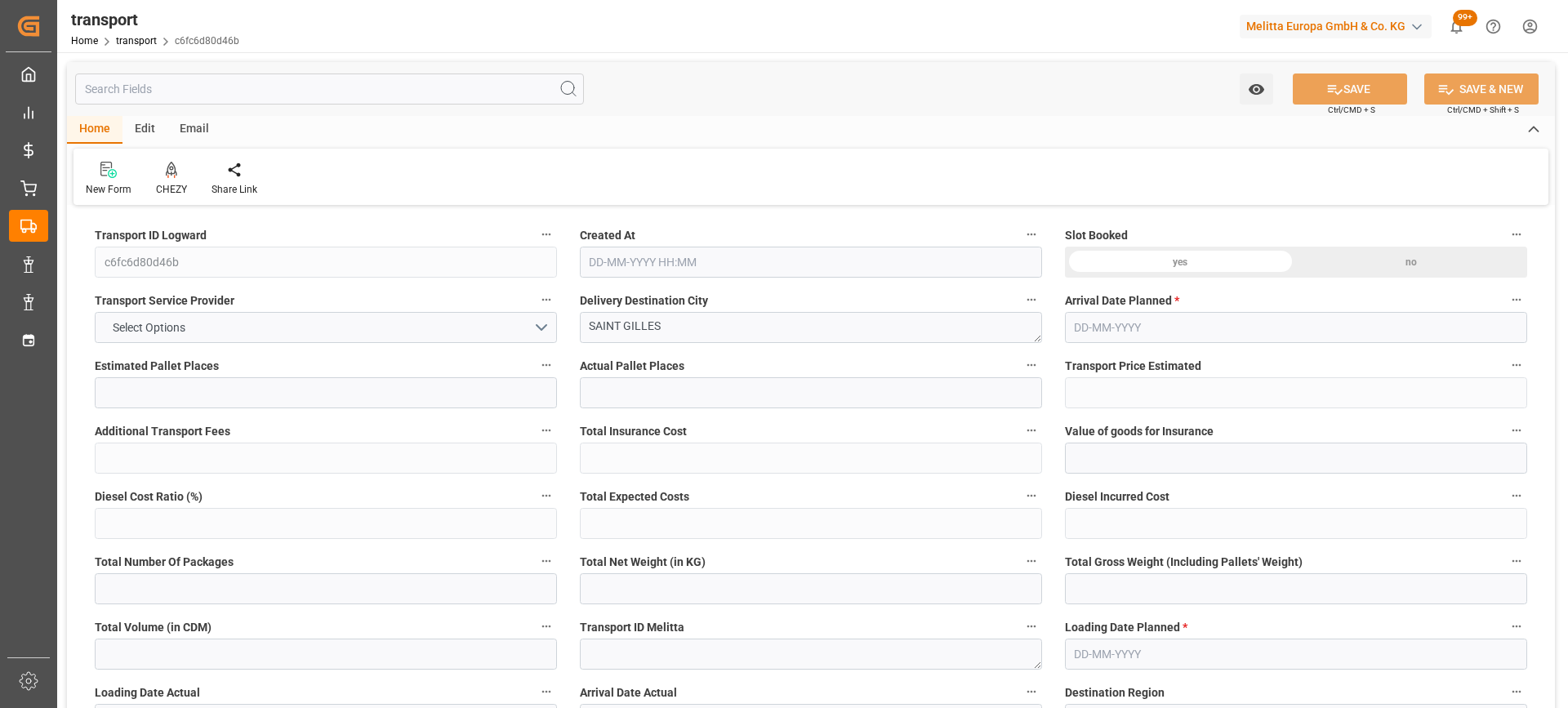
type input "101"
type input "4316.926"
type input "0"
type input "4710.8598"
type input "0"
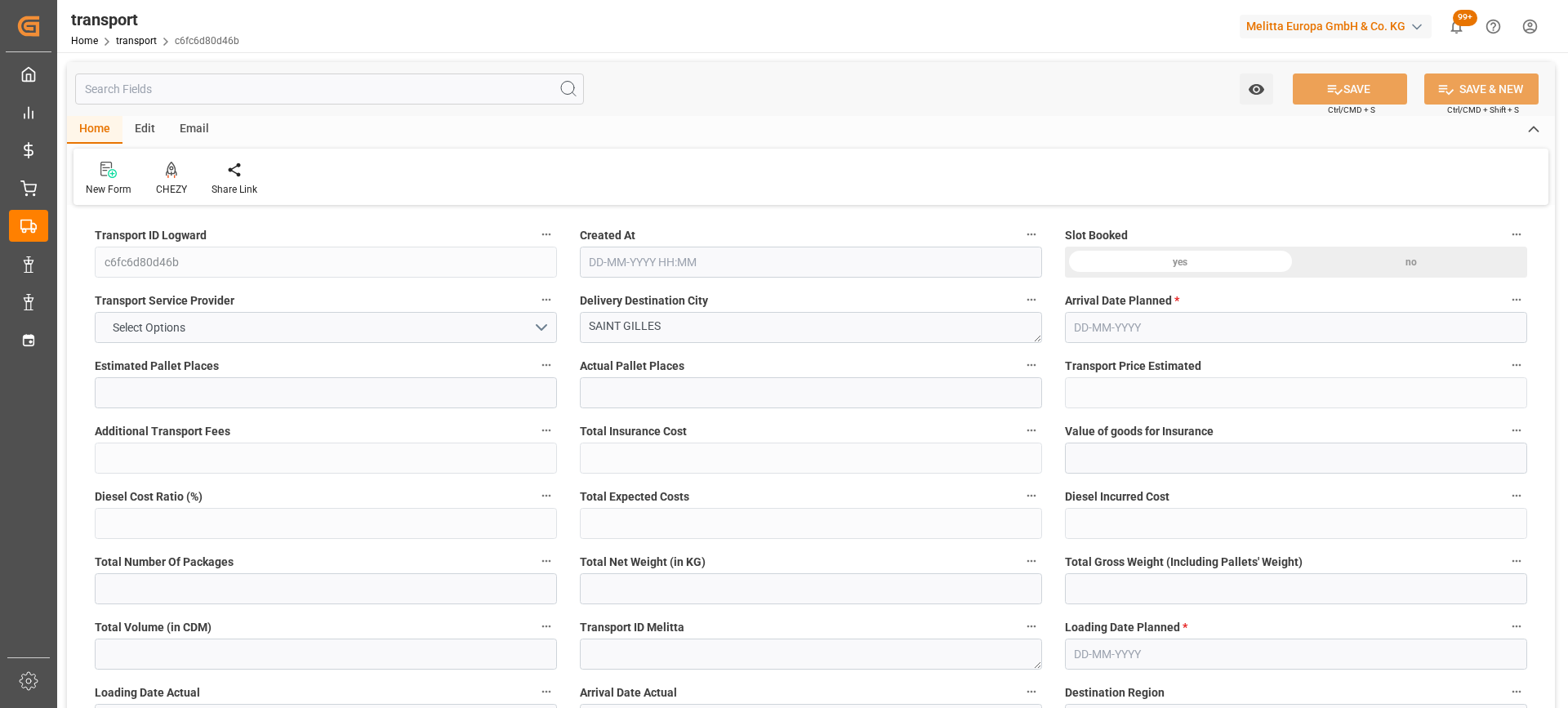
type input "0"
type input "21"
type input "35"
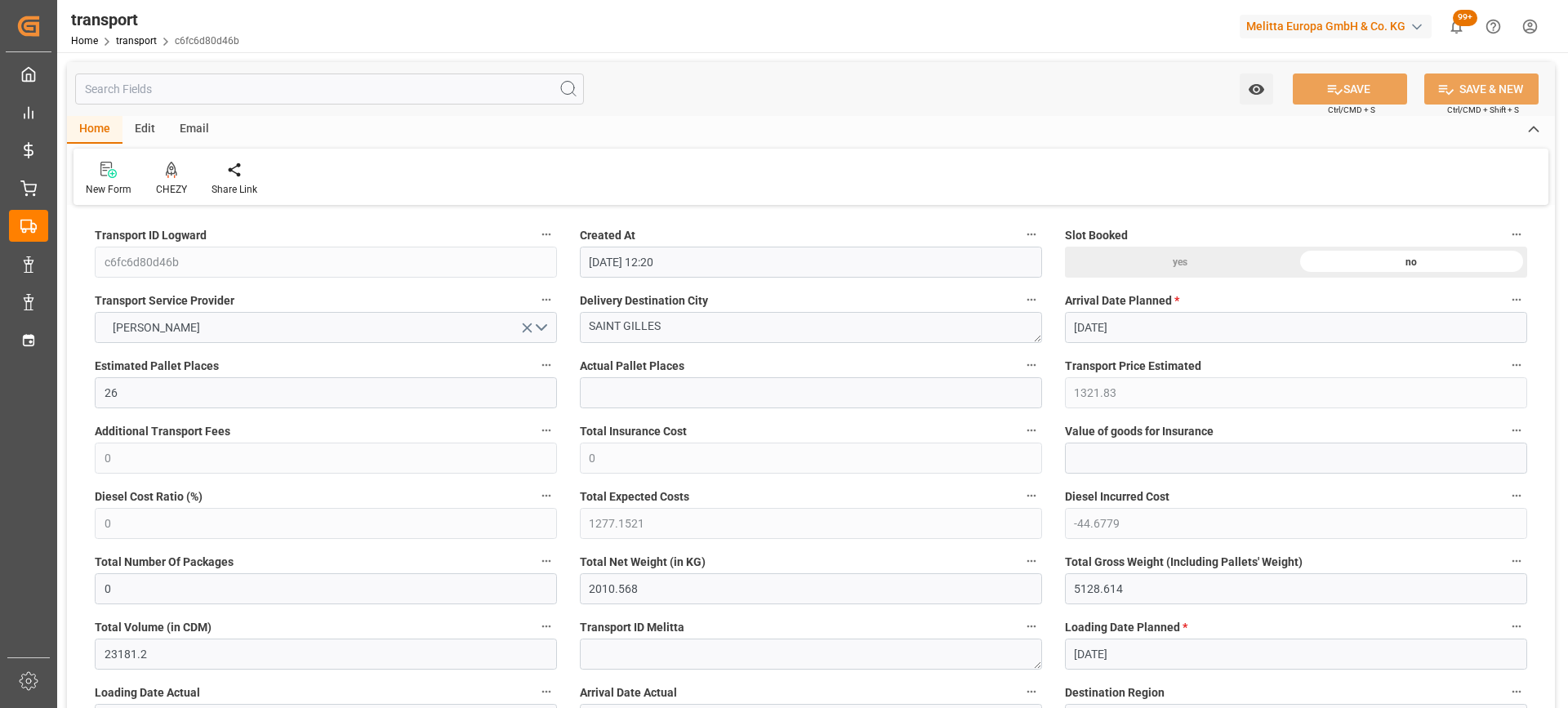
type input "26-09-2025 12:20"
type input "[DATE]"
drag, startPoint x: 701, startPoint y: 320, endPoint x: 395, endPoint y: 334, distance: 306.3
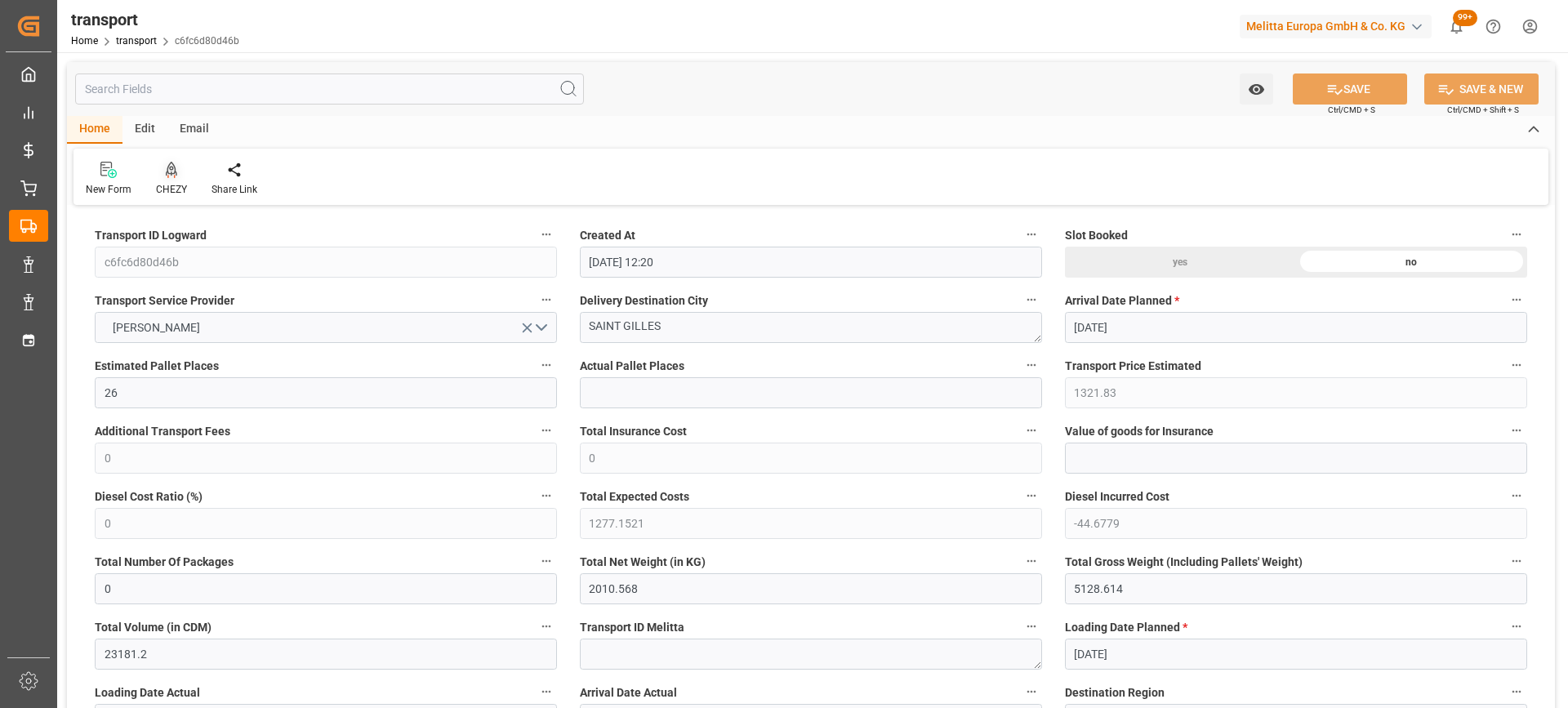
click at [174, 173] on icon at bounding box center [171, 168] width 12 height 14
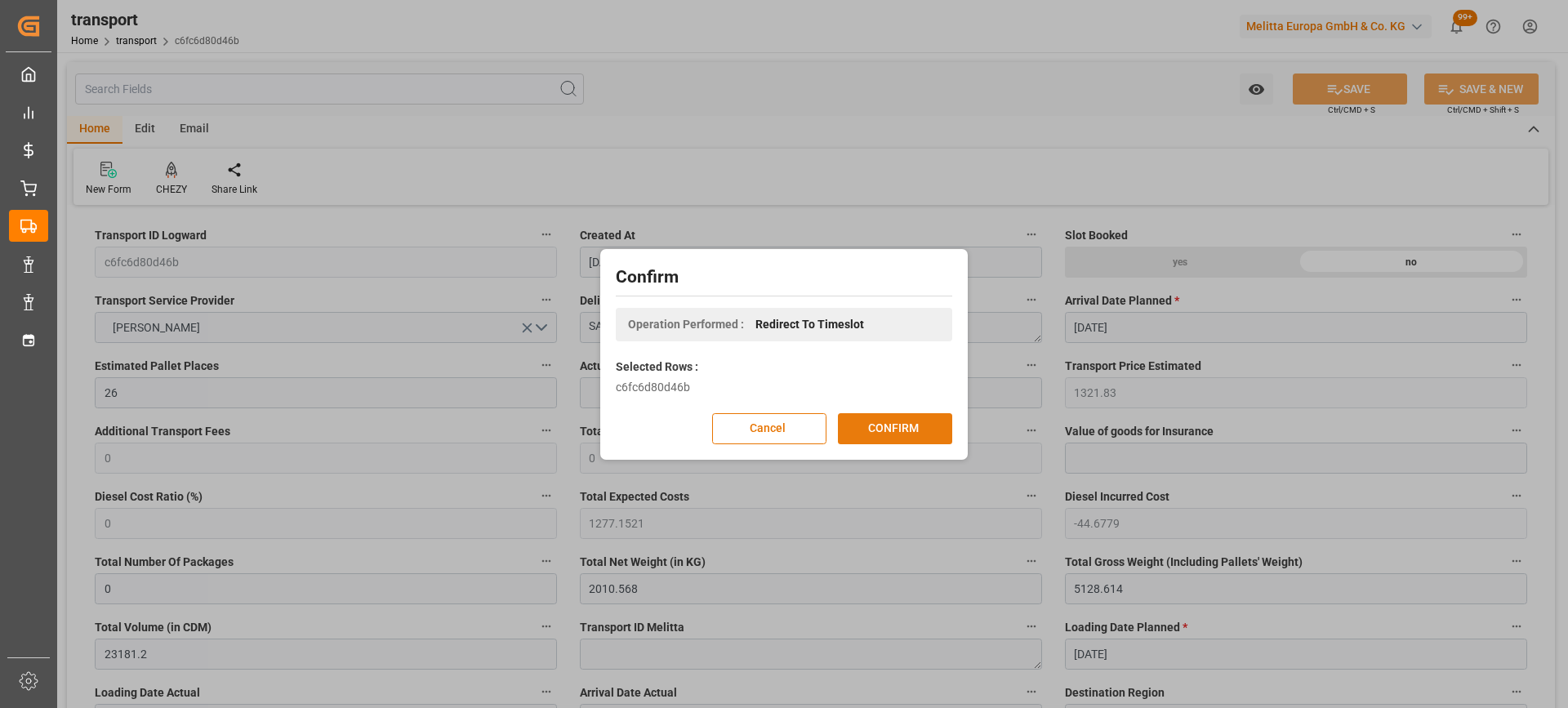
click at [883, 428] on button "CONFIRM" at bounding box center [895, 429] width 115 height 31
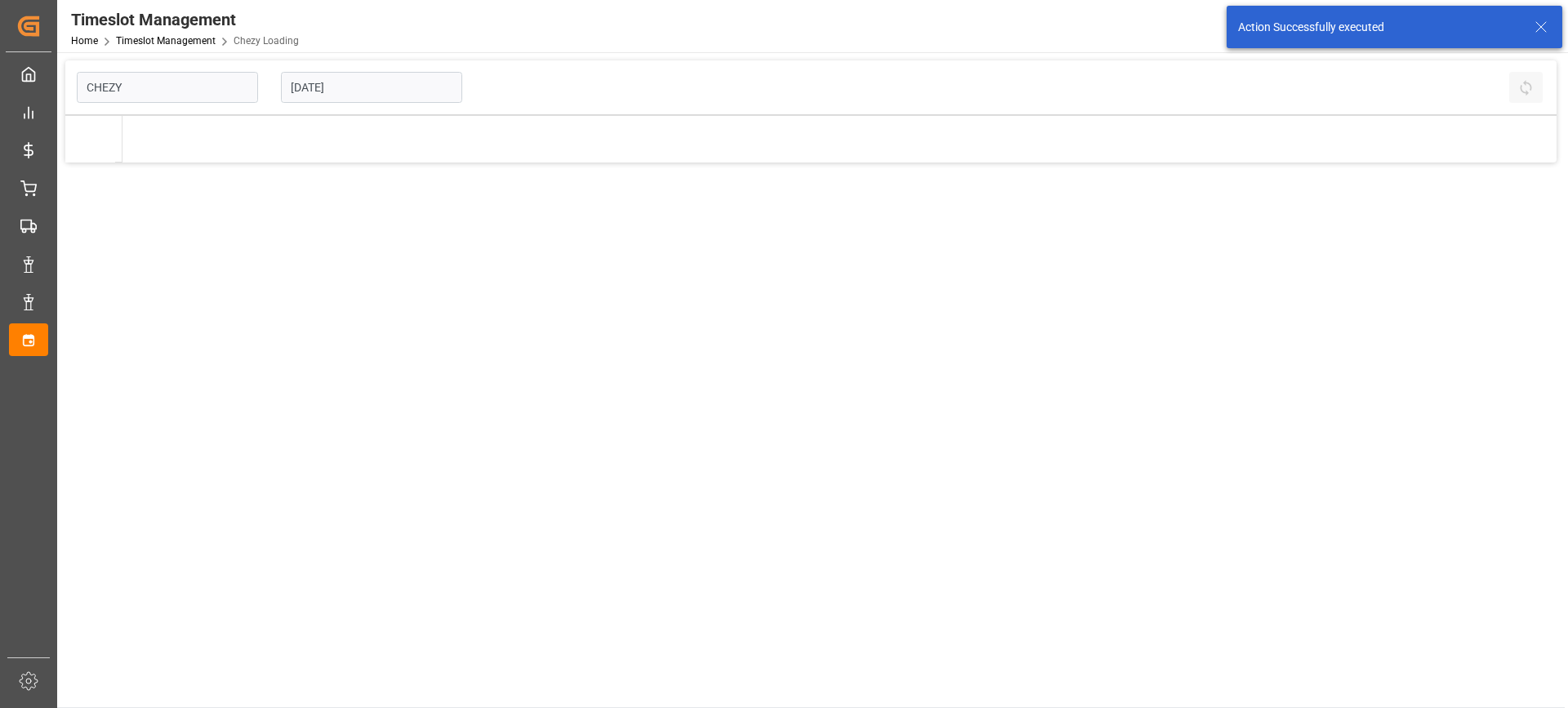
type input "Chezy Loading"
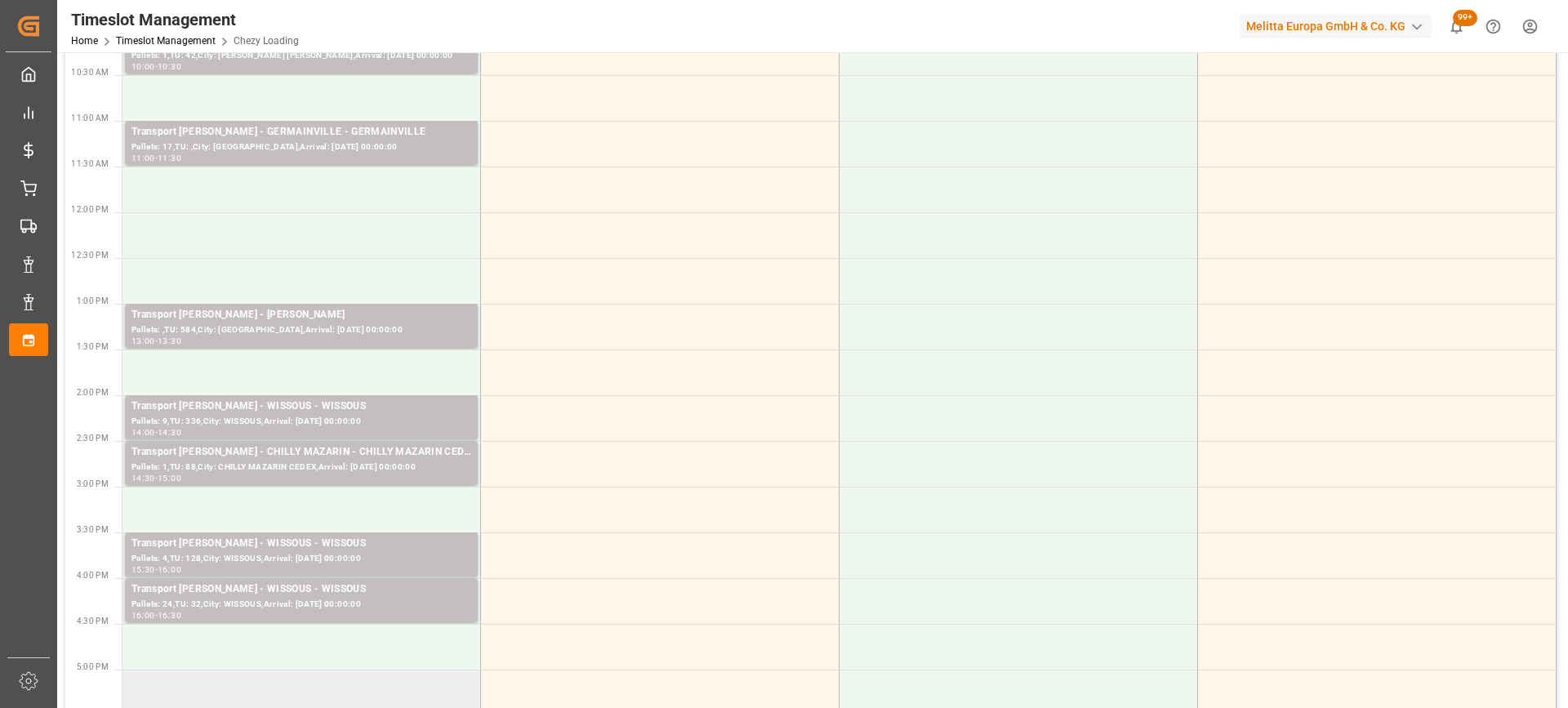
scroll to position [490, 0]
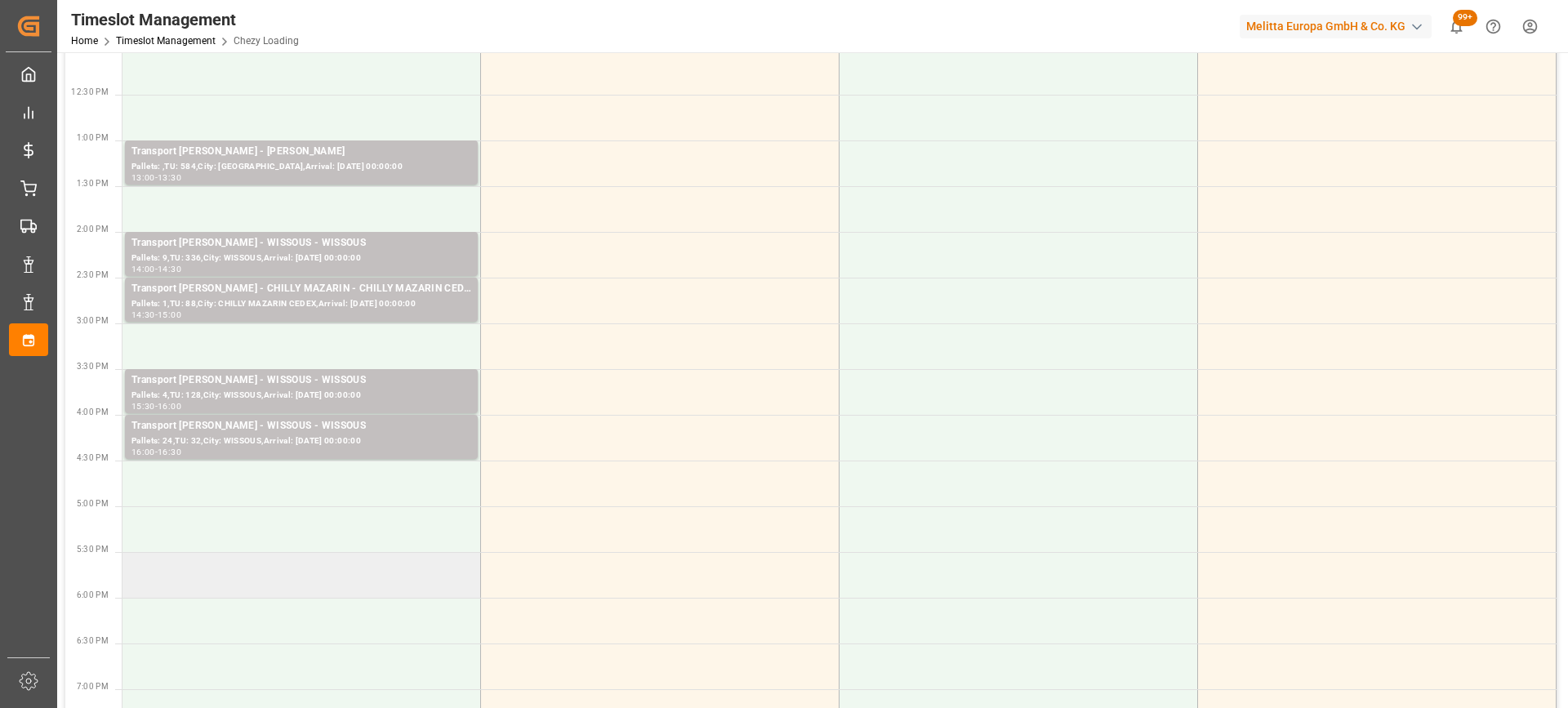
click at [378, 588] on td at bounding box center [302, 575] width 359 height 46
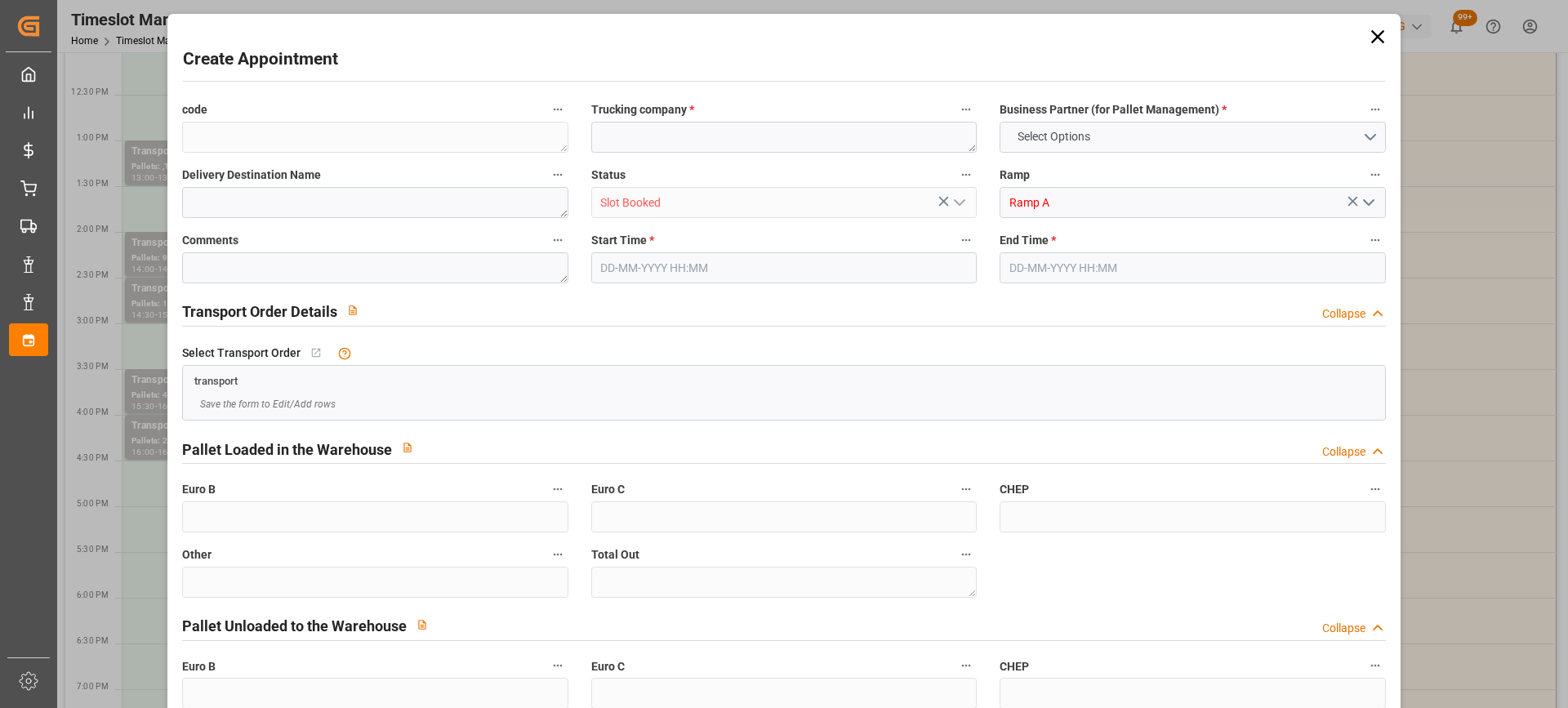
type input "0"
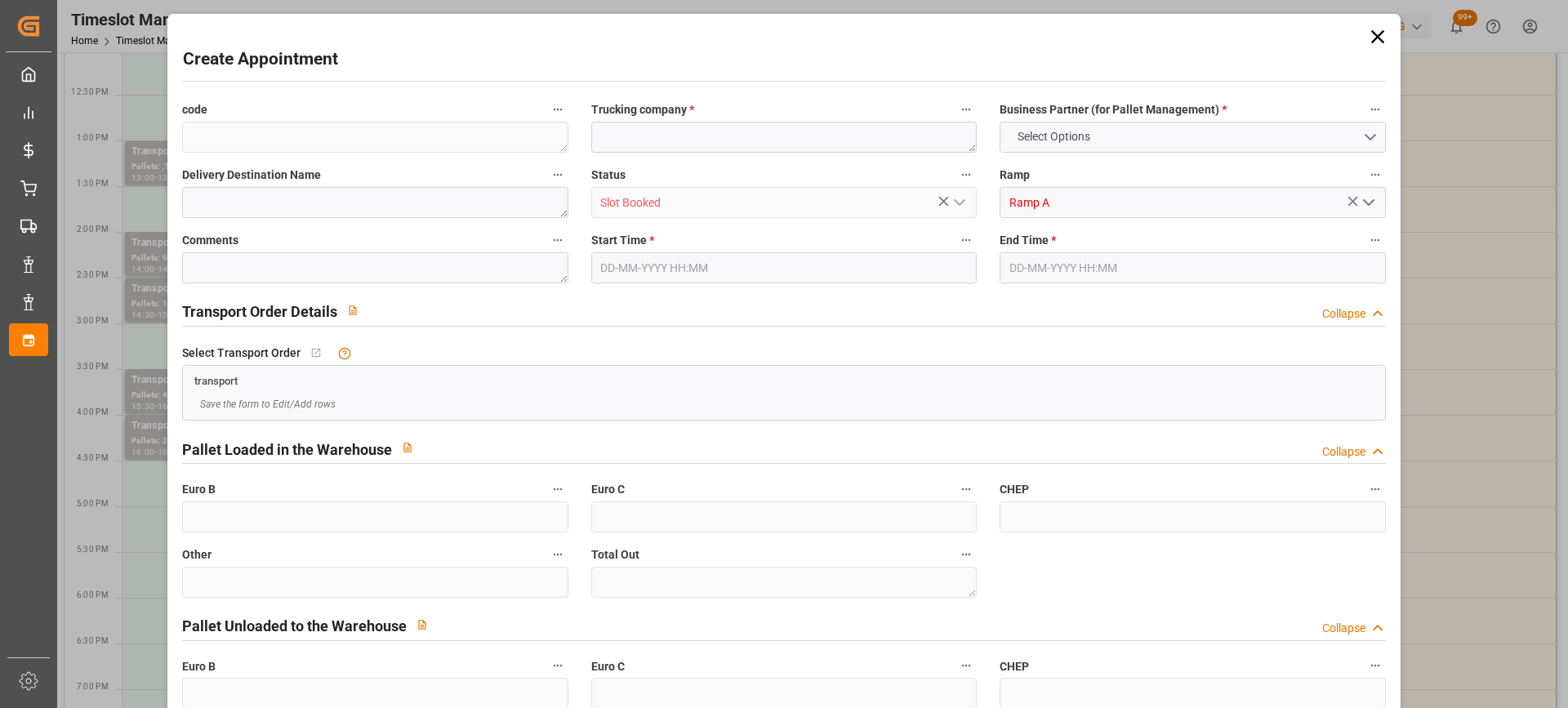
type input "0"
type input "[DATE] 17:30"
type input "[DATE] 18:30"
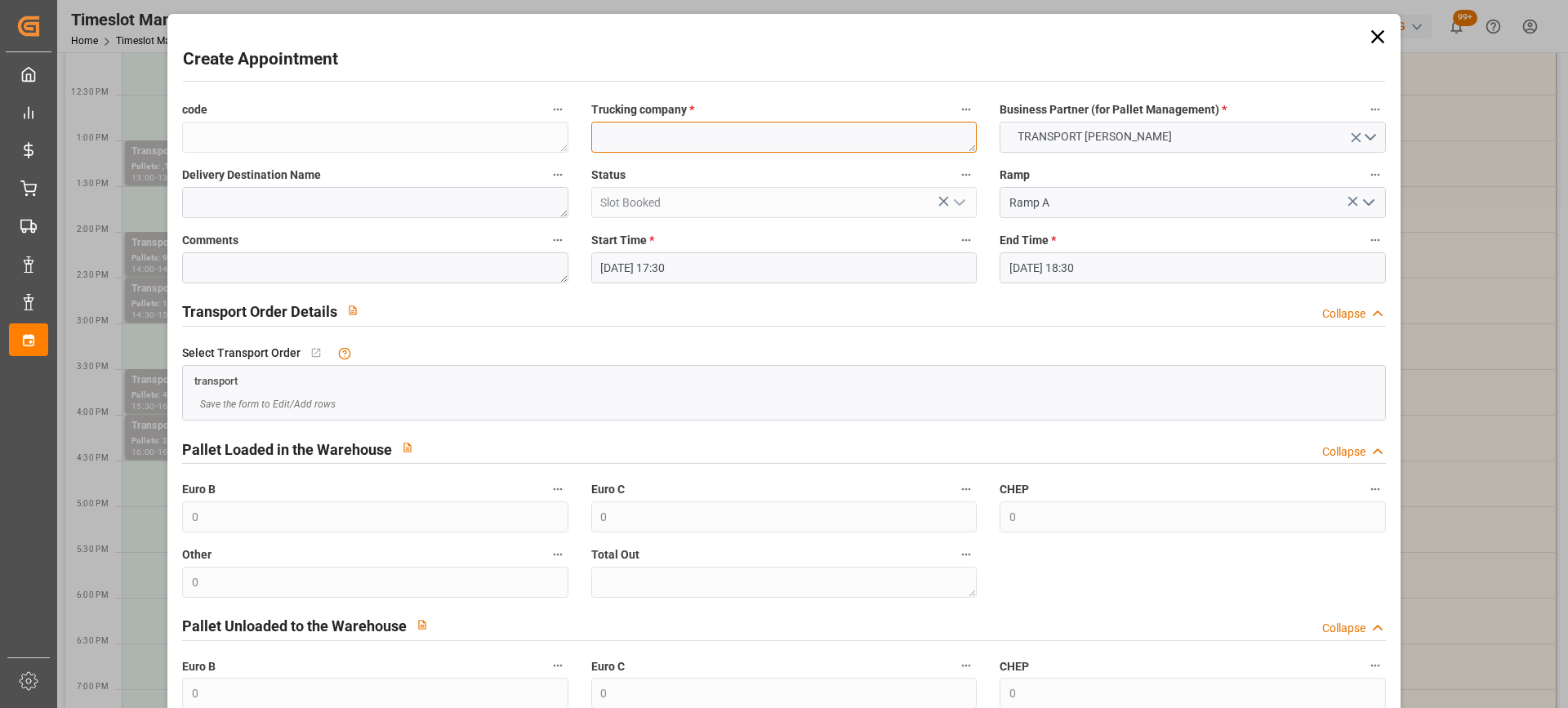
paste textarea "SAINT GILLES"
type textarea "SAINT GILLES"
click at [1136, 265] on input "[DATE] 18:30" at bounding box center [1193, 267] width 385 height 31
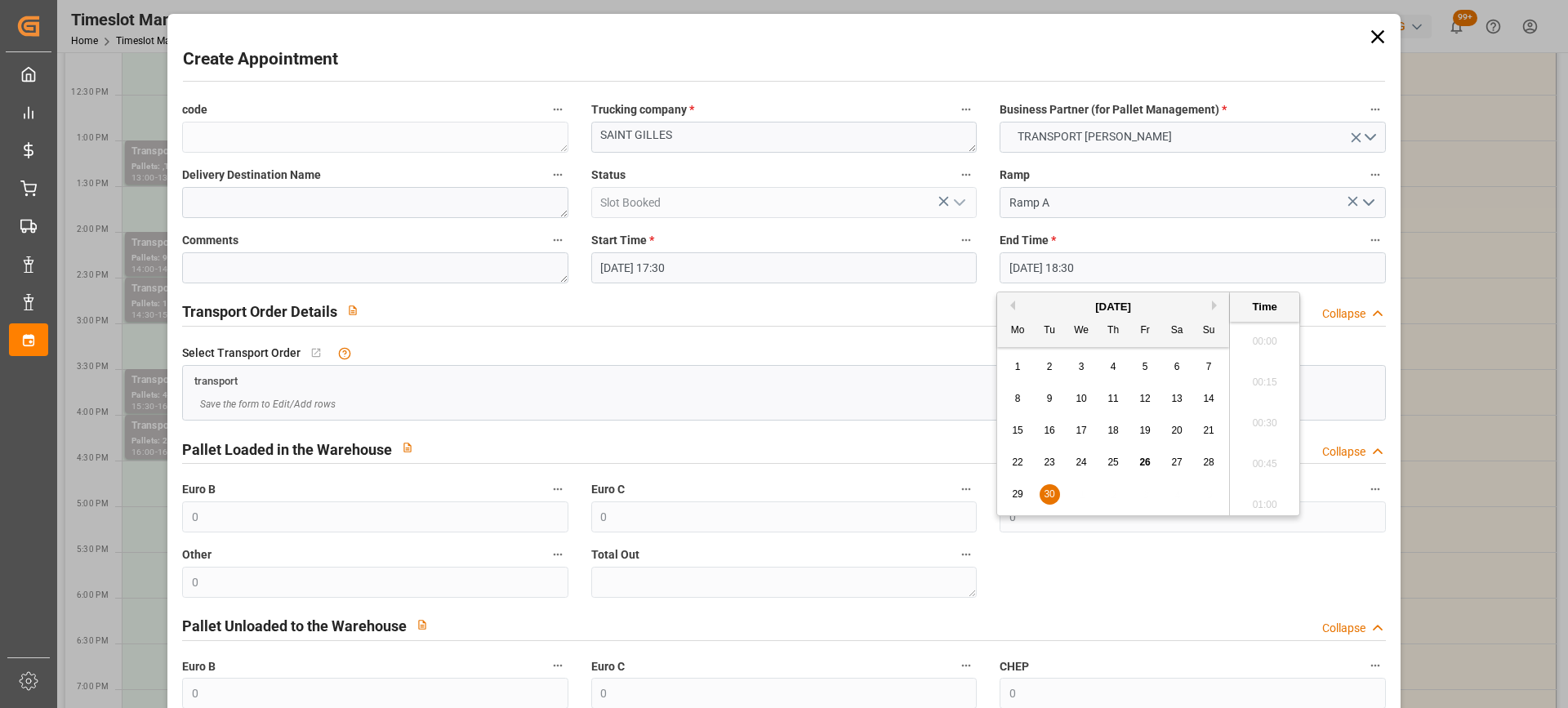
scroll to position [2946, 0]
click at [1047, 488] on div "30" at bounding box center [1050, 495] width 20 height 19
click at [1277, 338] on li "18:00" at bounding box center [1264, 336] width 69 height 41
type input "[DATE] 18:00"
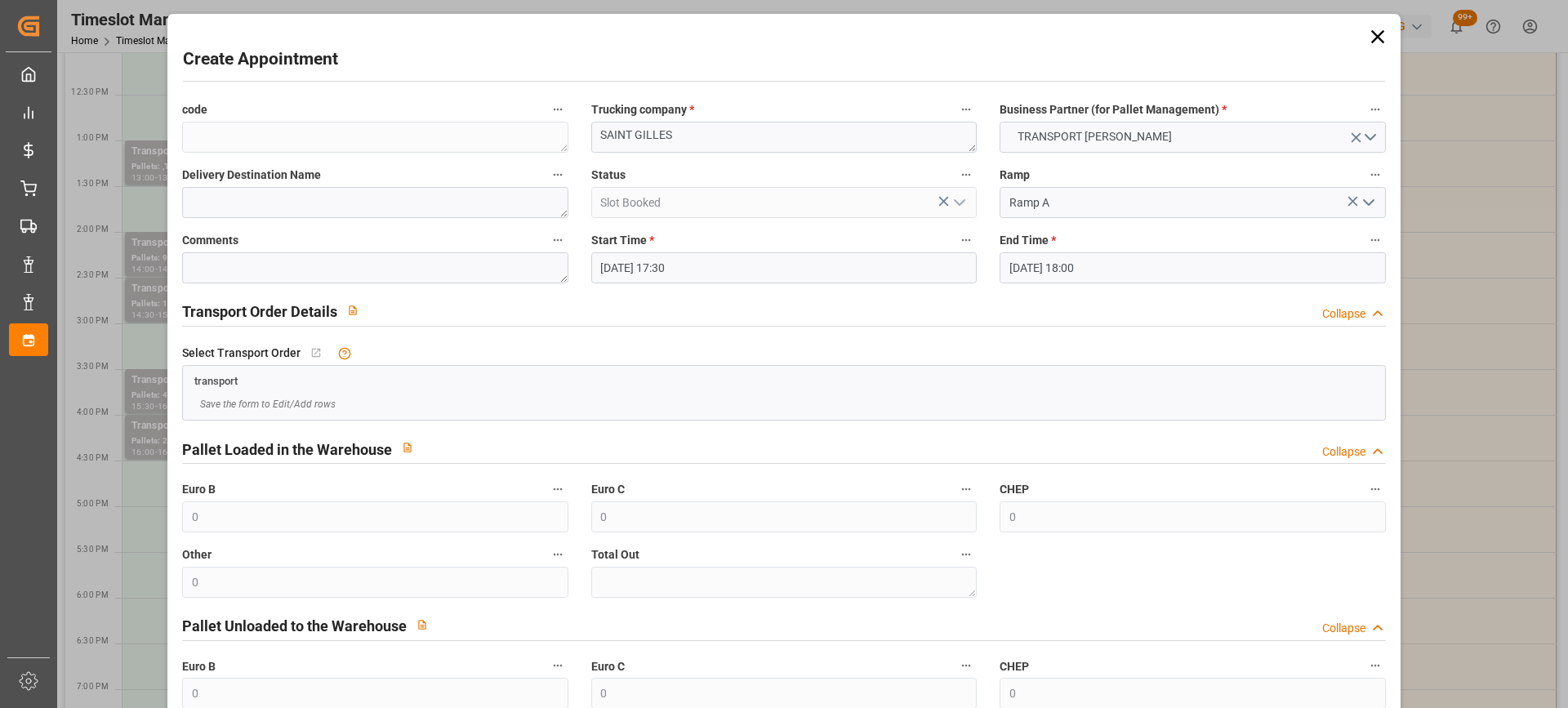
scroll to position [160, 0]
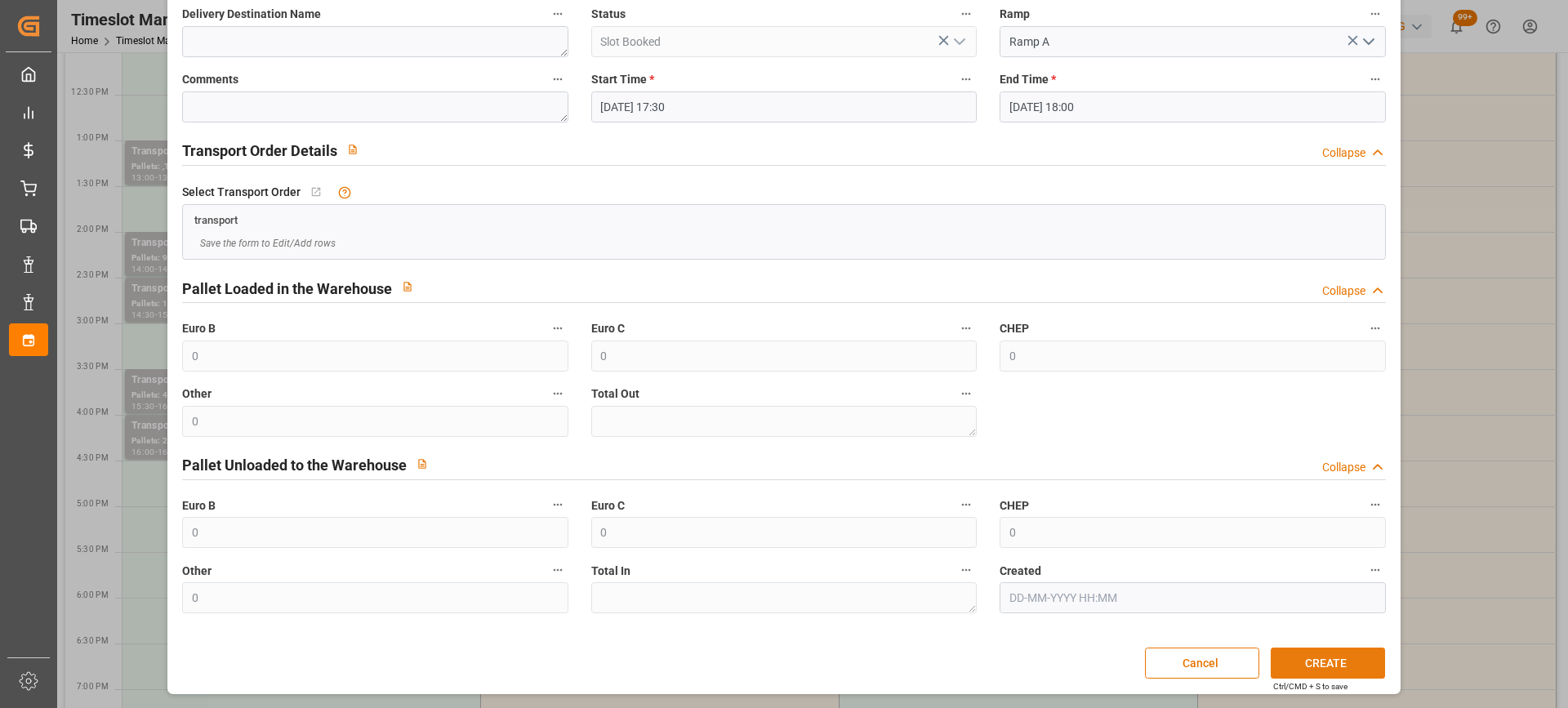
click at [1332, 659] on button "CREATE" at bounding box center [1328, 663] width 115 height 31
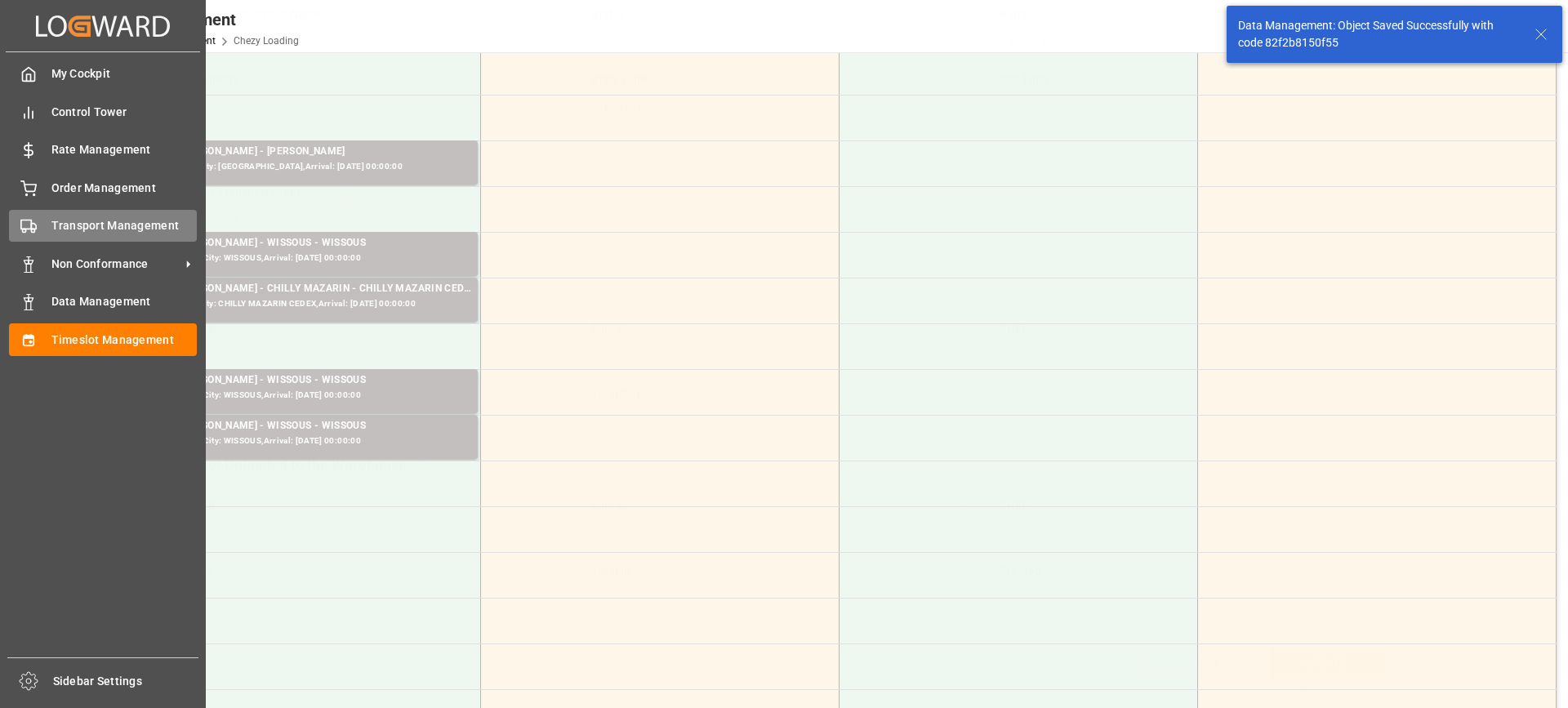
click at [38, 228] on div "Transport Management Transport Management" at bounding box center [102, 226] width 188 height 32
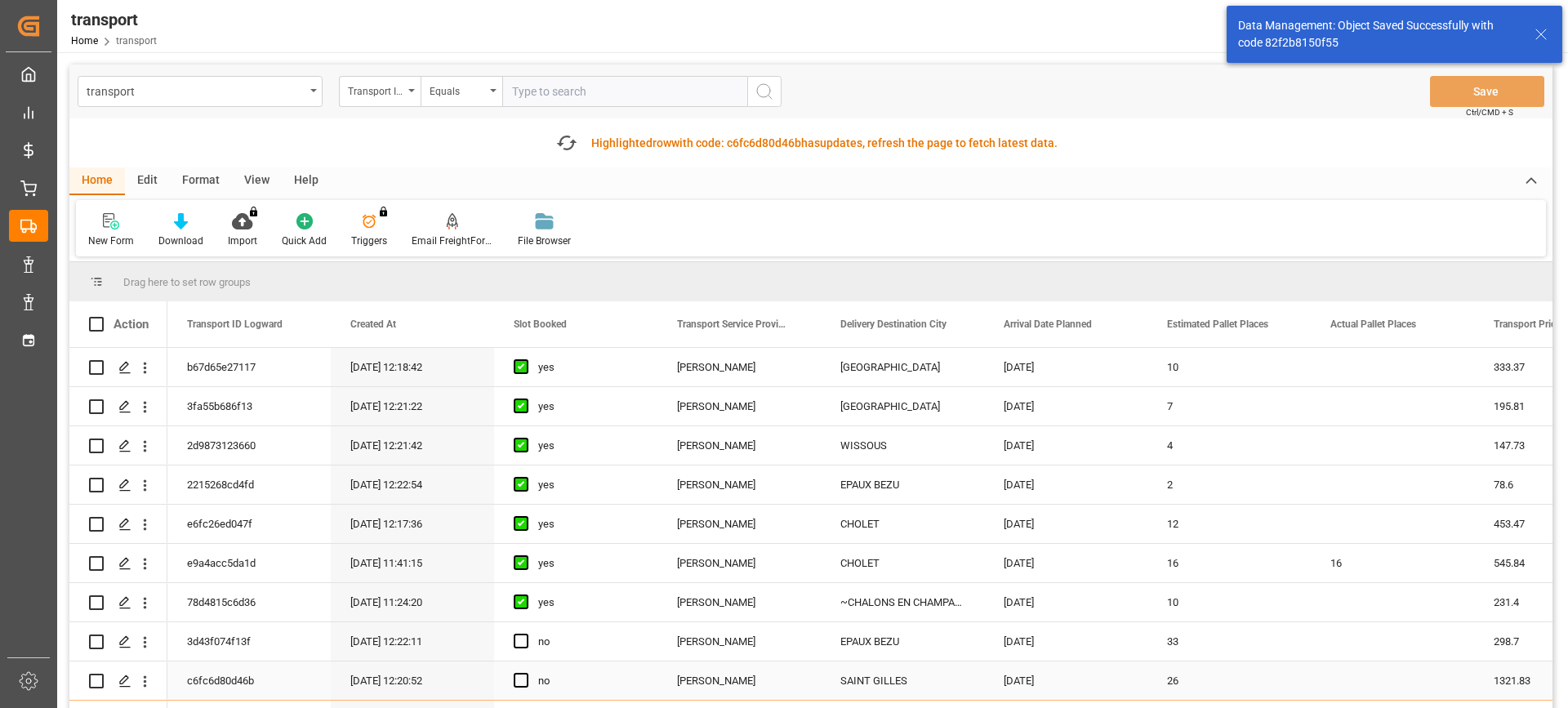
scroll to position [163, 0]
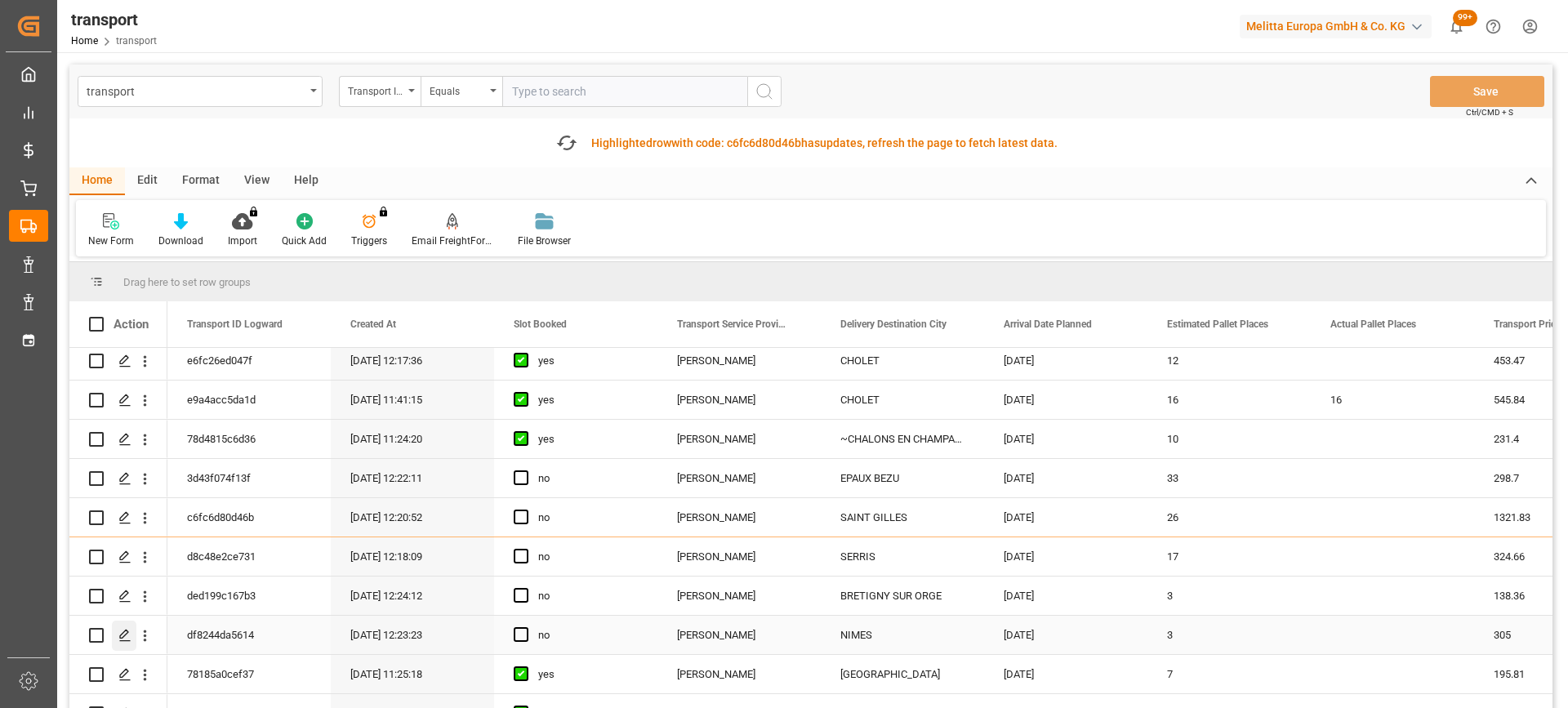
click at [125, 636] on icon "Press SPACE to select this row." at bounding box center [125, 635] width 13 height 13
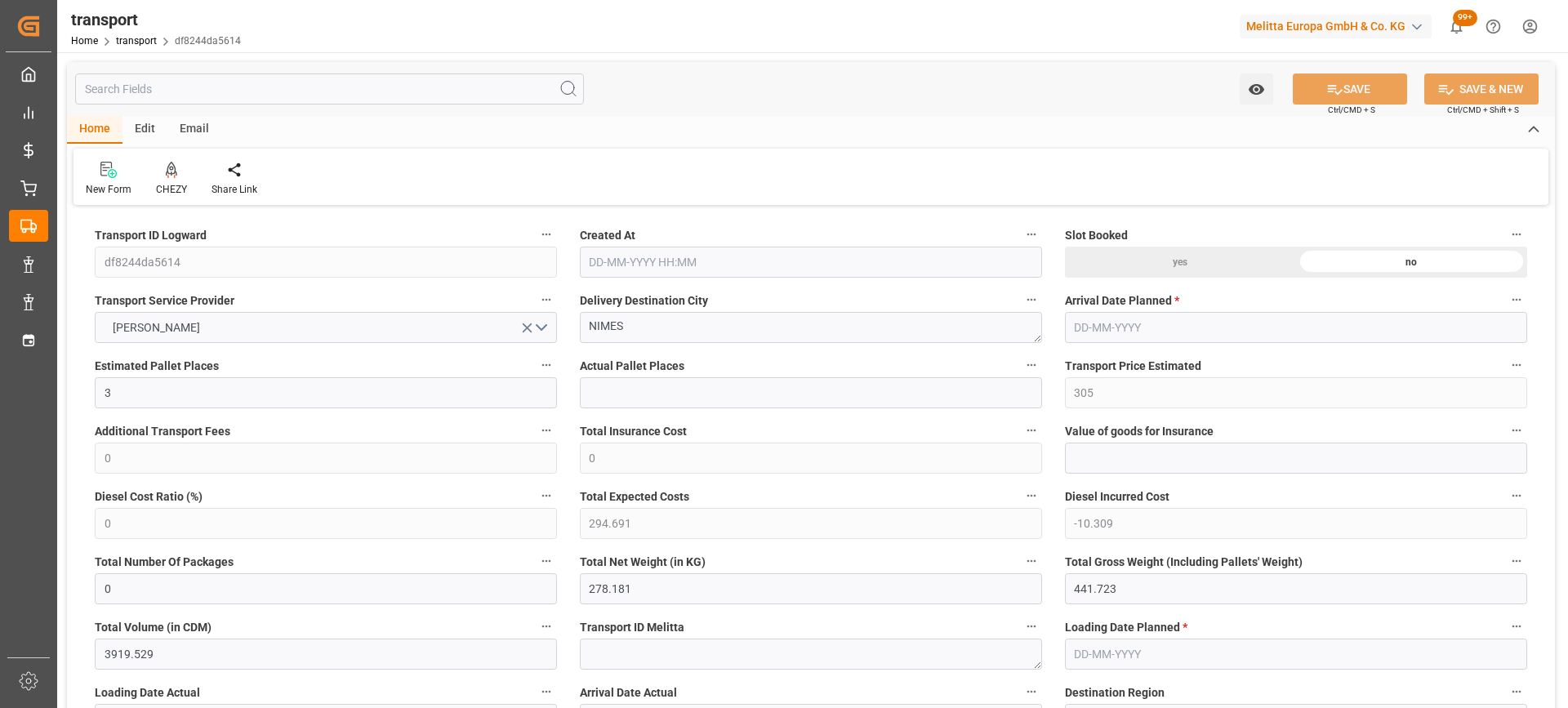
type input "3"
type input "305"
type input "0"
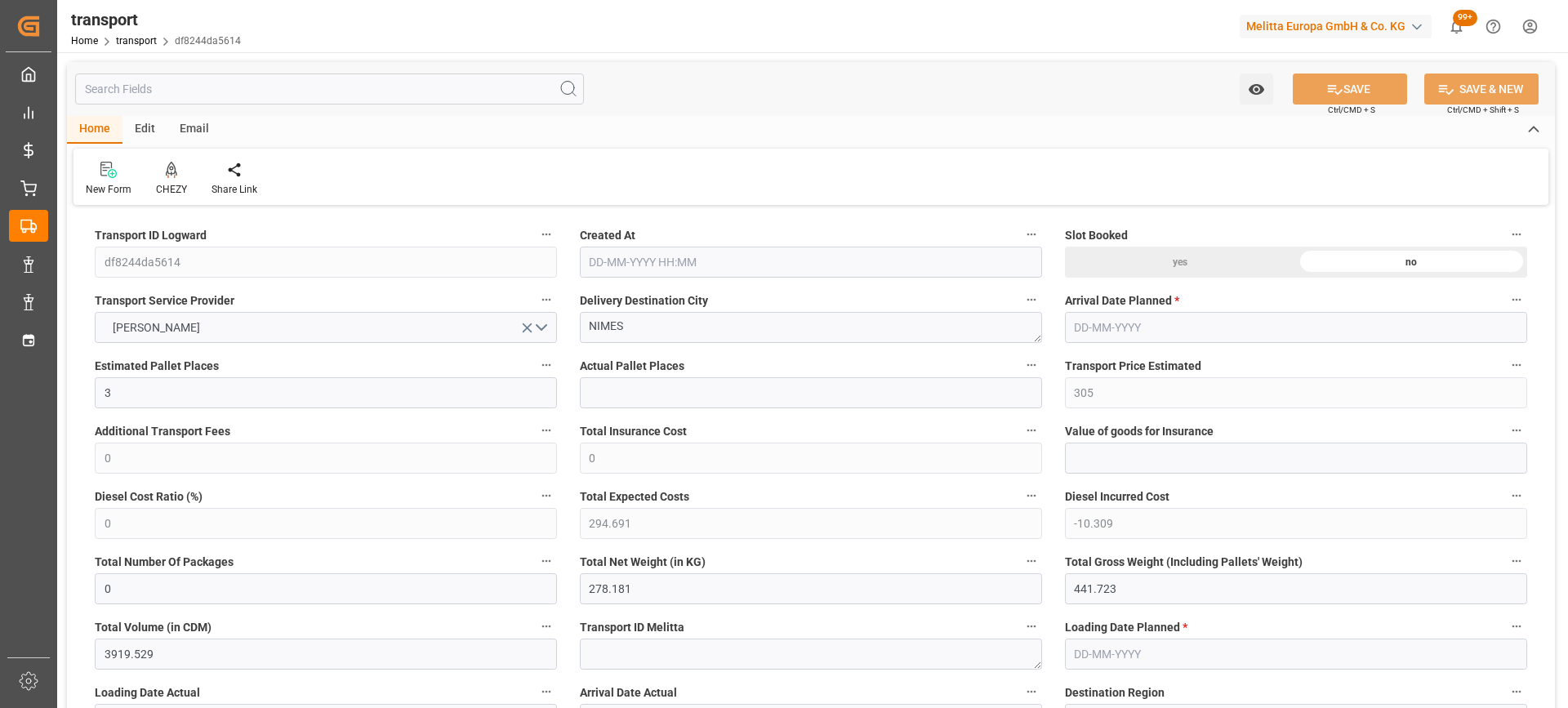
type input "294.691"
type input "-10.309"
type input "0"
type input "278.181"
type input "441.723"
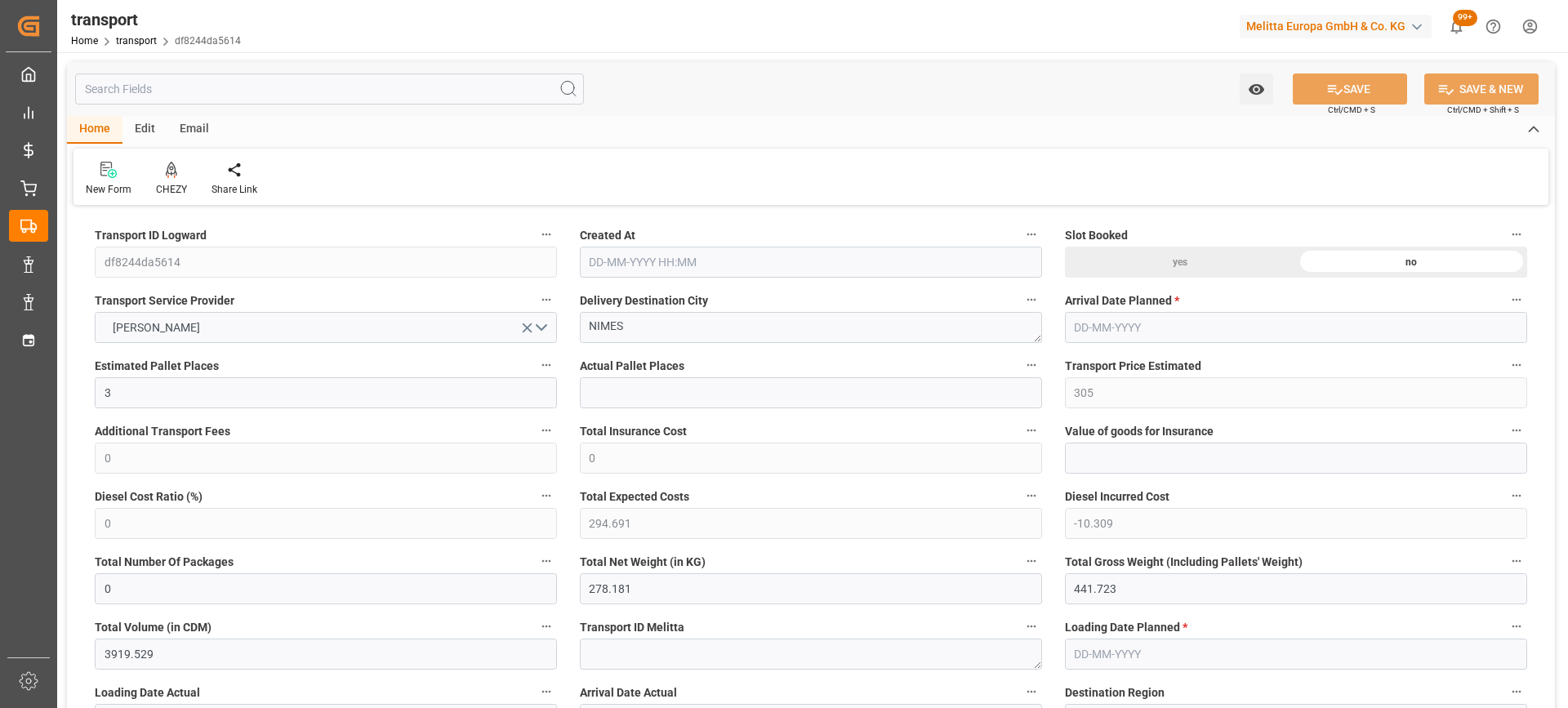
type input "3919.529"
type input "30"
type input "0"
type input "441"
type input "3"
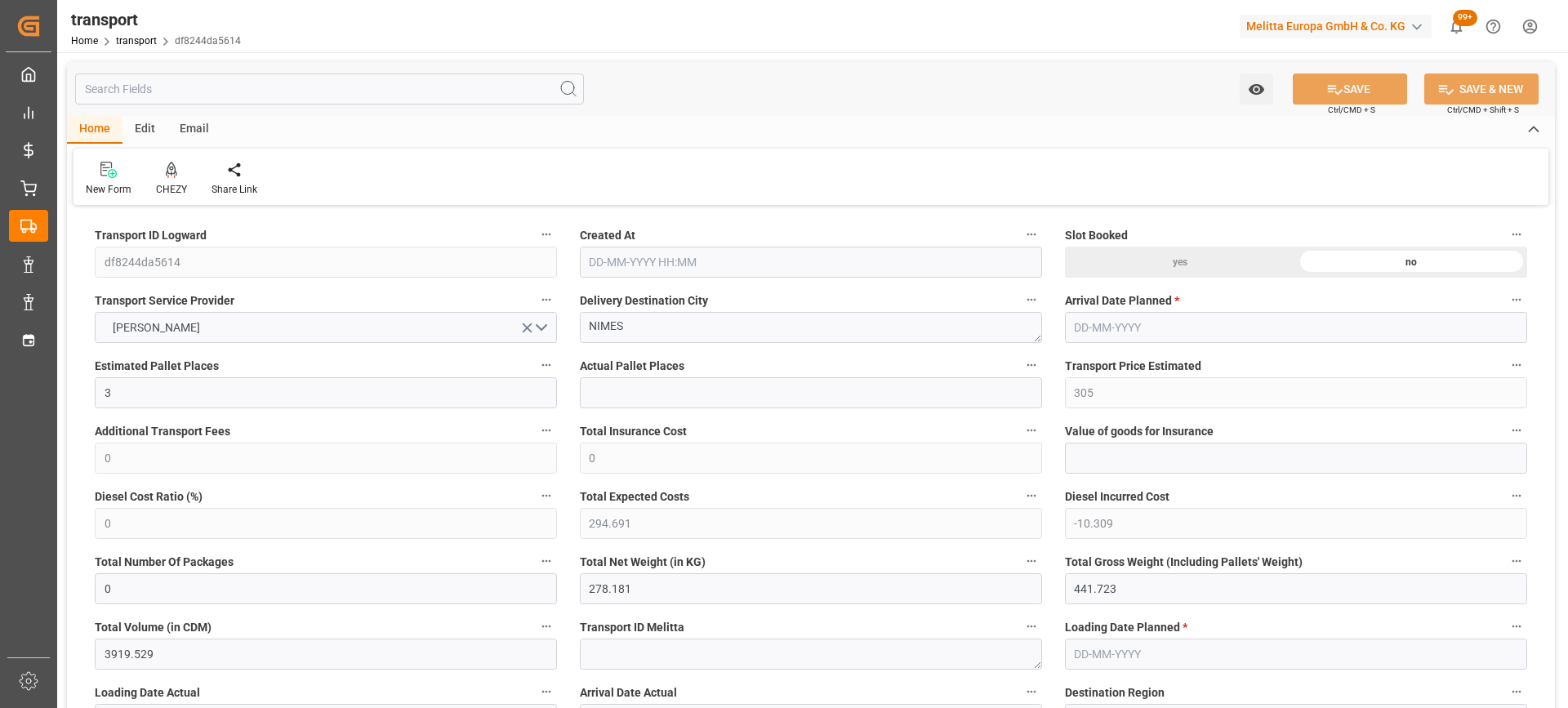
type input "101"
type input "372.723"
type input "0"
type input "4710.8598"
type input "0"
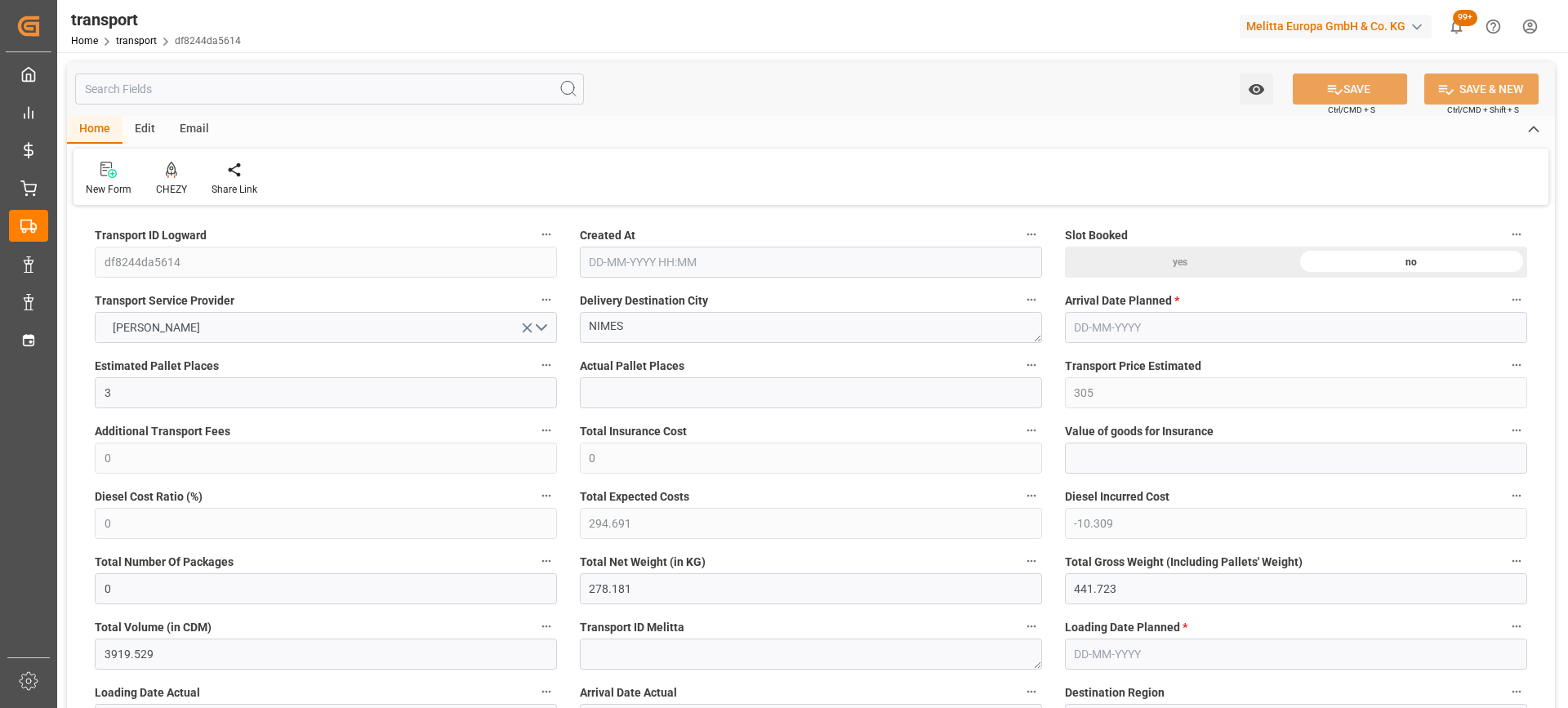
type input "0"
type input "21"
type input "35"
type input "[DATE] 12:23"
type input "[DATE]"
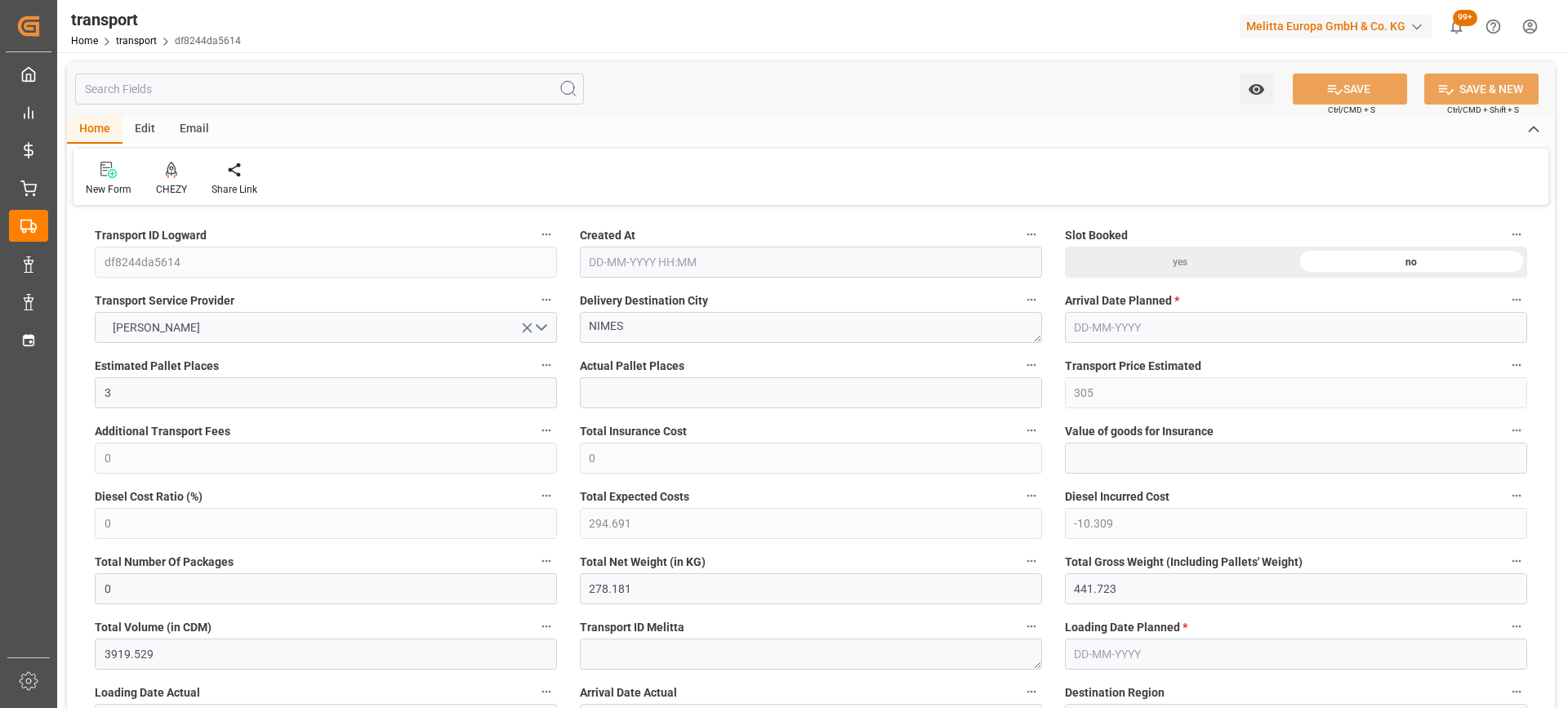
type input "[DATE]"
drag, startPoint x: 637, startPoint y: 329, endPoint x: 480, endPoint y: 328, distance: 157.0
click at [167, 172] on icon at bounding box center [171, 168] width 12 height 14
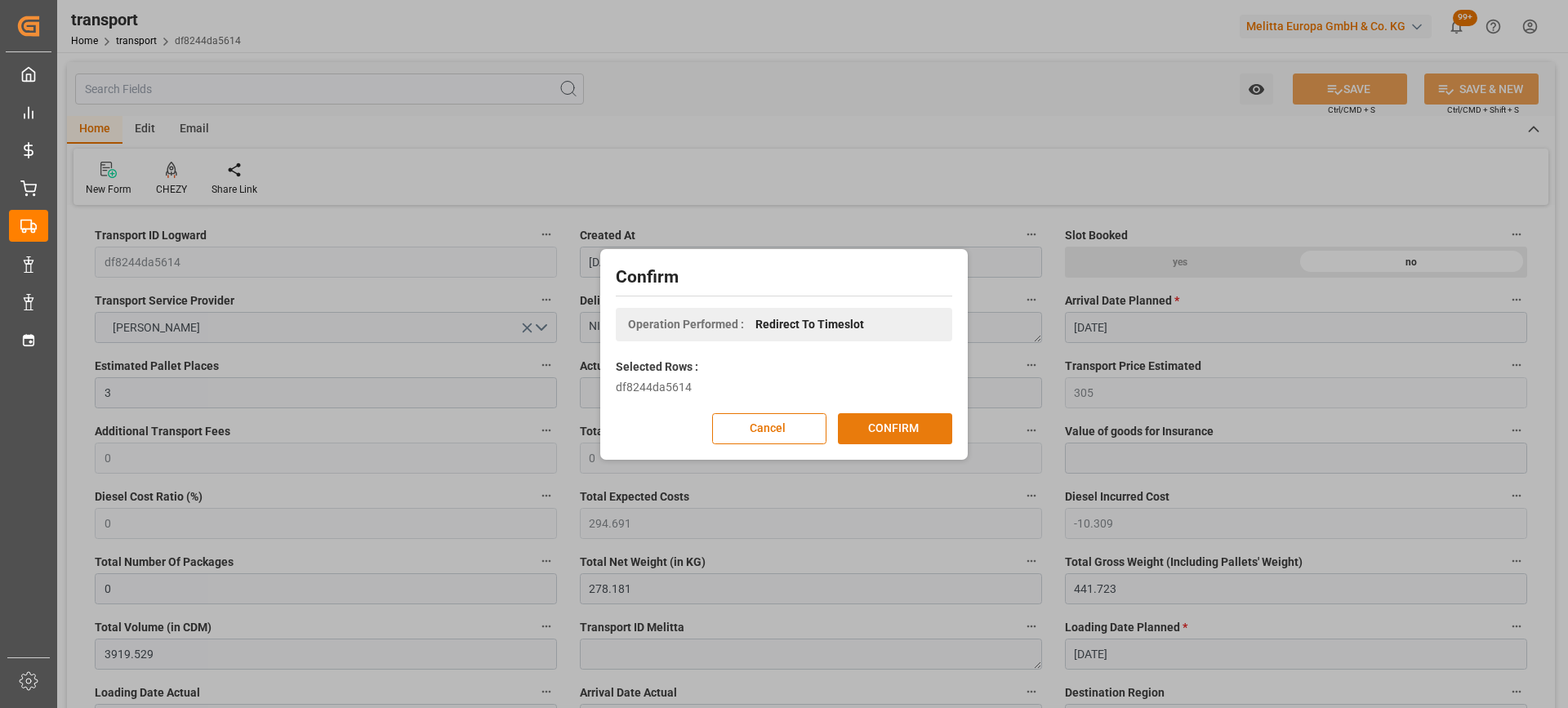
click at [904, 425] on button "CONFIRM" at bounding box center [895, 429] width 115 height 31
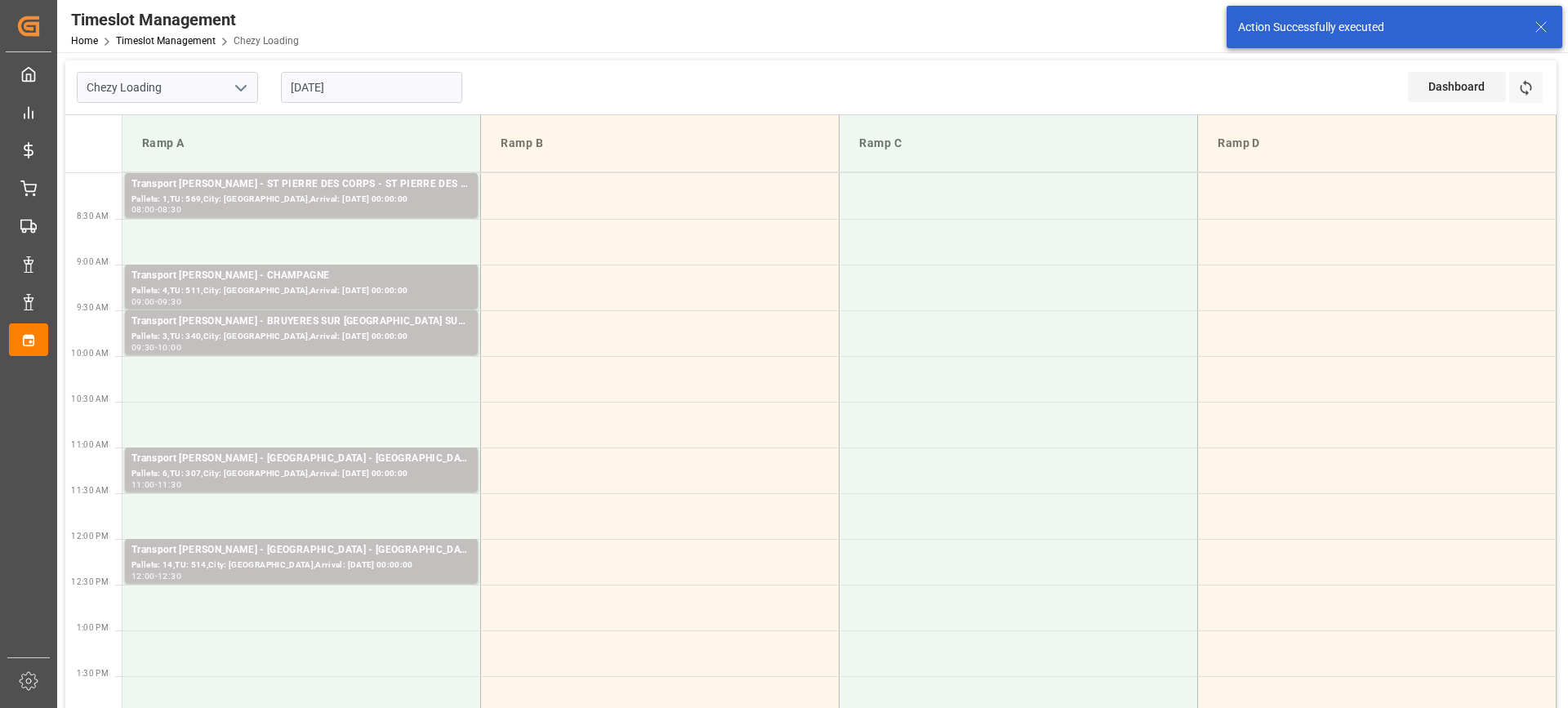
click at [385, 84] on input "[DATE]" at bounding box center [372, 88] width 181 height 31
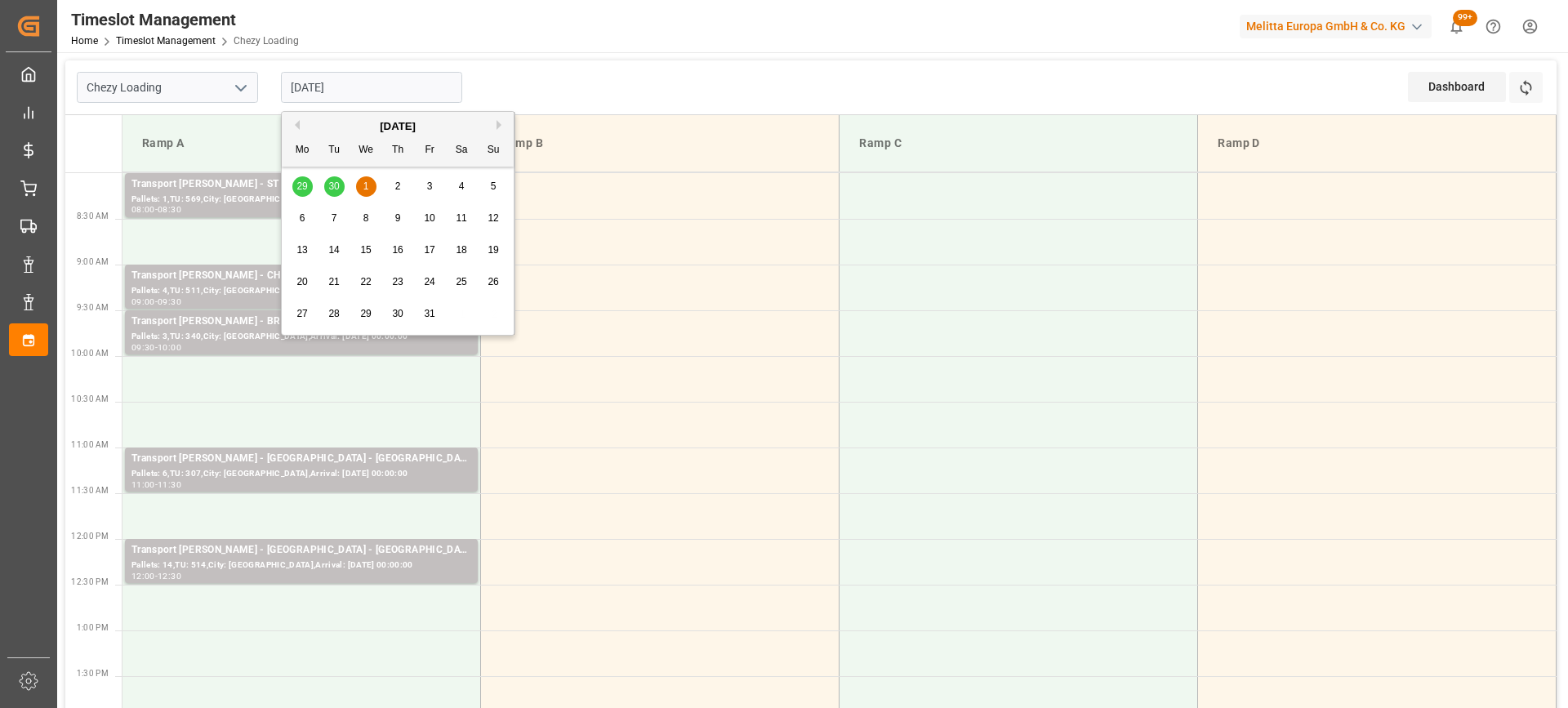
click at [338, 179] on div "29 30 1 2 3 4 5" at bounding box center [398, 186] width 223 height 32
click at [332, 179] on div "29 30 1 2 3 4 5" at bounding box center [398, 186] width 223 height 32
click at [294, 124] on button "Previous Month" at bounding box center [295, 124] width 10 height 10
click at [334, 321] on div "30" at bounding box center [334, 314] width 20 height 19
type input "[DATE]"
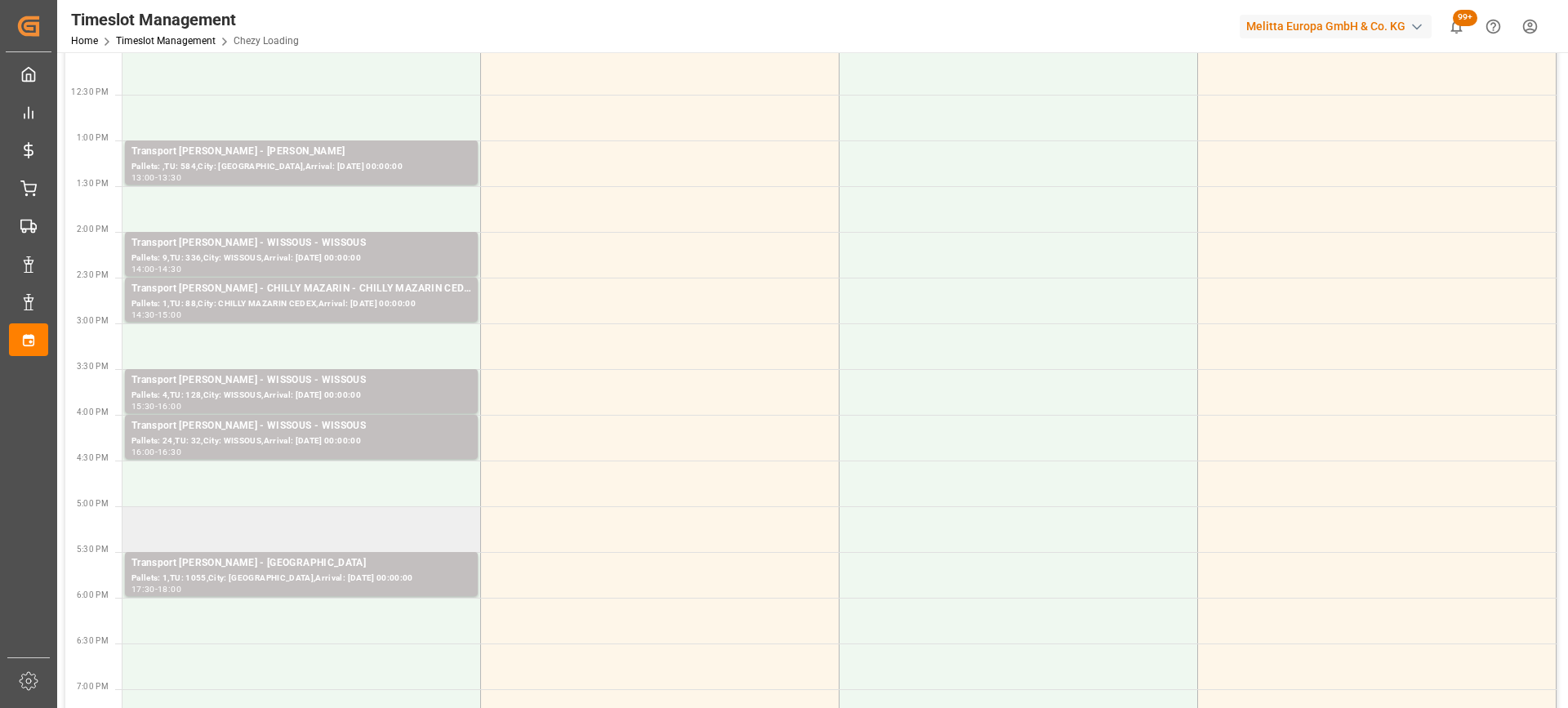
scroll to position [572, 0]
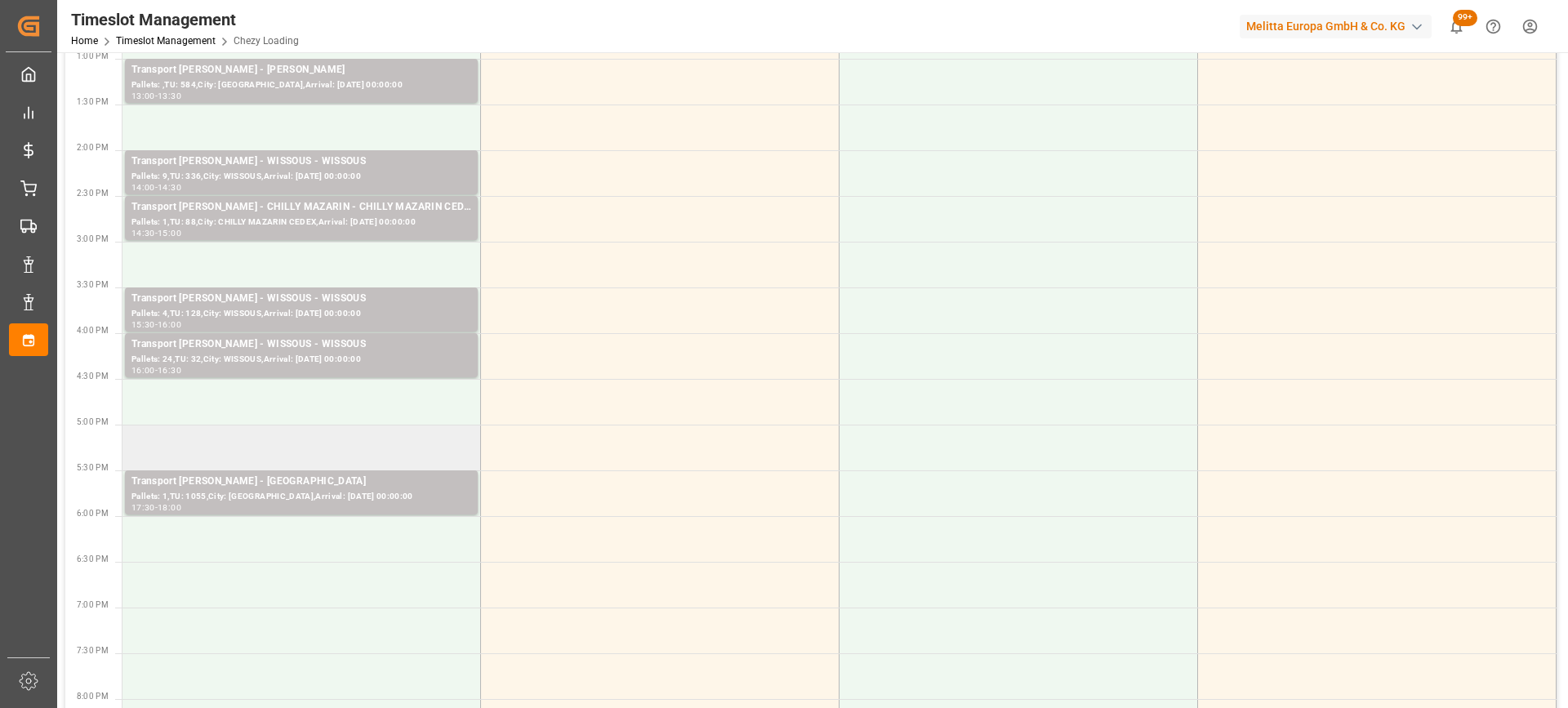
click at [318, 450] on td at bounding box center [302, 447] width 359 height 46
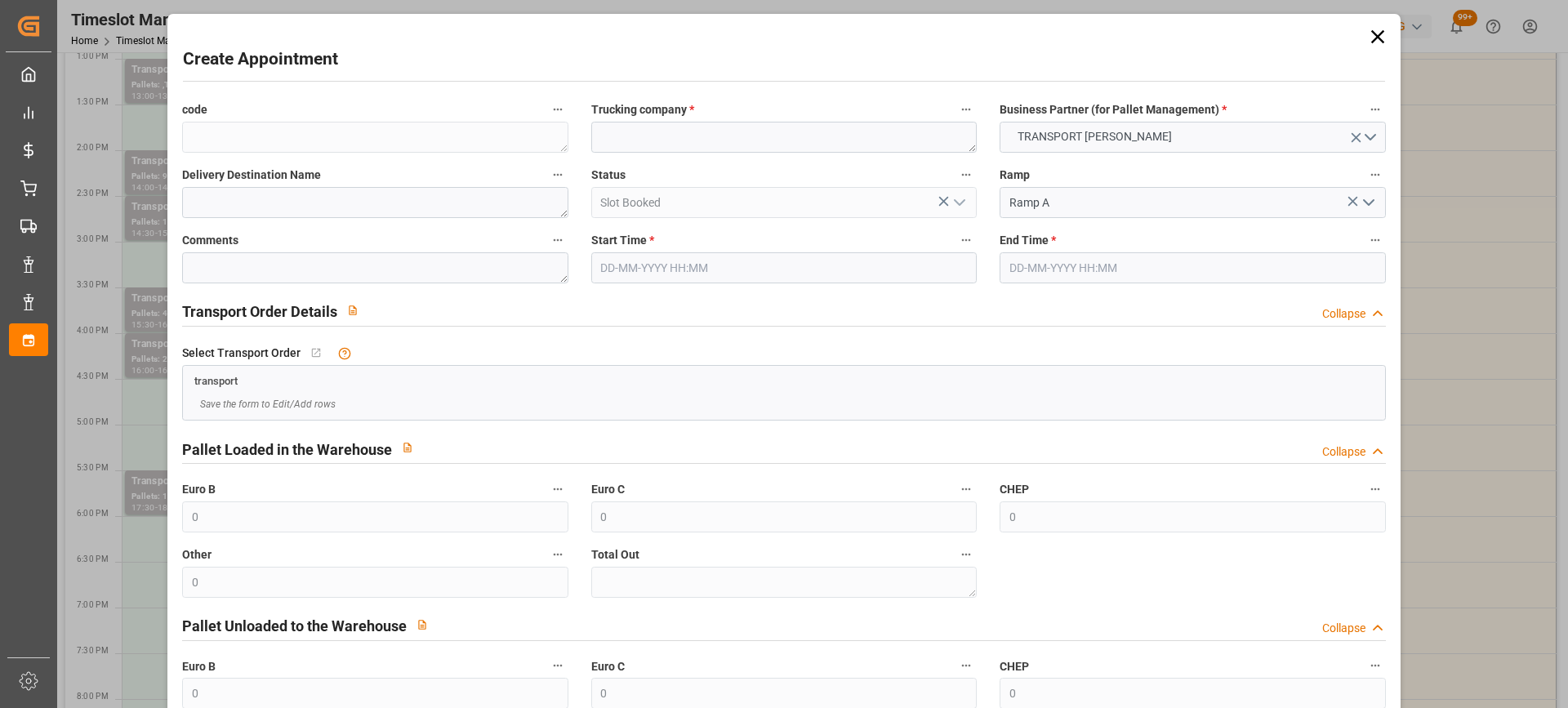
type input "[DATE] 17:00"
type input "[DATE] 17:15"
paste textarea "NIMES"
type textarea "NIMES"
click at [1147, 263] on input "[DATE] 17:15" at bounding box center [1193, 267] width 385 height 31
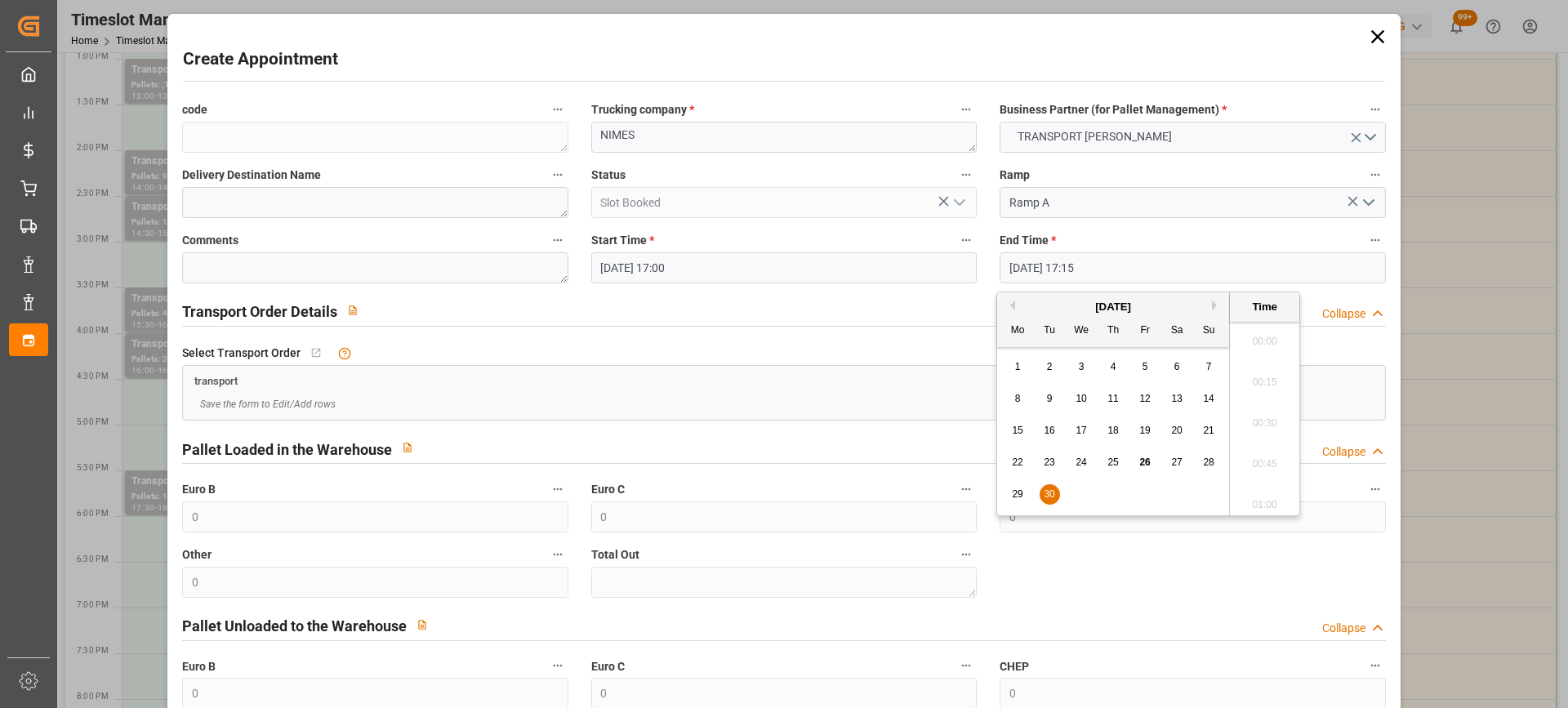
scroll to position [2742, 0]
click at [1054, 496] on span "30" at bounding box center [1049, 494] width 11 height 12
click at [1257, 467] on li "17:30" at bounding box center [1264, 459] width 69 height 41
type input "30-09-2025 17:30"
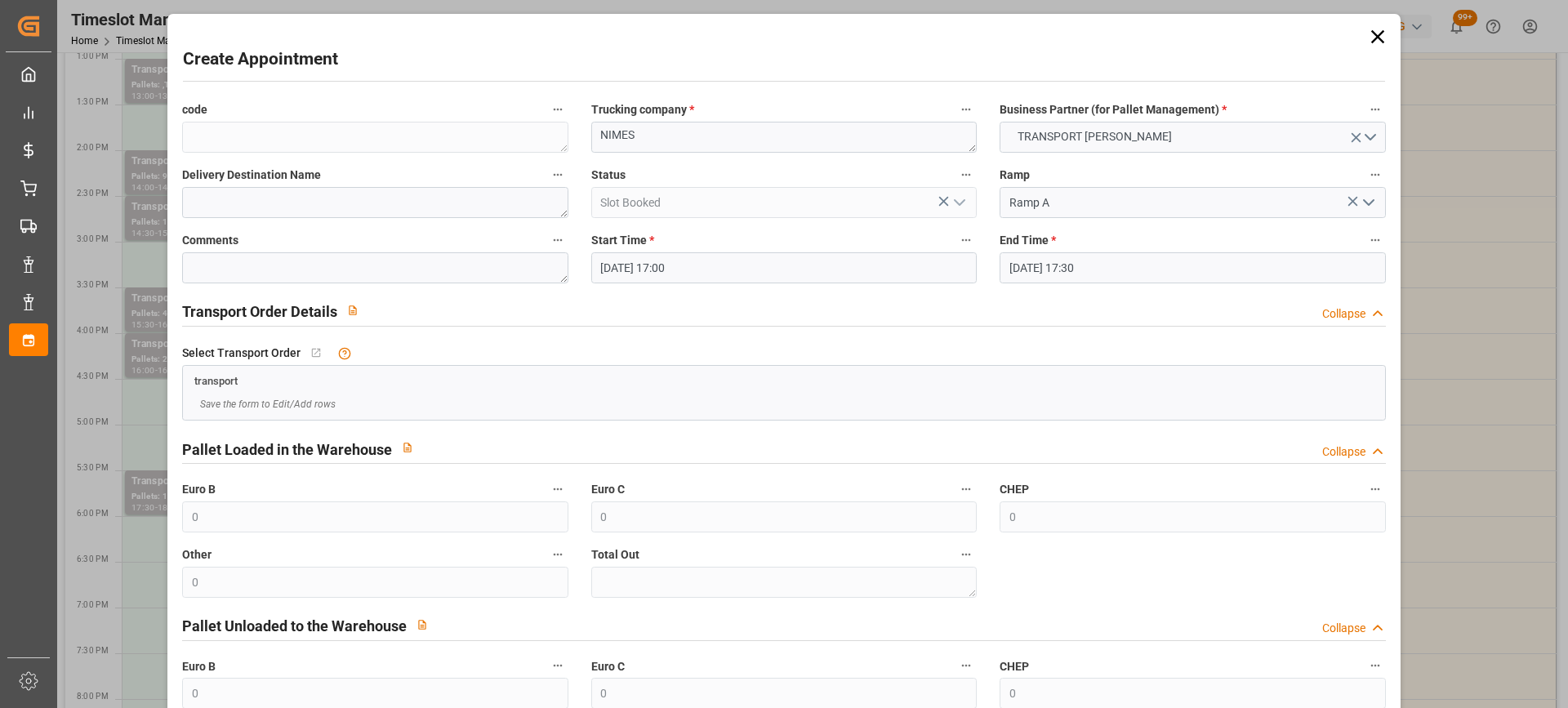
scroll to position [160, 0]
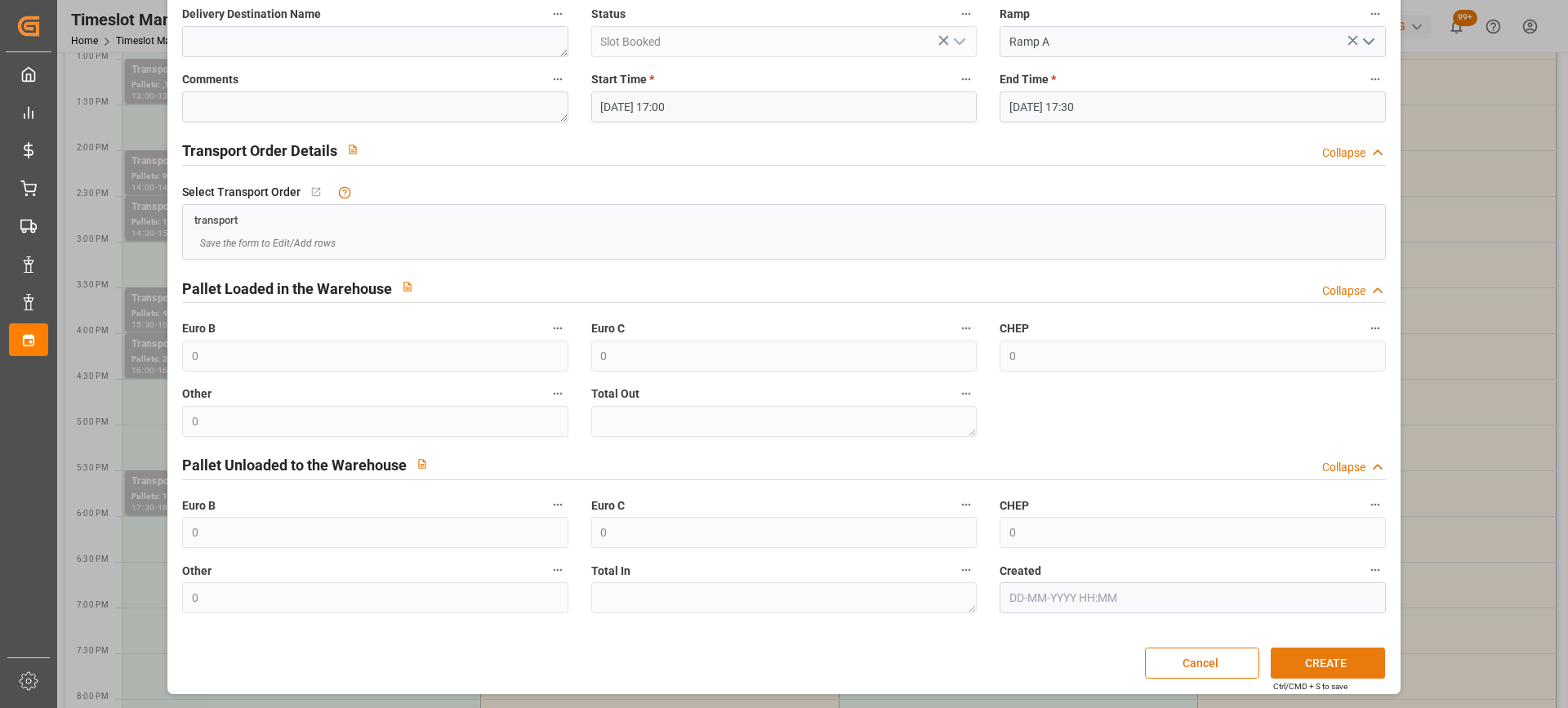
click at [1365, 661] on button "CREATE" at bounding box center [1328, 663] width 115 height 31
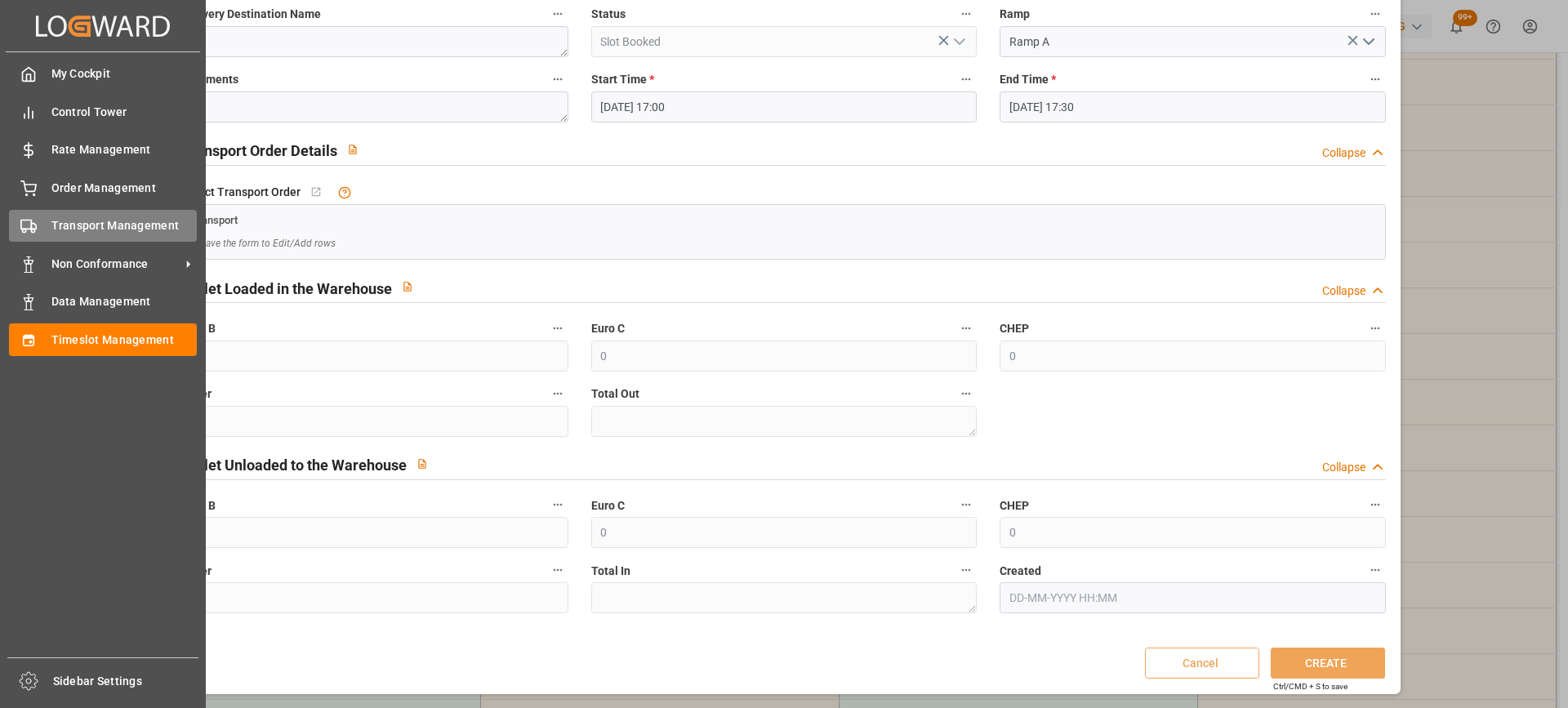
click at [36, 230] on polygon at bounding box center [33, 227] width 5 height 6
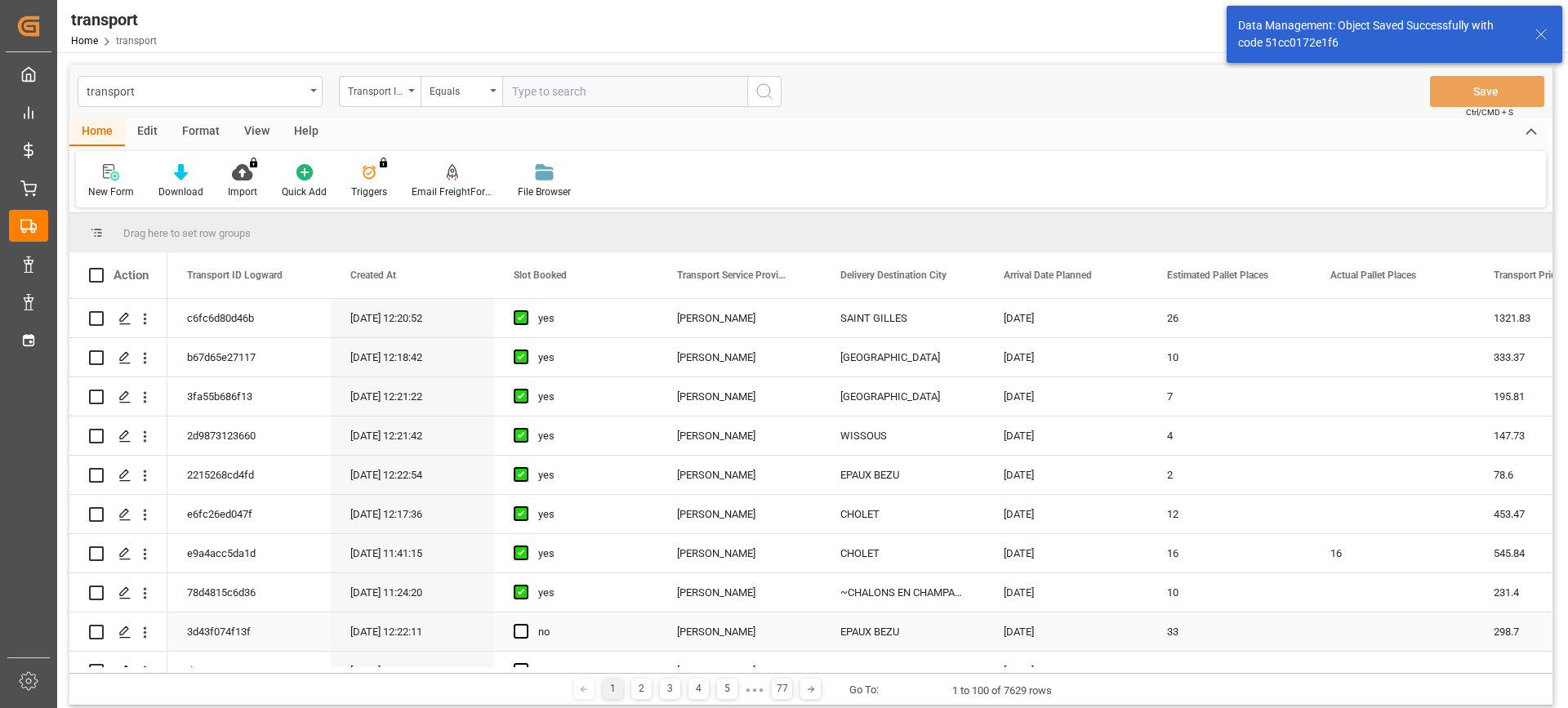
scroll to position [163, 0]
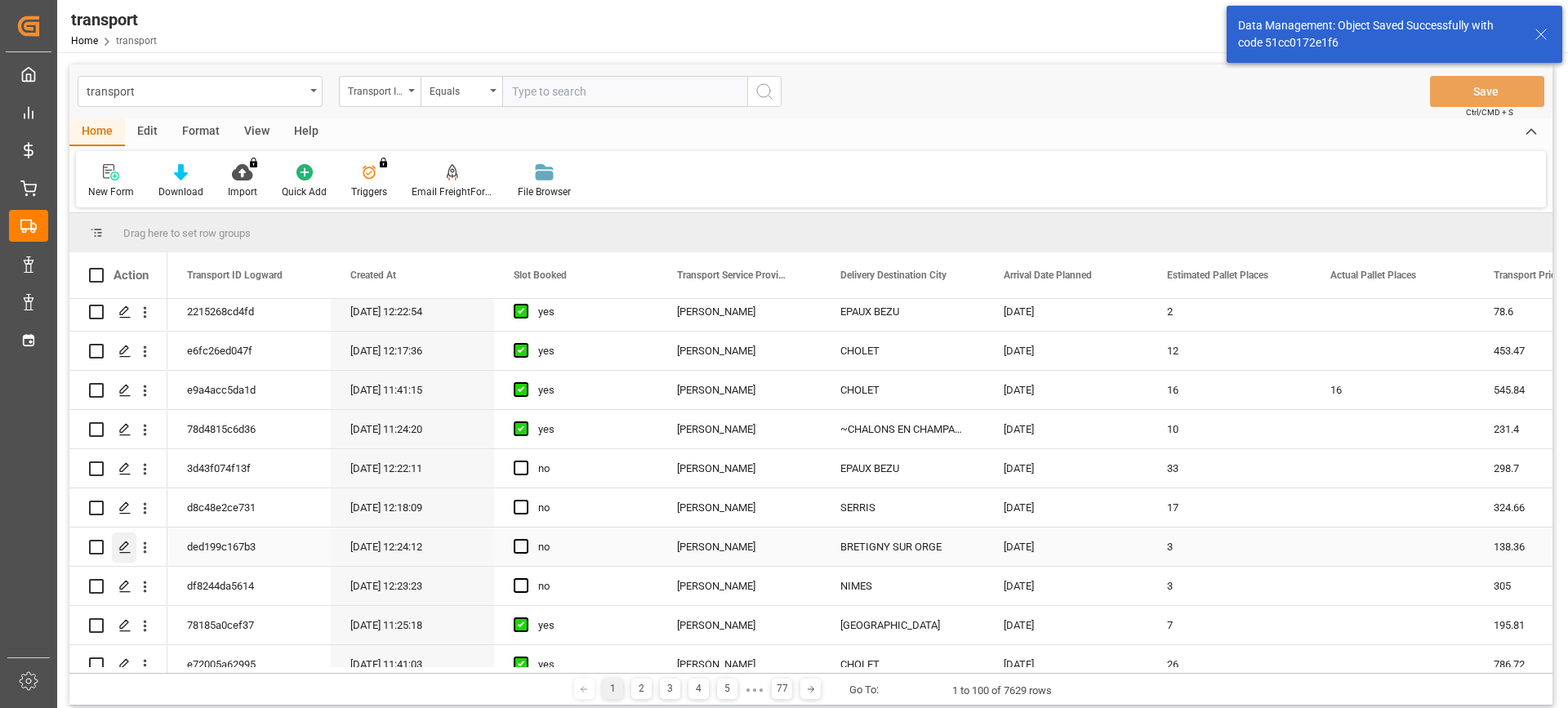
click at [128, 548] on icon "Press SPACE to select this row." at bounding box center [125, 547] width 13 height 13
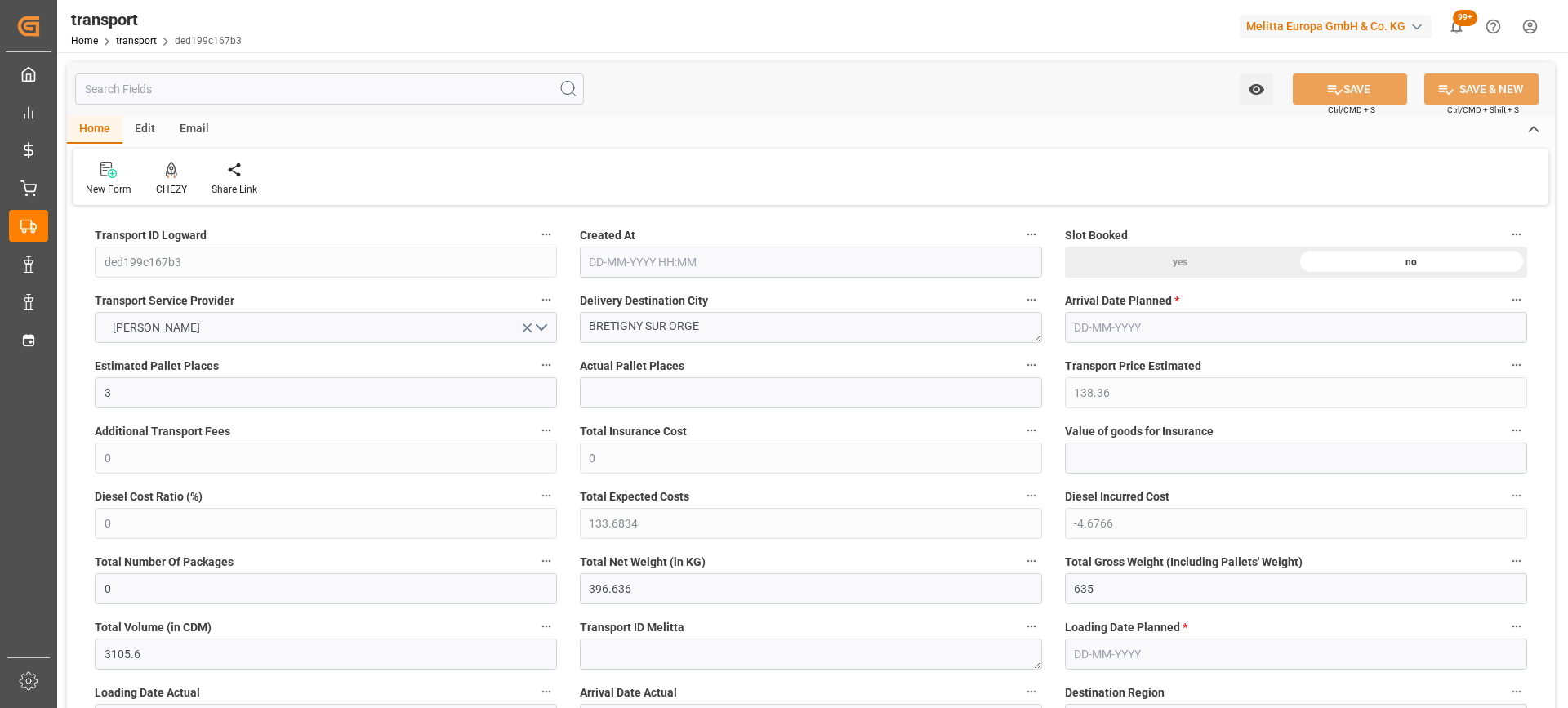
type input "3"
type input "138.36"
type input "0"
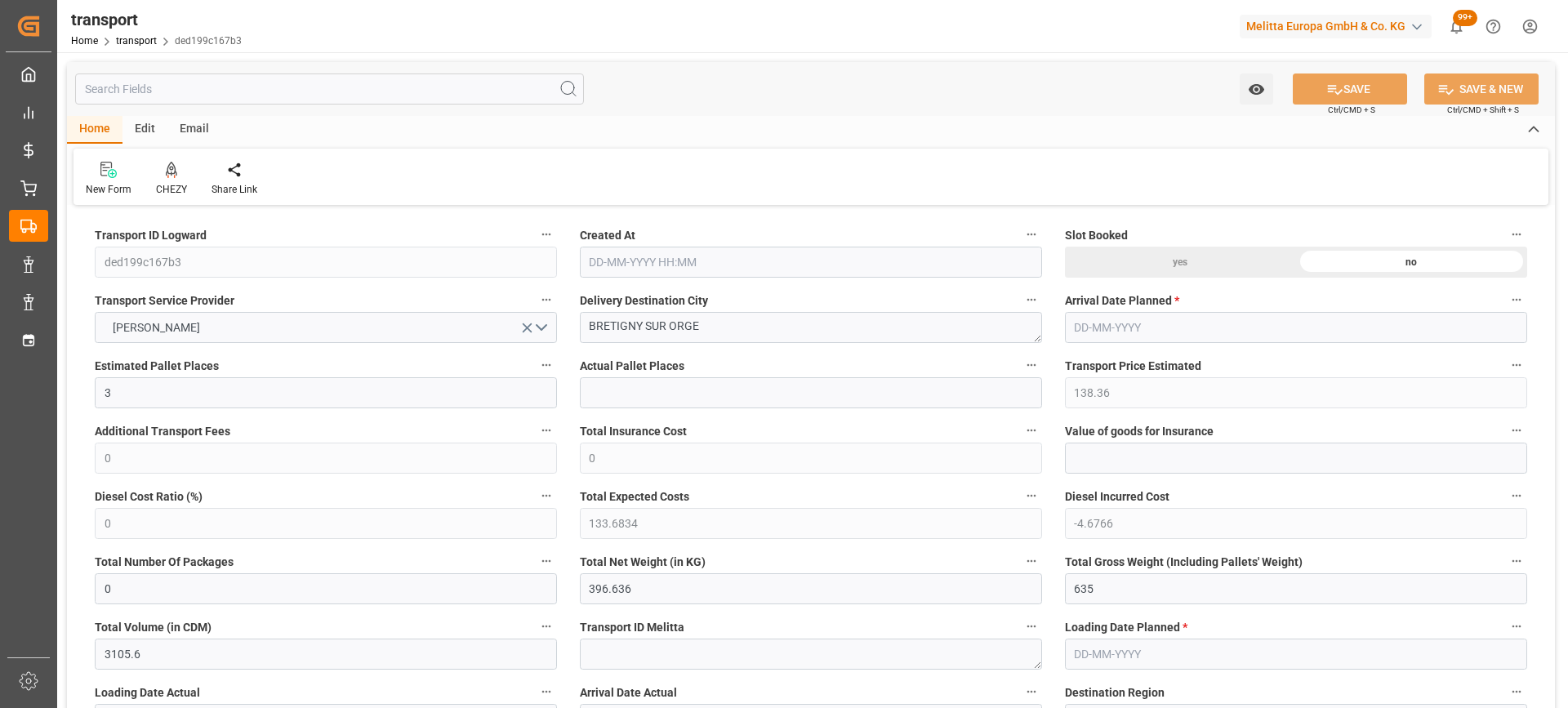
type input "133.6834"
type input "-4.6766"
type input "0"
type input "396.636"
type input "635"
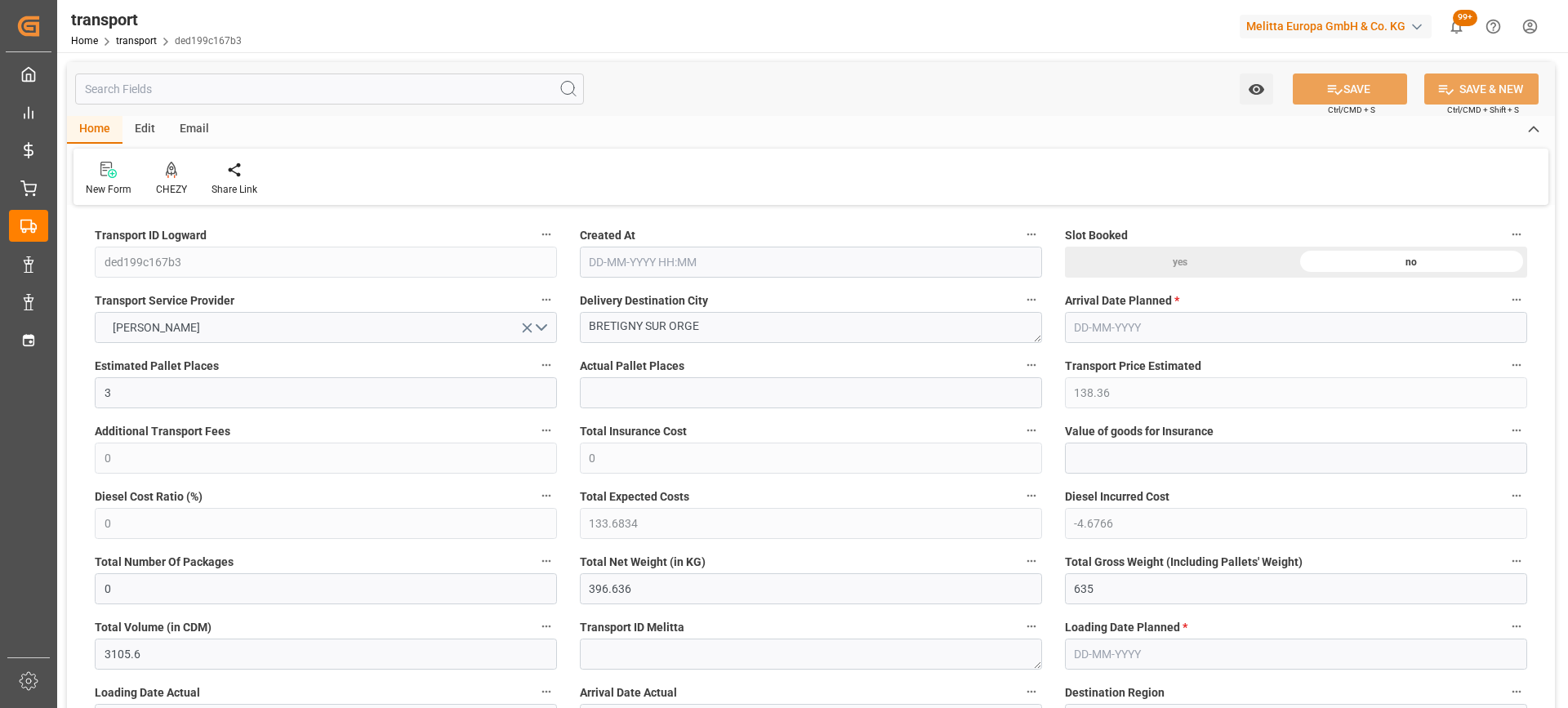
type input "3105.6"
type input "91"
type input "5"
type input "0"
type input "5"
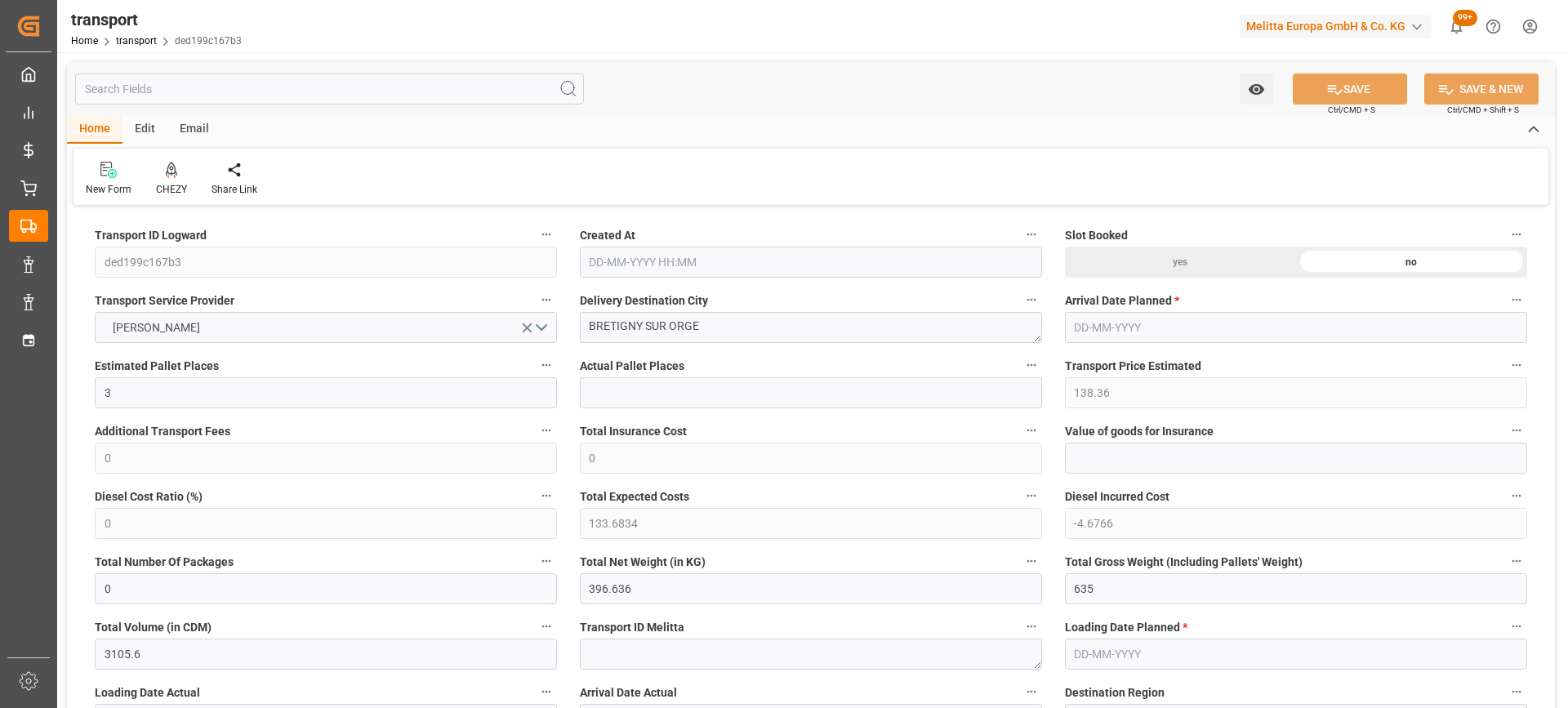
type input "101"
type input "498.24"
type input "0"
type input "4710.8598"
type input "0"
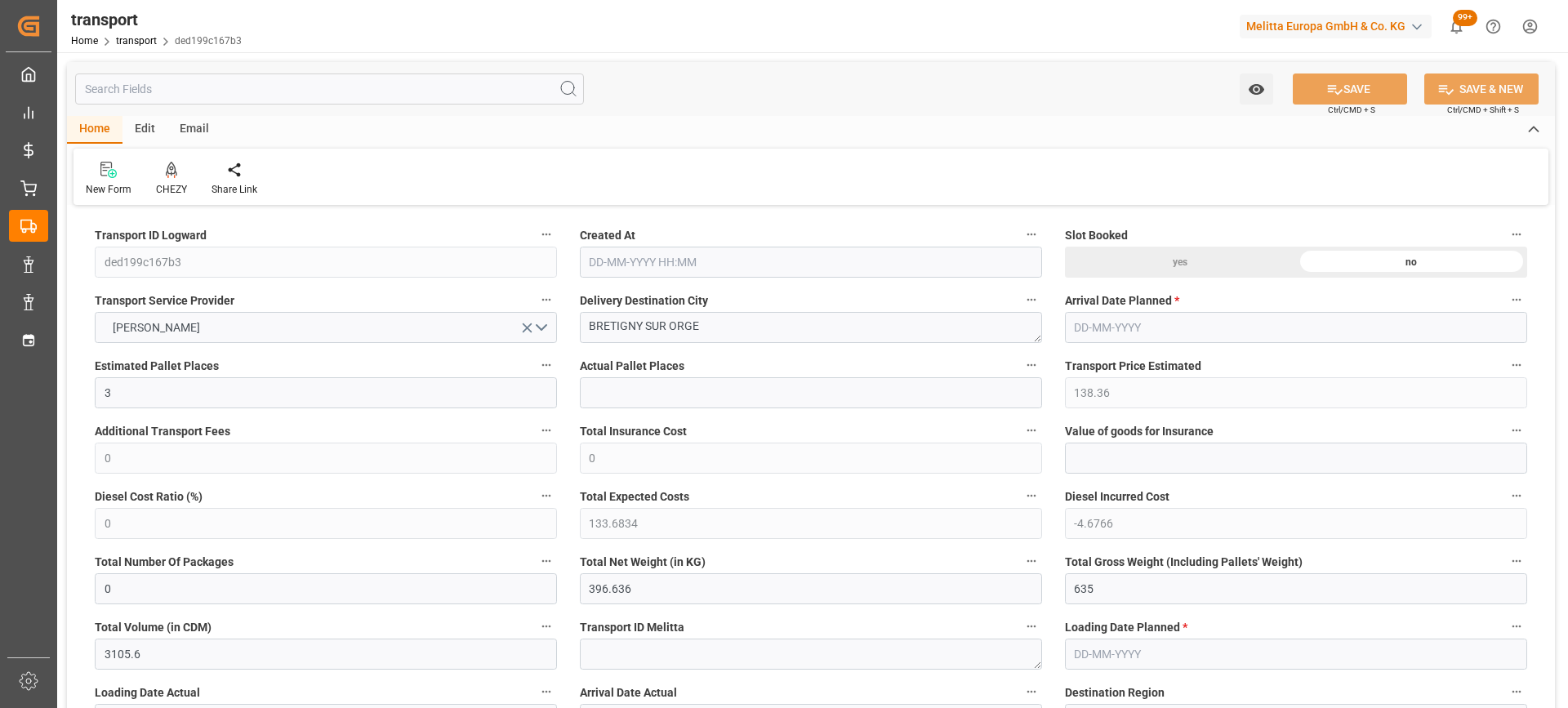
type input "0"
type input "21"
type input "35"
type input "[DATE] 12:24"
type input "[DATE]"
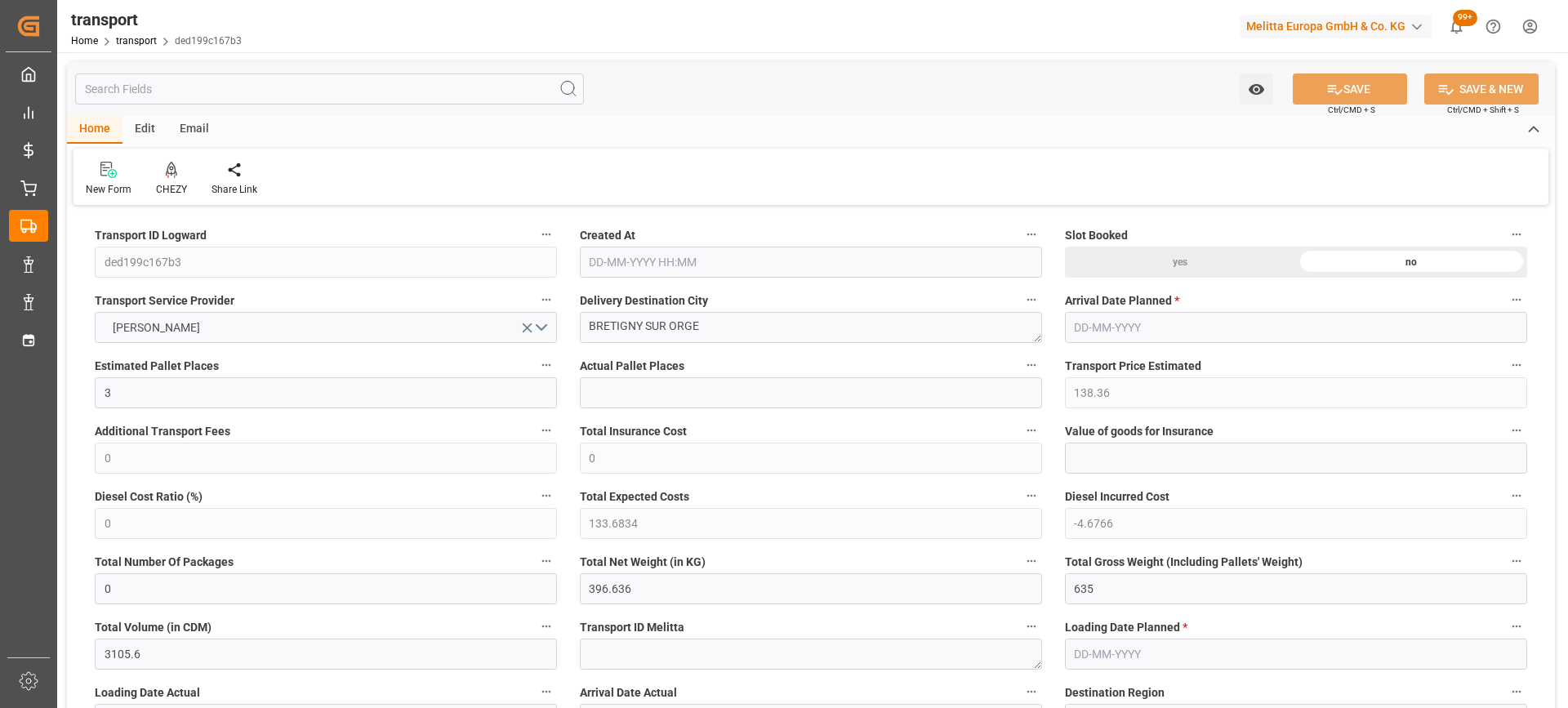
type input "[DATE]"
click at [166, 165] on icon at bounding box center [171, 169] width 12 height 17
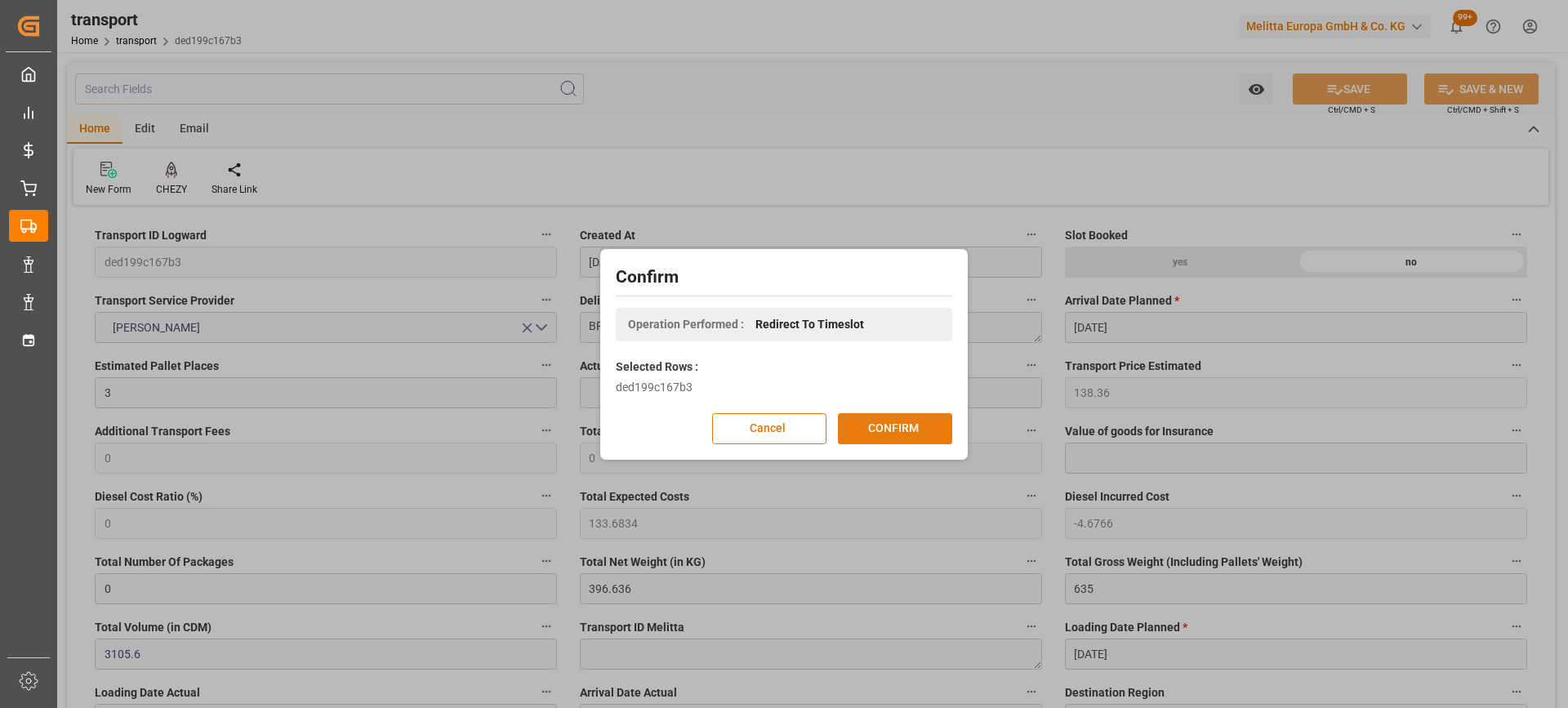
click at [874, 432] on button "CONFIRM" at bounding box center [895, 429] width 115 height 31
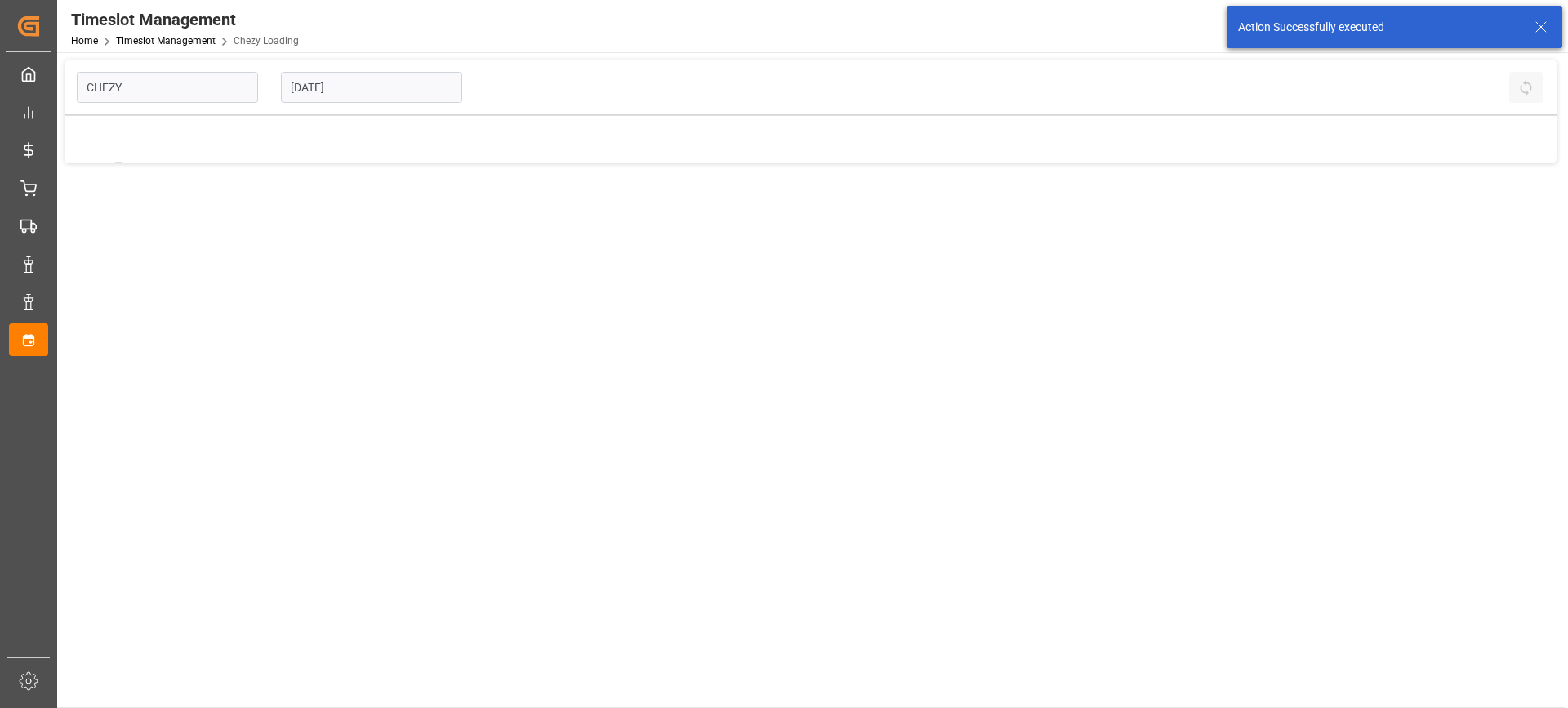
type input "Chezy Loading"
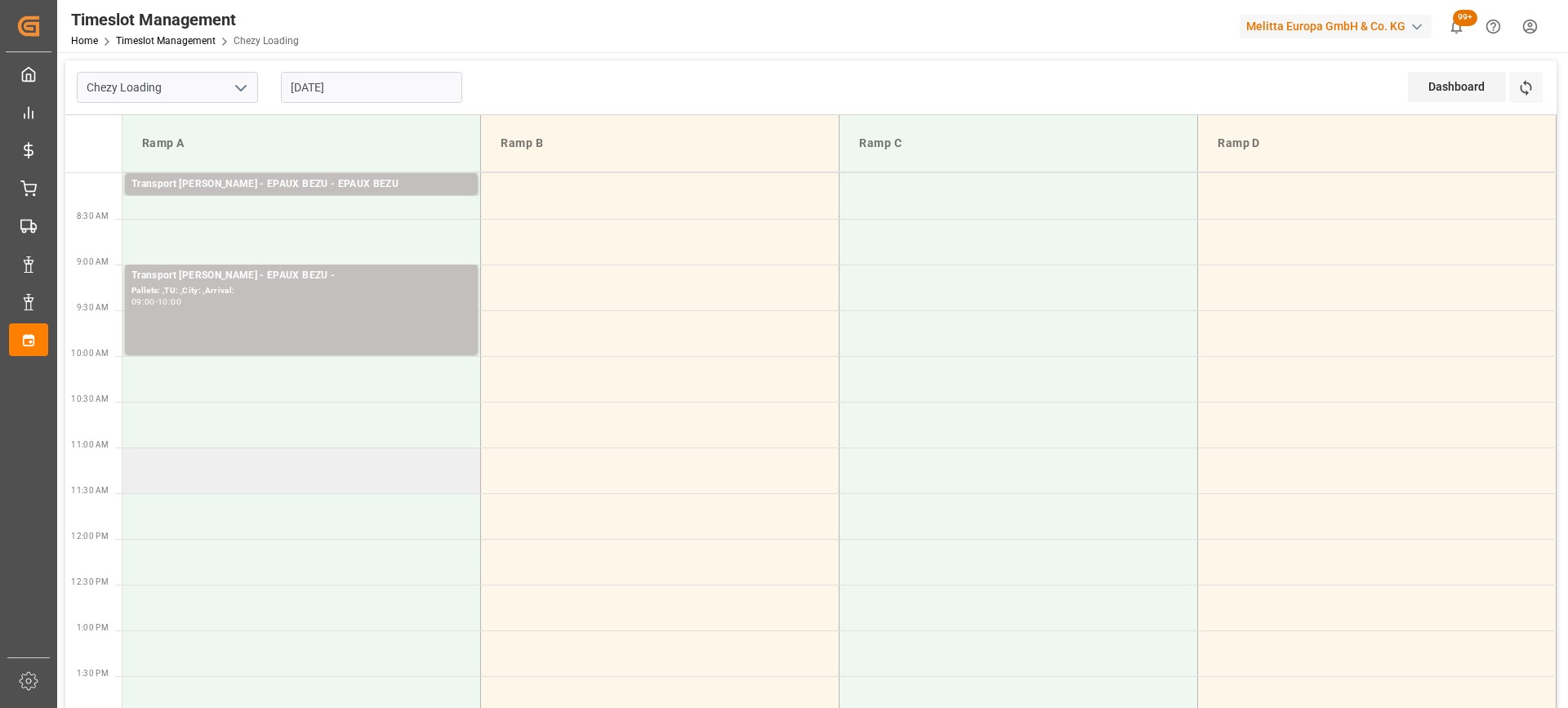
click at [292, 477] on td at bounding box center [302, 470] width 359 height 46
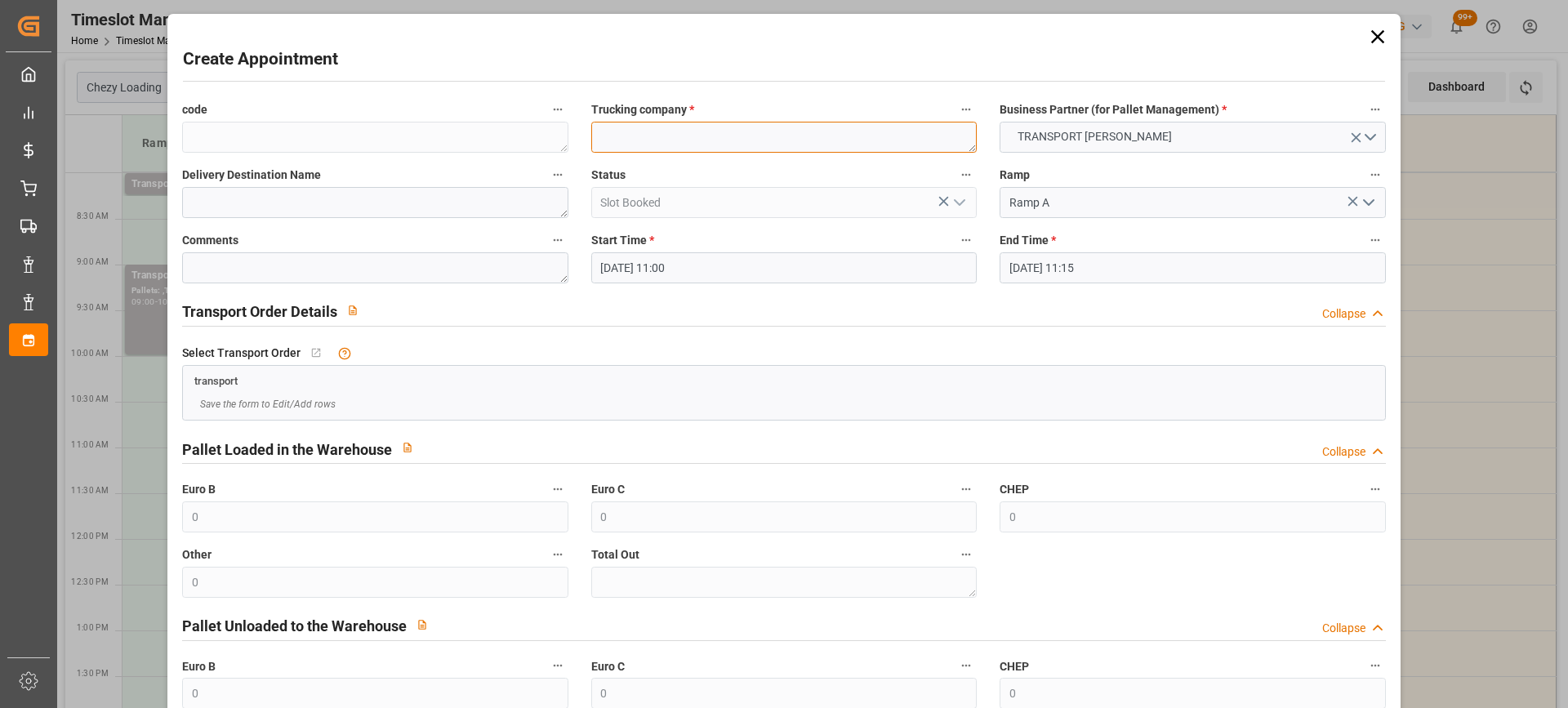
paste textarea "BRETIGNY SUR ORGE"
type textarea "BRETIGNY SUR ORGE"
click at [1179, 267] on input "[DATE] 11:15" at bounding box center [1193, 267] width 385 height 31
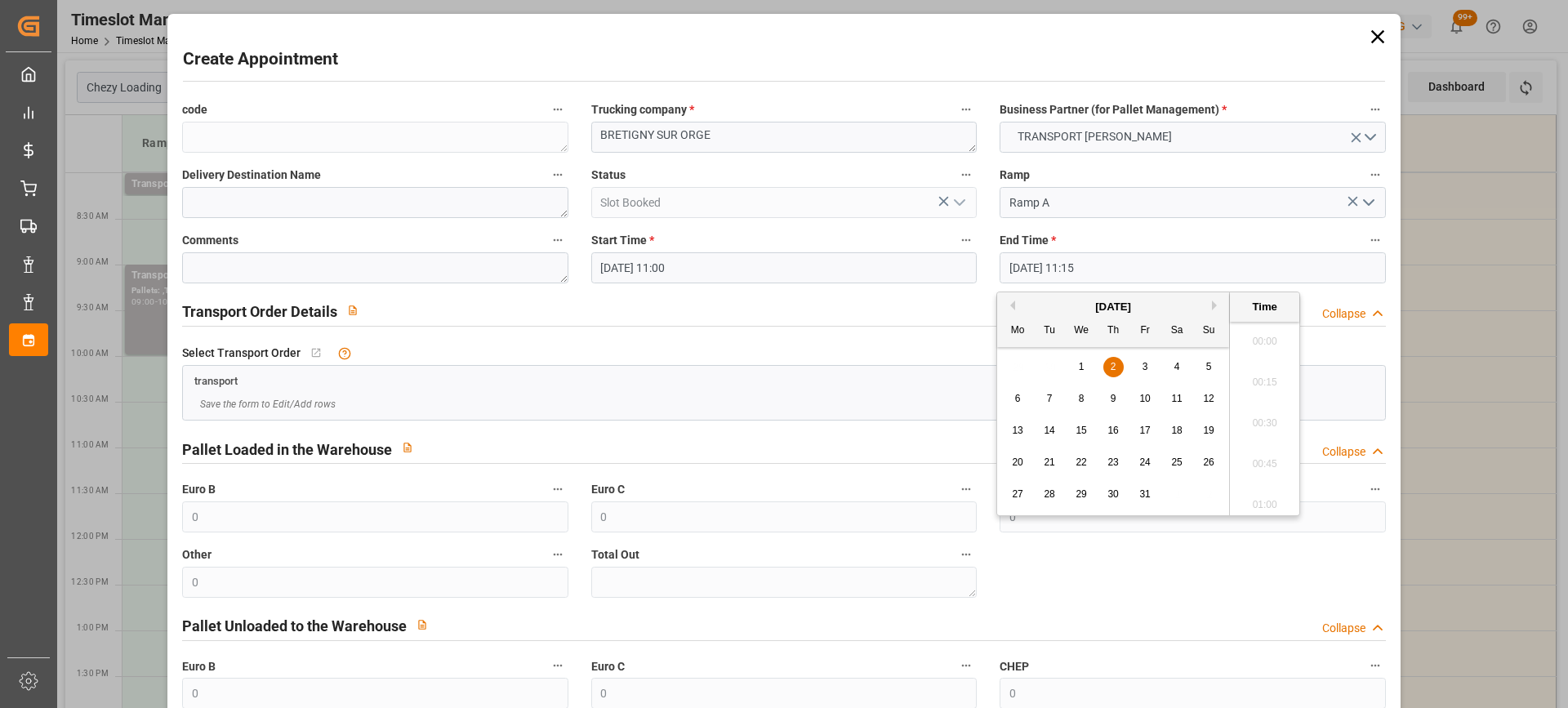
scroll to position [1761, 0]
click at [1113, 361] on span "2" at bounding box center [1114, 367] width 6 height 12
click at [1263, 461] on li "11:30" at bounding box center [1264, 459] width 69 height 41
type input "02-10-2025 11:30"
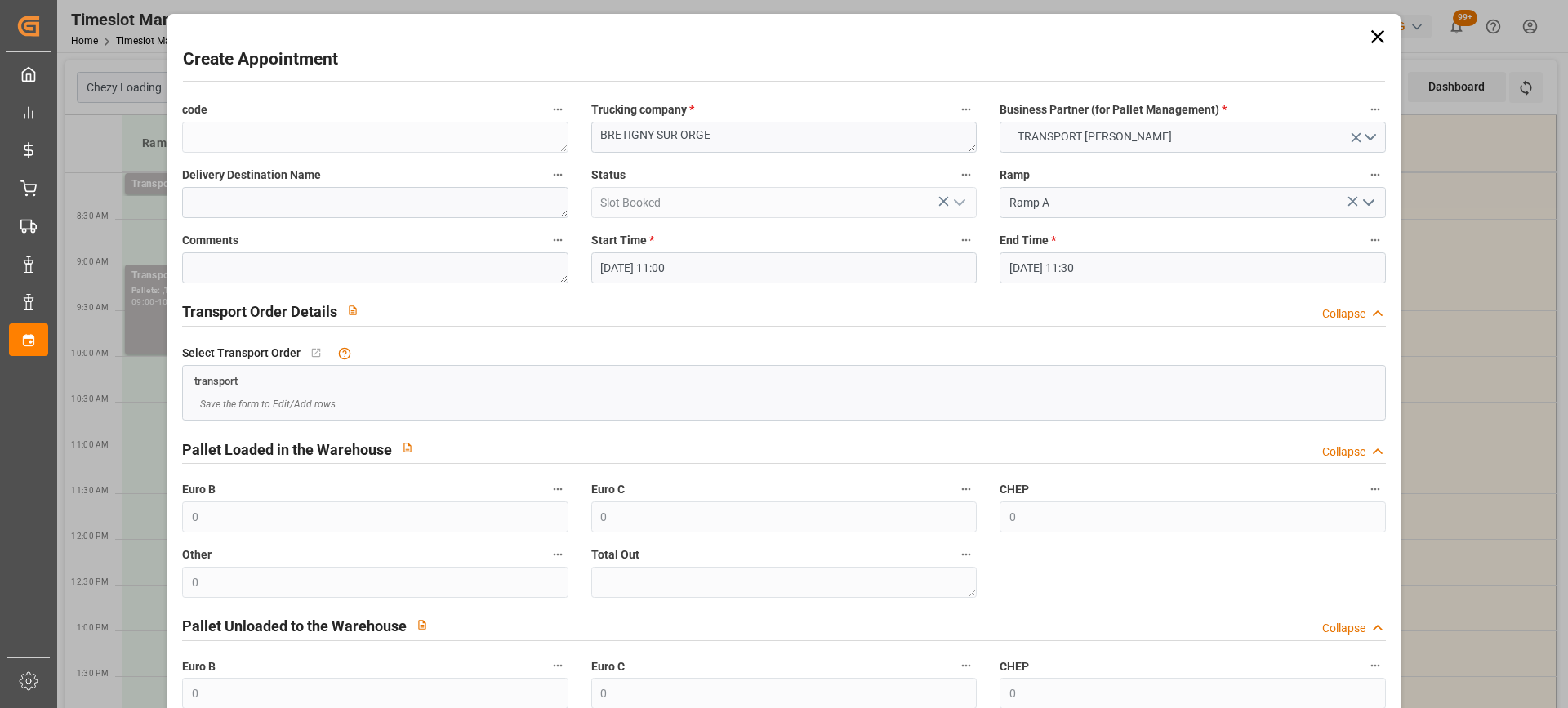
scroll to position [160, 0]
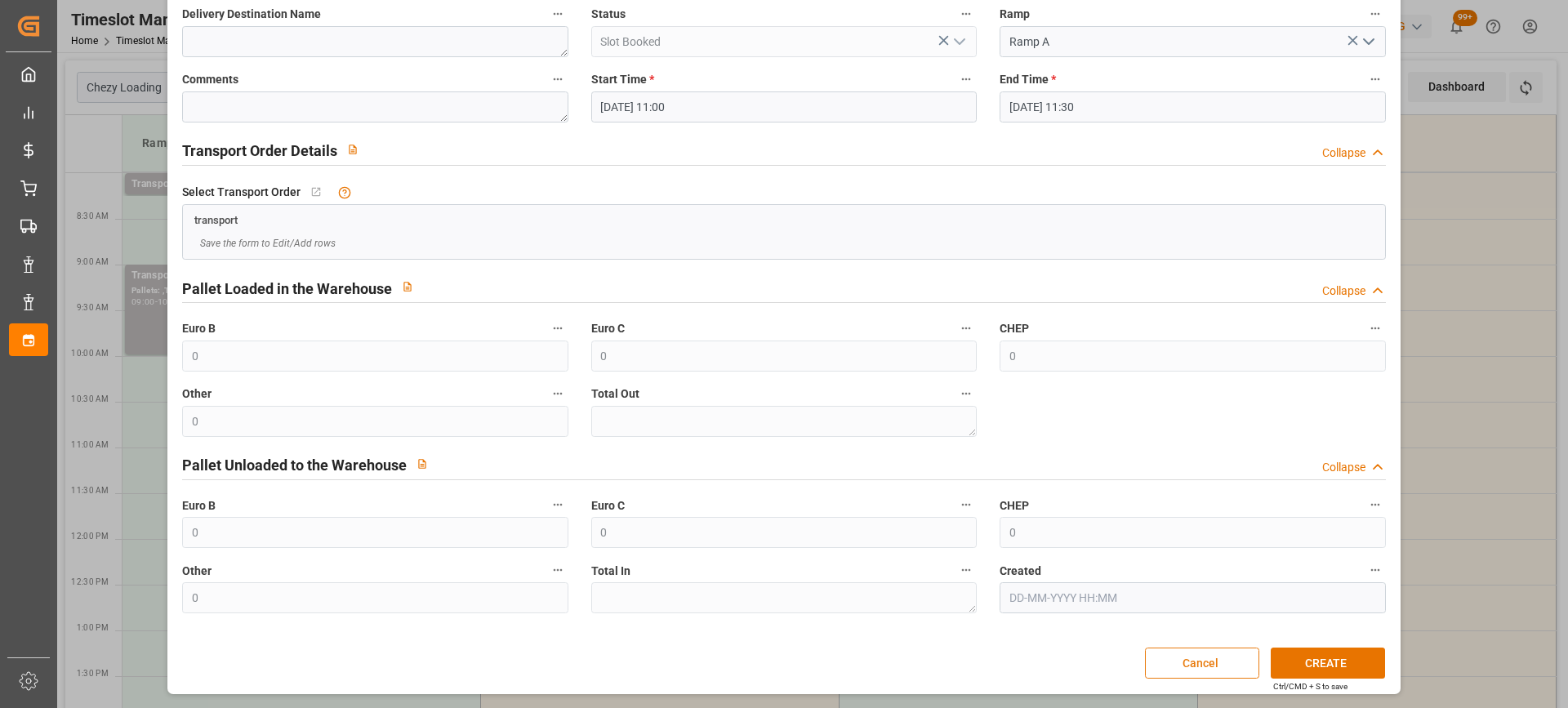
drag, startPoint x: 1340, startPoint y: 657, endPoint x: 1148, endPoint y: 664, distance: 192.1
click at [1339, 657] on button "CREATE" at bounding box center [1328, 663] width 115 height 31
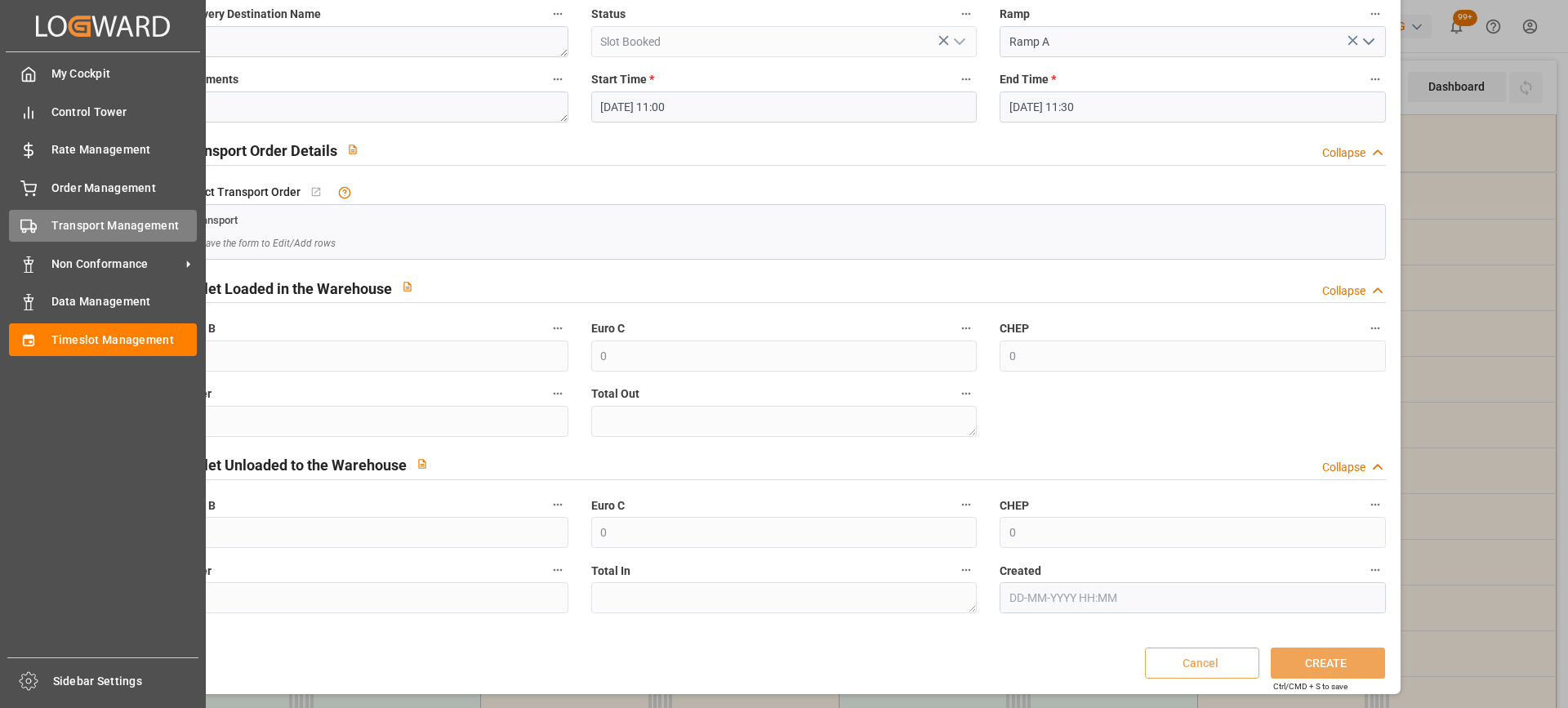
click at [31, 222] on rect at bounding box center [26, 225] width 10 height 9
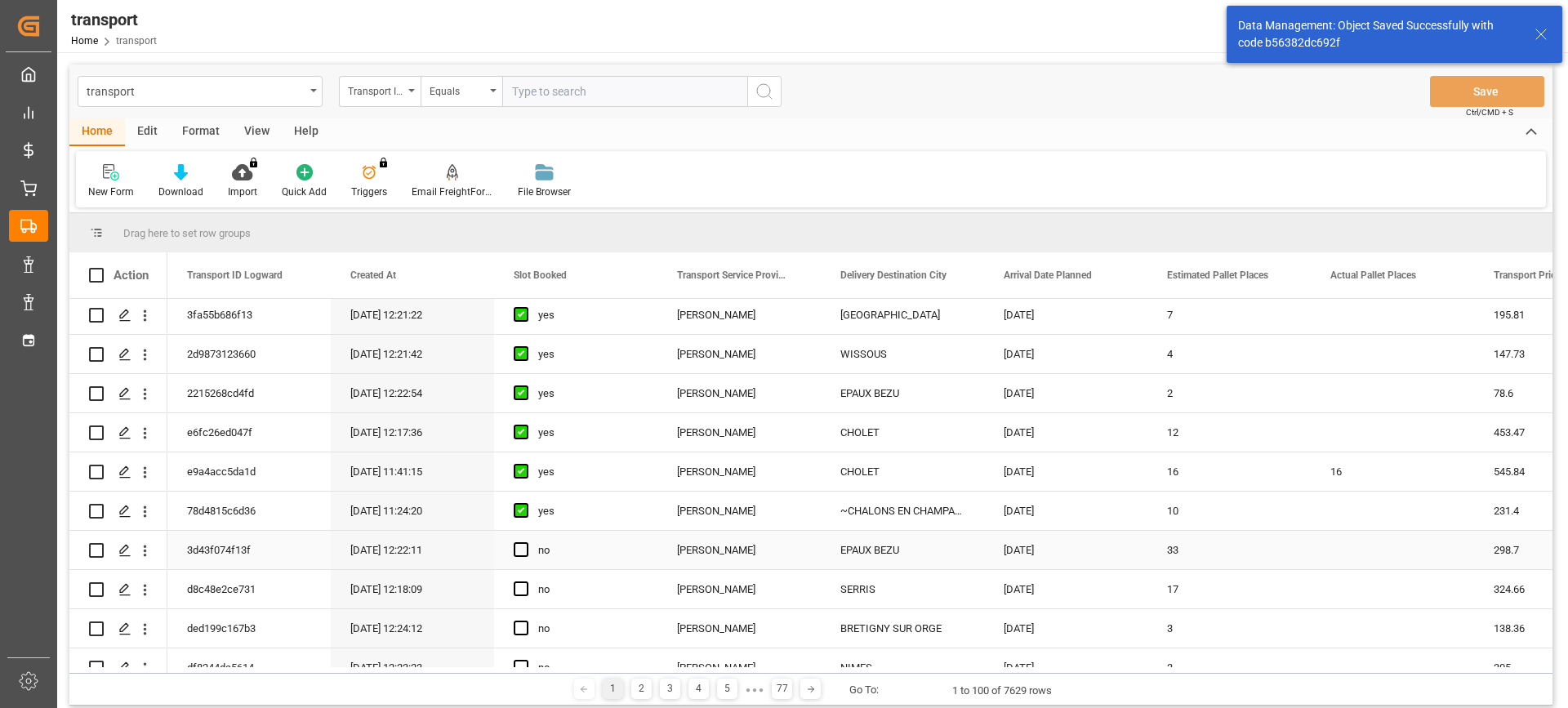
scroll to position [163, 0]
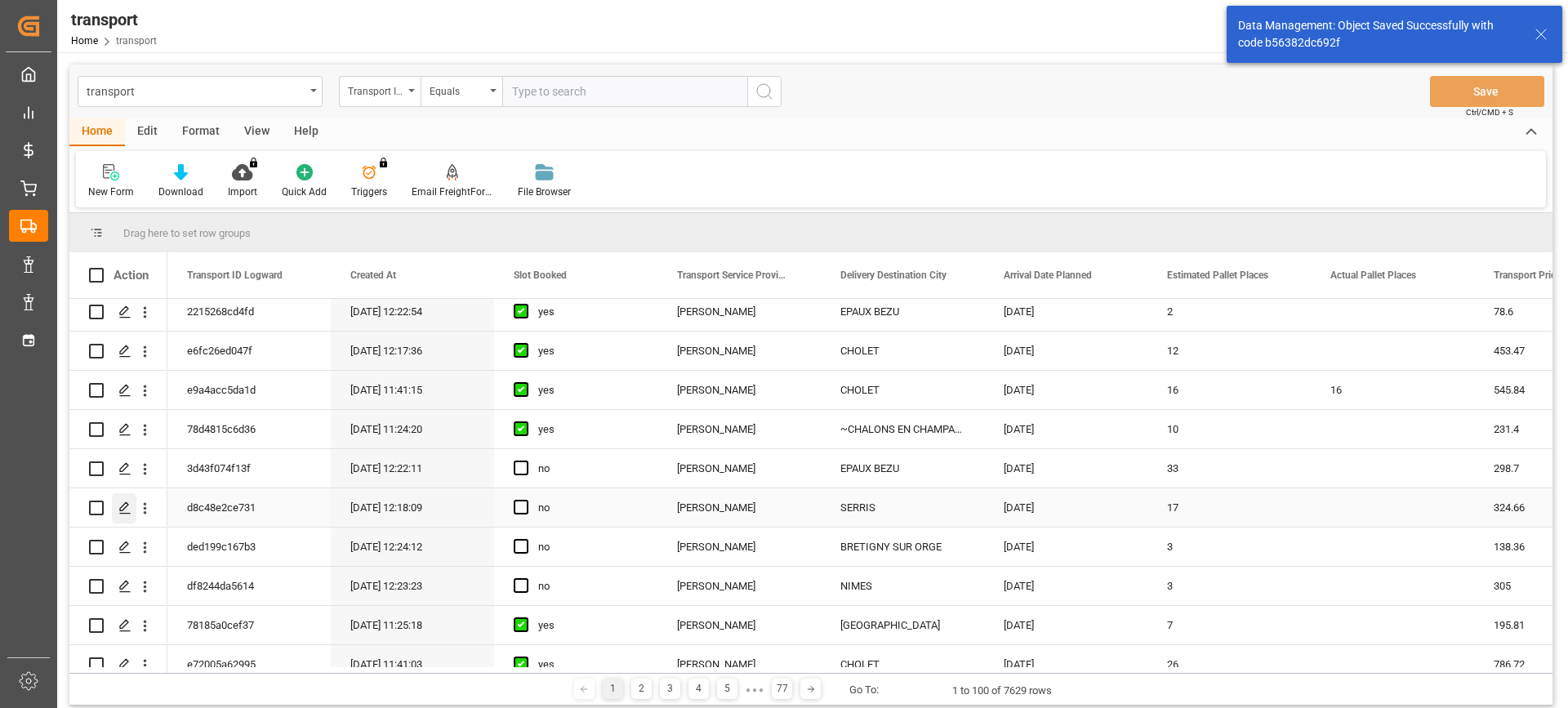
click at [125, 506] on icon "Press SPACE to select this row." at bounding box center [125, 508] width 13 height 13
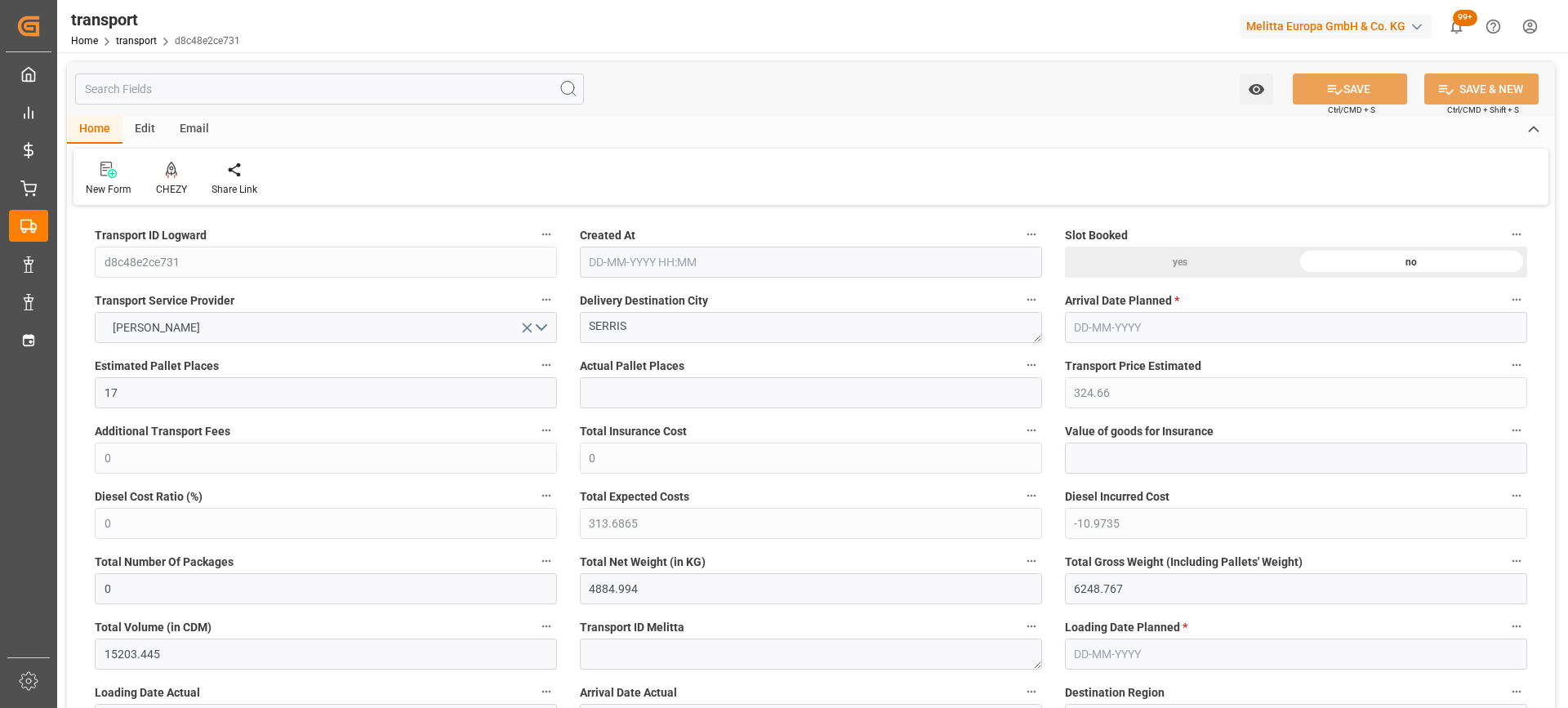
type input "26-09-2025 12:18"
type input "[DATE]"
drag, startPoint x: 658, startPoint y: 321, endPoint x: 491, endPoint y: 338, distance: 167.9
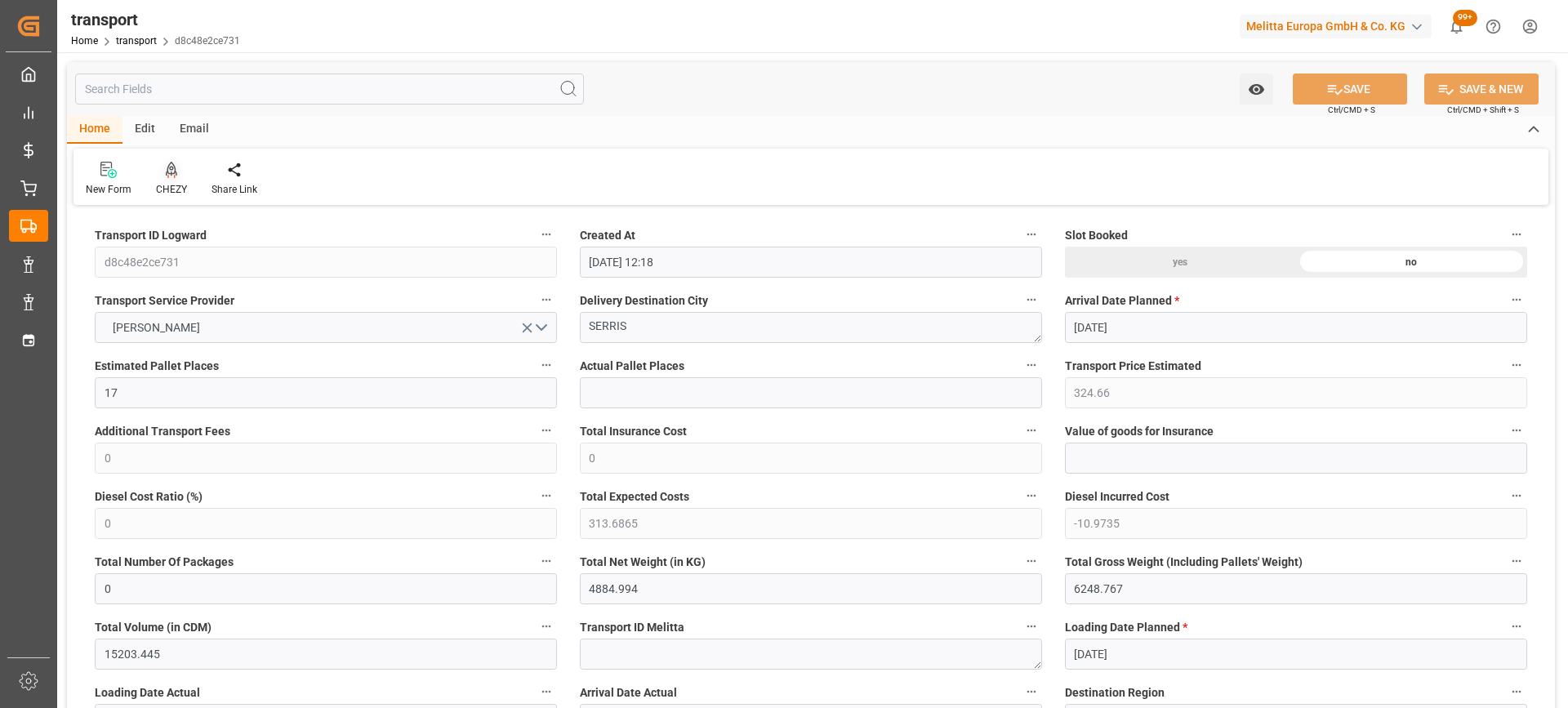
click at [170, 170] on icon at bounding box center [171, 168] width 12 height 14
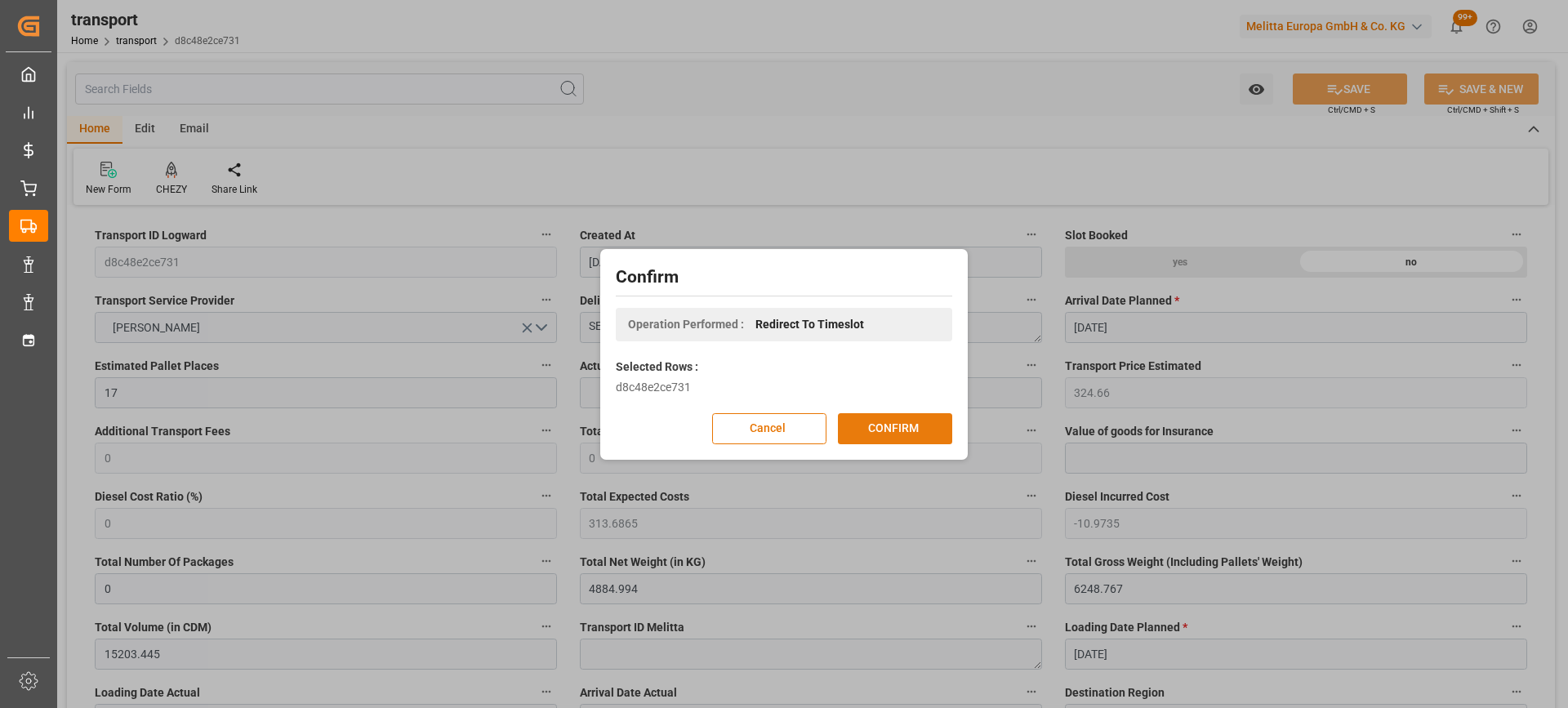
click at [861, 430] on button "CONFIRM" at bounding box center [895, 429] width 115 height 31
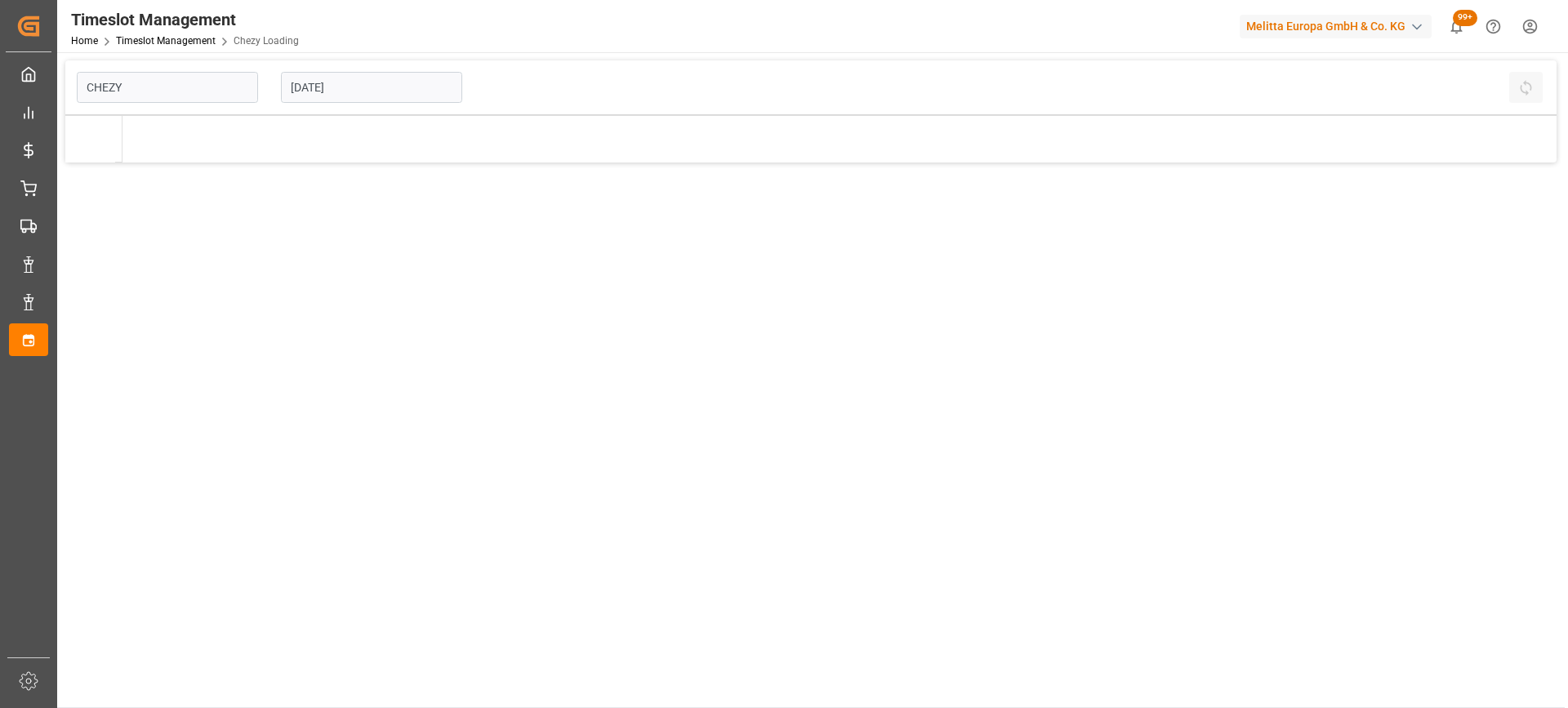
type input "Chezy Loading"
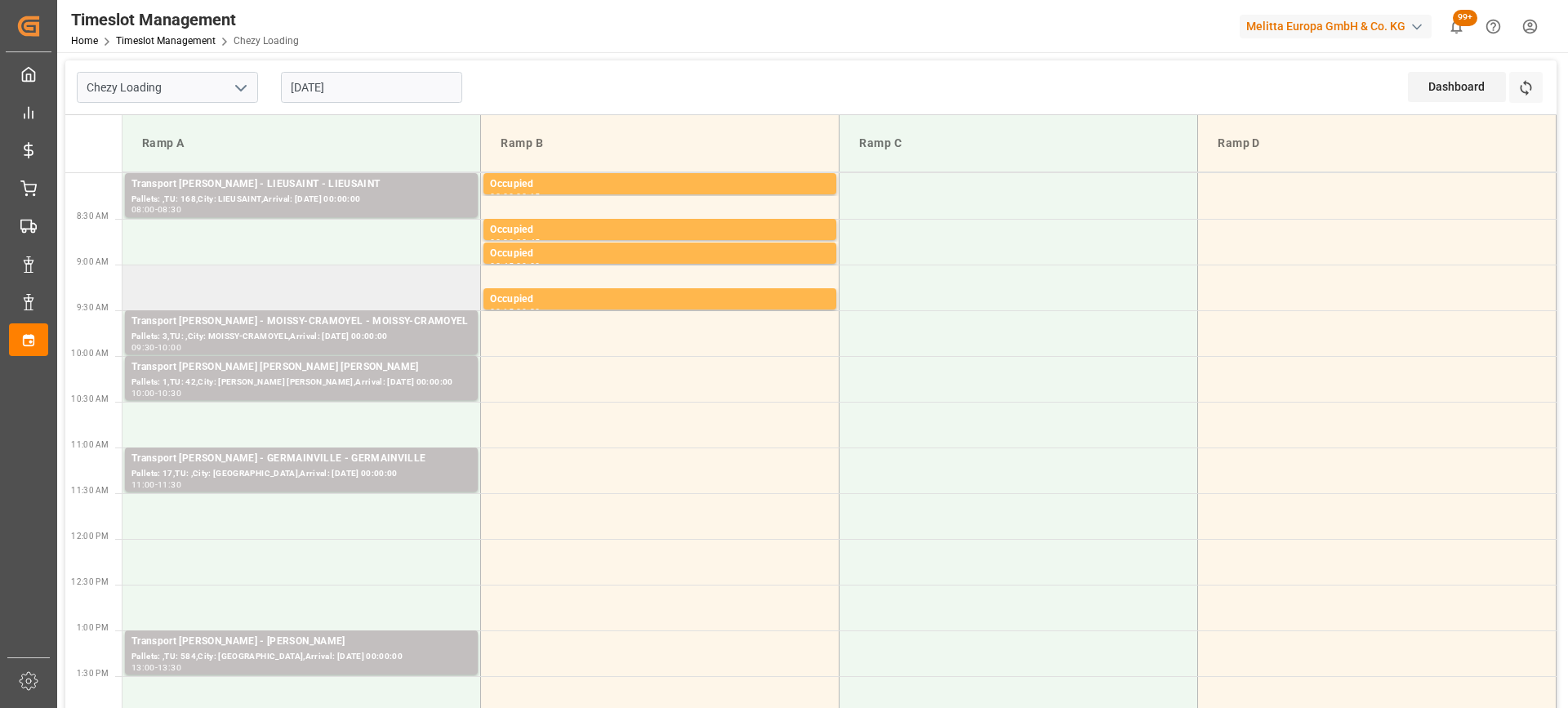
click at [369, 277] on td at bounding box center [302, 287] width 359 height 46
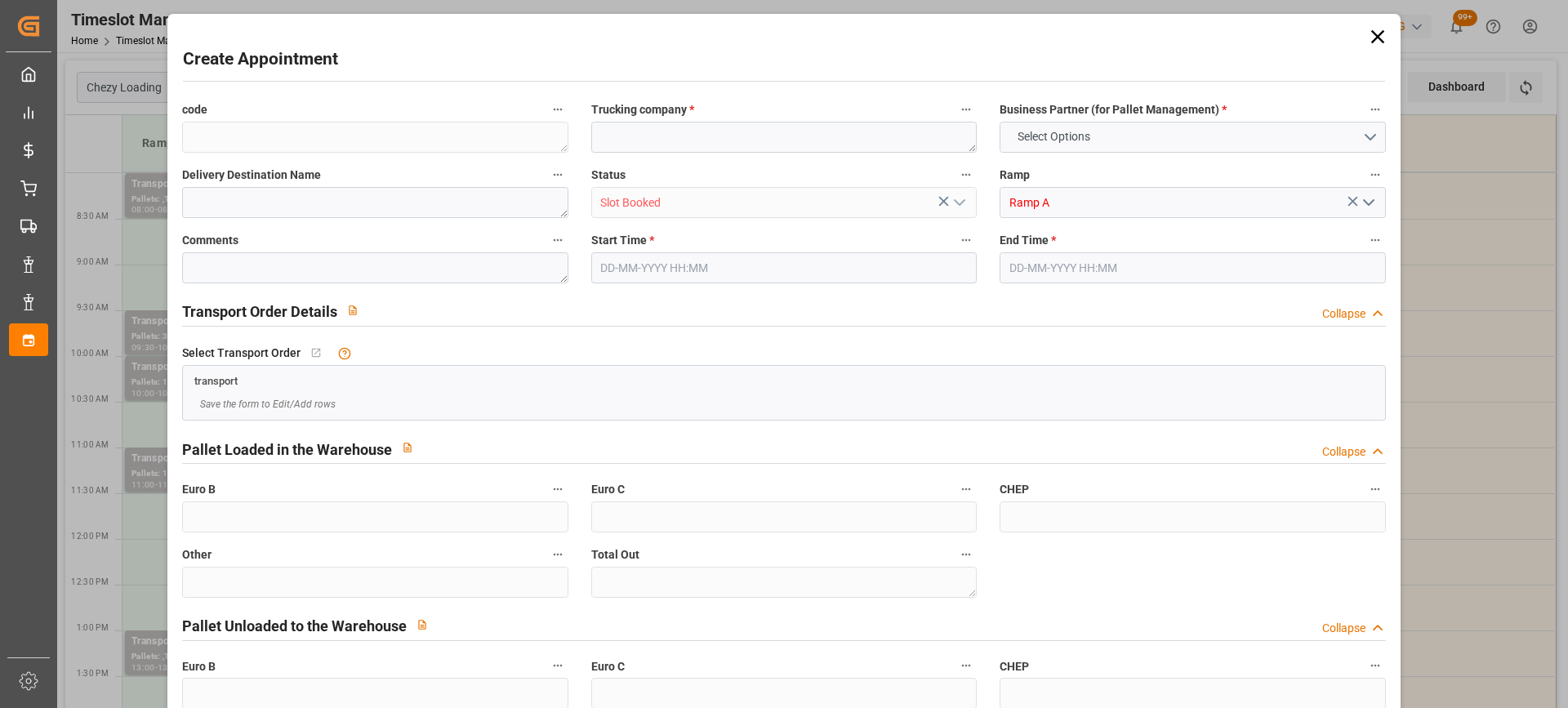
type input "0"
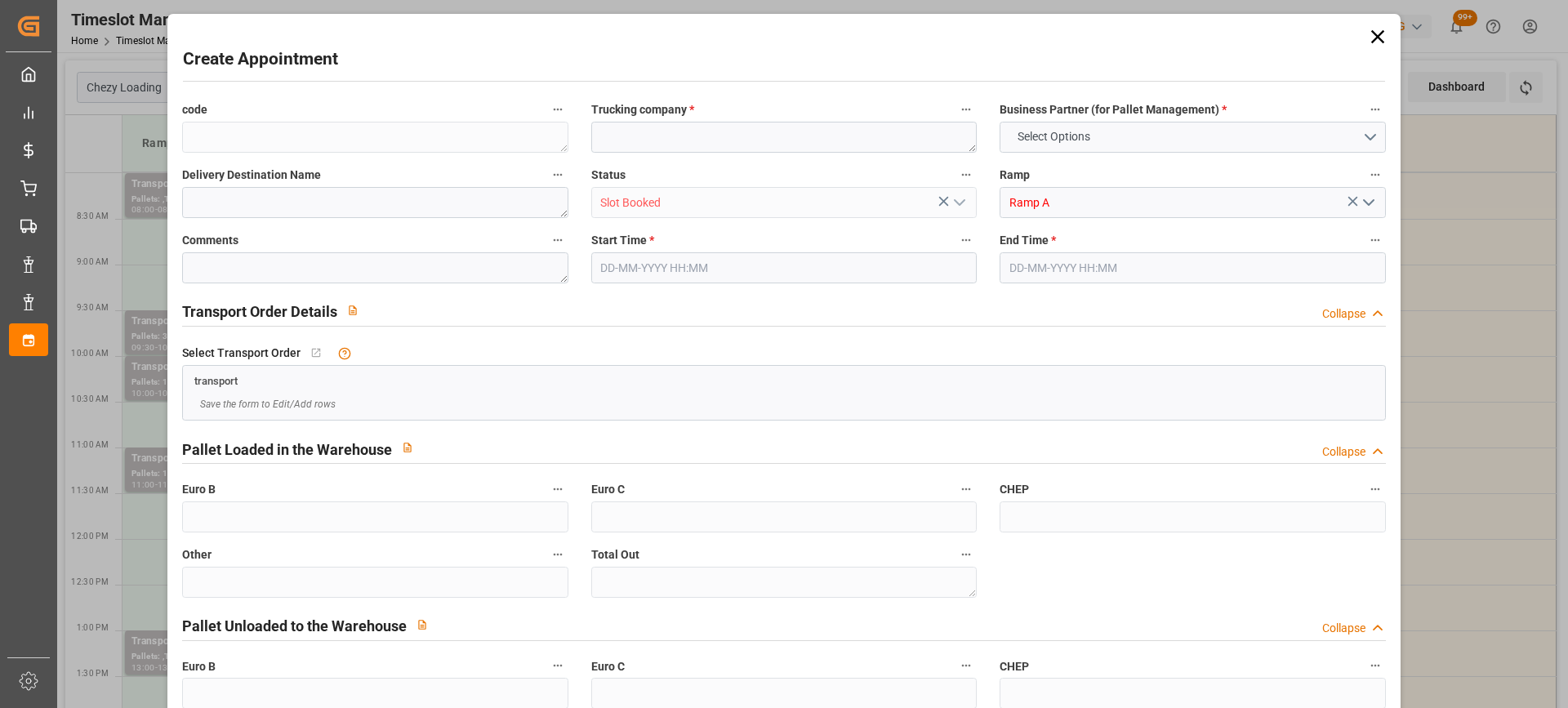
type input "0"
type input "[DATE] 09:00"
type input "[DATE] 10:00"
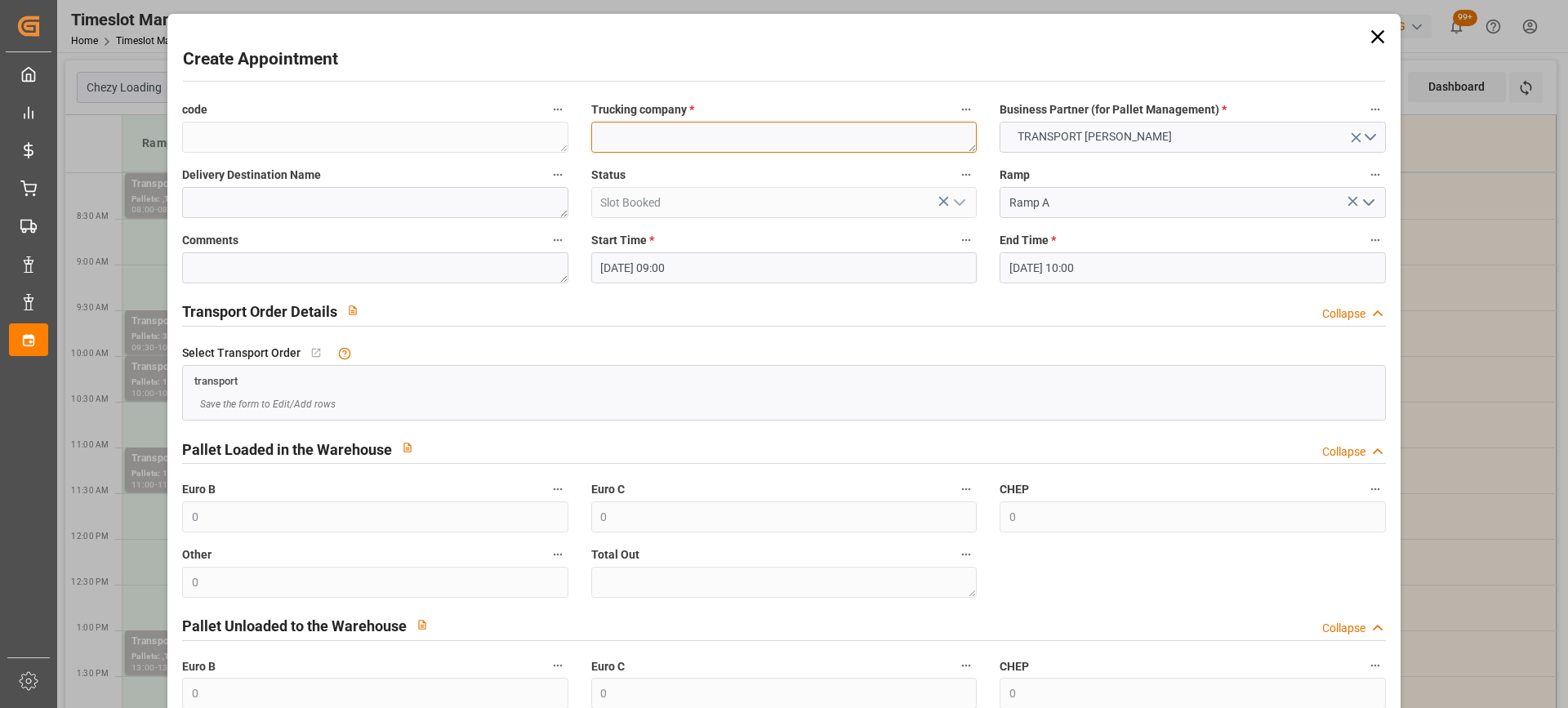
paste textarea "SERRIS"
type textarea "SERRIS"
click at [1180, 278] on input "30-09-2025 10:00" at bounding box center [1193, 267] width 385 height 31
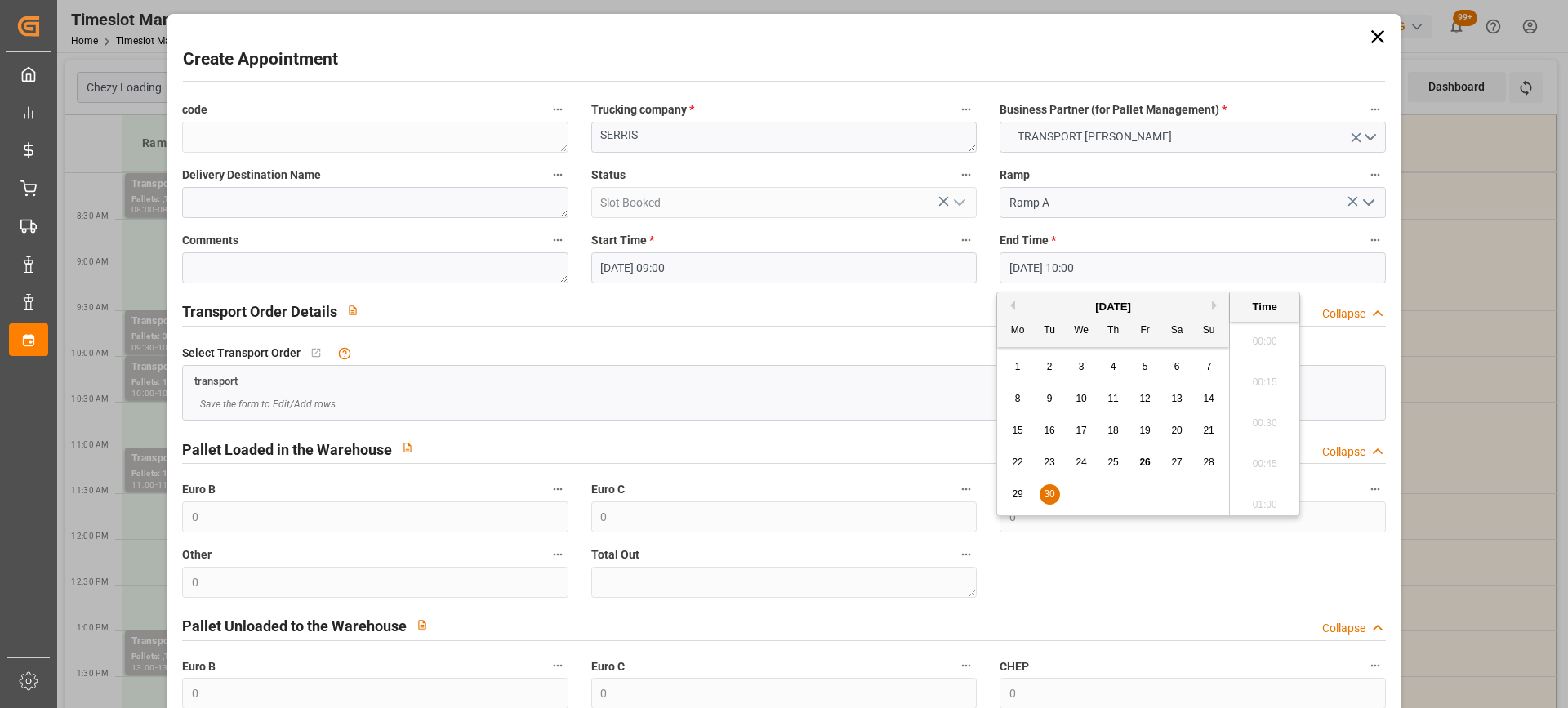
scroll to position [1557, 0]
click at [1048, 496] on span "30" at bounding box center [1049, 494] width 11 height 12
click at [1259, 338] on li "09:30" at bounding box center [1264, 336] width 69 height 41
type input "30-09-2025 09:30"
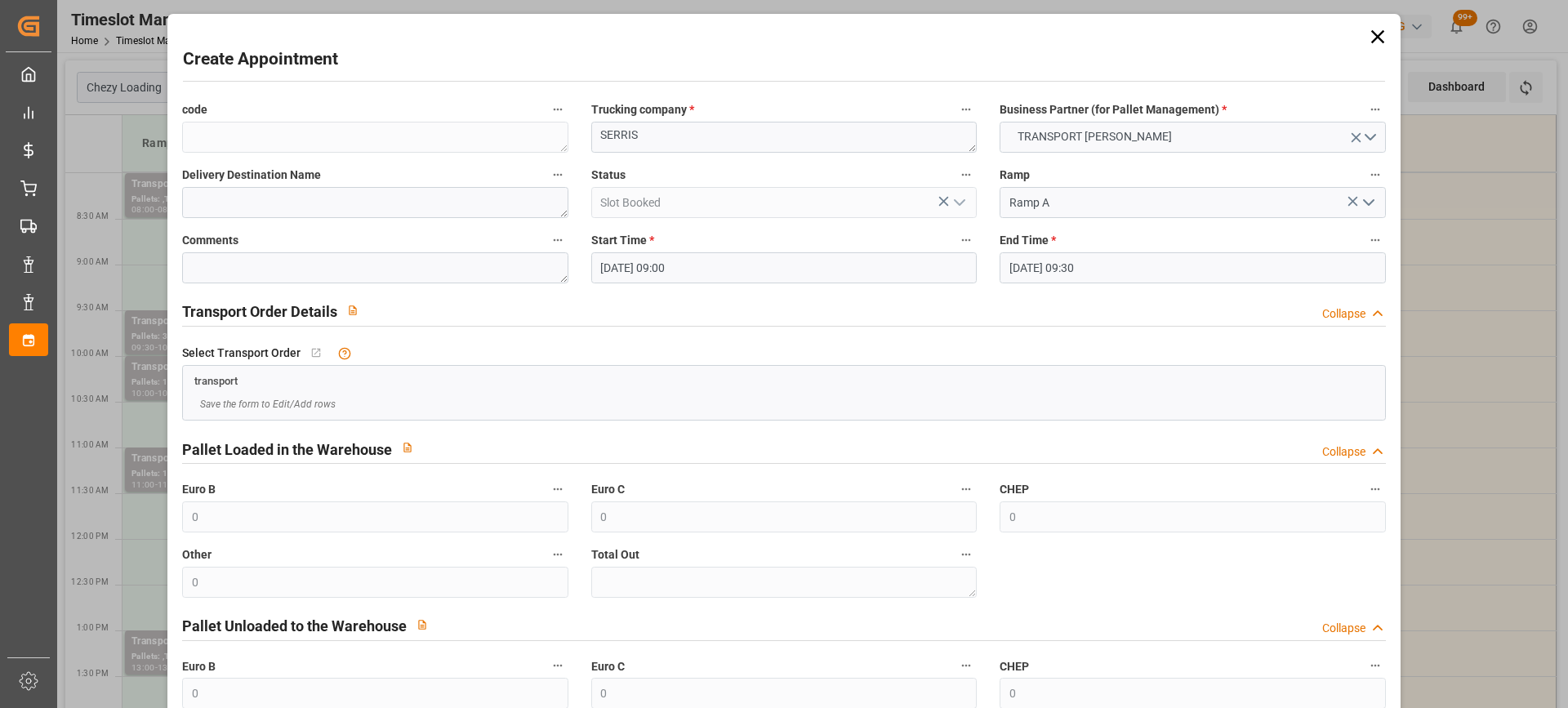
scroll to position [160, 0]
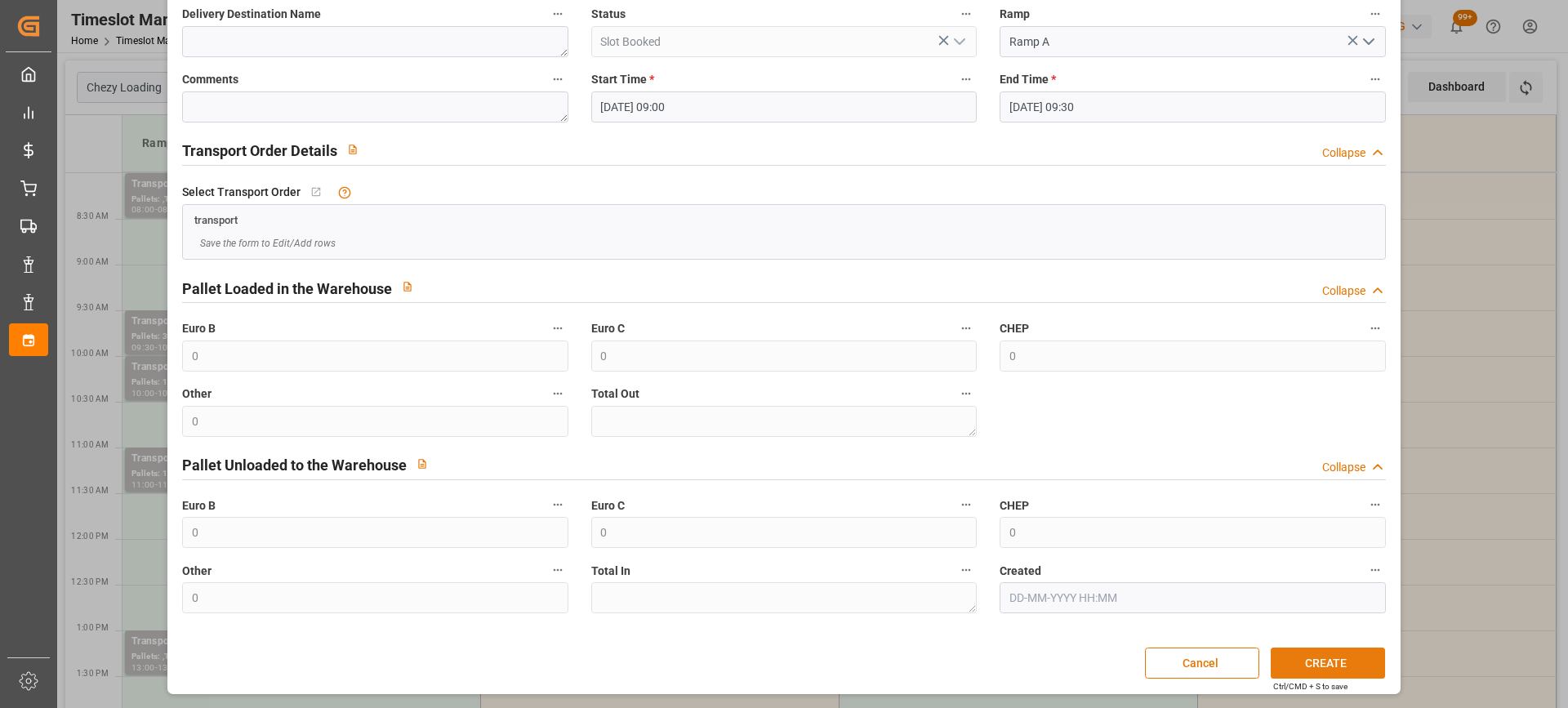
click at [1316, 658] on button "CREATE" at bounding box center [1328, 663] width 115 height 31
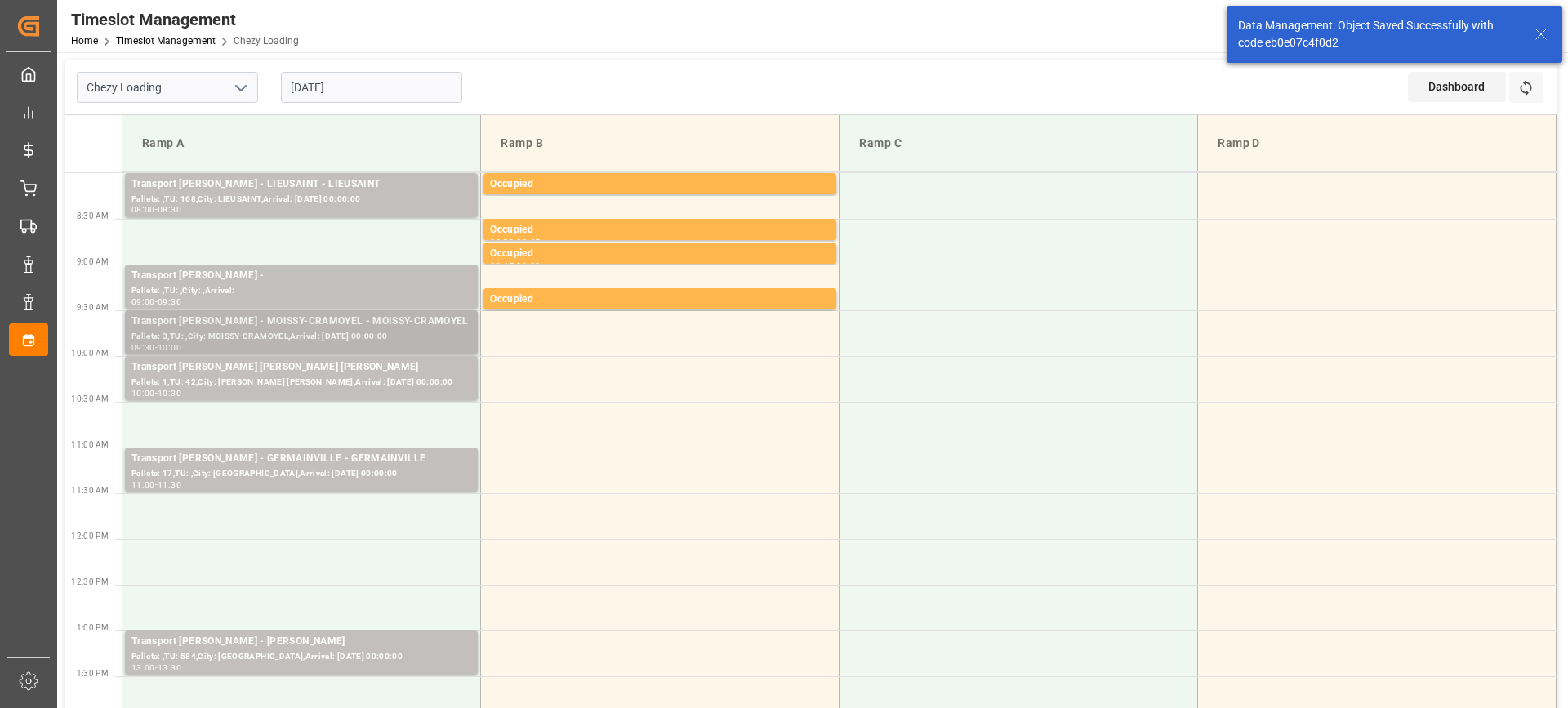
click at [344, 330] on div "Pallets: 3,TU: ,City: MOISSY-CRAMOYEL,Arrival: 2025-10-01 00:00:00" at bounding box center [301, 336] width 339 height 14
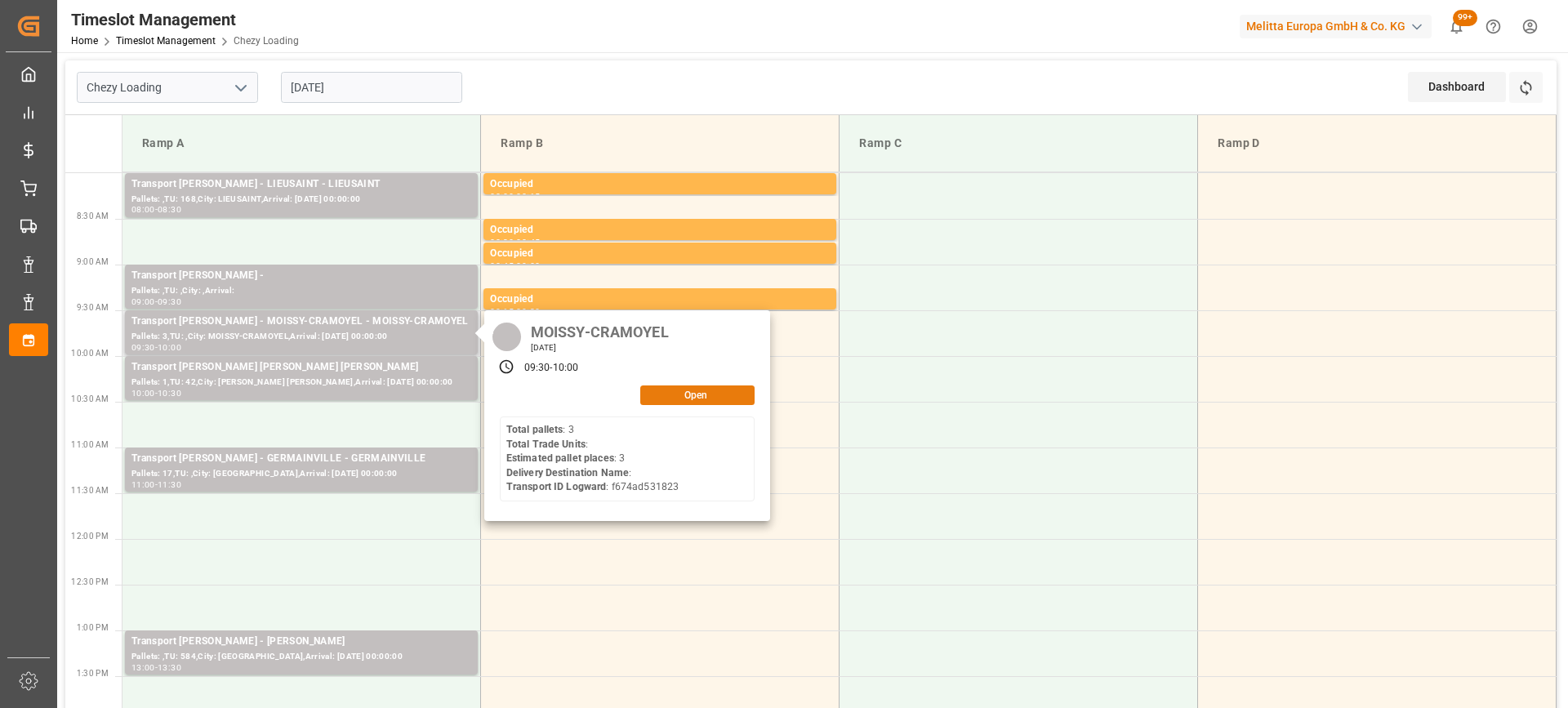
click at [734, 394] on button "Open" at bounding box center [697, 395] width 115 height 19
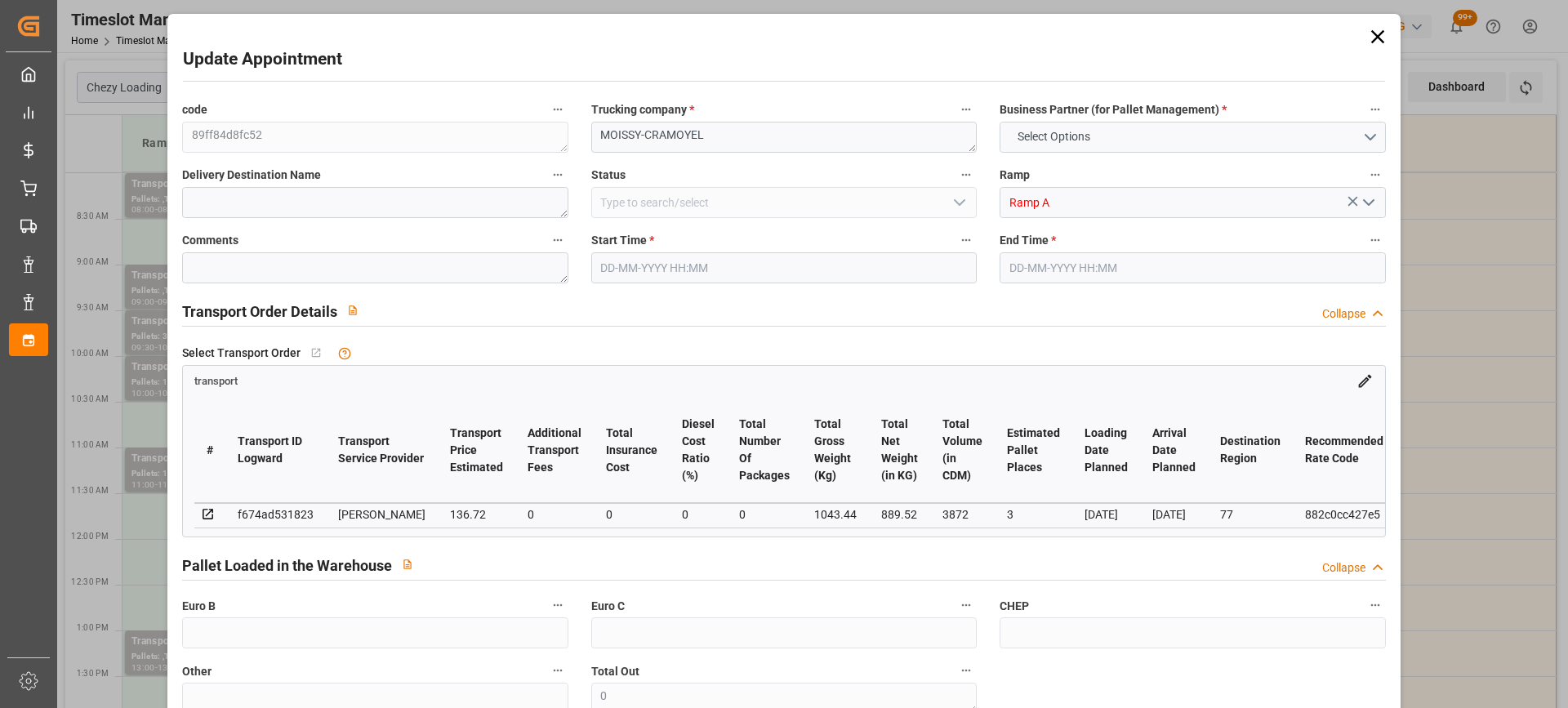
type input "3"
type input "136.72"
type input "0"
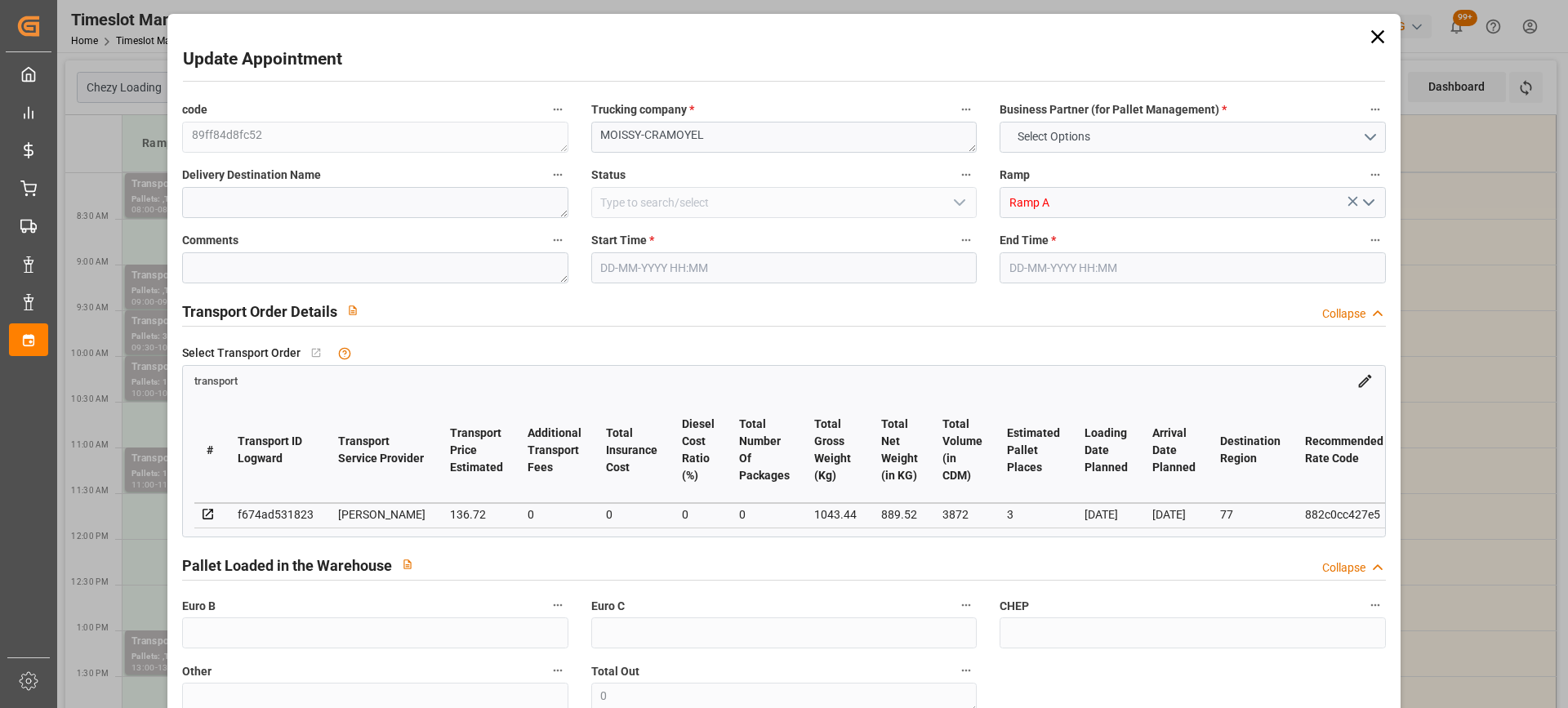
type input "132.0989"
type input "-4.6211"
type input "0"
type input "889.52"
type input "1178"
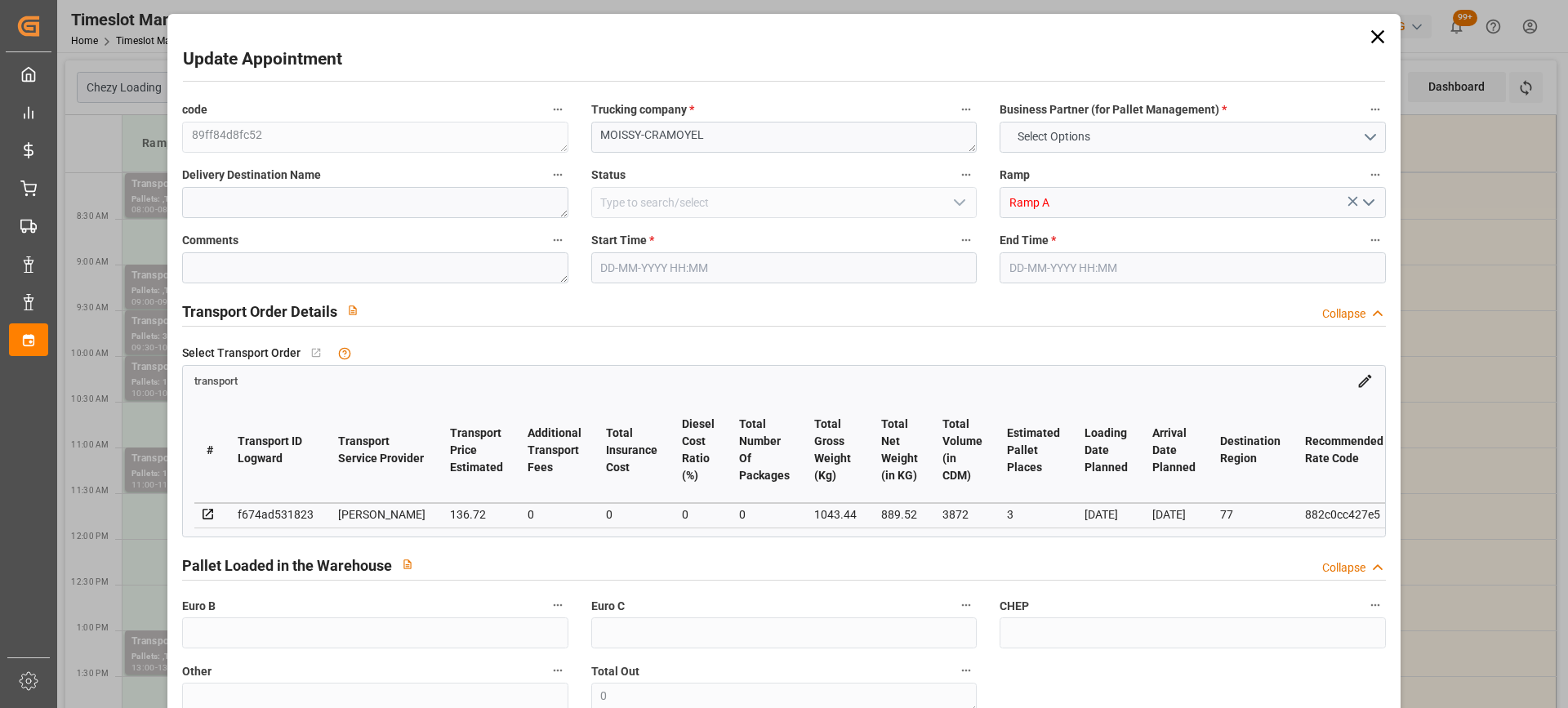
type input "3872"
type input "77"
type input "3"
type input "0"
type input "3"
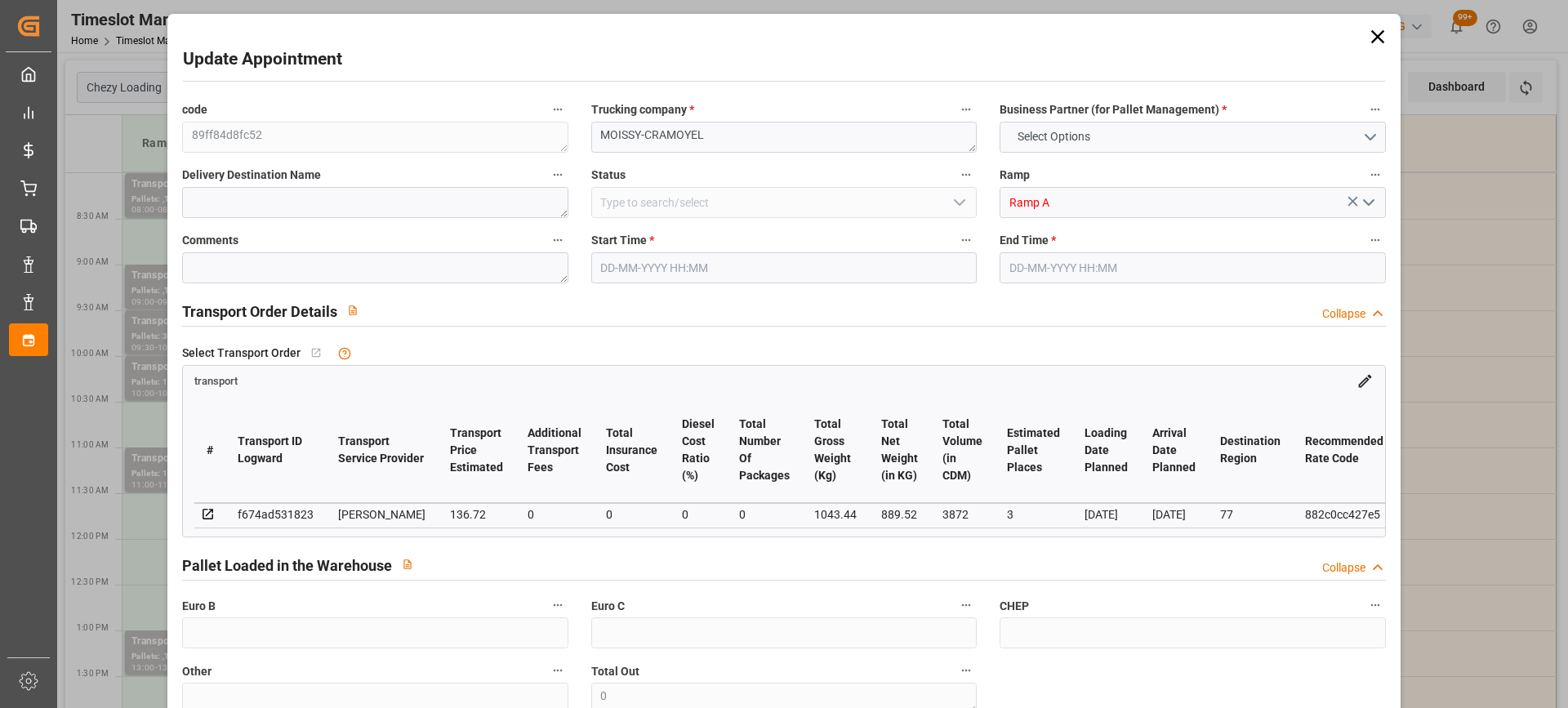
type input "101"
type input "1043.44"
type input "0"
type input "4710.8598"
type input "0"
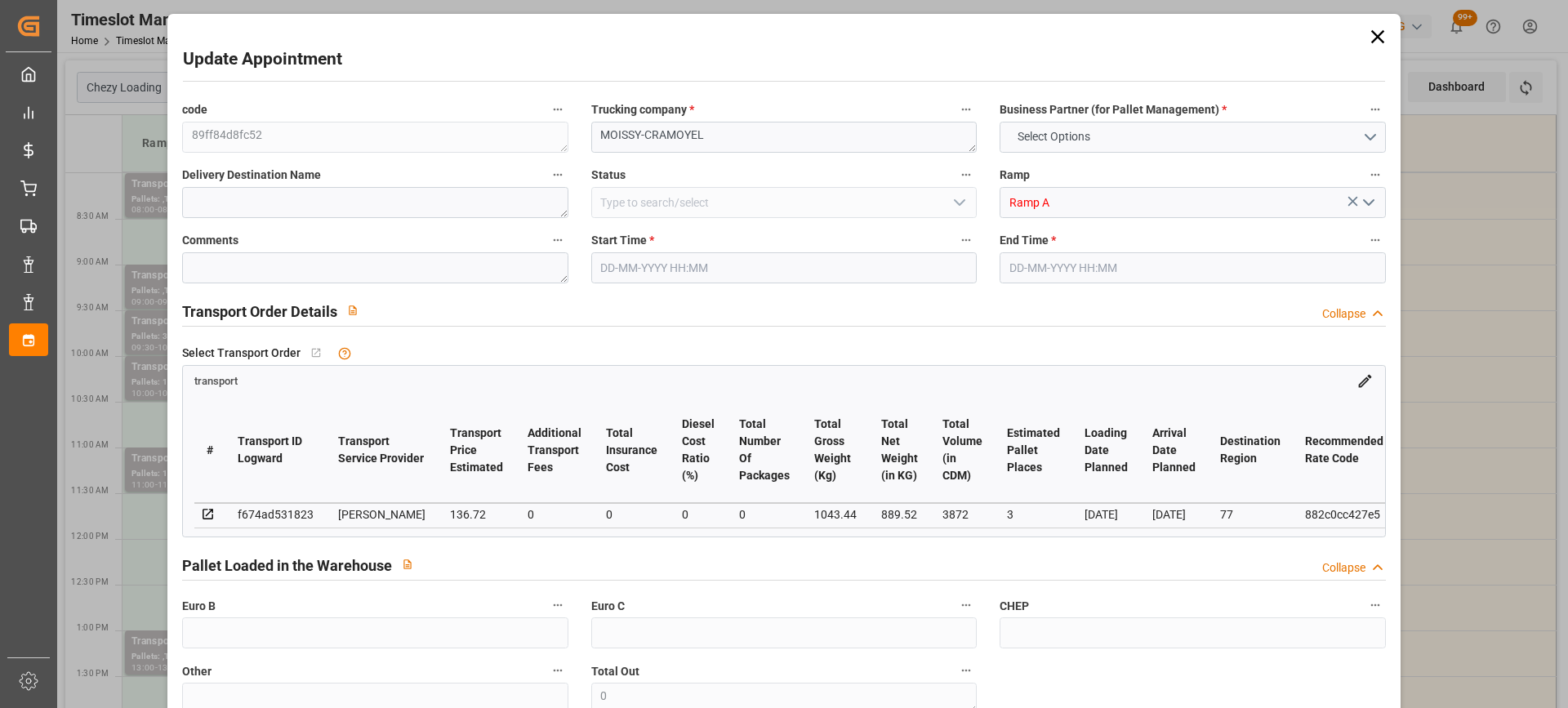
type input "0"
type input "21"
type input "35"
type input "30-09-2025 09:30"
type input "30-09-2025 10:00"
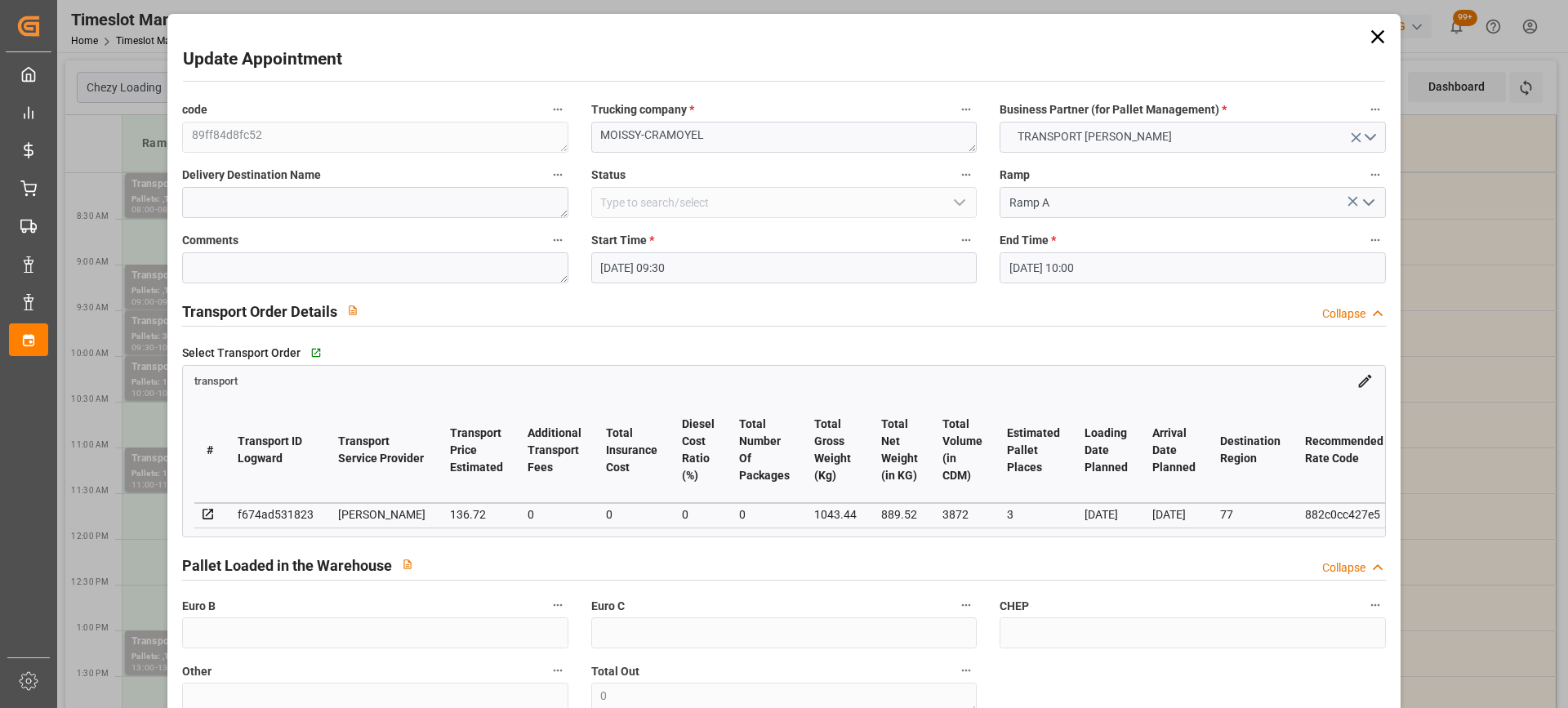
type input "25-09-2025 12:51"
type input "25-09-2025 11:44"
type input "[DATE]"
click at [785, 266] on input "30-09-2025 09:30" at bounding box center [784, 267] width 385 height 31
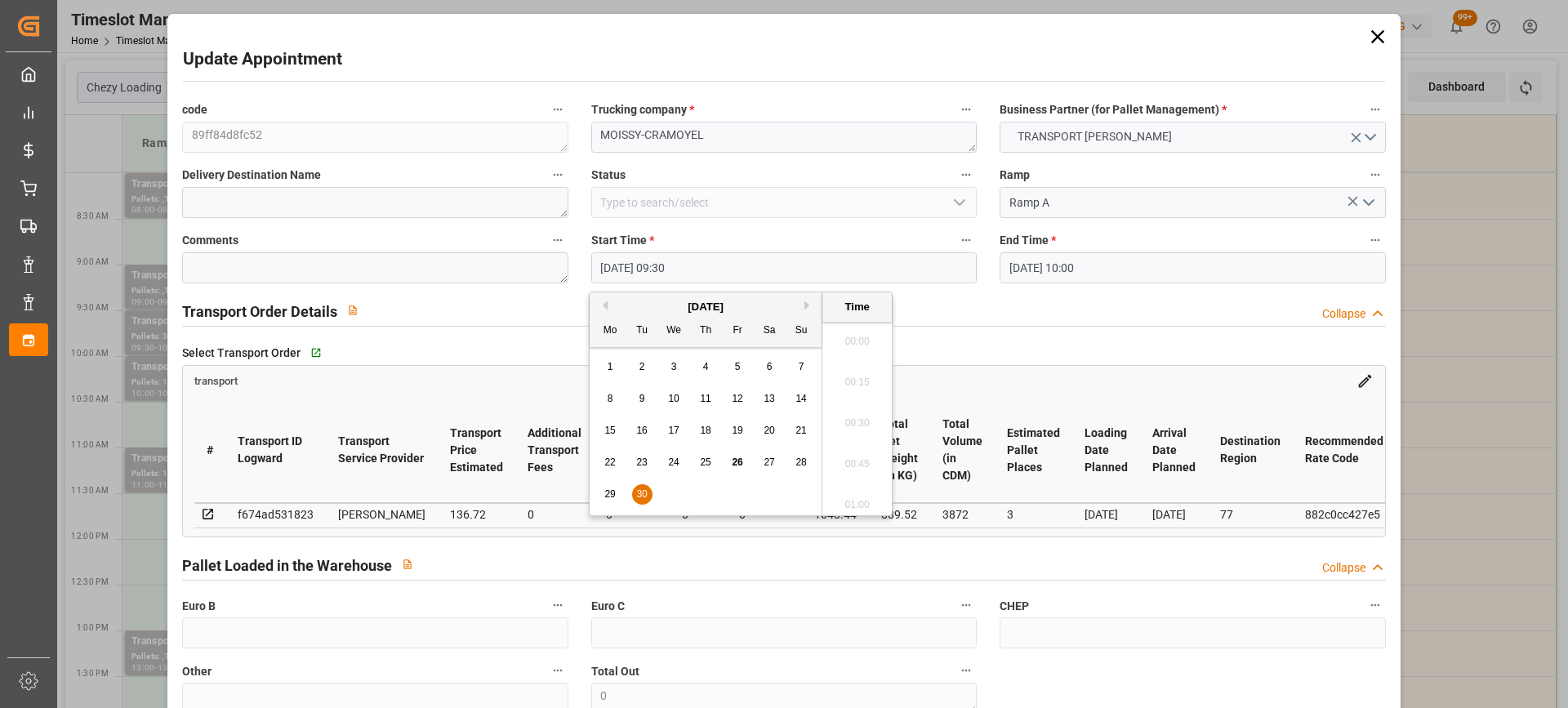
scroll to position [1475, 0]
click at [646, 495] on span "30" at bounding box center [641, 494] width 11 height 12
click at [866, 425] on li "08:30" at bounding box center [857, 424] width 69 height 41
type input "30-09-2025 08:30"
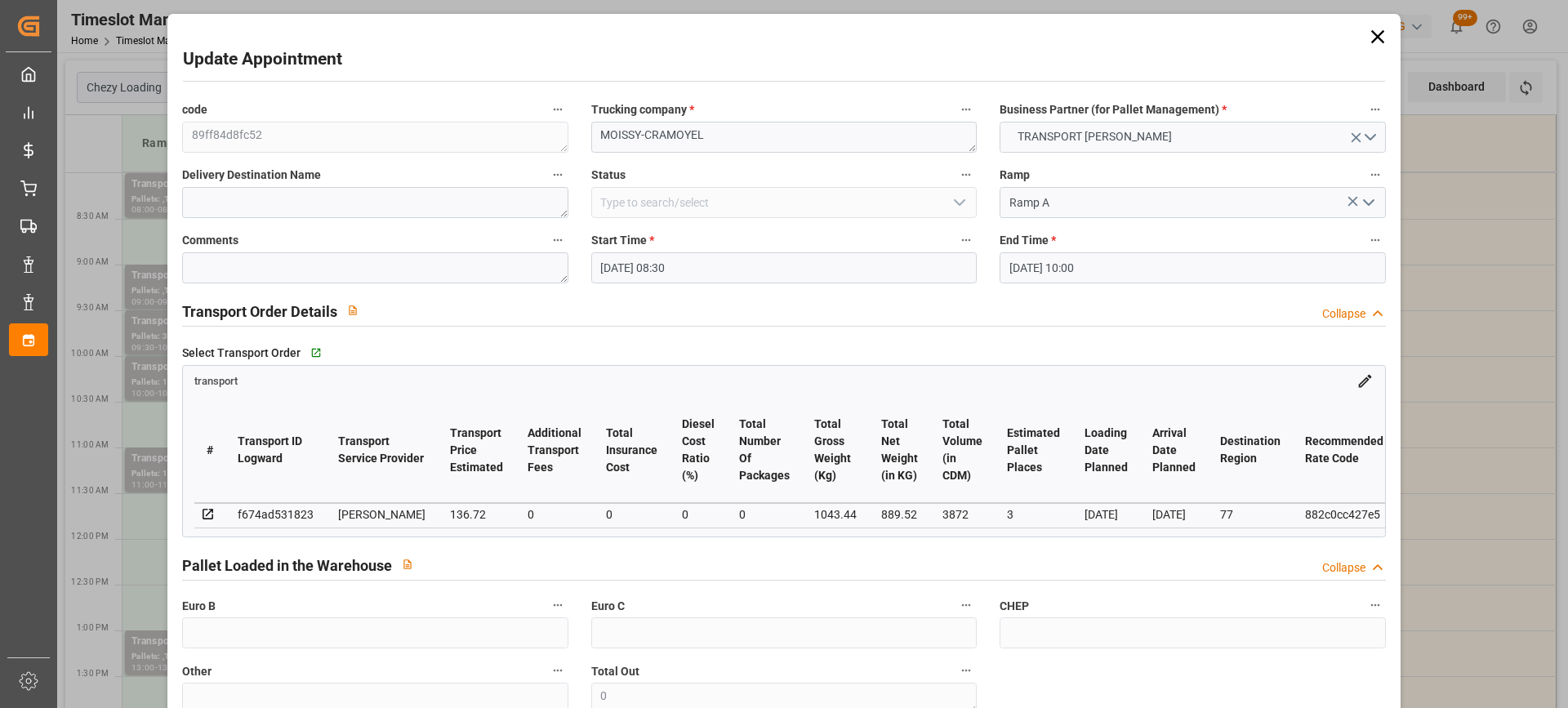
click at [1124, 266] on input "30-09-2025 10:00" at bounding box center [1193, 267] width 385 height 31
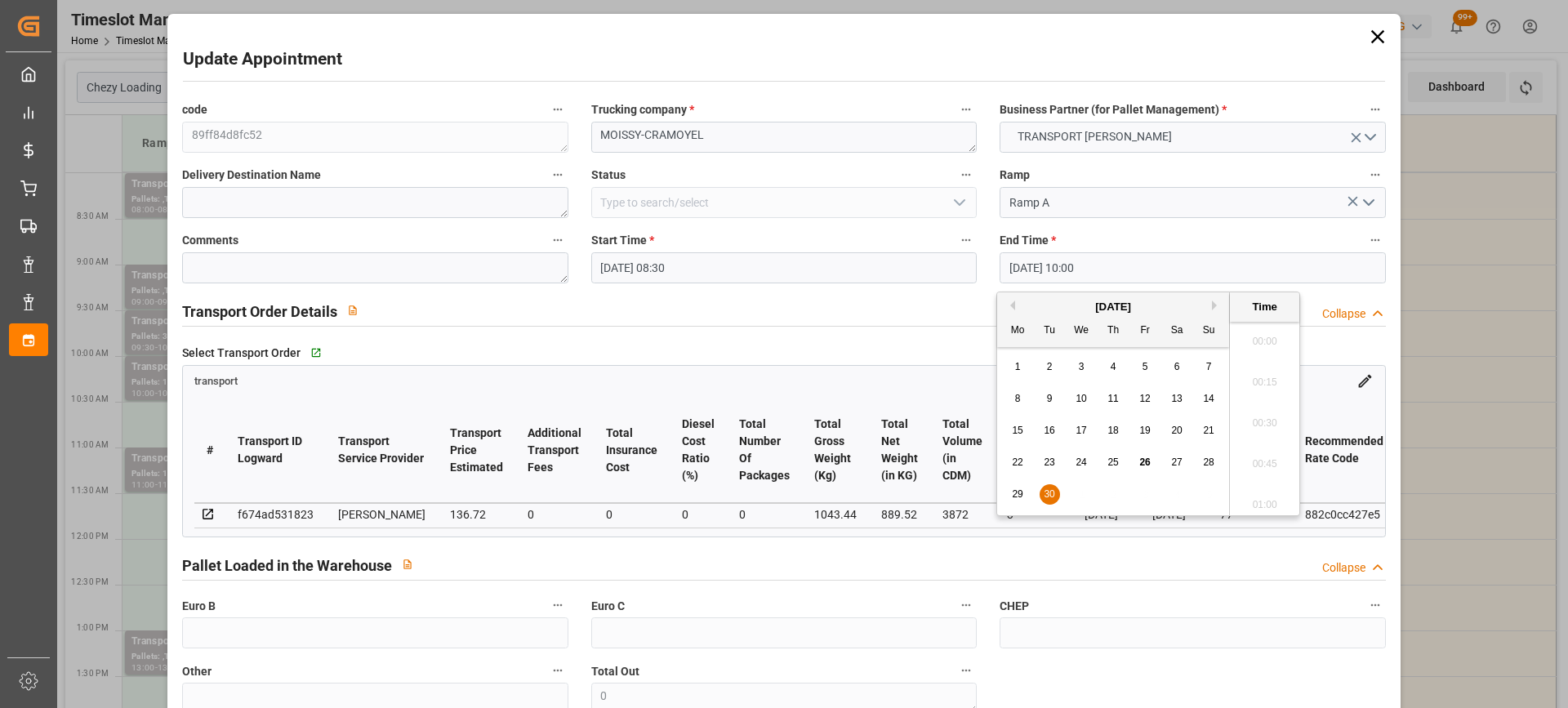
scroll to position [1557, 0]
click at [1049, 492] on span "30" at bounding box center [1049, 494] width 11 height 12
click at [1278, 422] on li "09:00" at bounding box center [1264, 424] width 69 height 41
type input "30-09-2025 09:00"
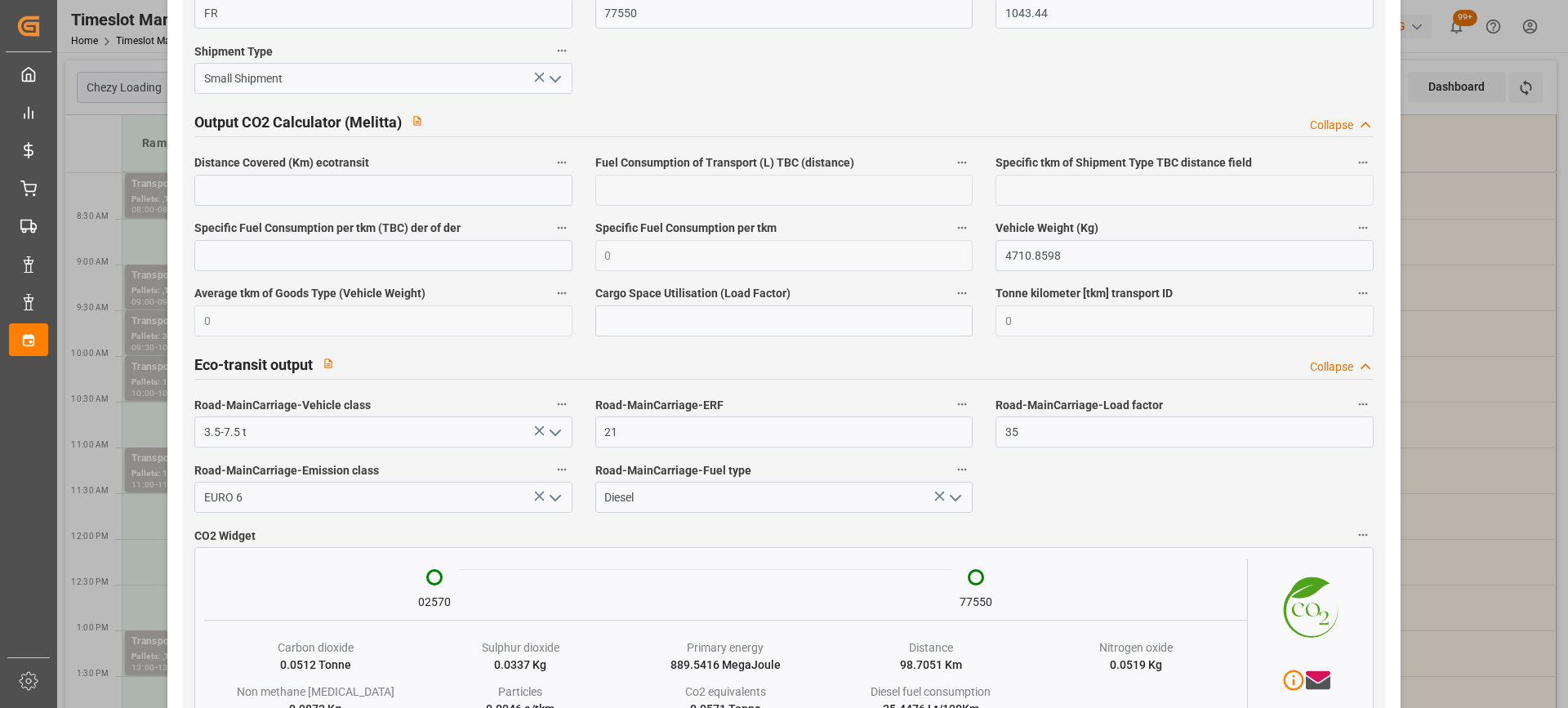
scroll to position [2736, 0]
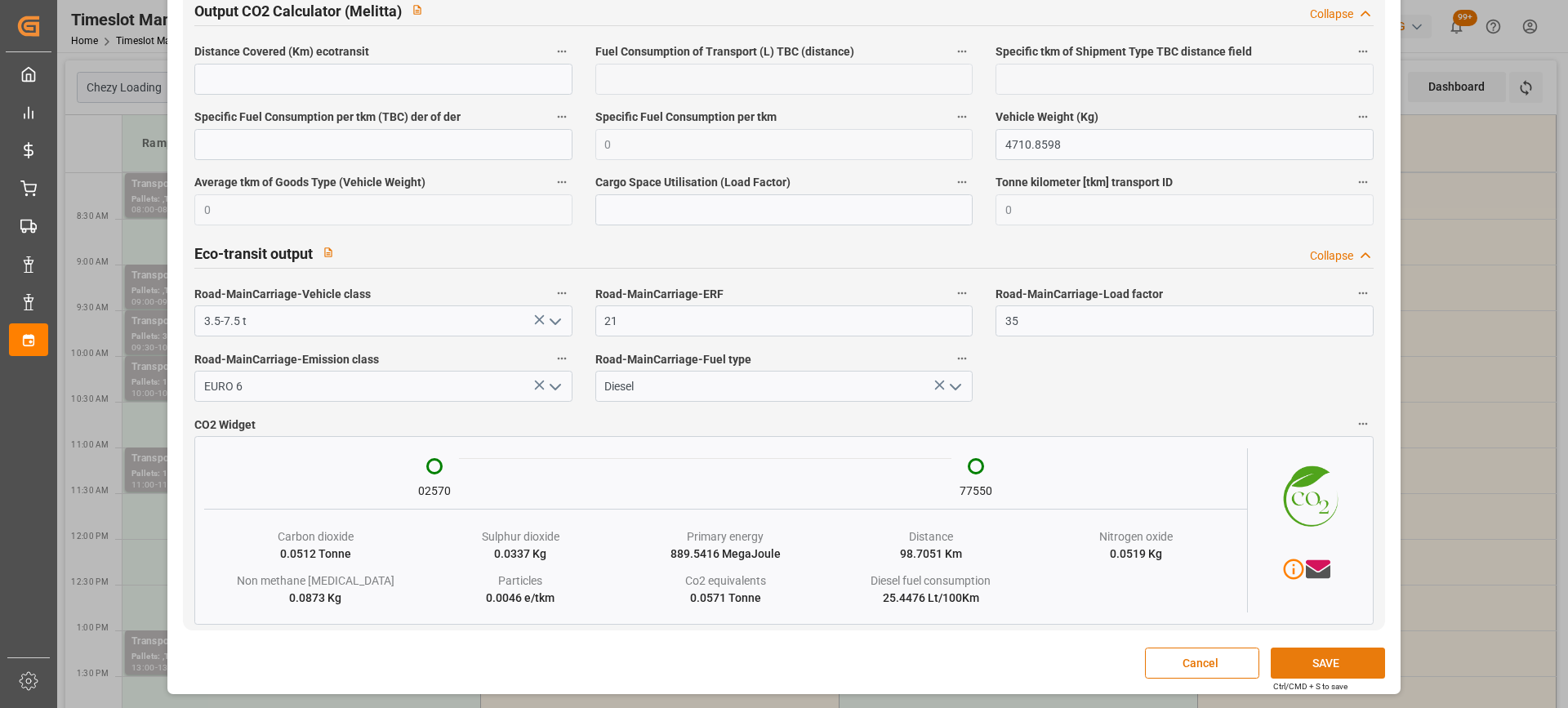
click at [1336, 667] on button "SAVE" at bounding box center [1328, 663] width 115 height 31
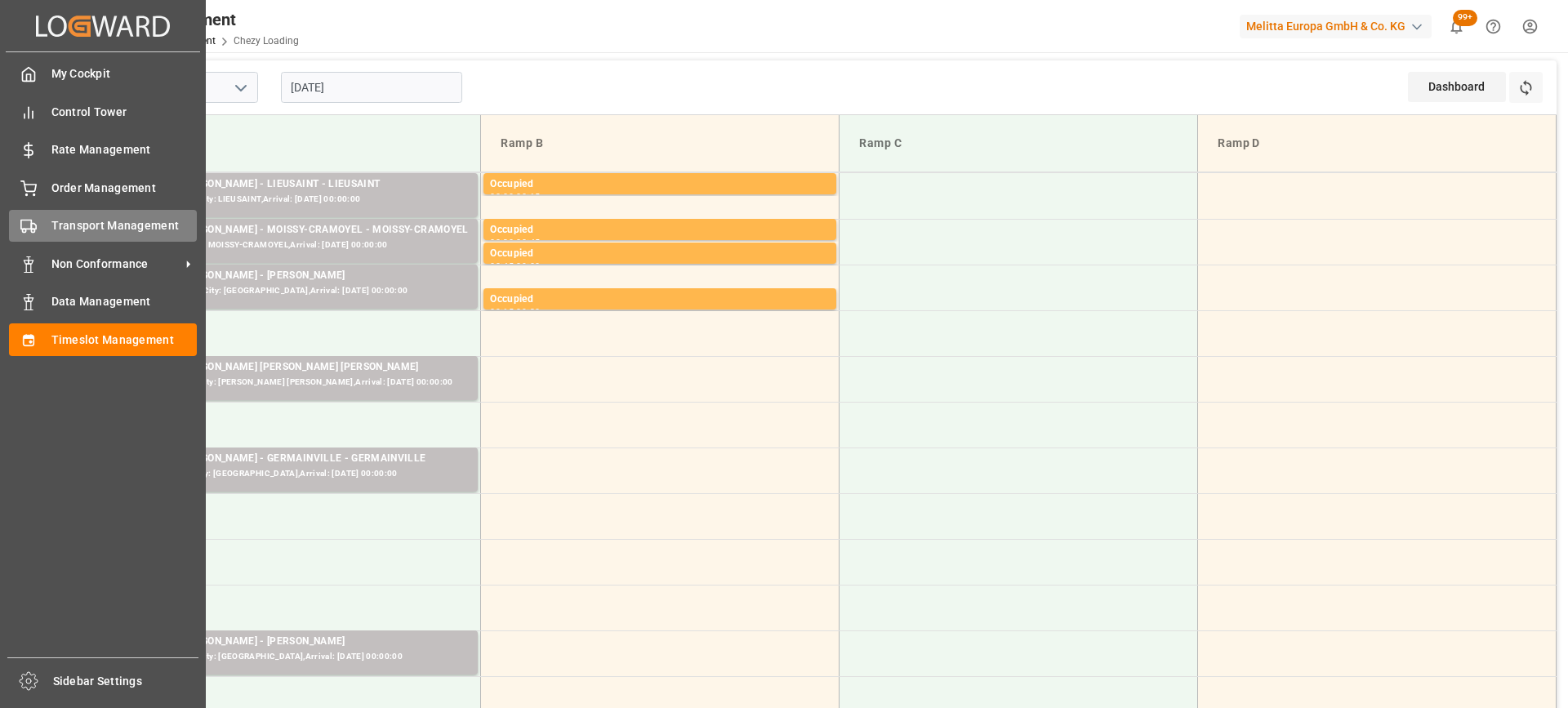
click at [30, 222] on icon at bounding box center [28, 226] width 17 height 17
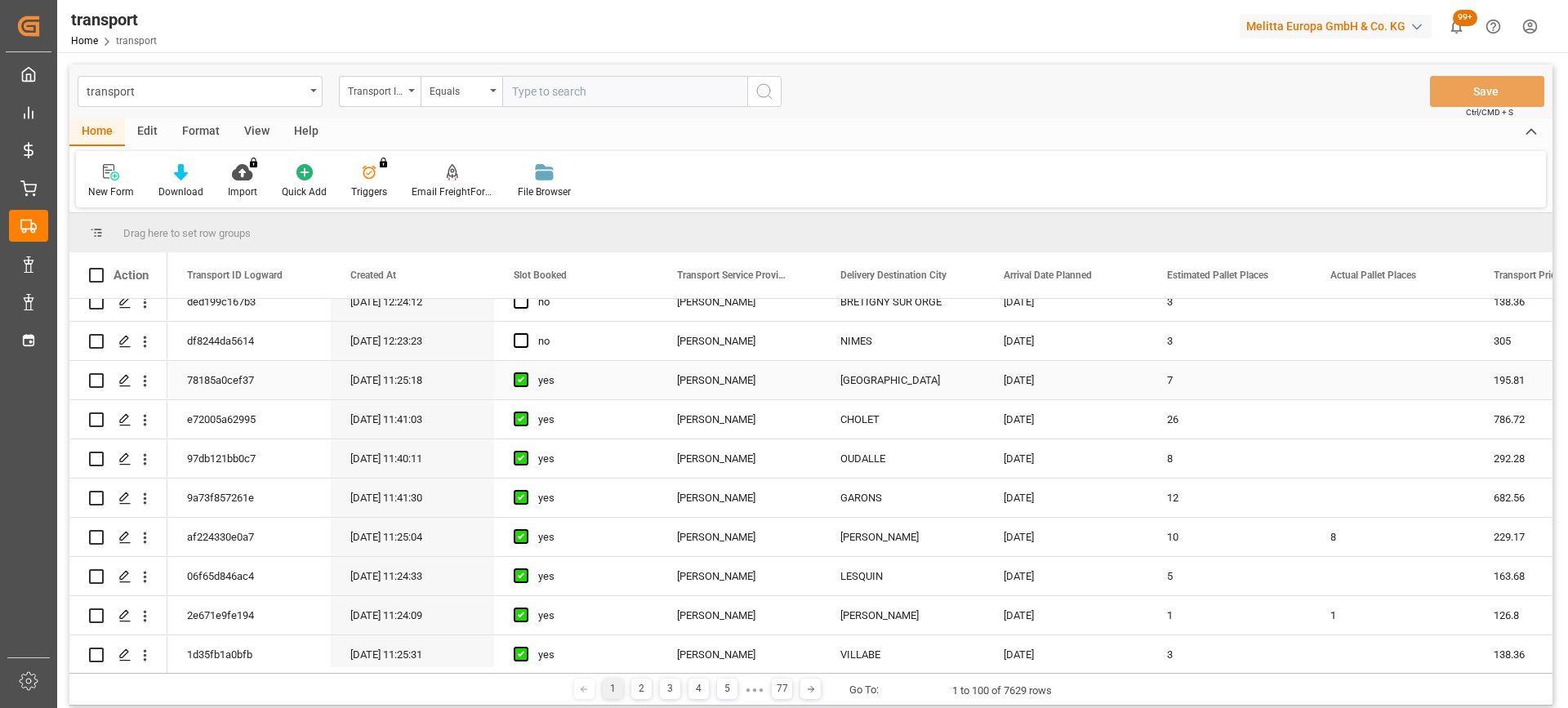
scroll to position [327, 0]
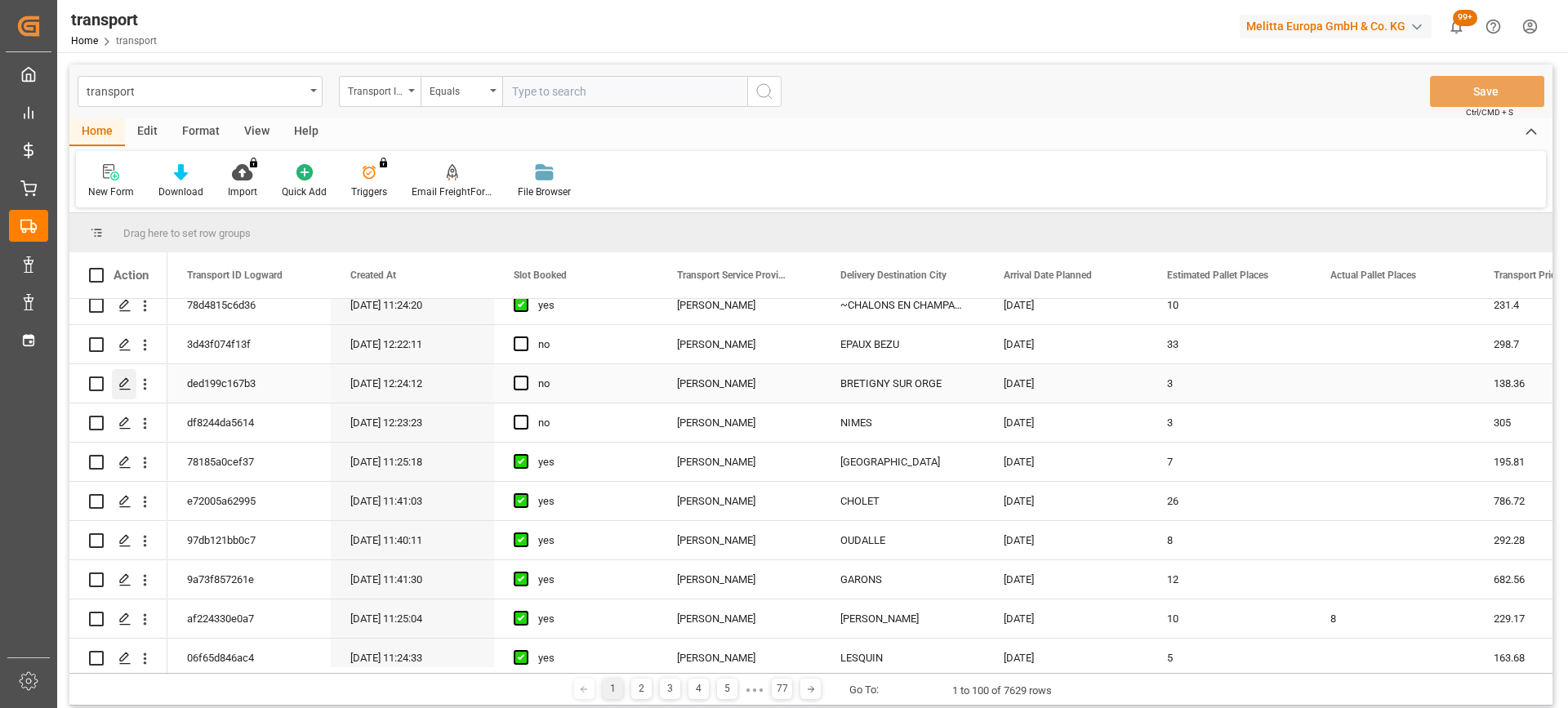
click at [127, 384] on icon "Press SPACE to select this row." at bounding box center [125, 383] width 13 height 13
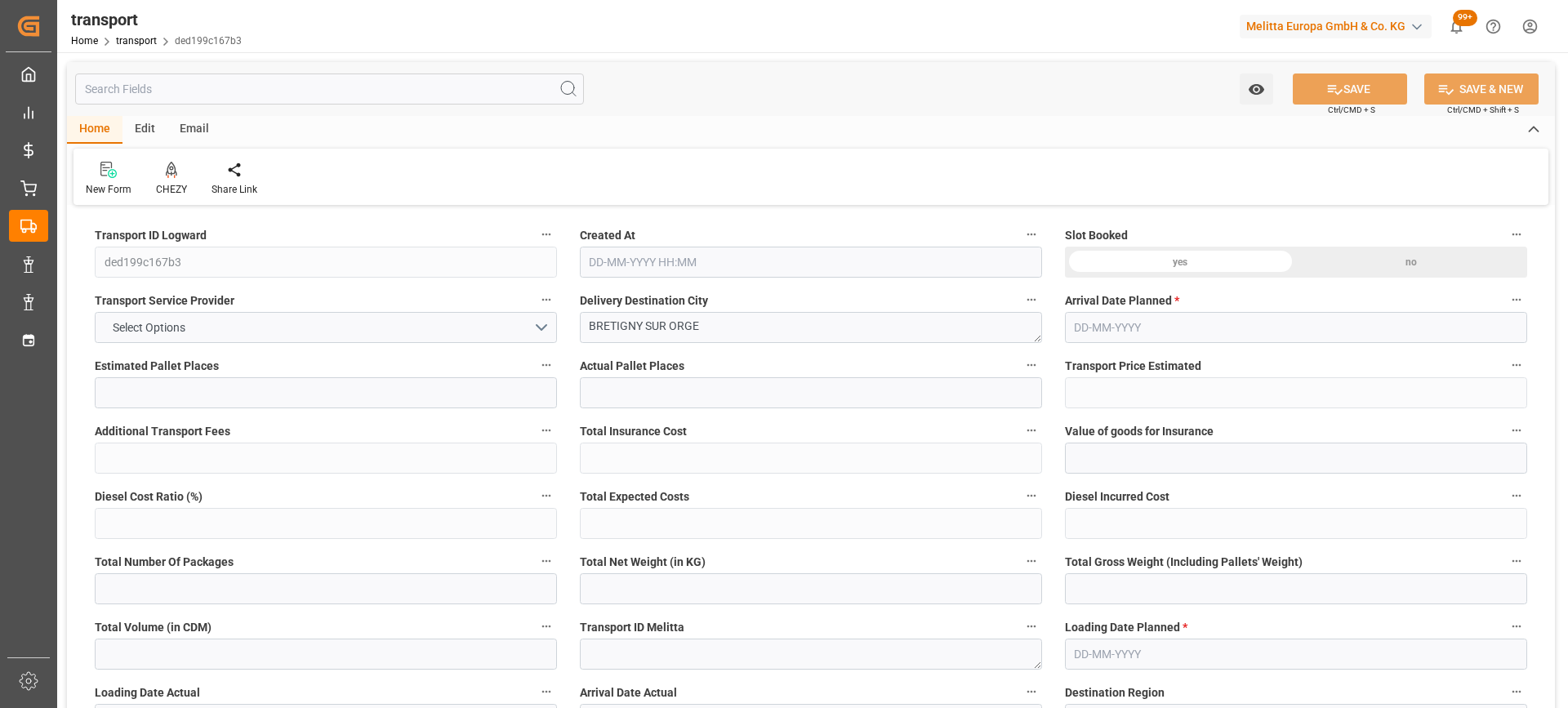
type input "3"
type input "138.36"
type input "0"
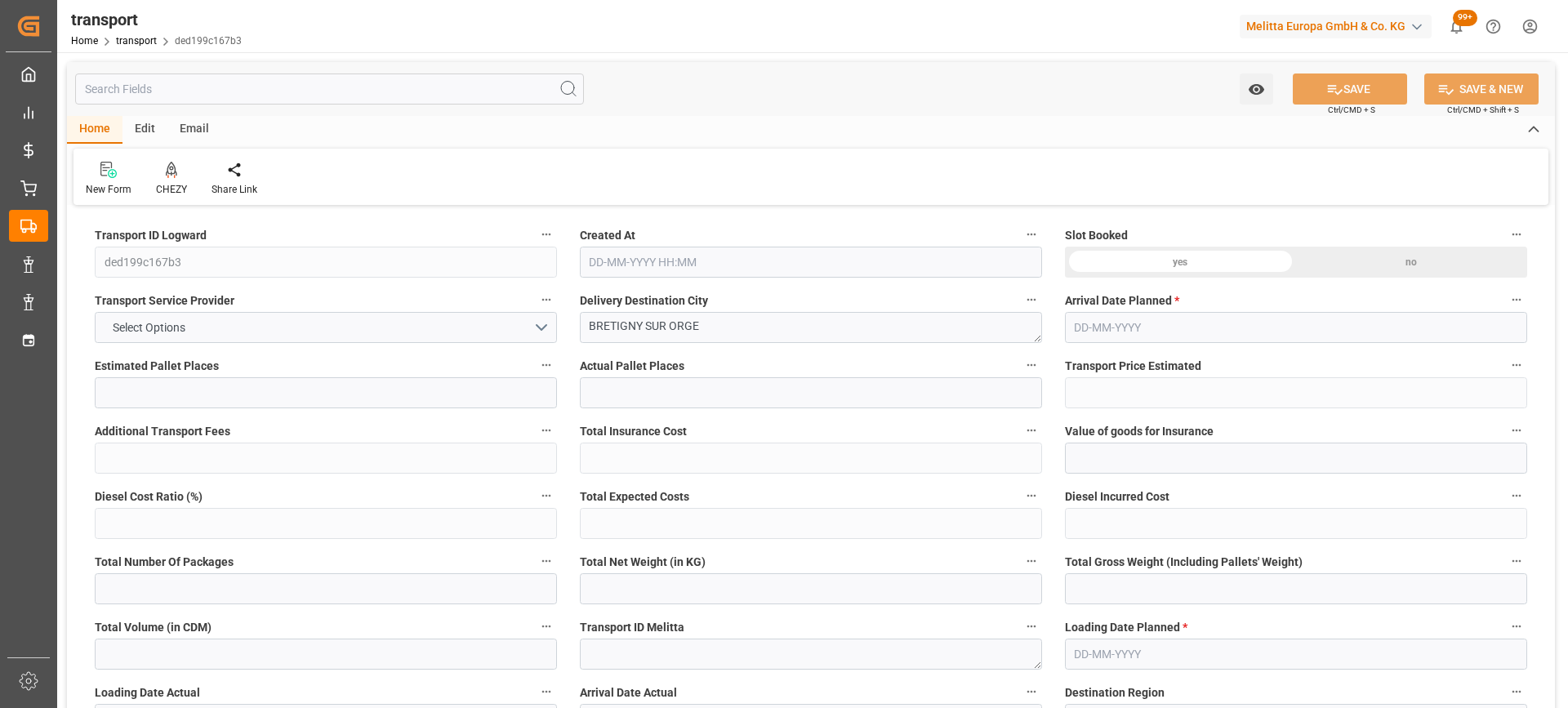
type input "133.6834"
type input "-4.6766"
type input "0"
type input "396.636"
type input "635"
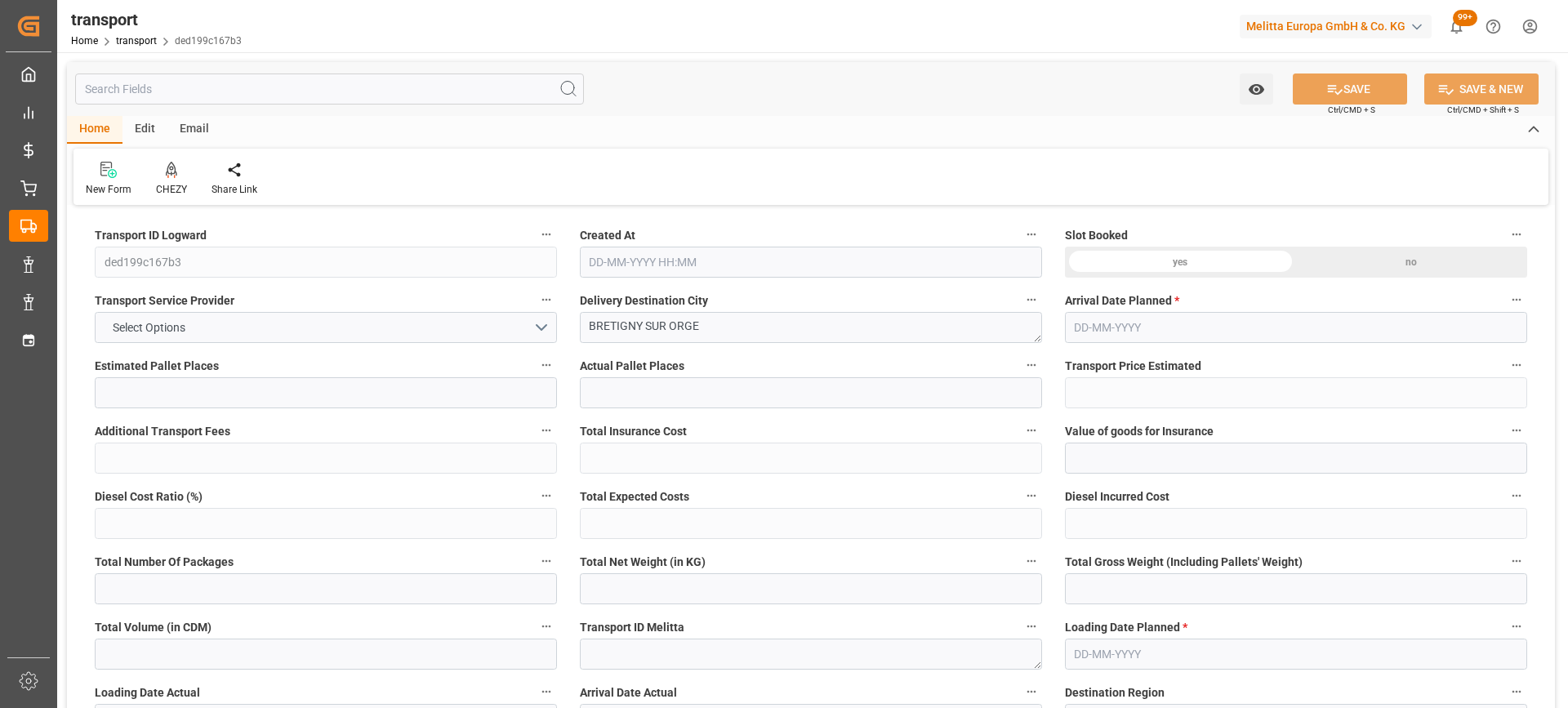
type input "3105.6"
type input "91"
type input "5"
type input "0"
type input "5"
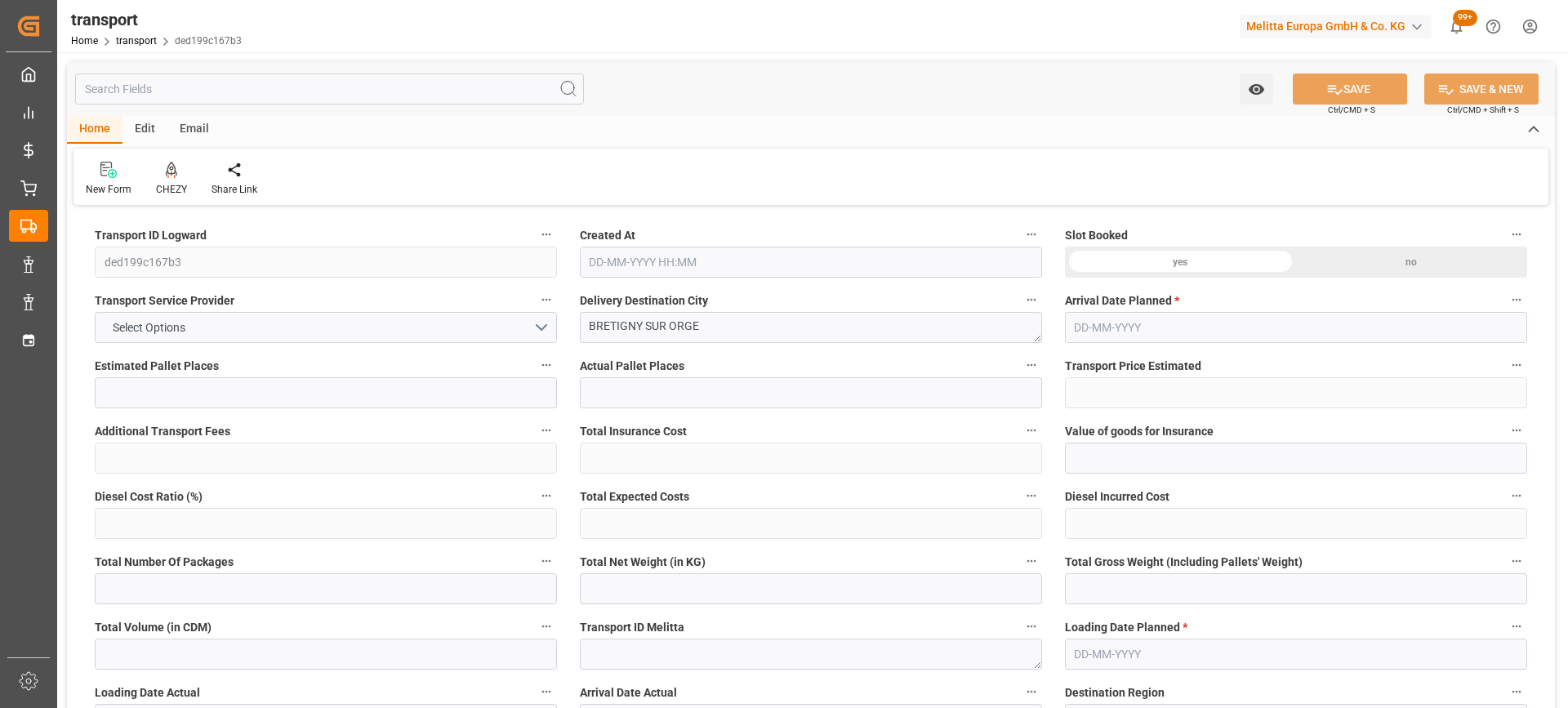
type input "101"
type input "498.24"
type input "0"
type input "4710.8598"
type input "0"
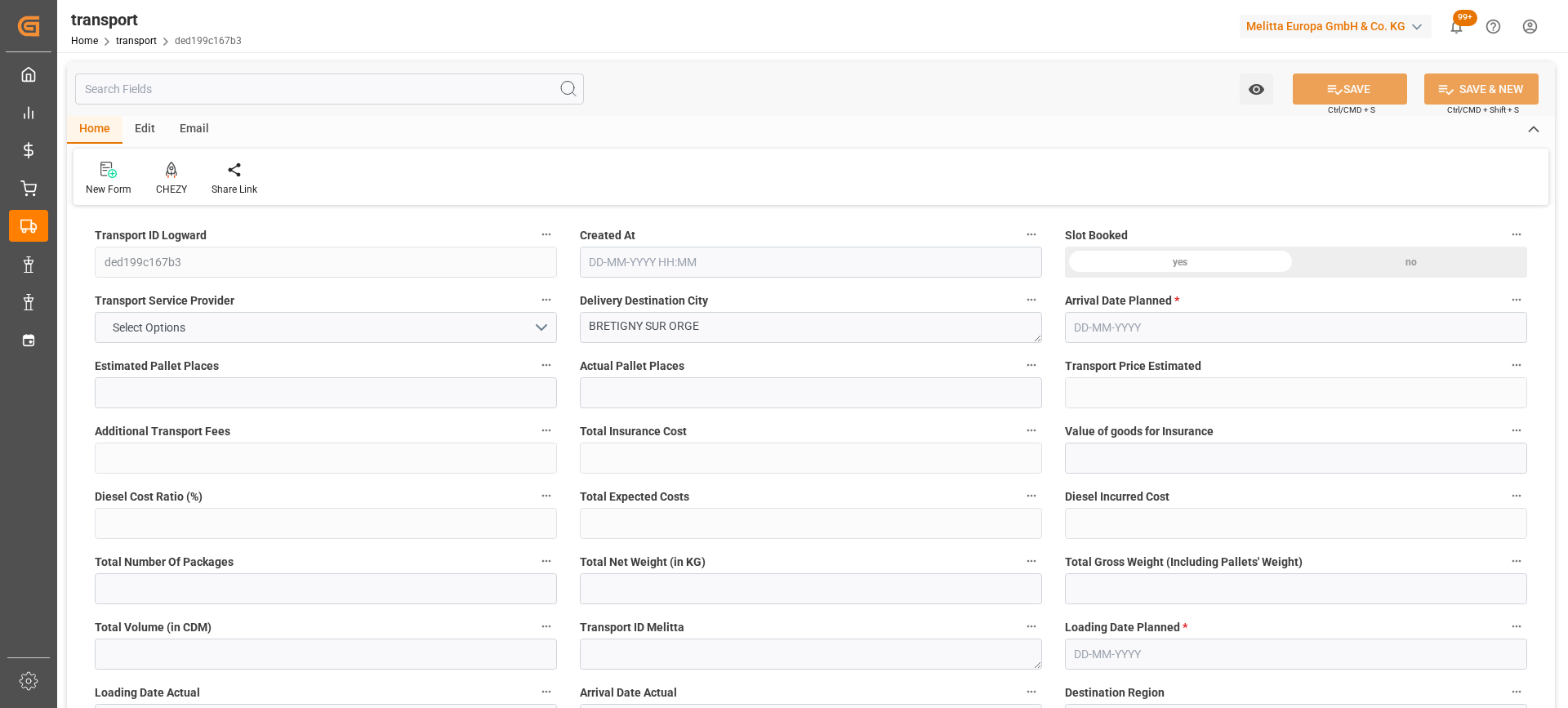
type input "0"
type input "21"
type input "35"
type input "26-09-2025 12:24"
type input "[DATE]"
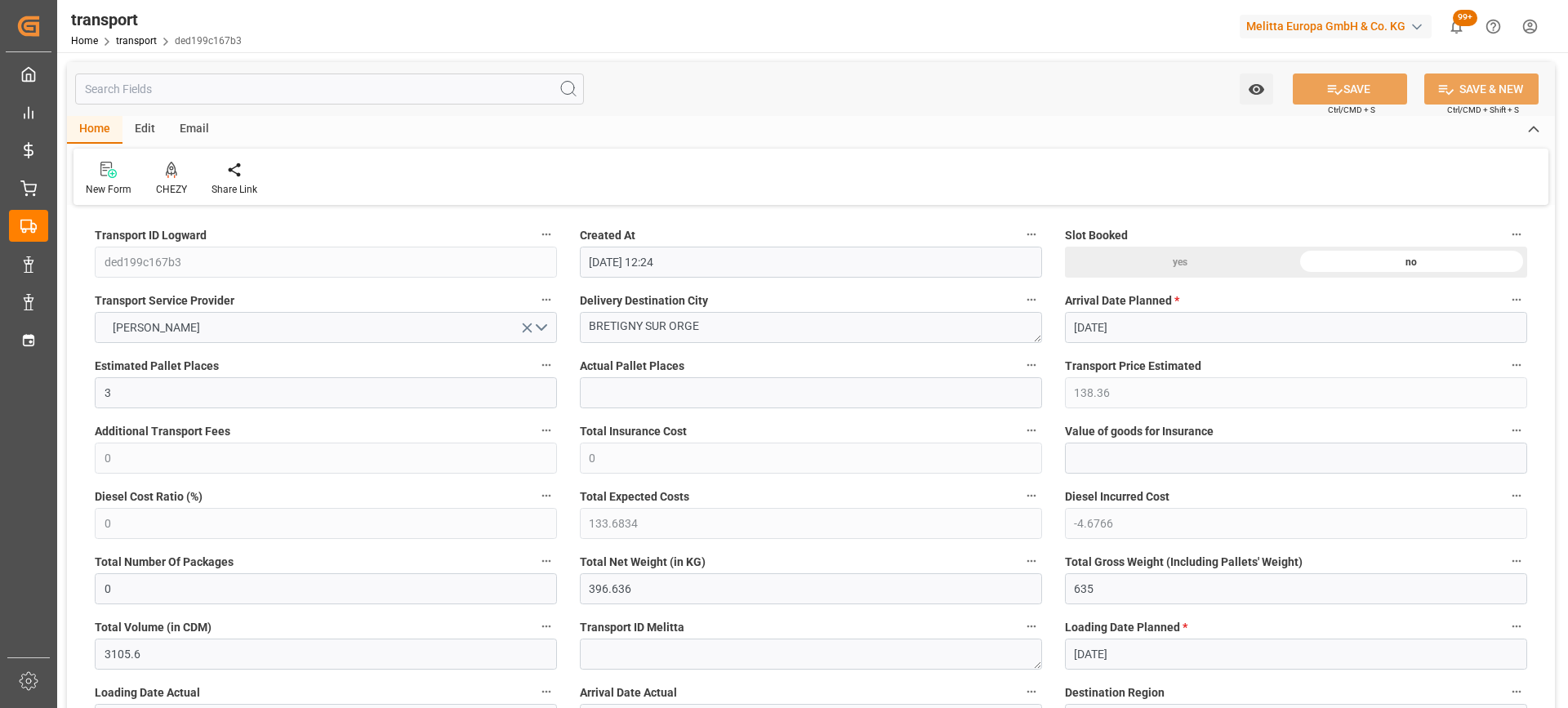
type input "[DATE]"
drag, startPoint x: 747, startPoint y: 330, endPoint x: 434, endPoint y: 358, distance: 314.2
click at [167, 170] on icon at bounding box center [171, 169] width 12 height 17
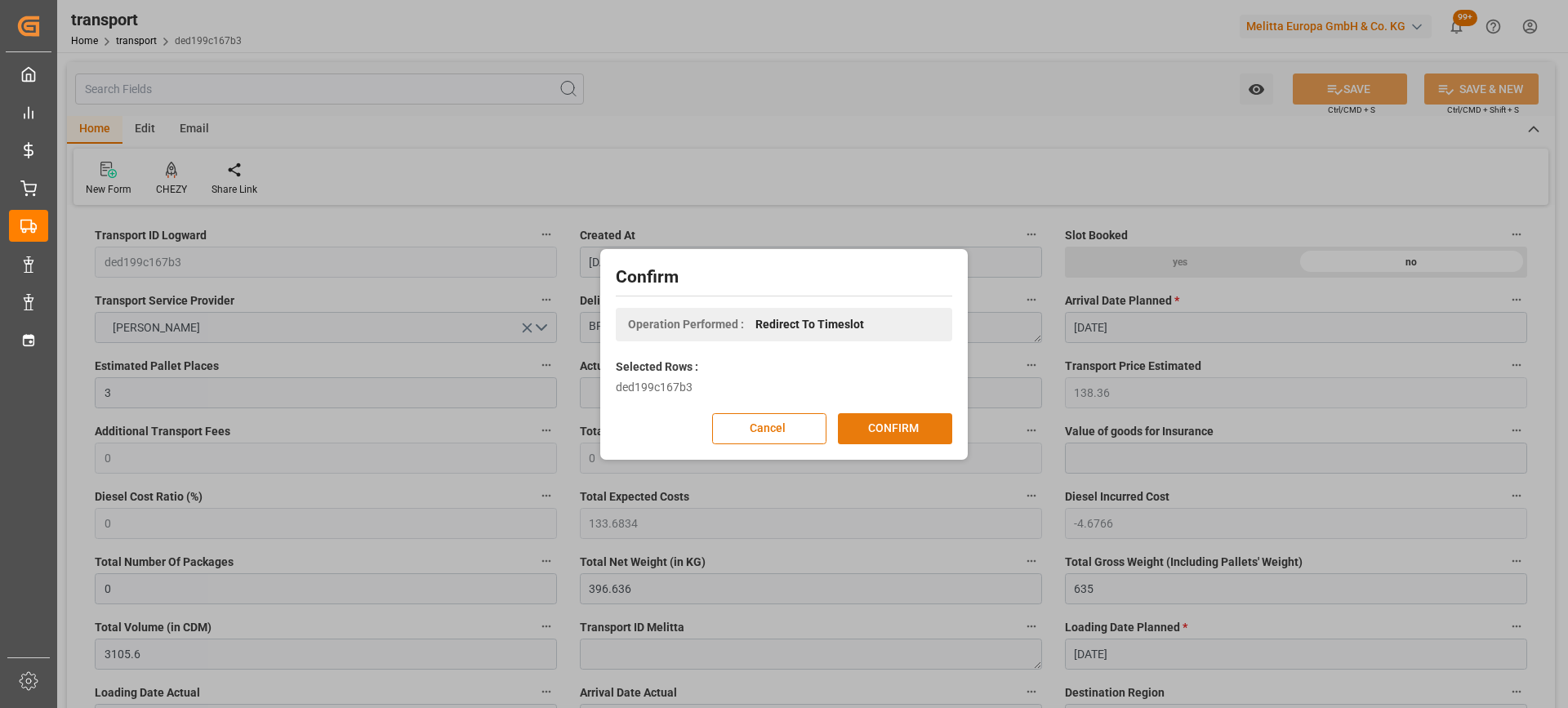
click at [902, 434] on button "CONFIRM" at bounding box center [895, 429] width 115 height 31
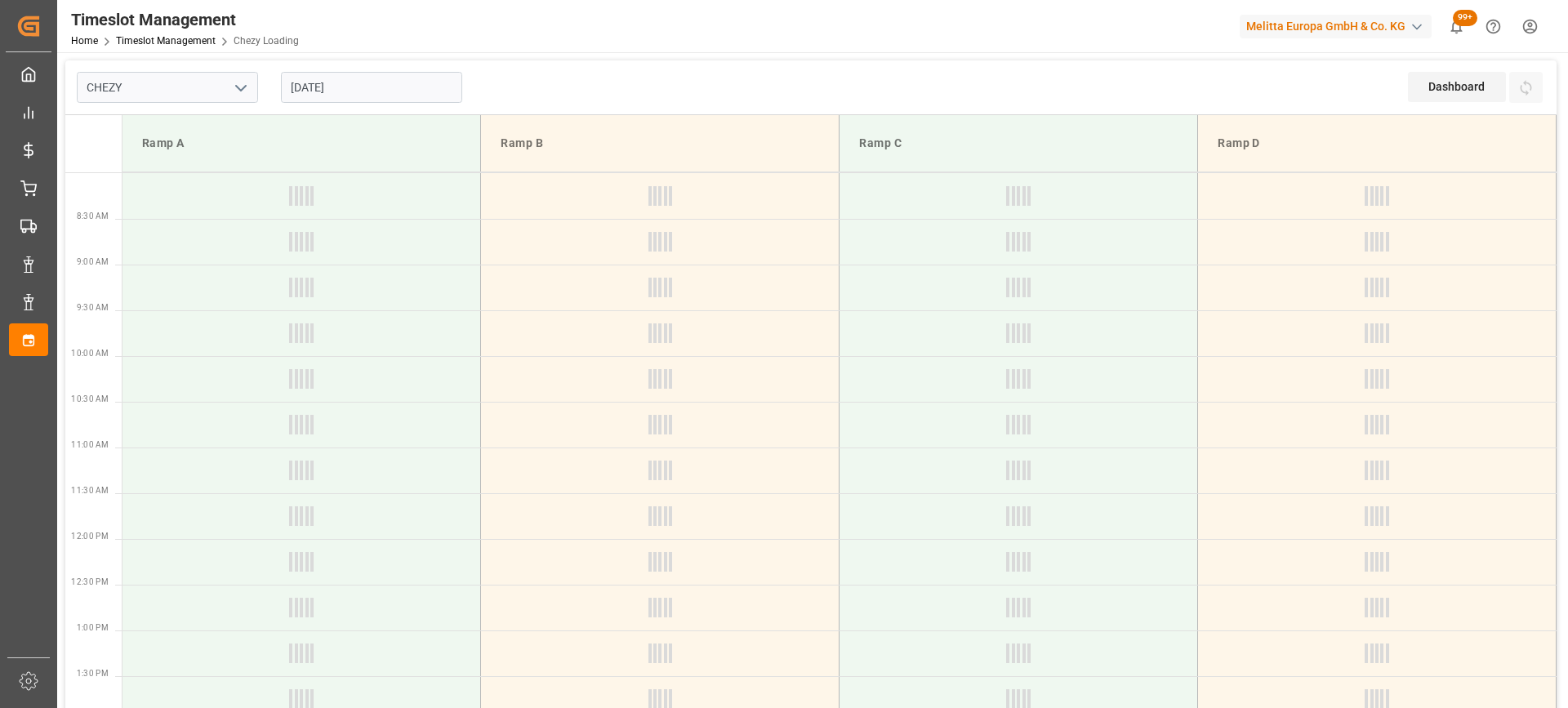
type input "Chezy Loading"
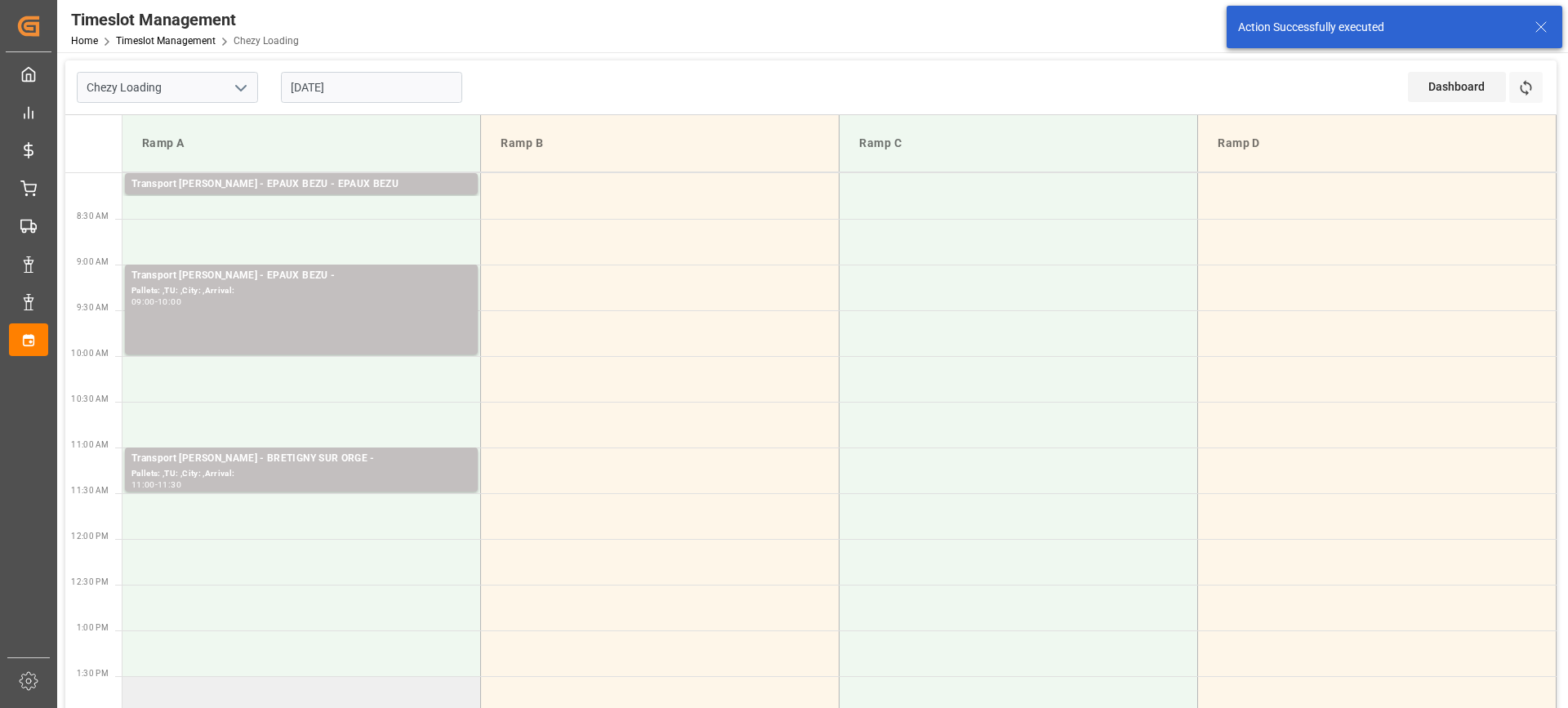
scroll to position [82, 0]
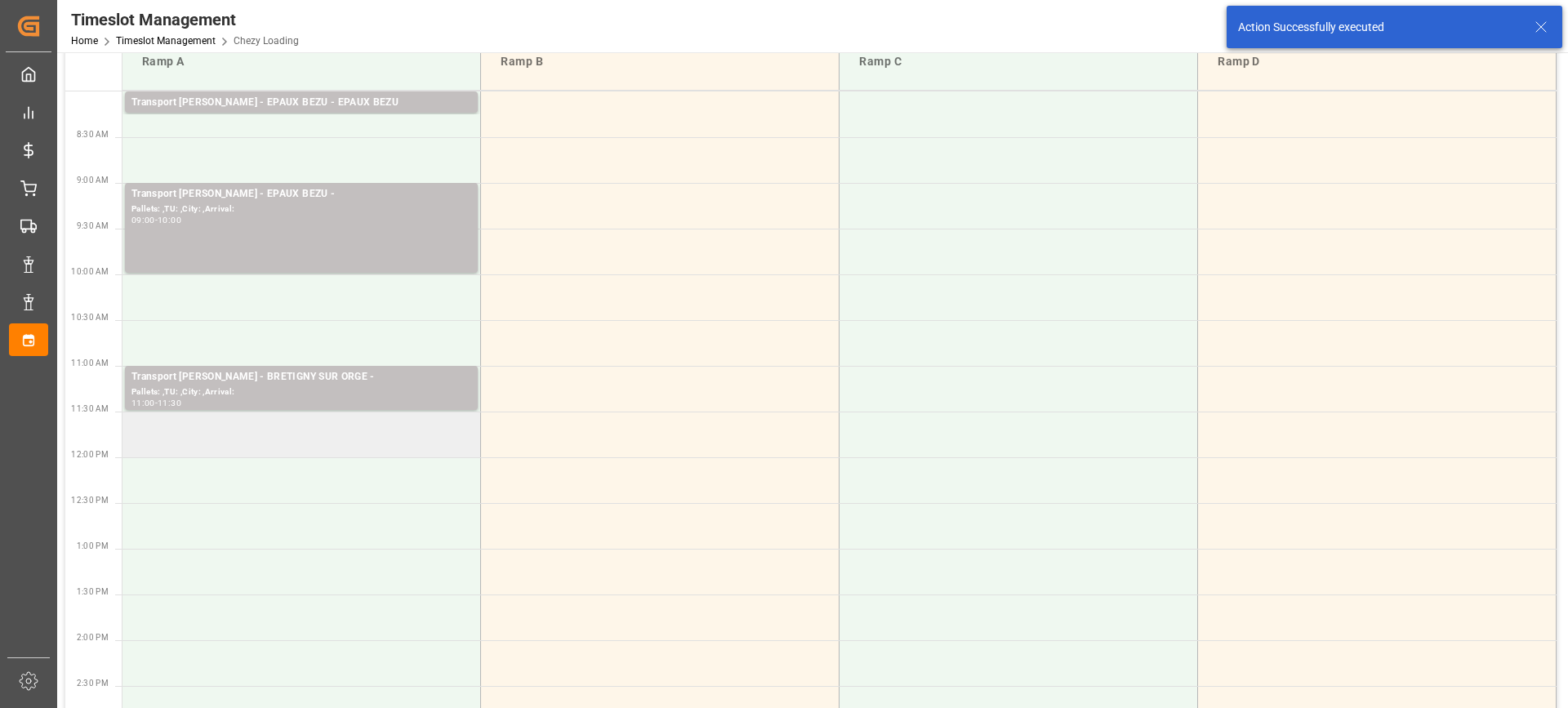
click at [346, 445] on td at bounding box center [302, 434] width 359 height 46
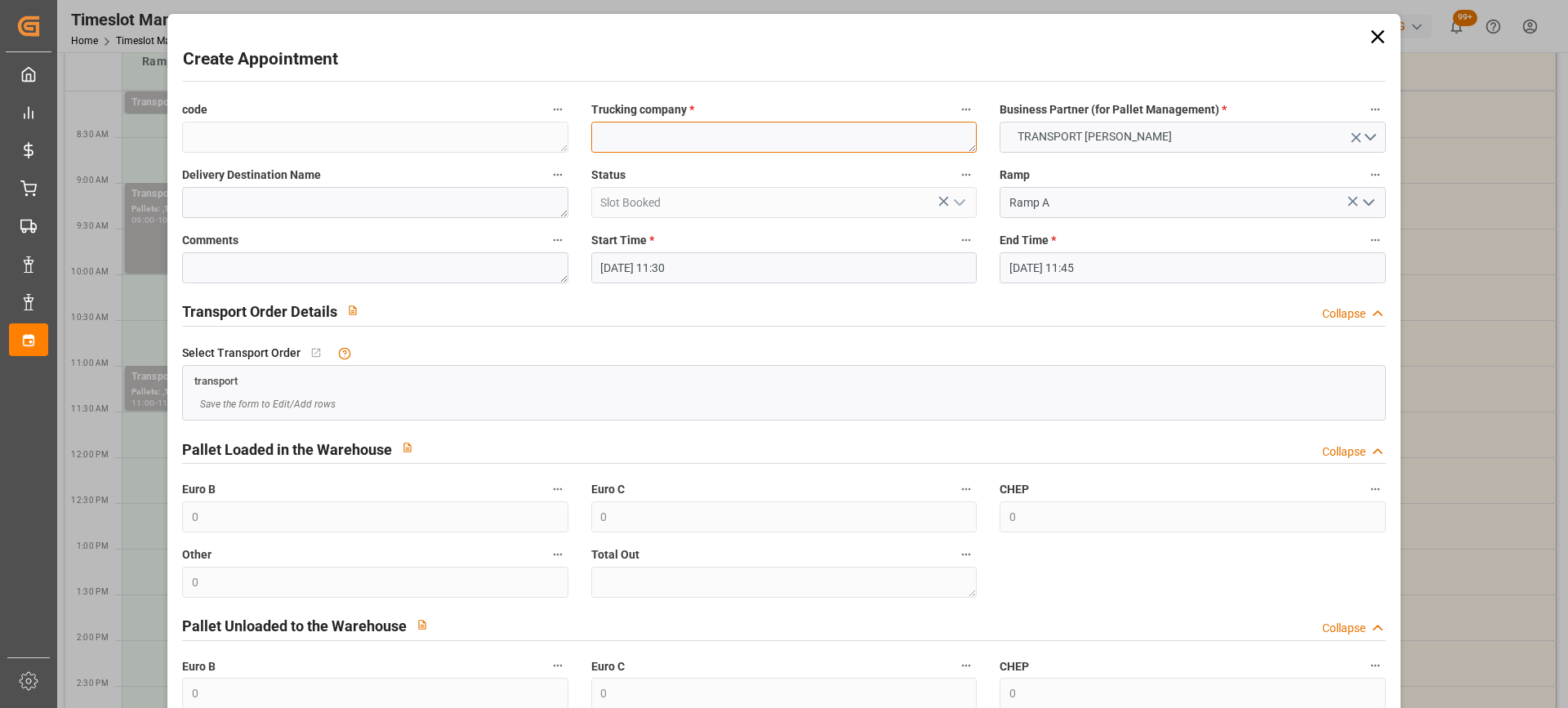
paste textarea "BRETIGNY SUR ORGE"
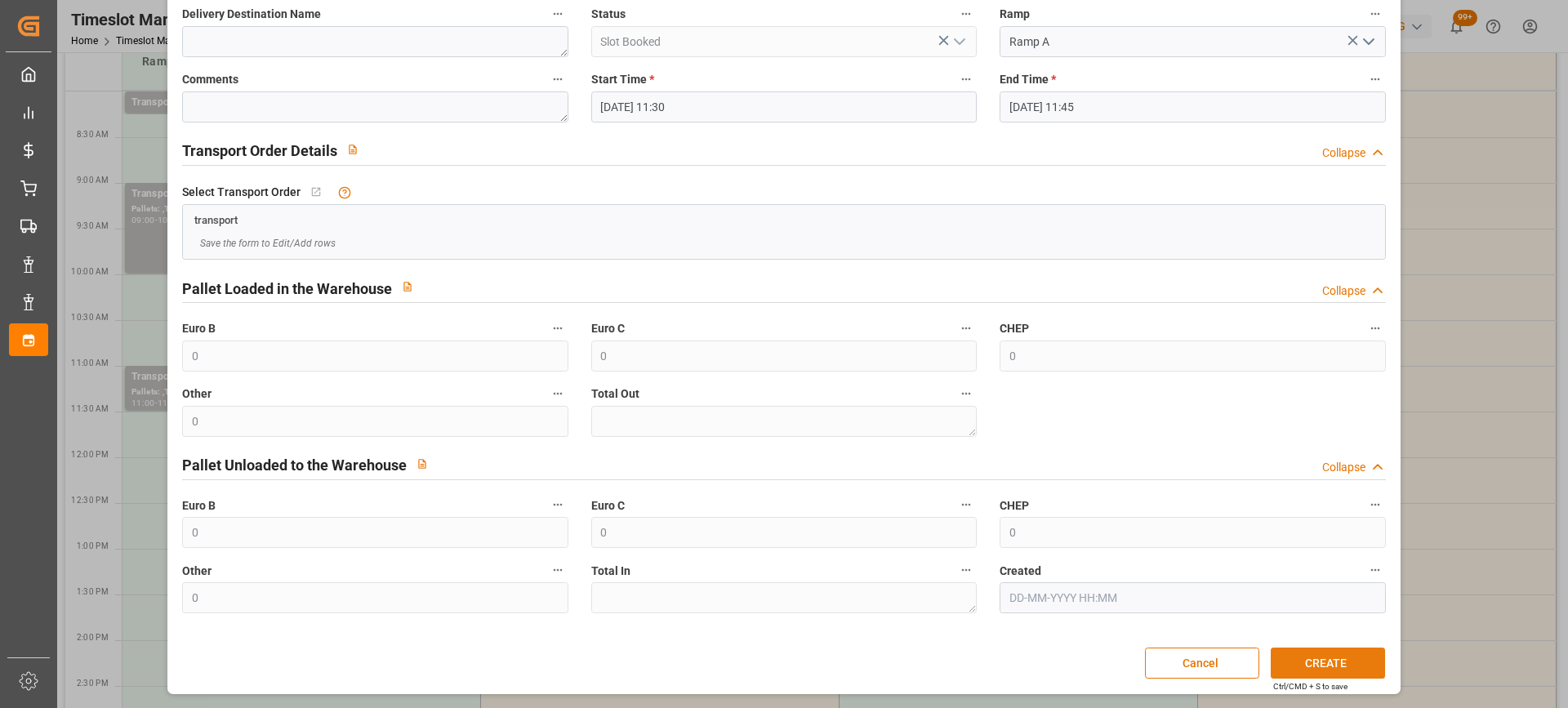
type textarea "BRETIGNY SUR ORGE"
click at [1324, 659] on button "CREATE" at bounding box center [1328, 663] width 115 height 31
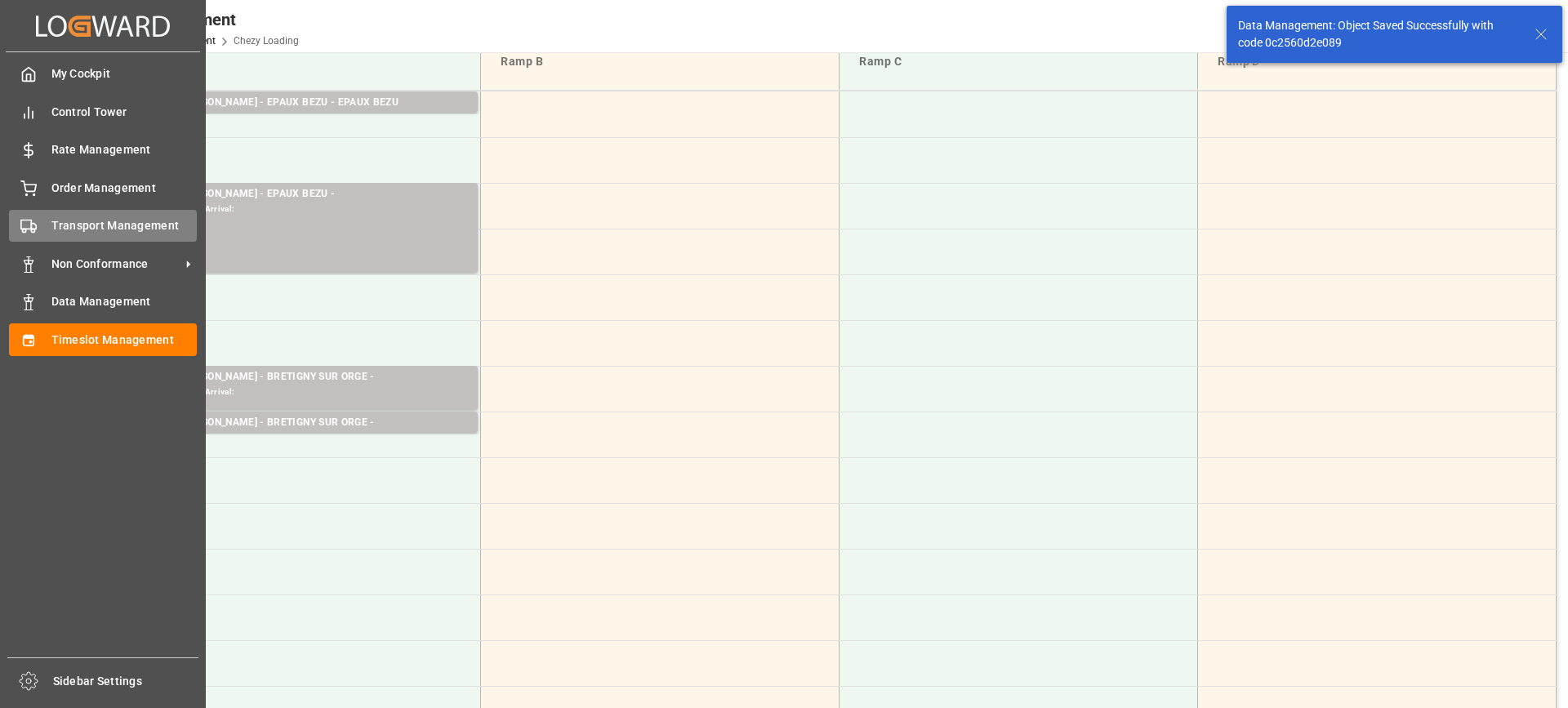
click at [29, 214] on div "Transport Management Transport Management" at bounding box center [102, 226] width 188 height 32
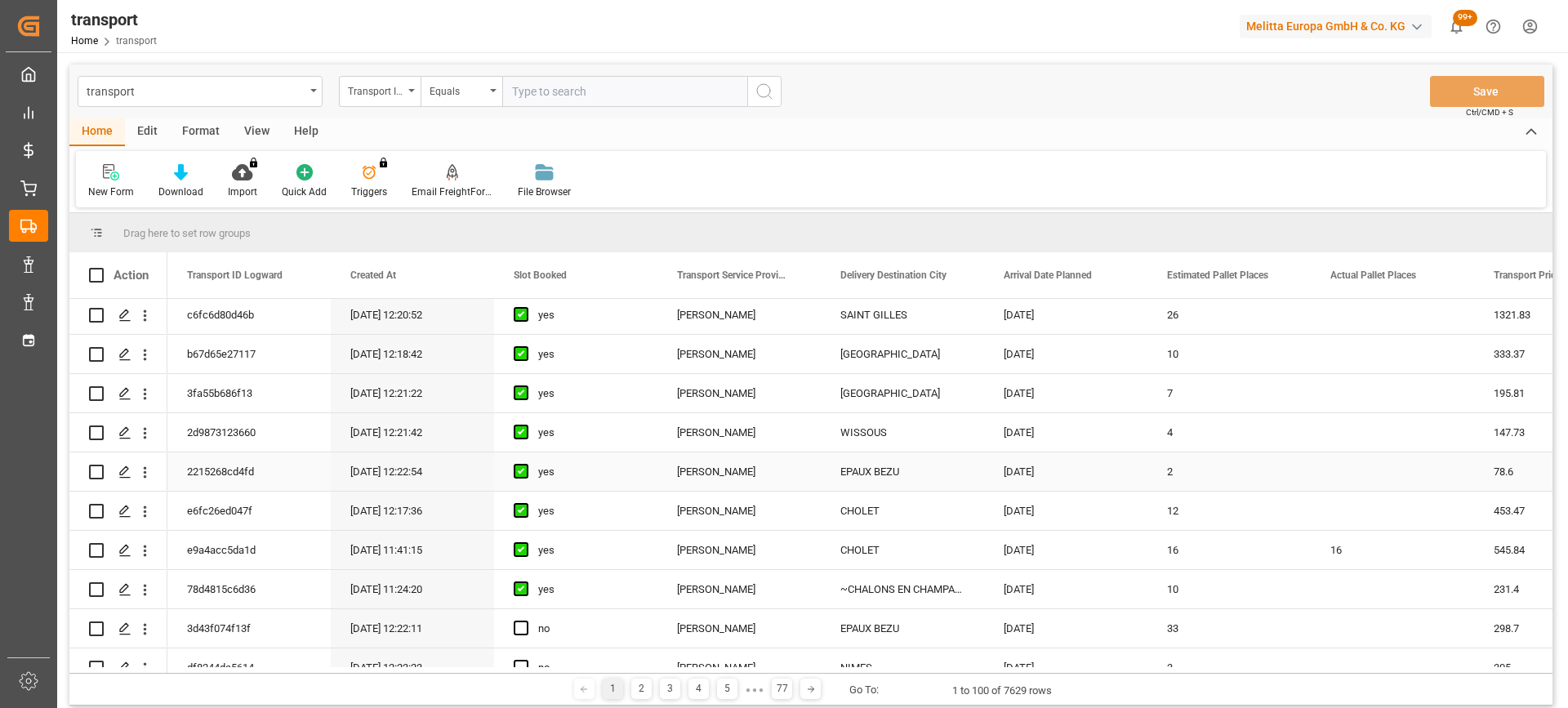
scroll to position [163, 0]
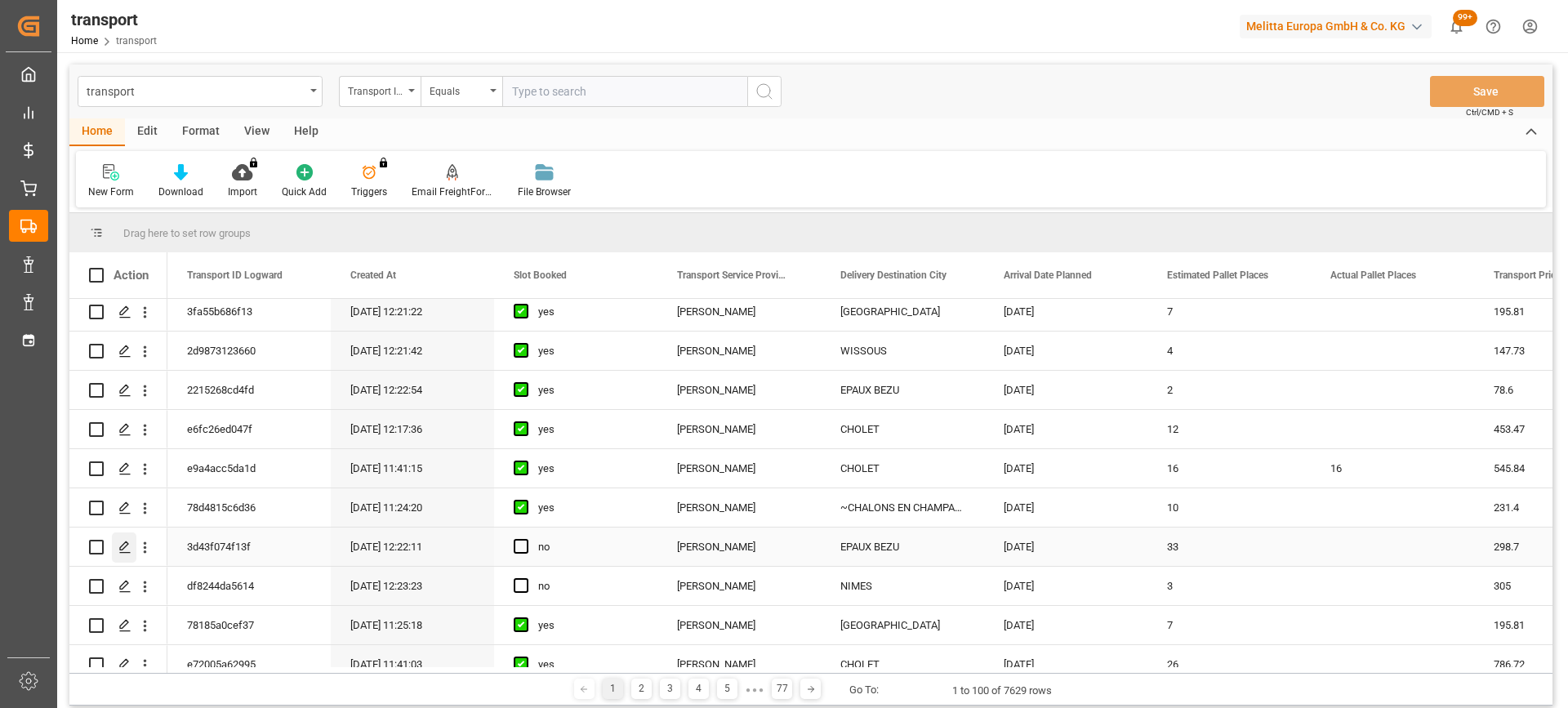
click at [126, 540] on div "Press SPACE to select this row." at bounding box center [124, 547] width 24 height 30
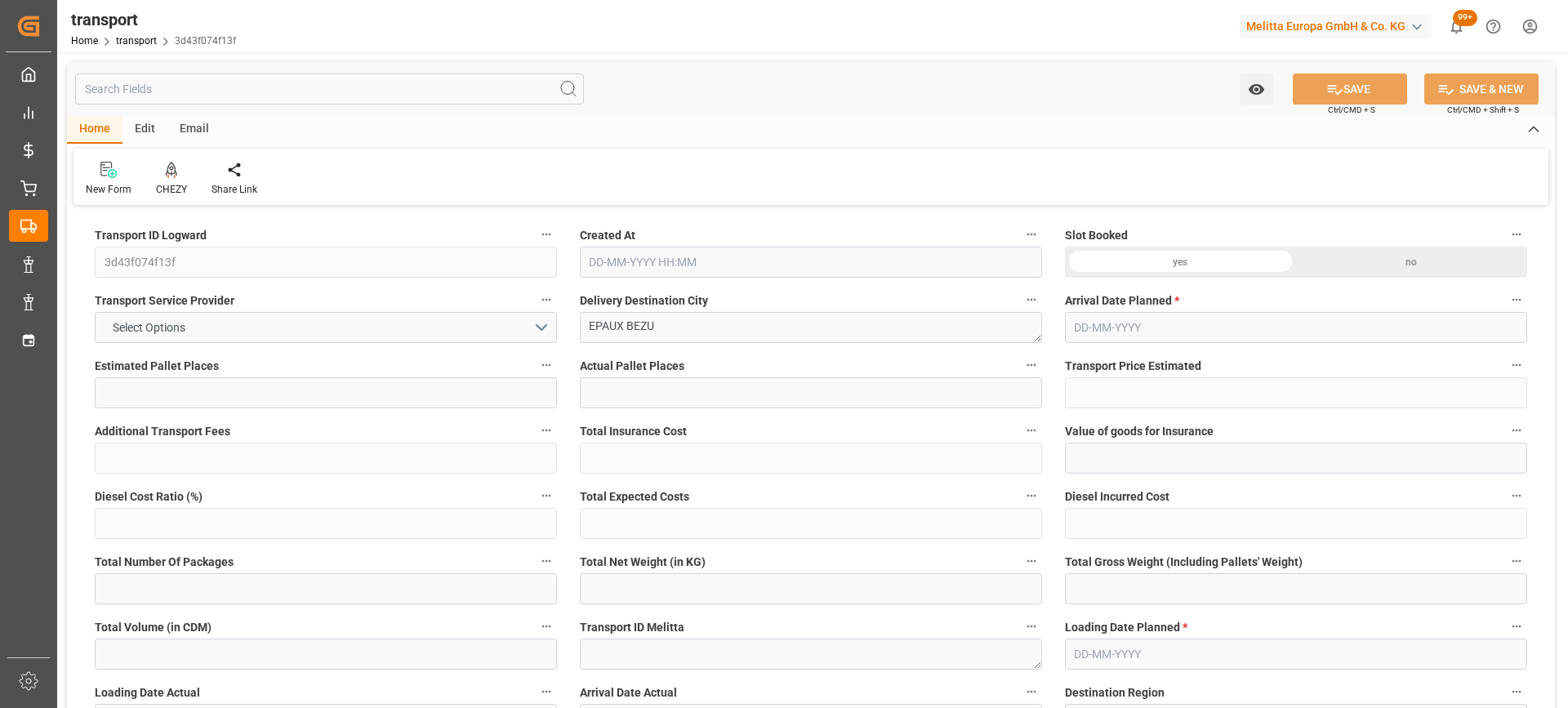
type input "33"
type input "298.7"
type input "0"
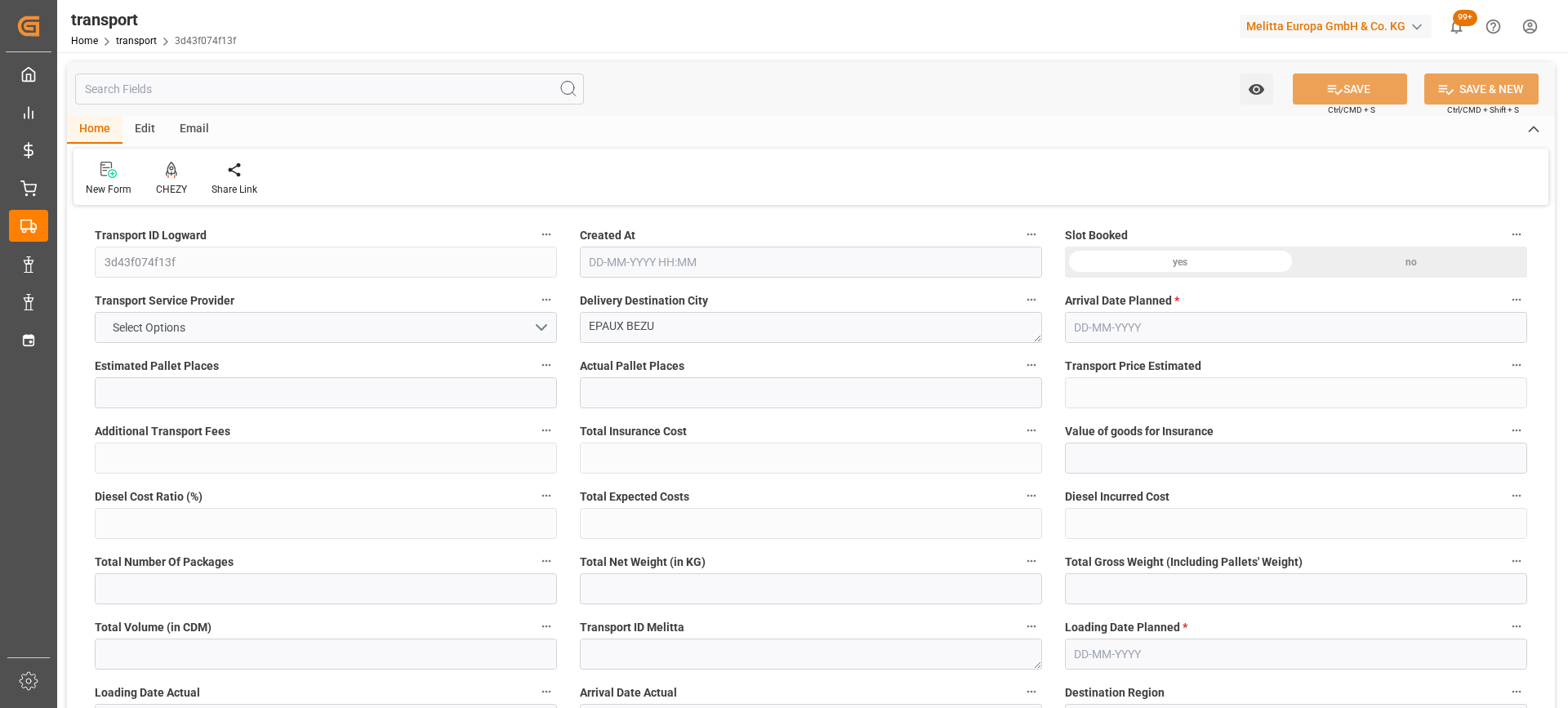
type input "288.6039"
type input "-10.0961"
type input "0"
type input "6107.4"
type input "9425"
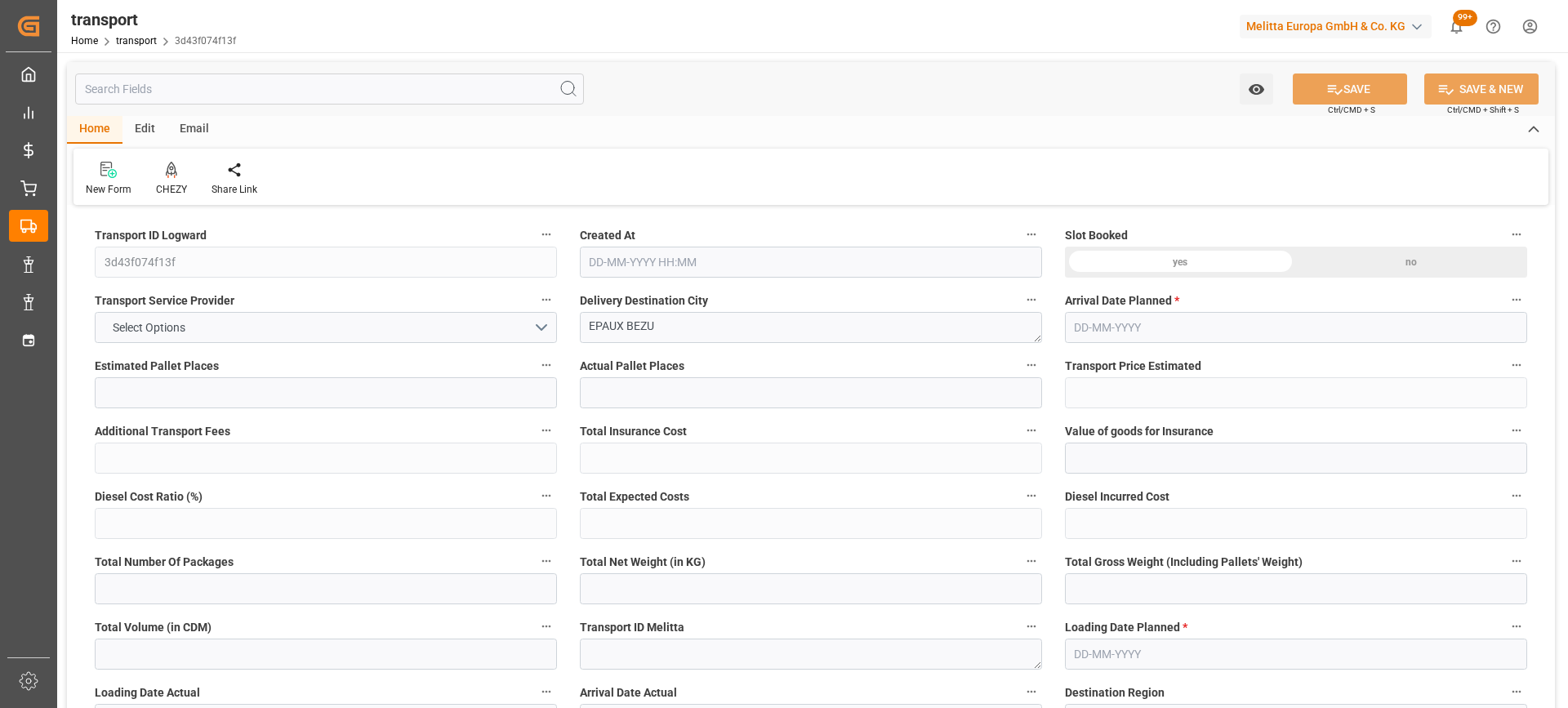
type input "46332"
type input "2"
type input "0"
type input "2340"
type input "65"
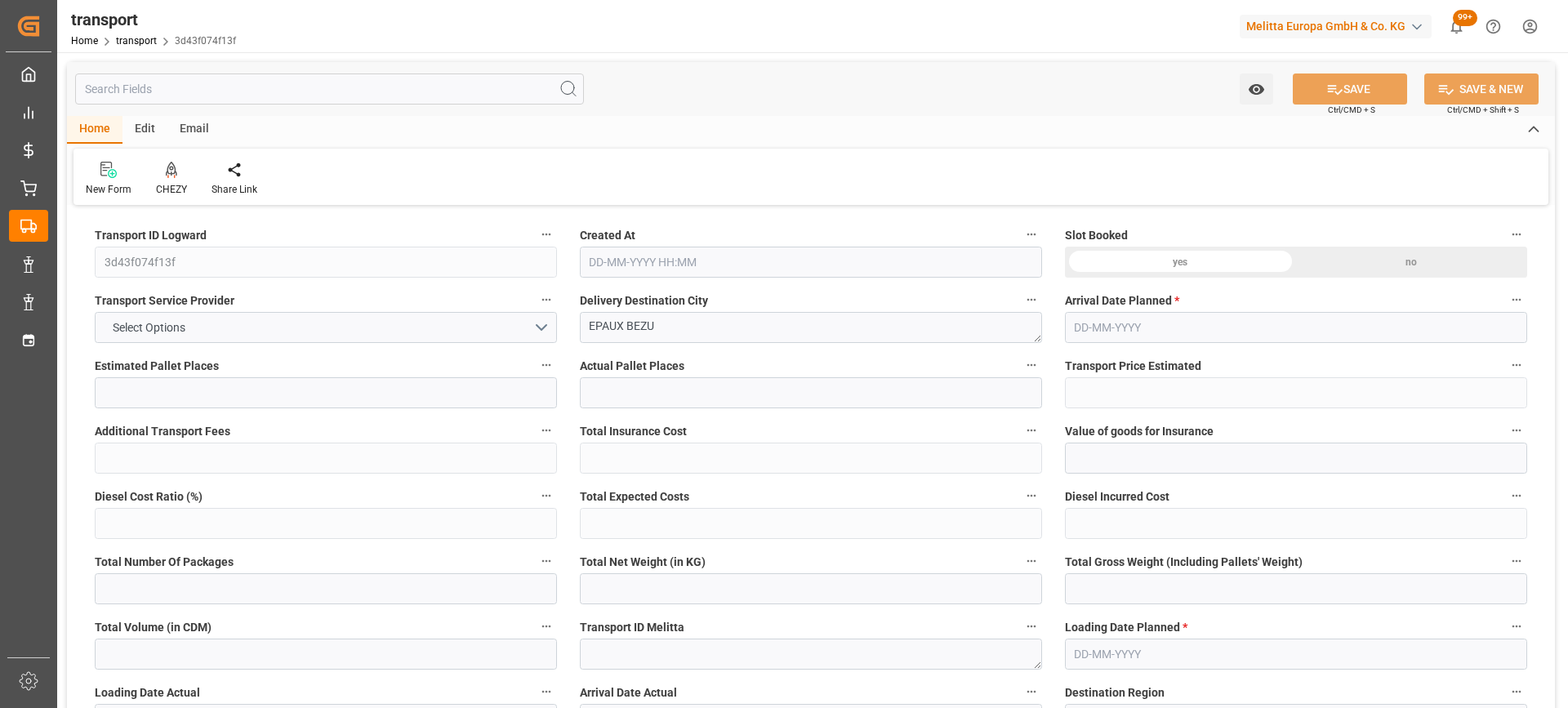
type input "101"
type input "7581.6"
type input "0"
type input "4710.8598"
type input "0"
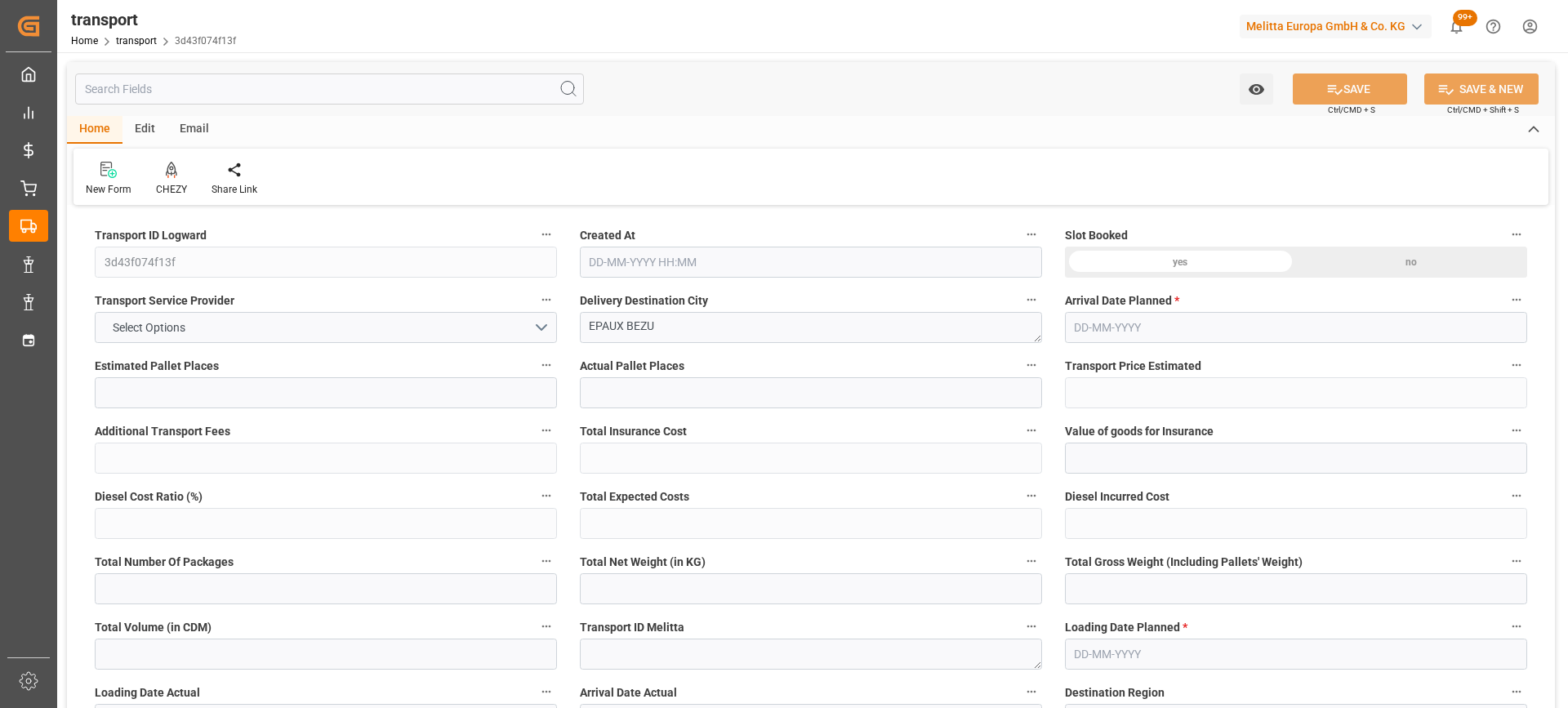
type input "0"
type input "21"
type input "35"
type input "26-09-2025 12:22"
type input "[DATE]"
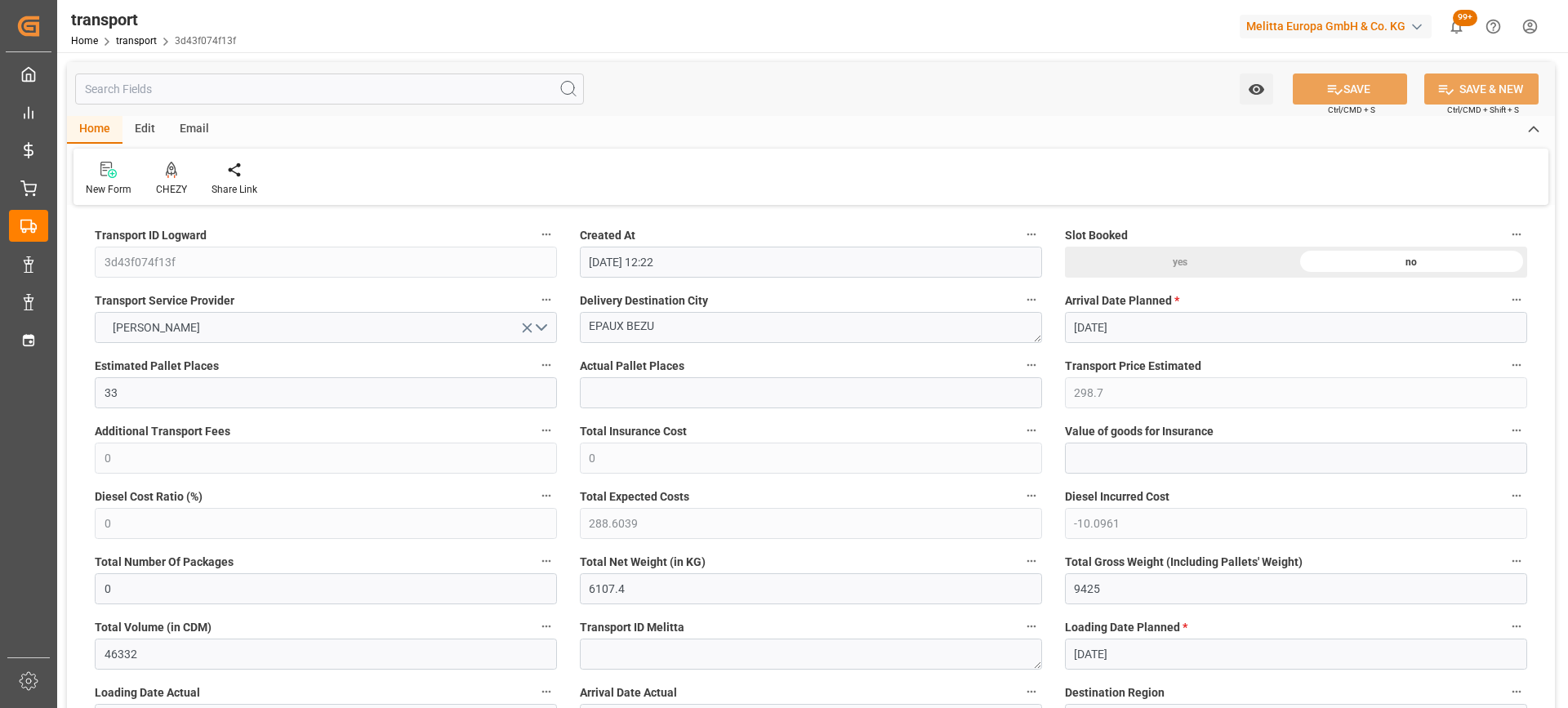
type input "[DATE]"
drag, startPoint x: 680, startPoint y: 322, endPoint x: 400, endPoint y: 335, distance: 280.3
click at [170, 168] on icon at bounding box center [171, 169] width 12 height 17
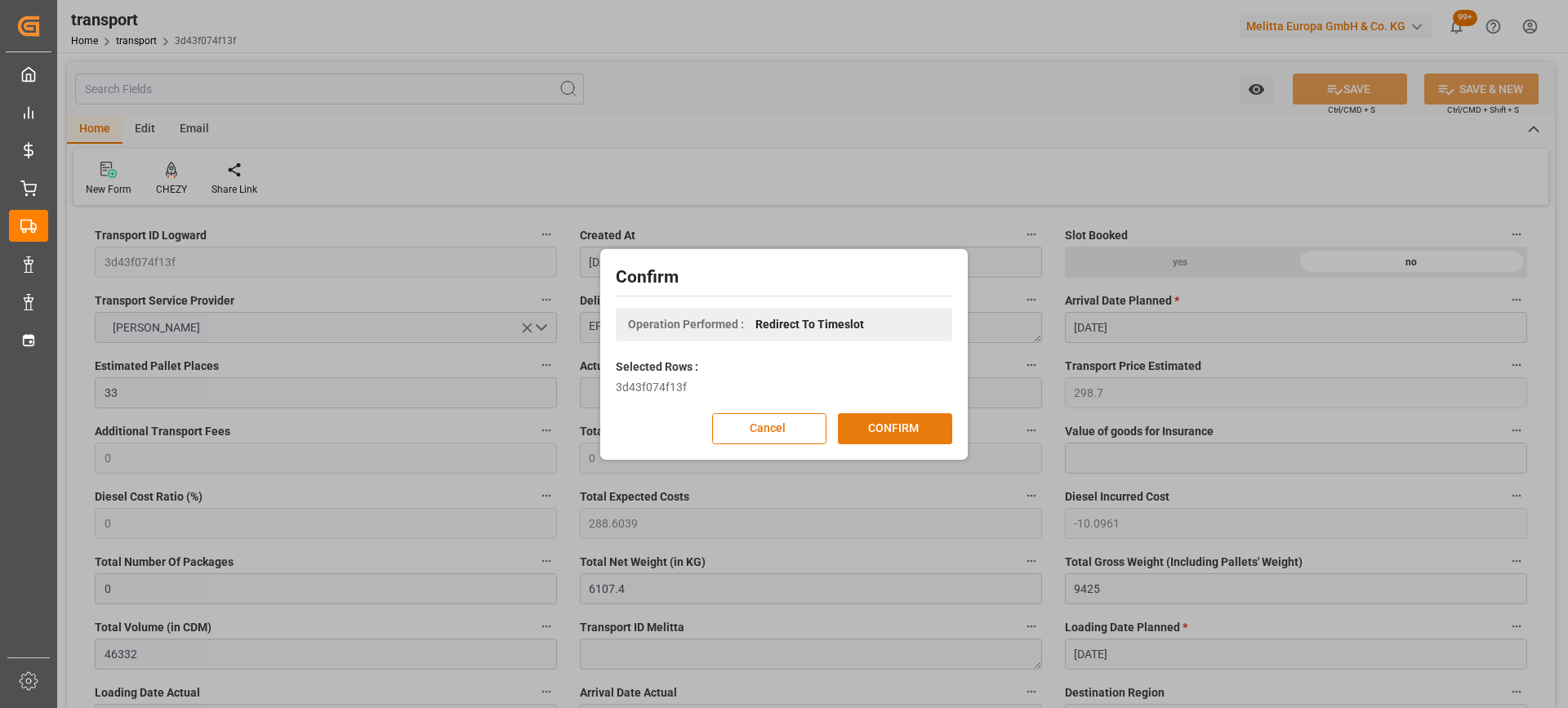
click at [886, 429] on button "CONFIRM" at bounding box center [895, 429] width 115 height 31
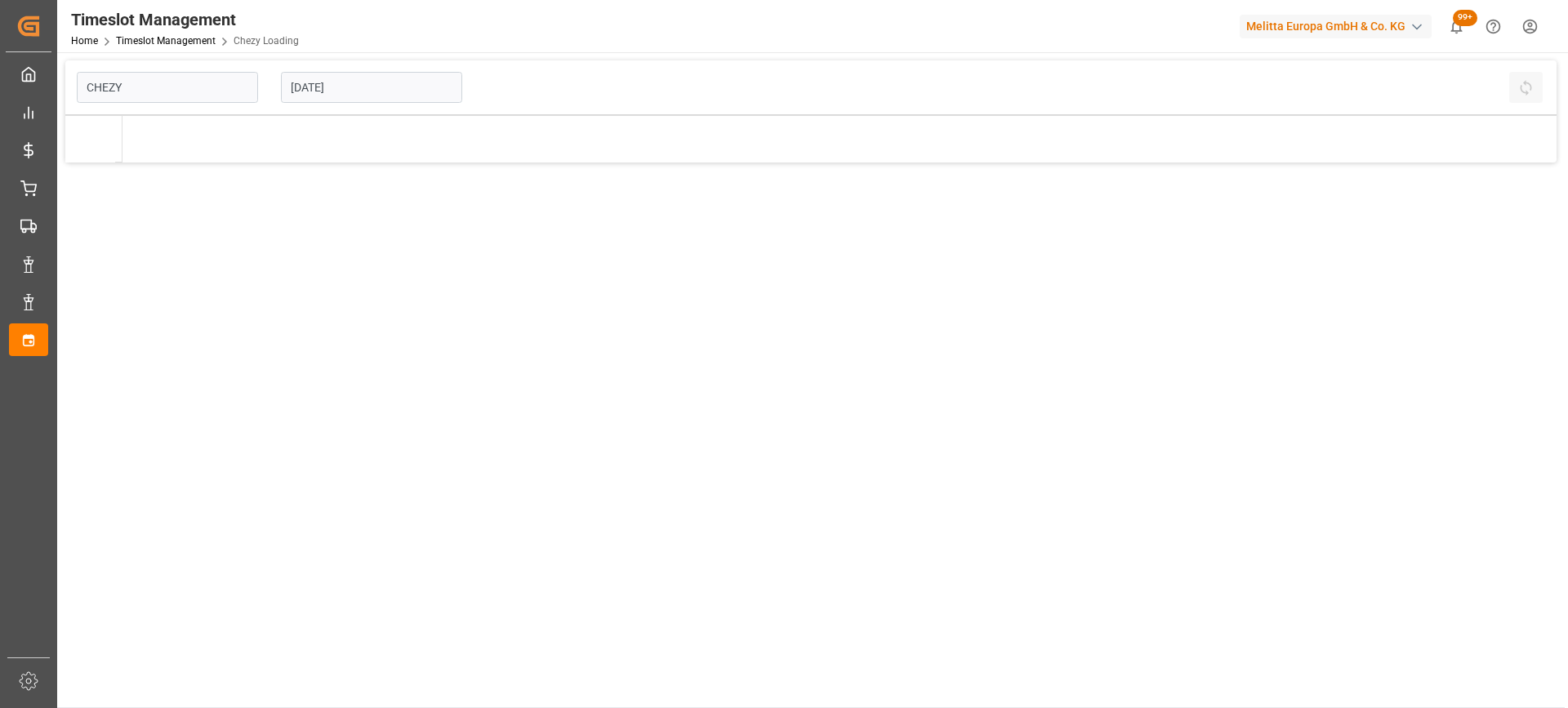
type input "Chezy Loading"
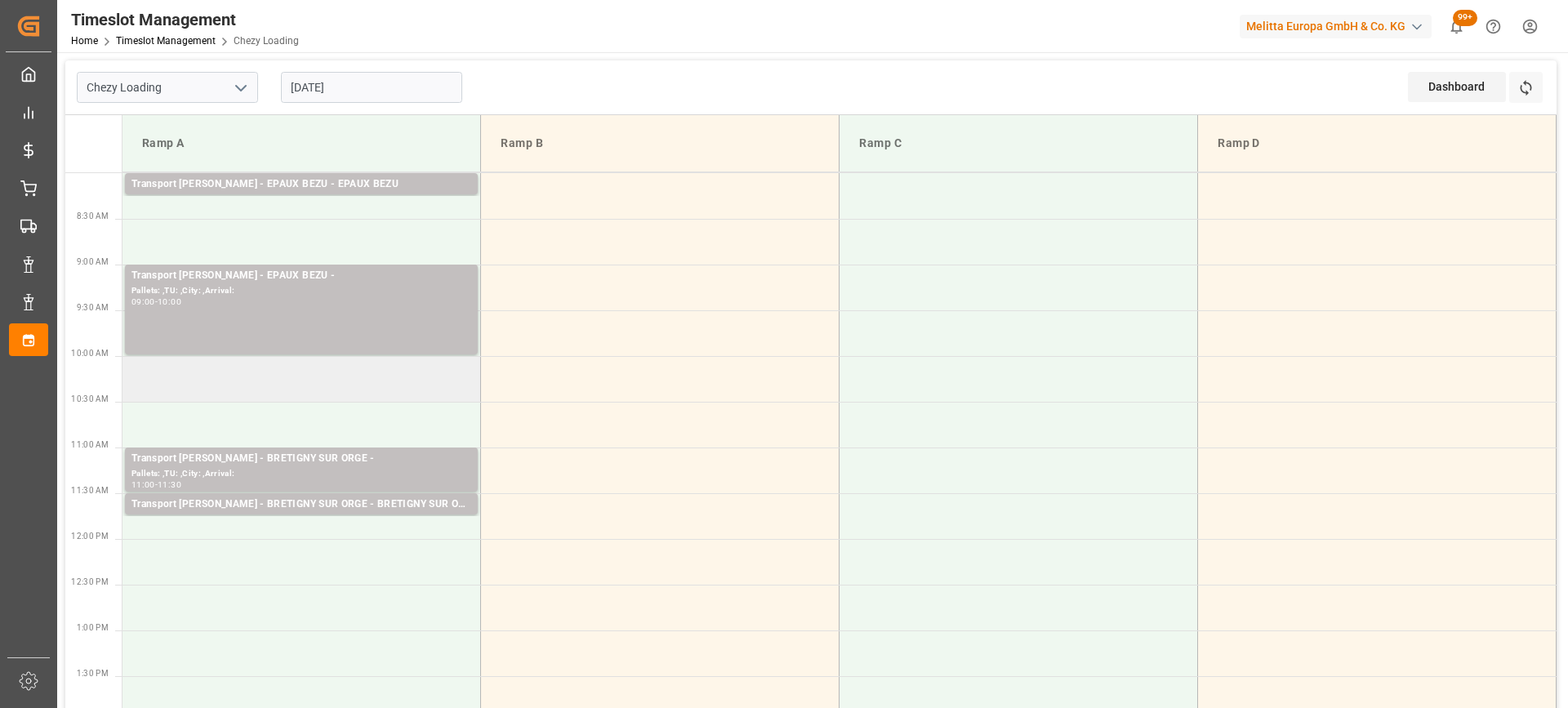
click at [414, 379] on td at bounding box center [302, 378] width 359 height 46
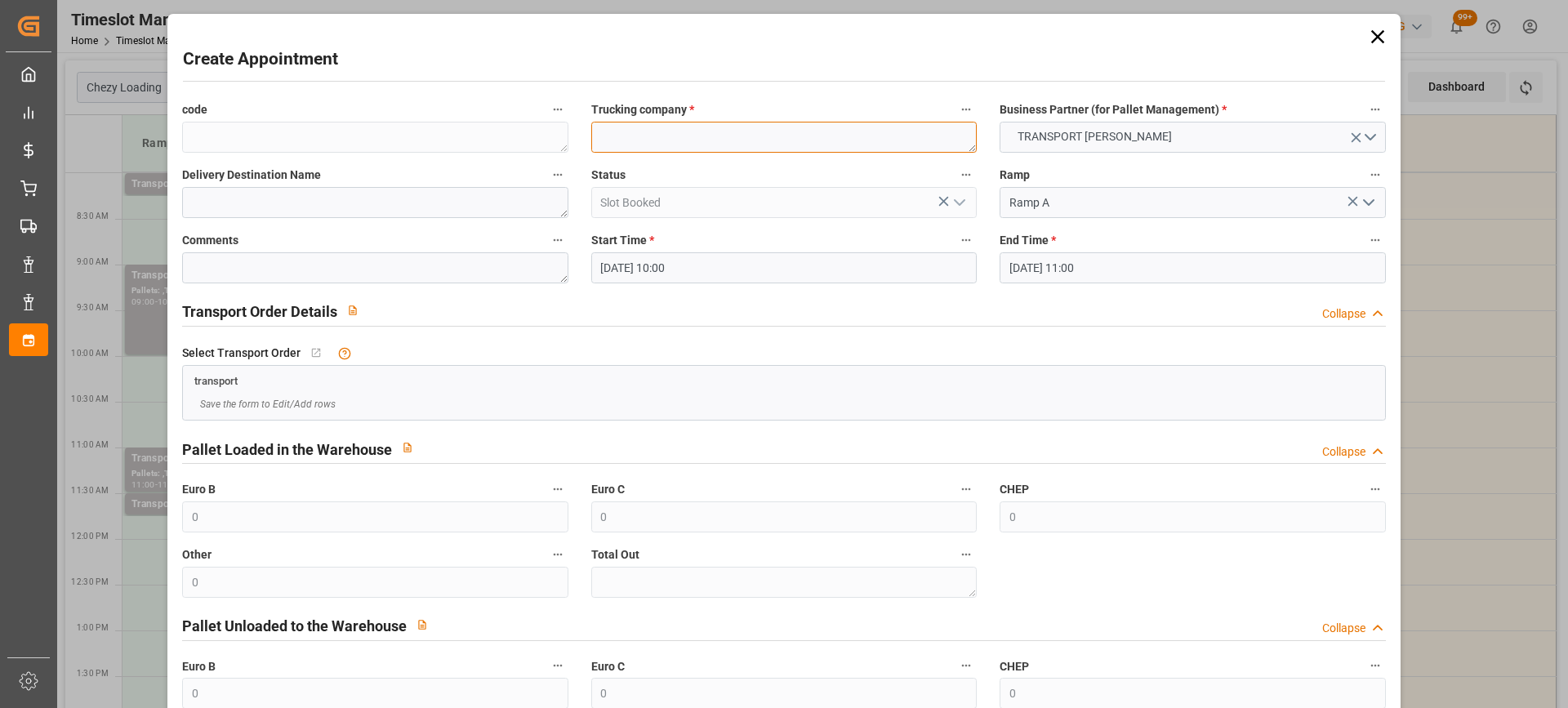
paste textarea "EPAUX BEZU"
type textarea "EPAUX BEZU"
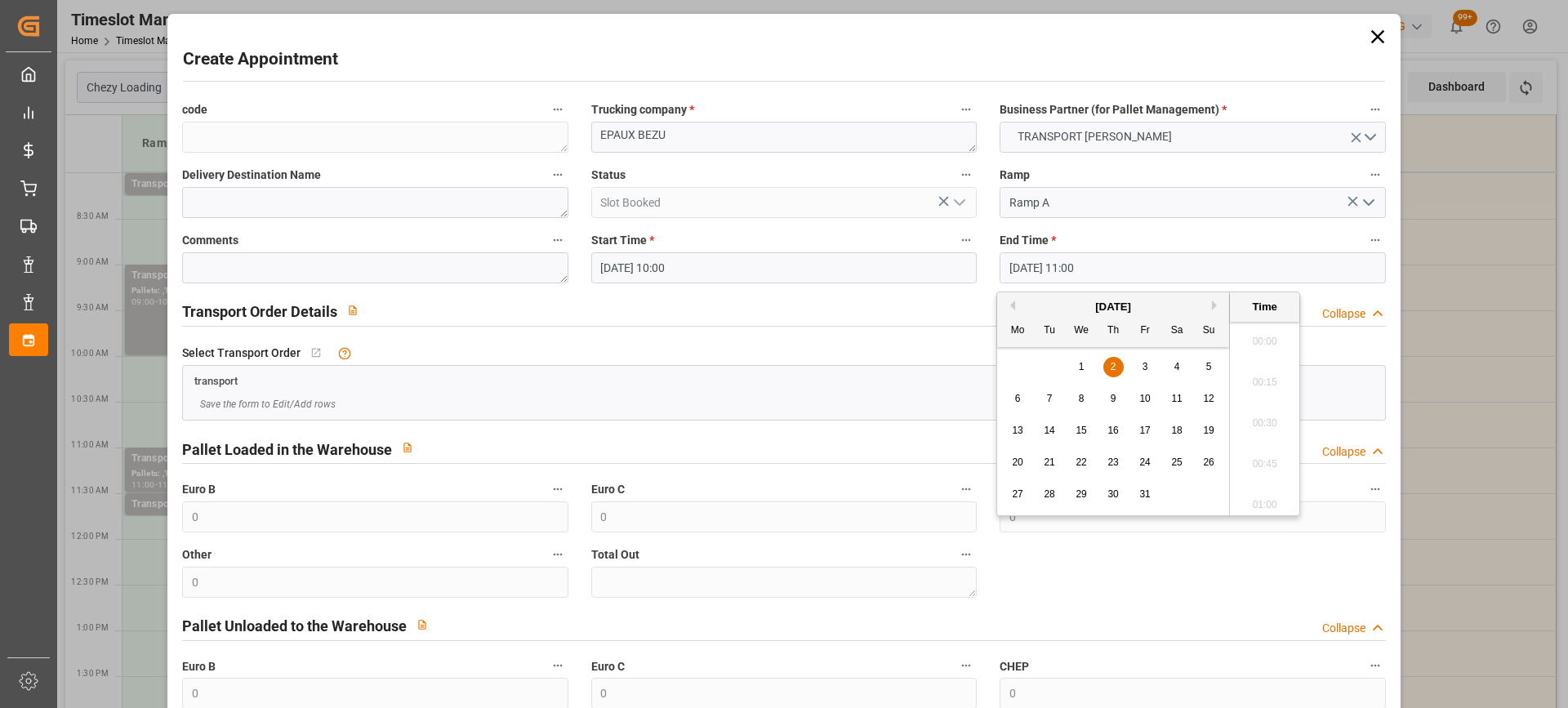
click at [1135, 268] on input "[DATE] 11:00" at bounding box center [1193, 267] width 385 height 31
click at [1112, 364] on span "2" at bounding box center [1114, 367] width 6 height 12
click at [1270, 346] on li "10:30" at bounding box center [1264, 336] width 69 height 41
type input "02-10-2025 10:30"
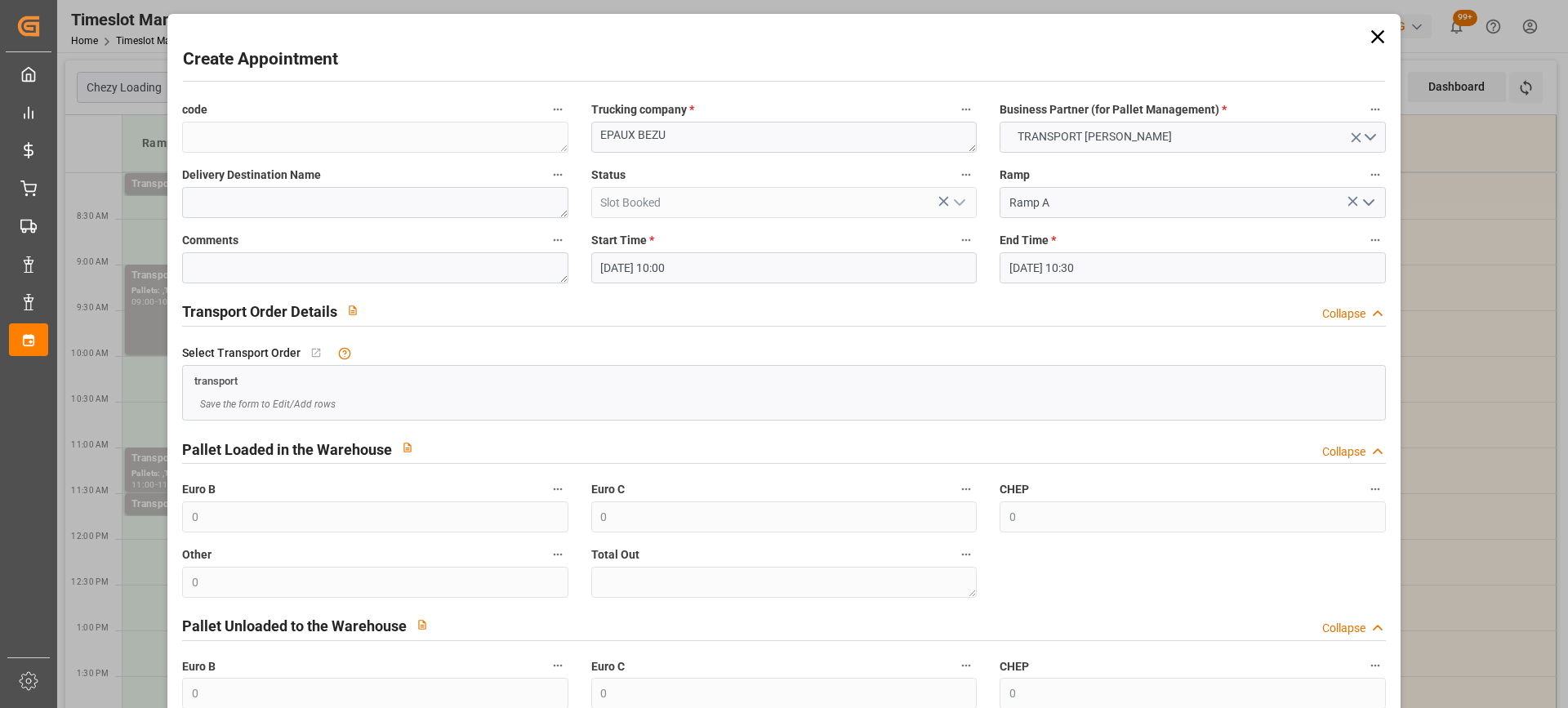
scroll to position [160, 0]
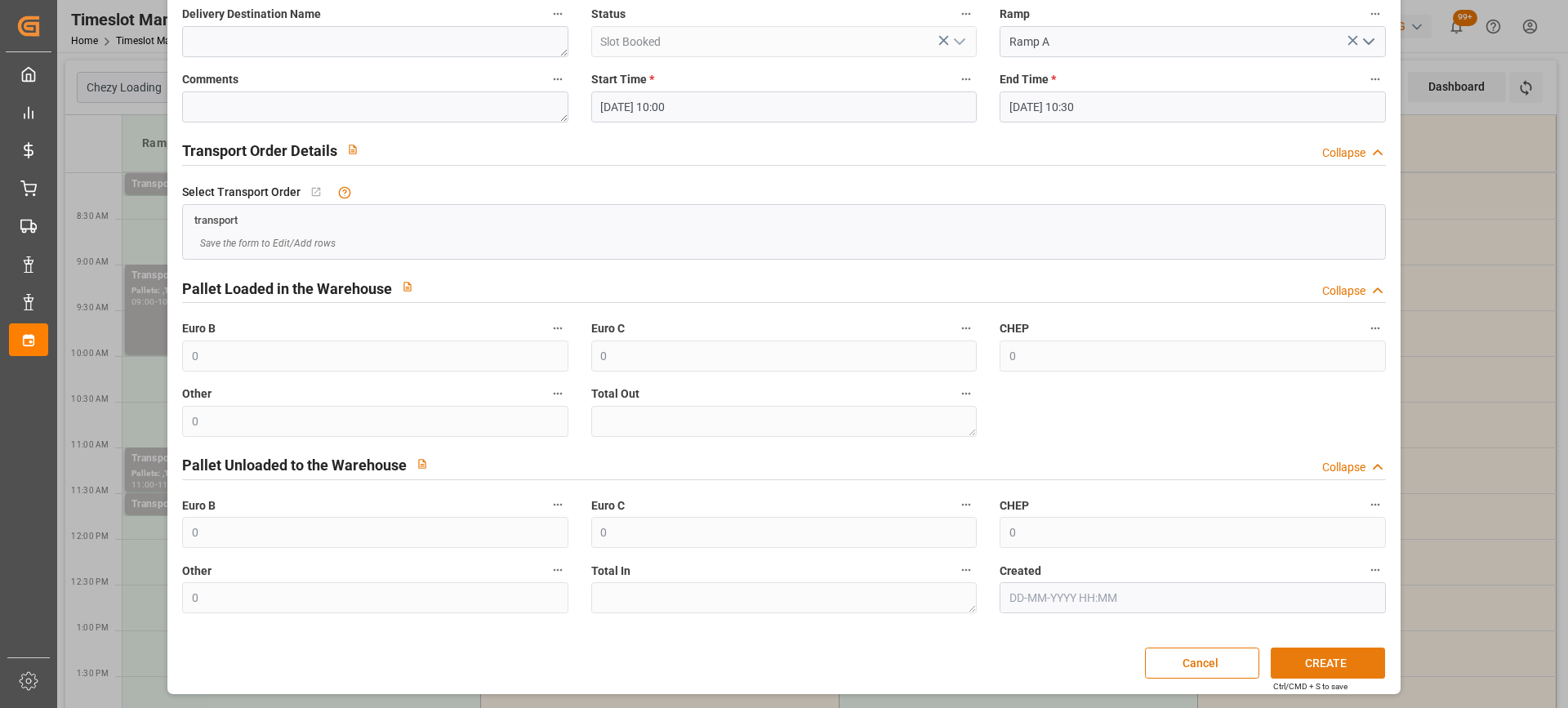
click at [1335, 660] on button "CREATE" at bounding box center [1328, 663] width 115 height 31
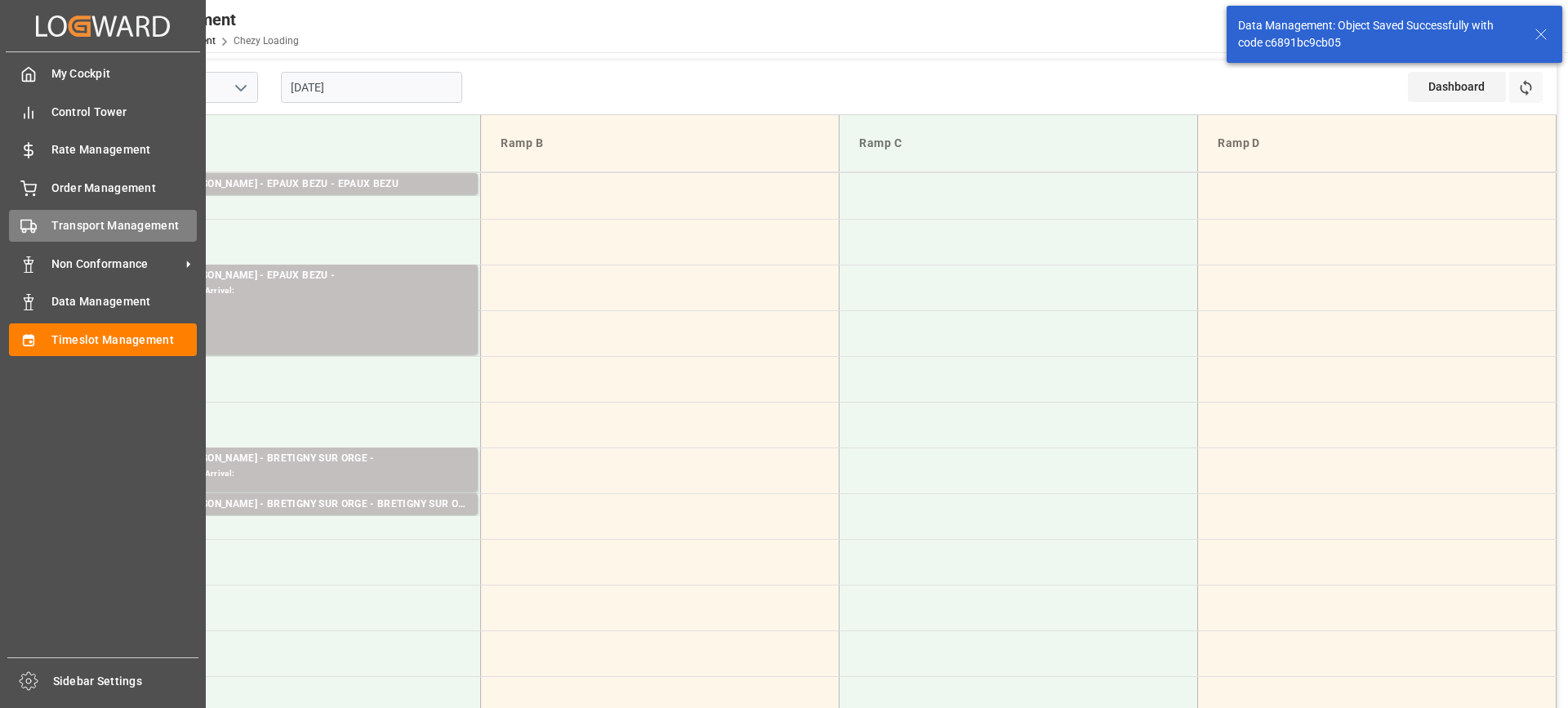
click at [38, 222] on div "Transport Management Transport Management" at bounding box center [102, 226] width 188 height 32
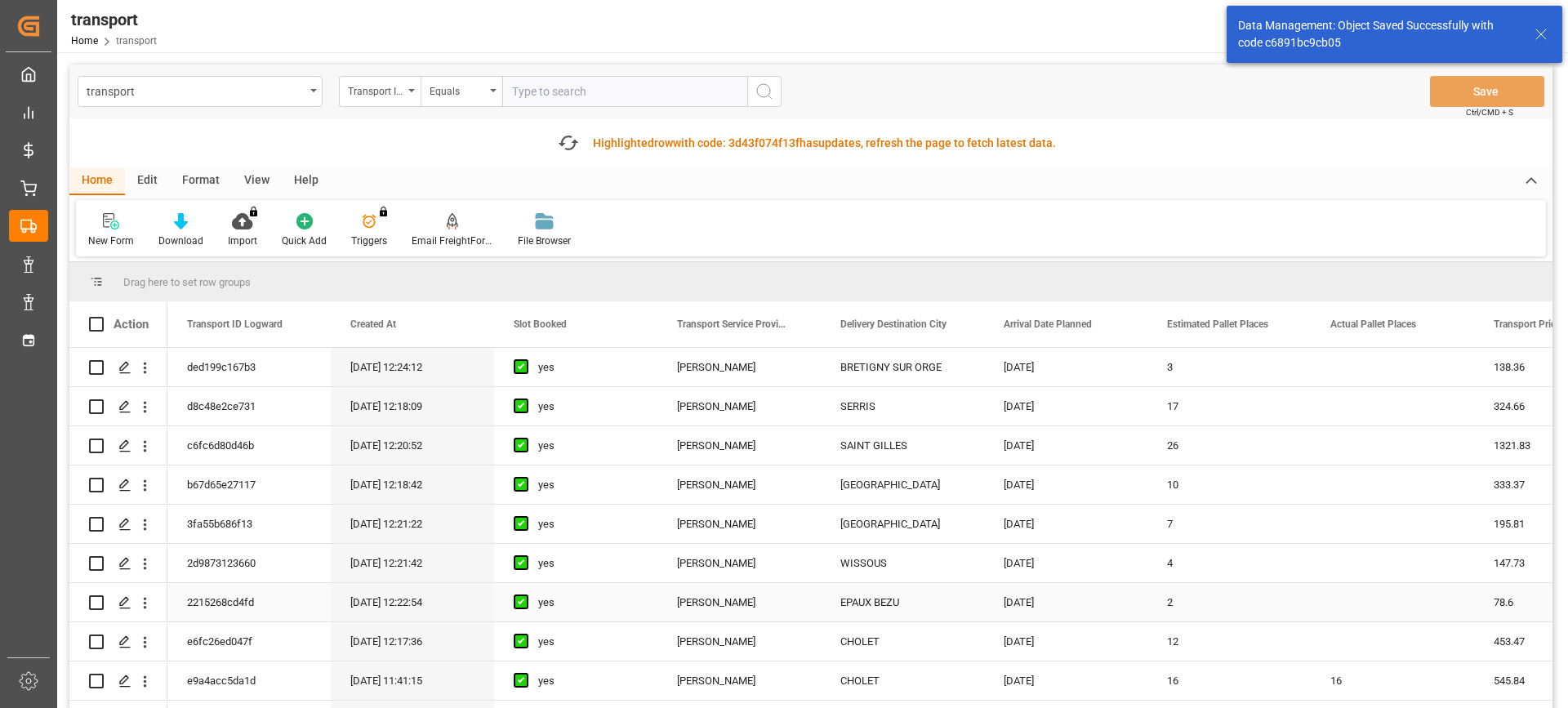
scroll to position [245, 0]
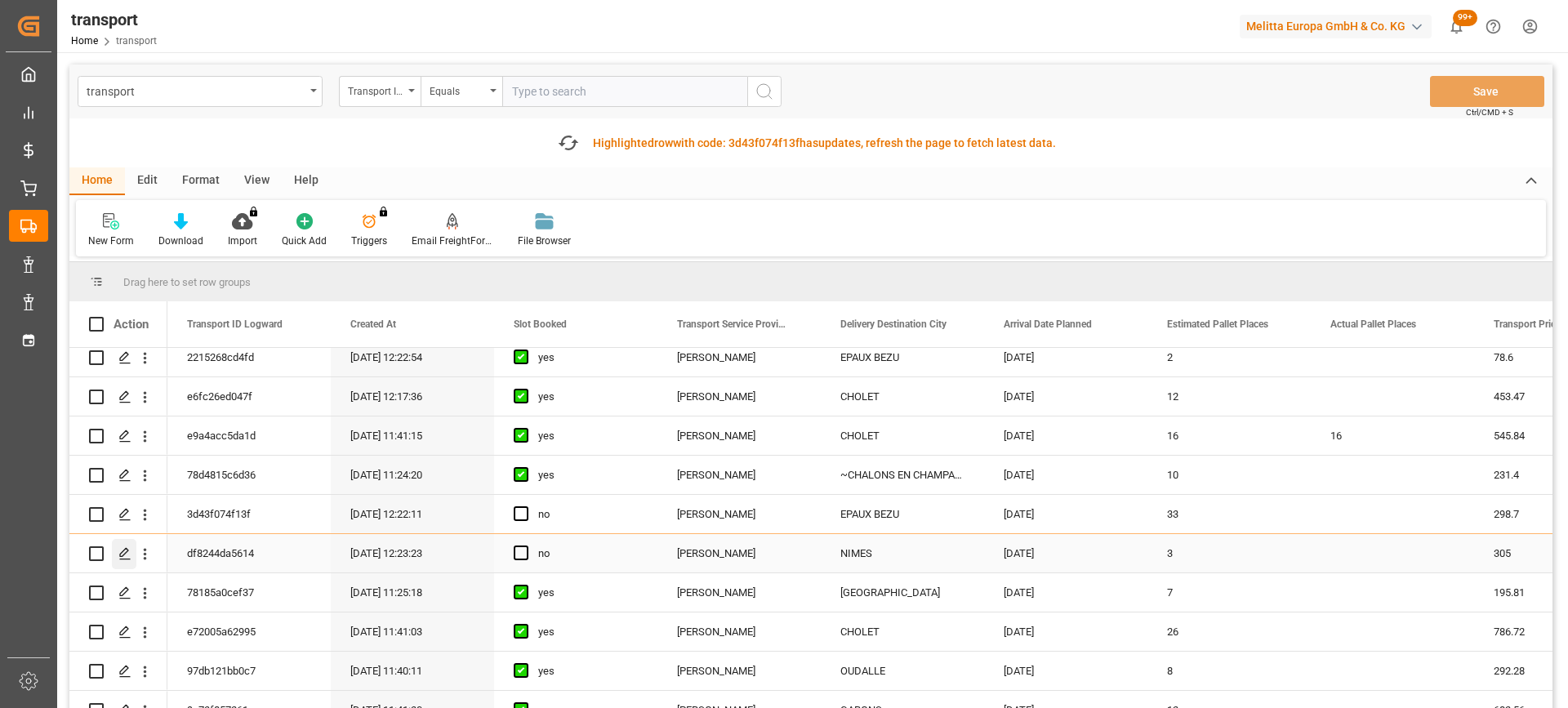
click at [123, 543] on div "Press SPACE to select this row." at bounding box center [124, 553] width 24 height 30
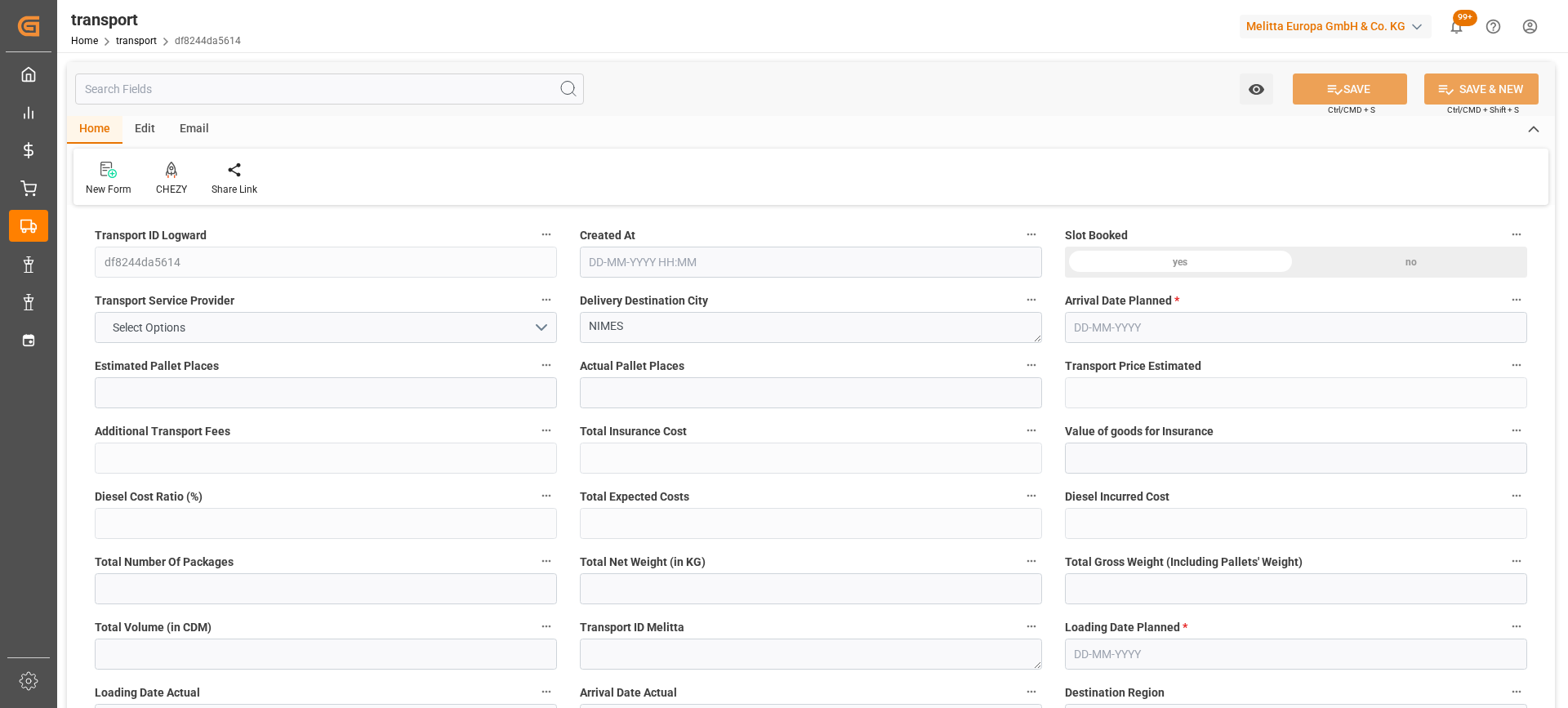
type input "3"
type input "305"
type input "0"
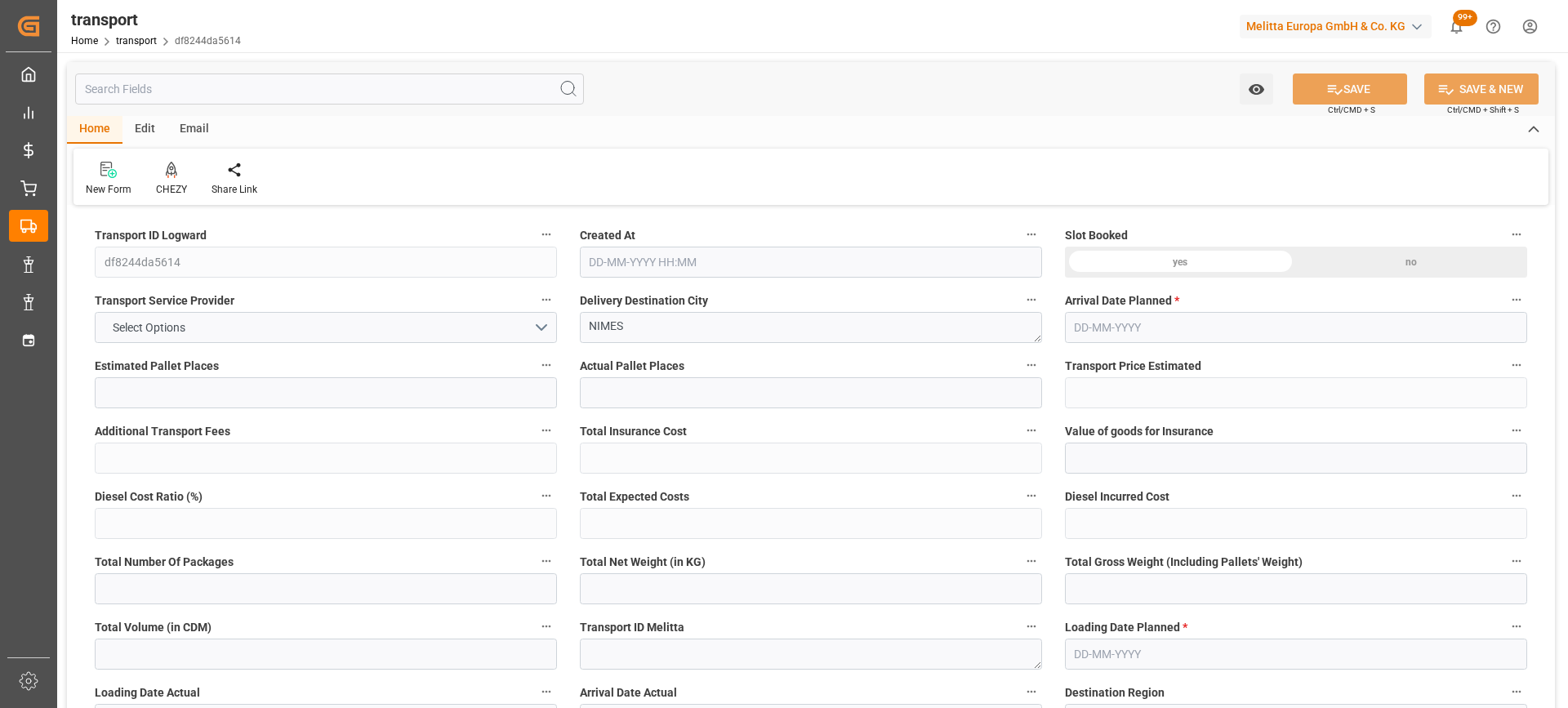
type input "294.691"
type input "-10.309"
type input "0"
type input "278.181"
type input "441.723"
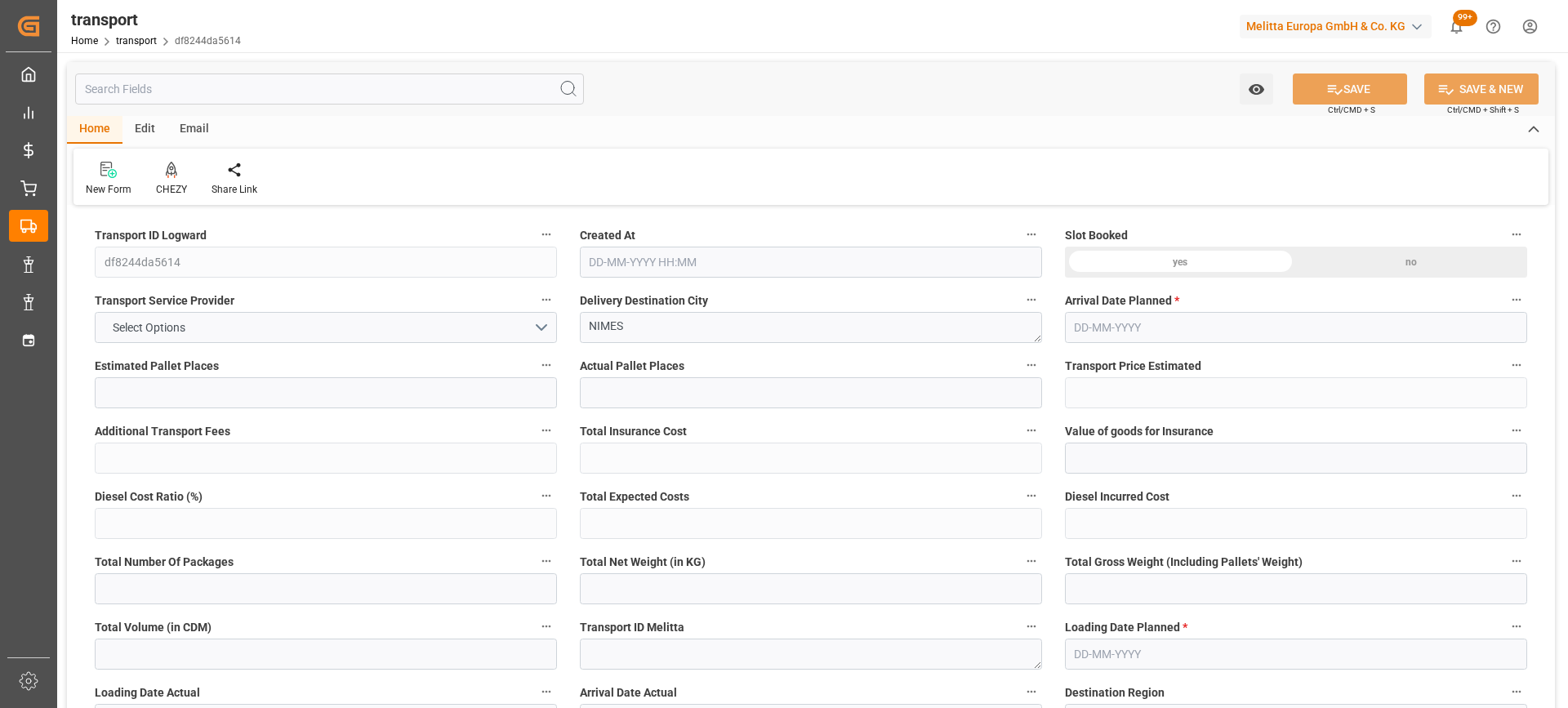
type input "3919.529"
type input "30"
type input "0"
type input "441"
type input "3"
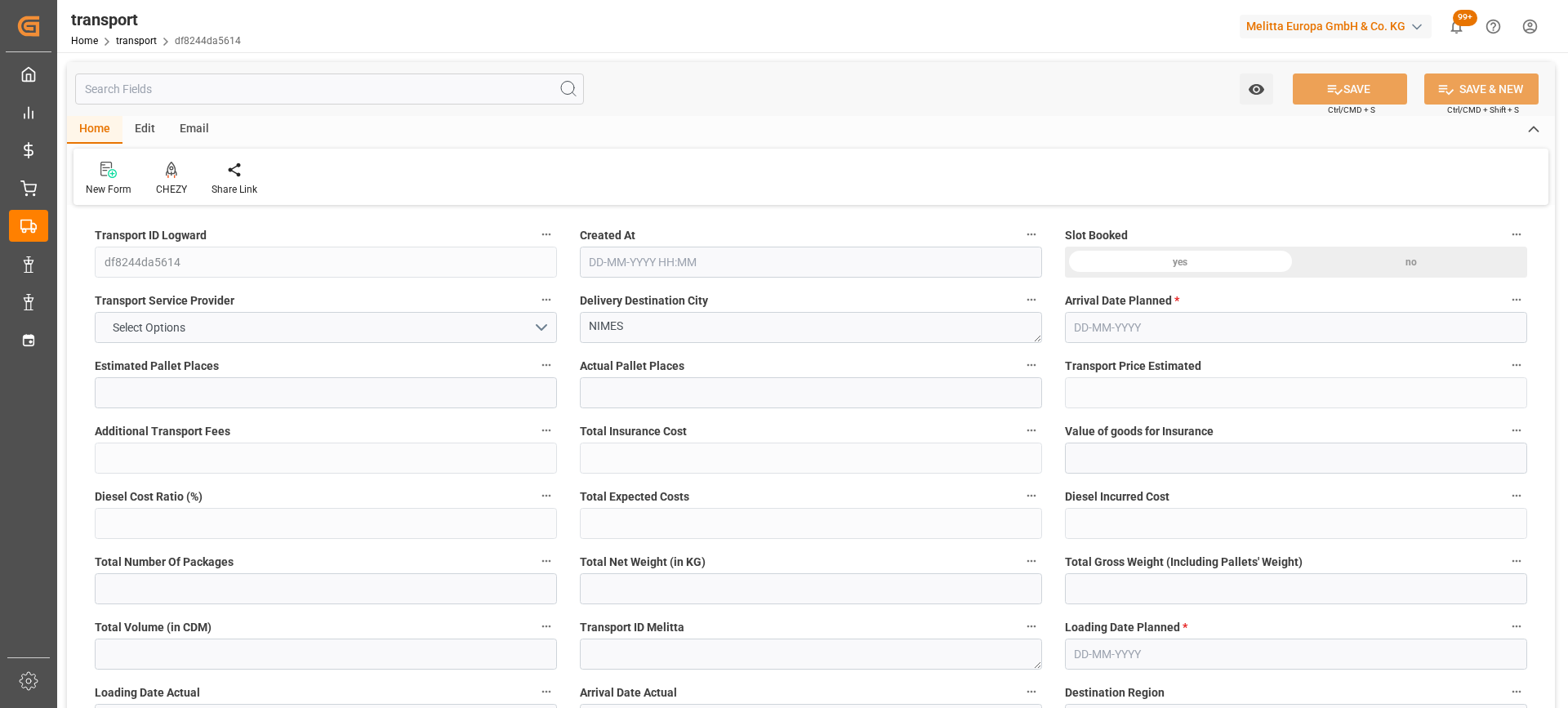
type input "101"
type input "372.723"
type input "0"
type input "4710.8598"
type input "0"
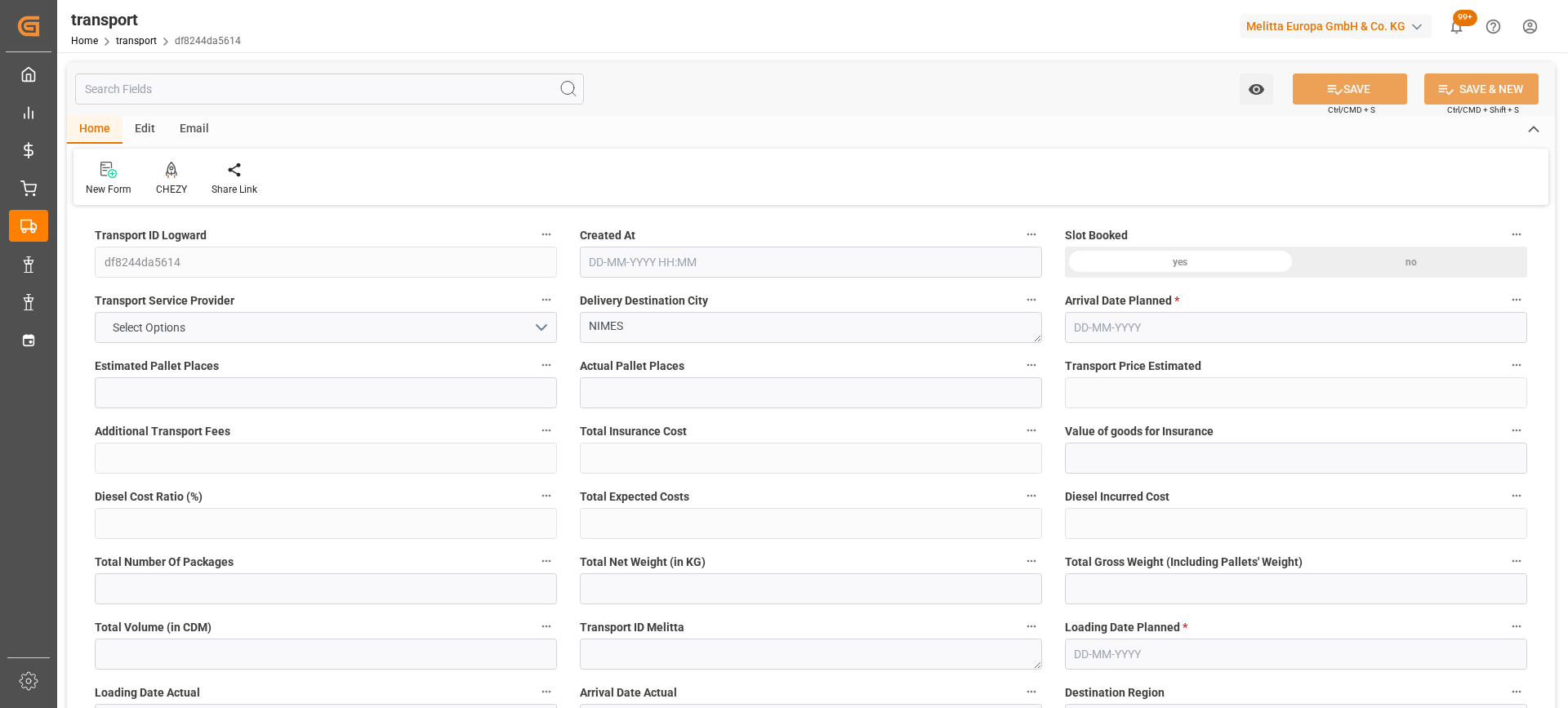
type input "0"
type input "21"
type input "35"
type input "26-09-2025 12:23"
type input "[DATE]"
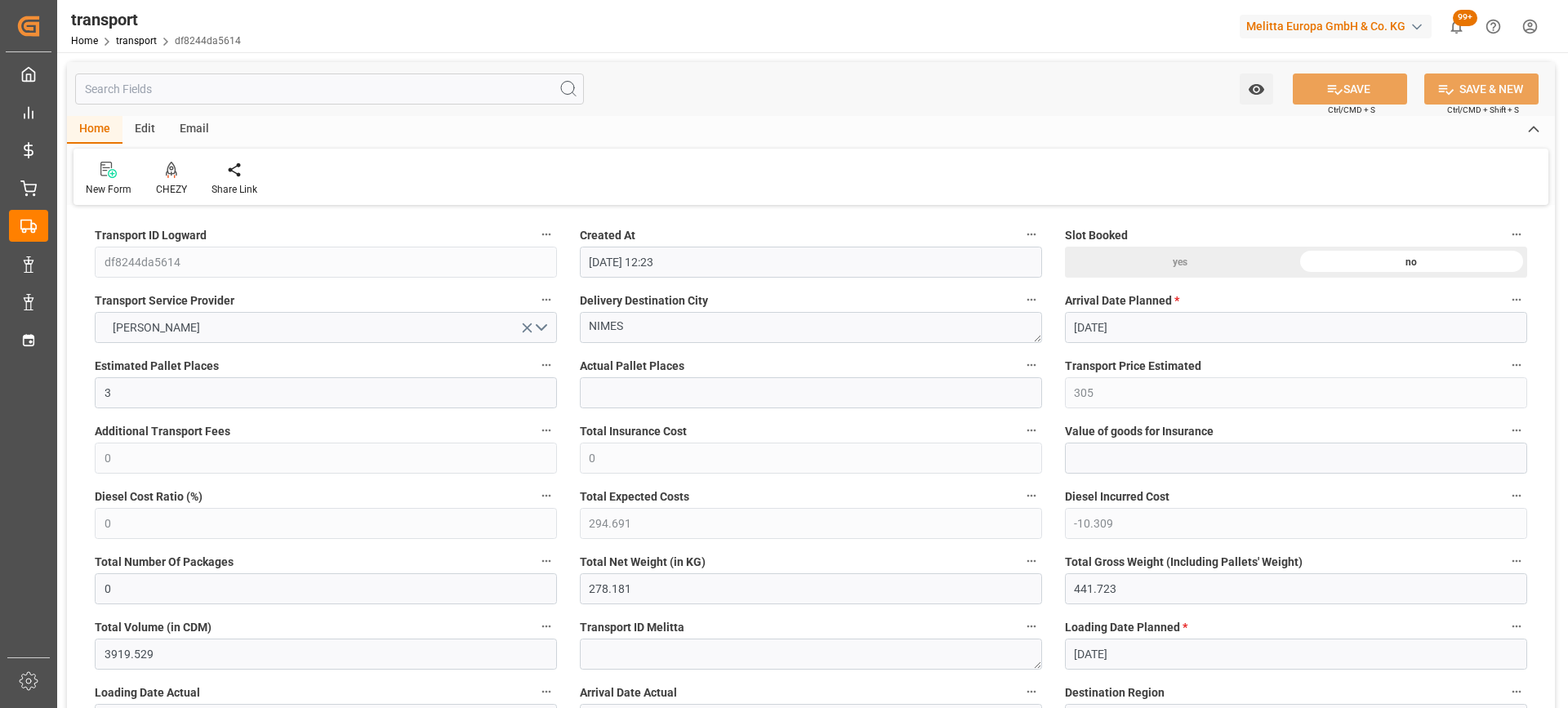
type input "[DATE]"
drag, startPoint x: 646, startPoint y: 332, endPoint x: 535, endPoint y: 343, distance: 111.5
click at [165, 176] on icon at bounding box center [171, 169] width 12 height 17
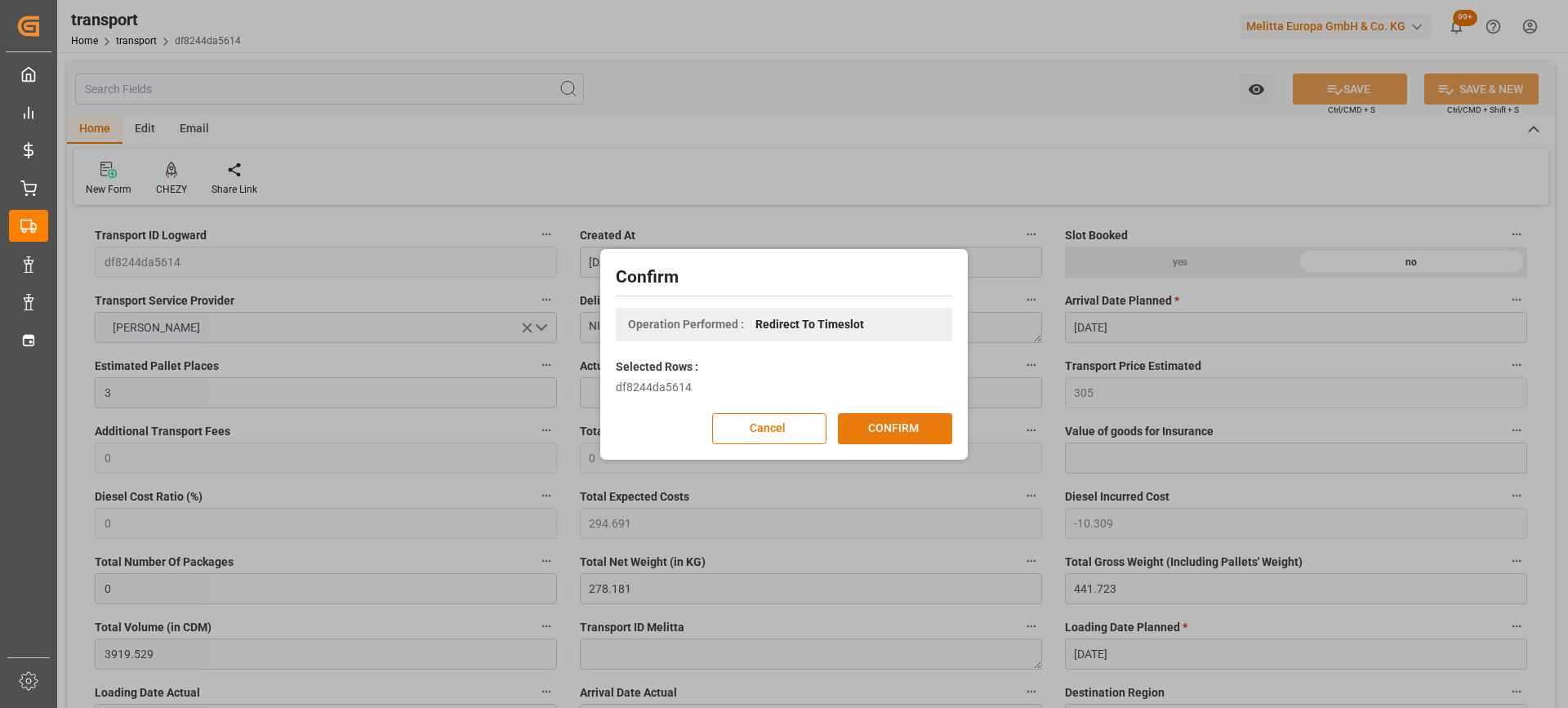
click at [909, 425] on button "CONFIRM" at bounding box center [895, 429] width 115 height 31
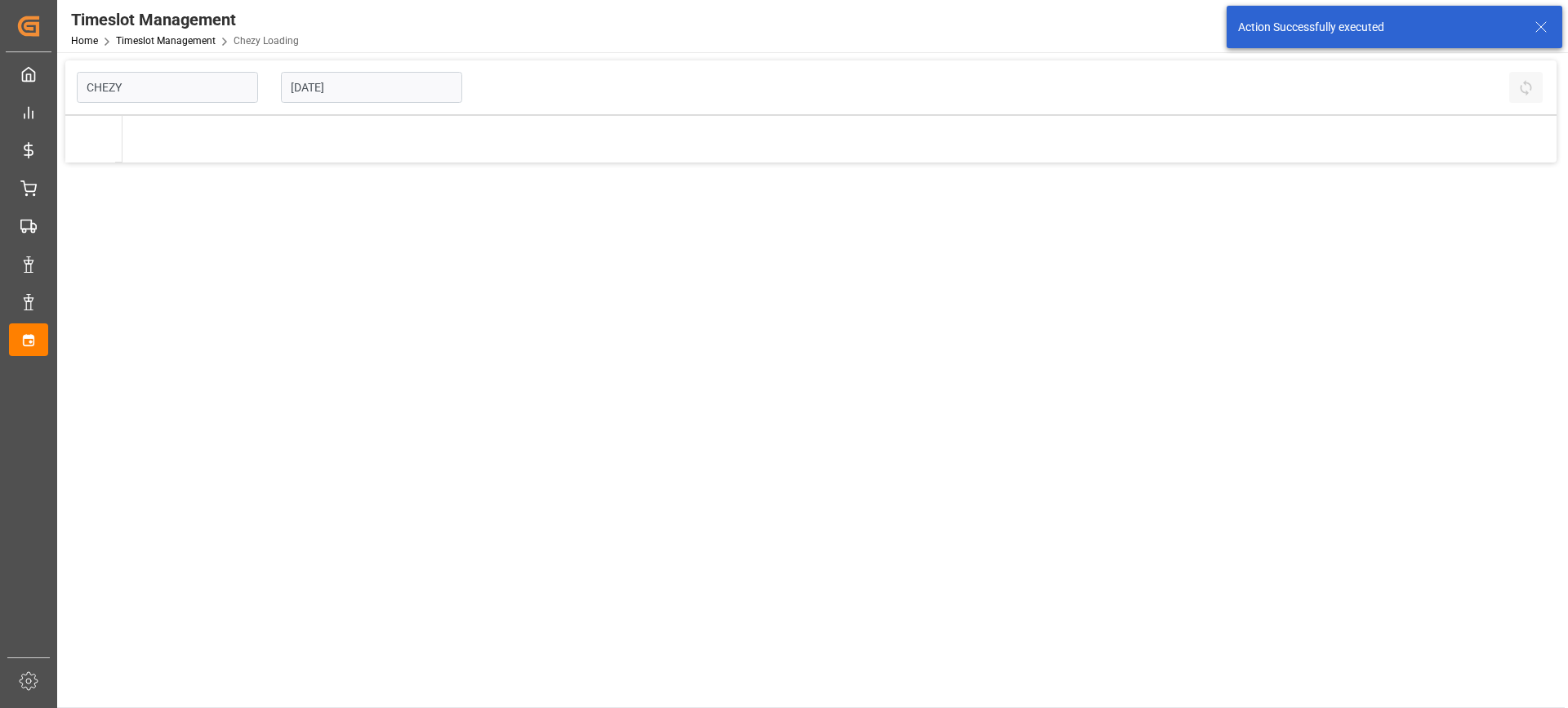
type input "Chezy Loading"
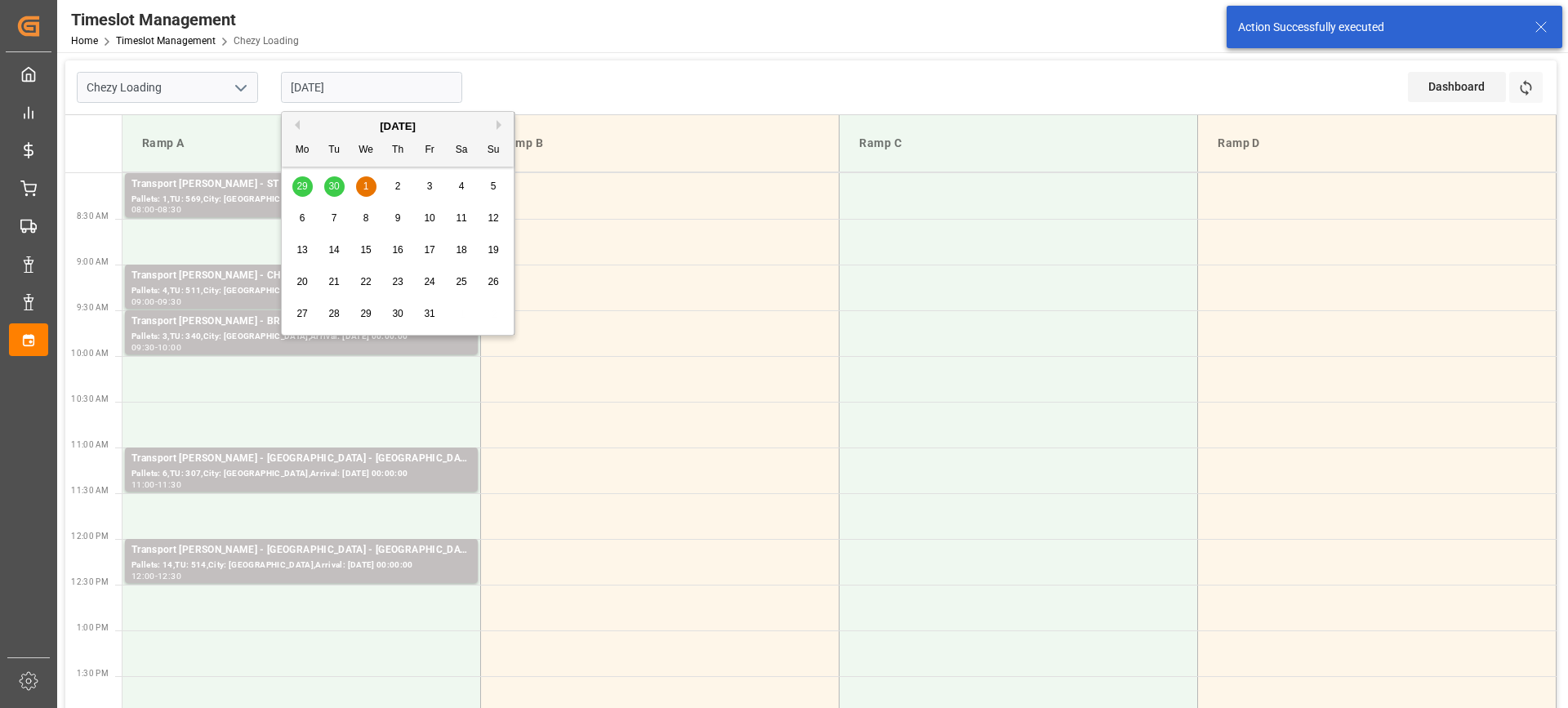
click at [388, 82] on input "[DATE]" at bounding box center [372, 88] width 181 height 31
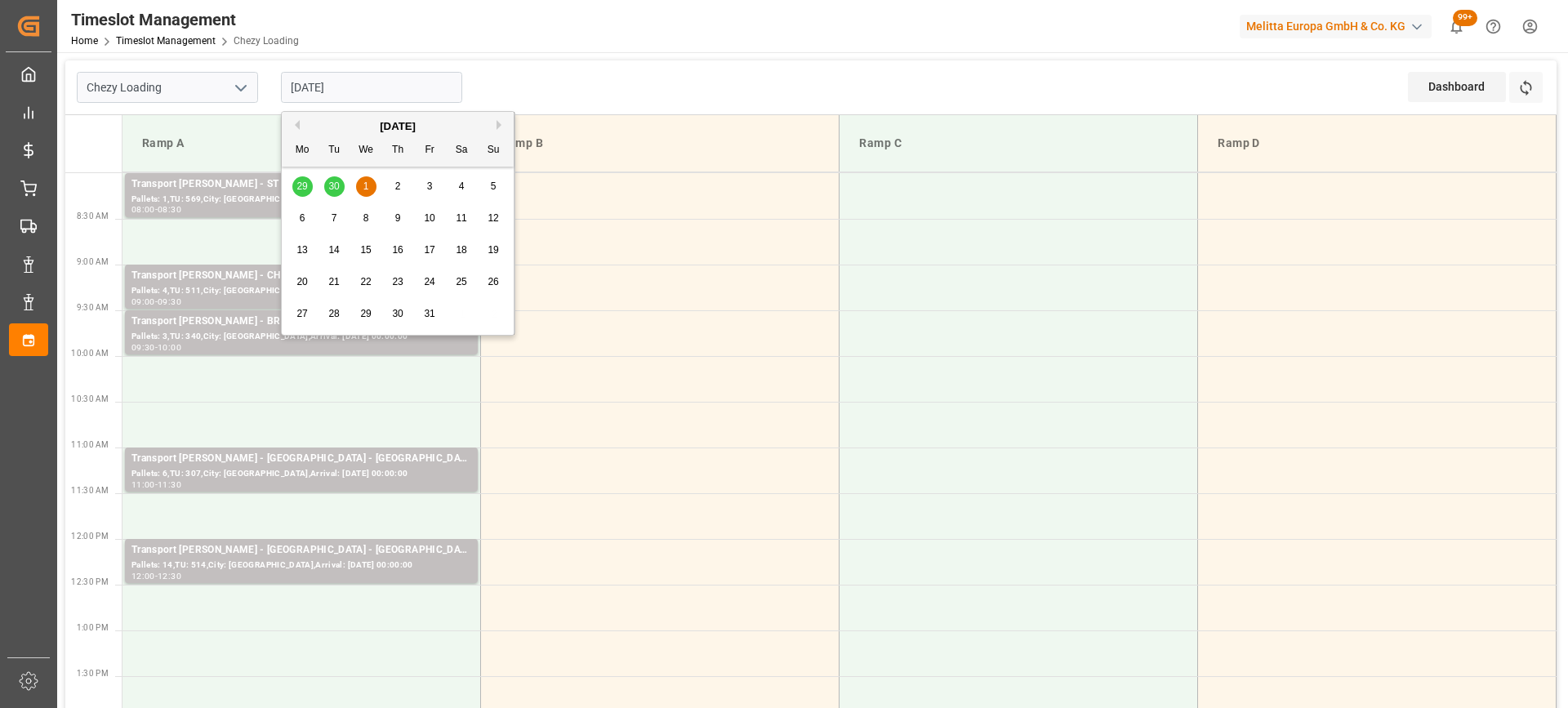
click at [297, 126] on button "Previous Month" at bounding box center [295, 124] width 10 height 10
click at [334, 312] on span "30" at bounding box center [334, 314] width 11 height 12
type input "[DATE]"
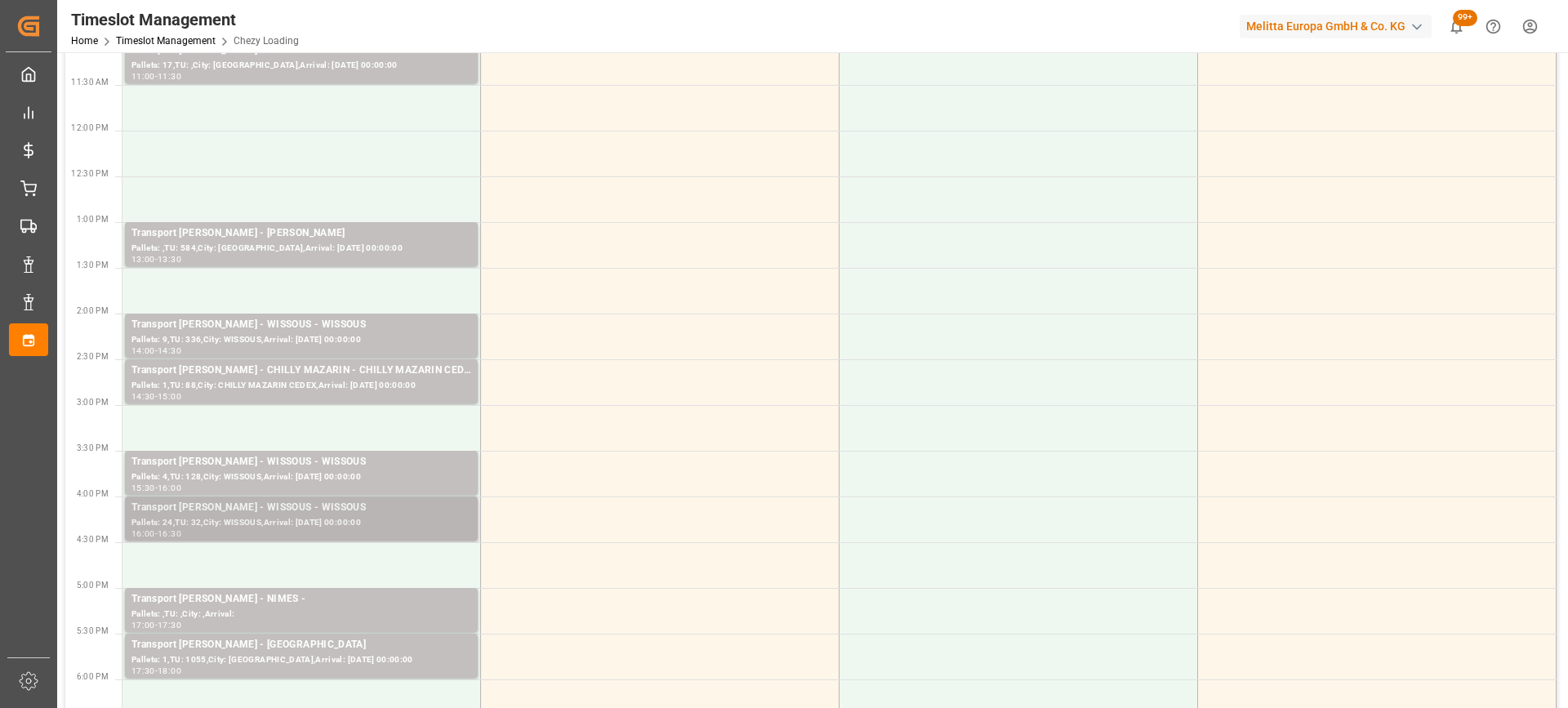
scroll to position [490, 0]
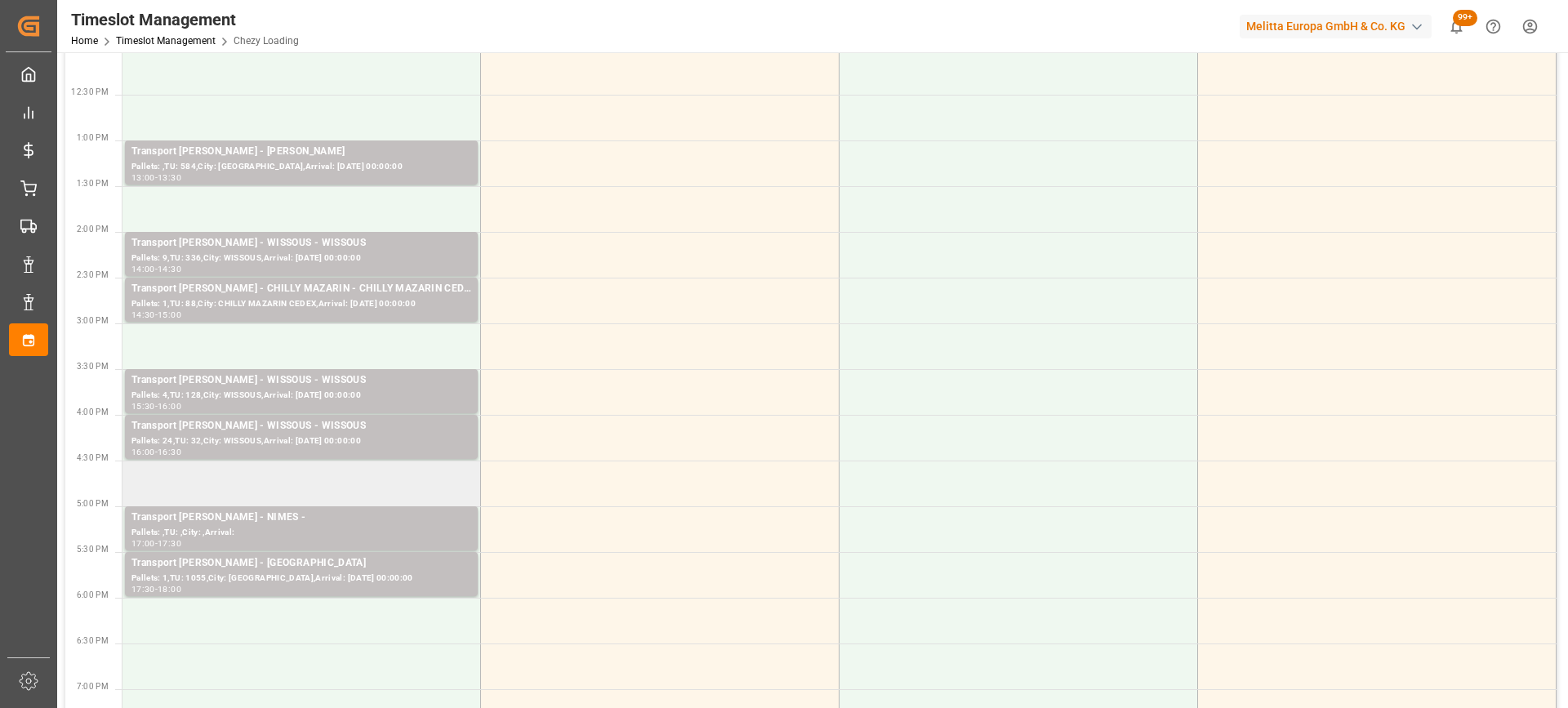
click at [320, 491] on td at bounding box center [302, 483] width 359 height 46
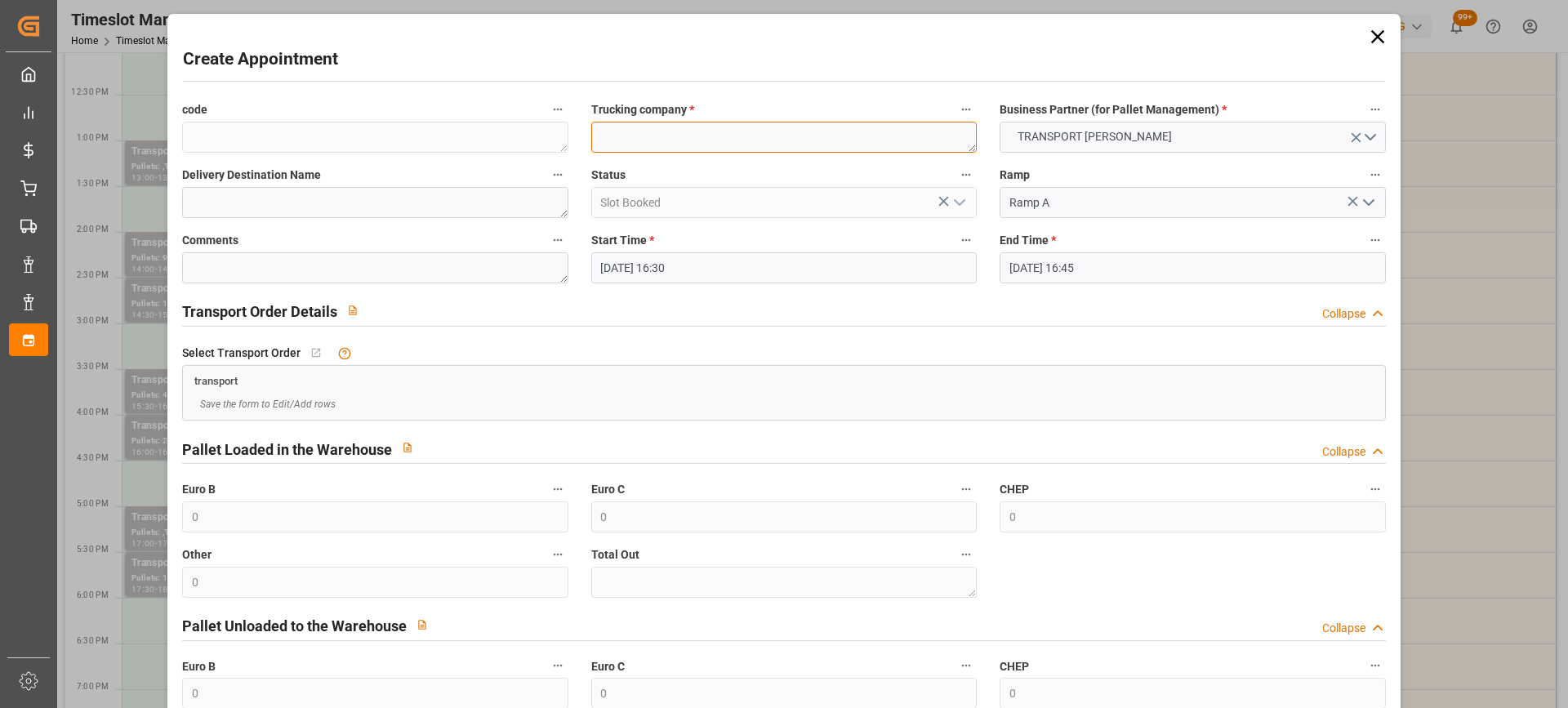
paste textarea "NIMES"
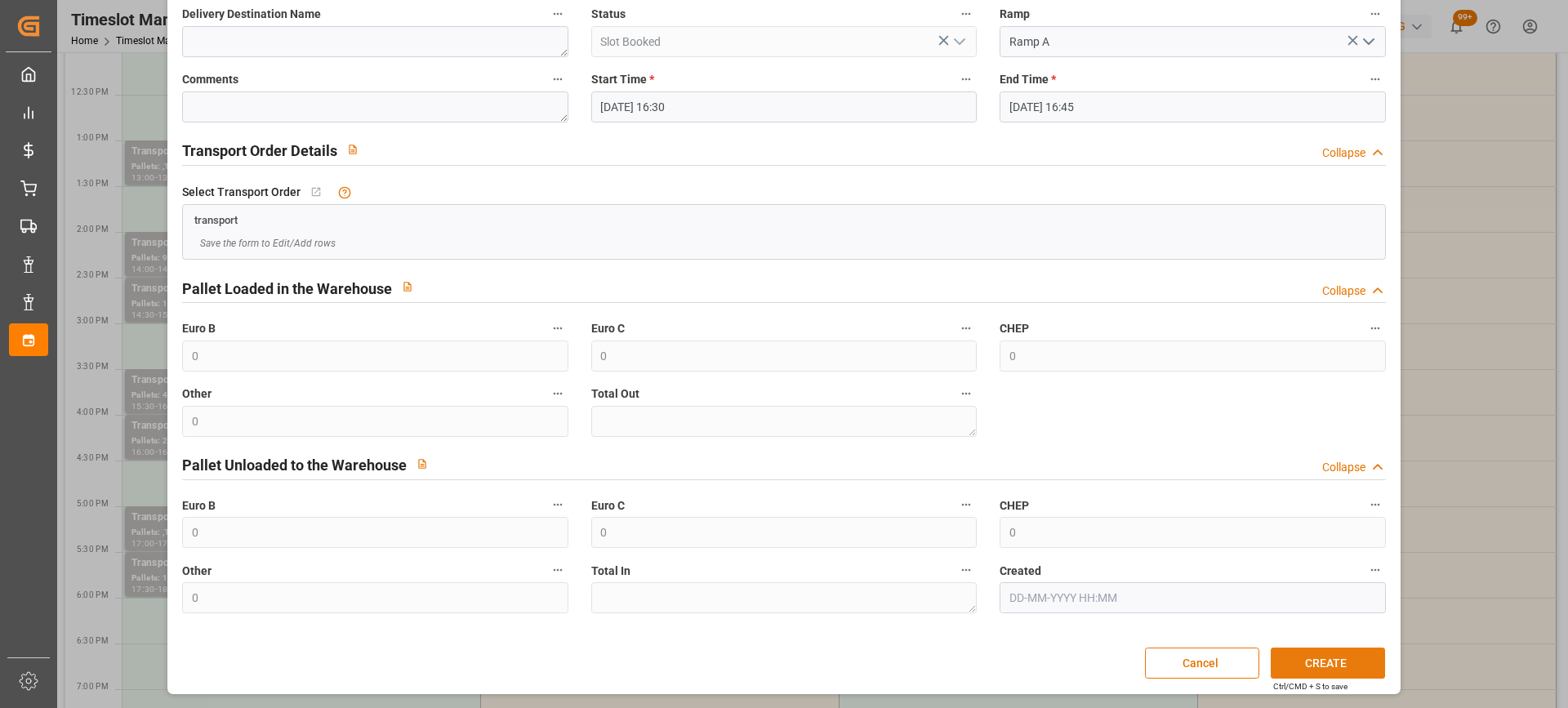
type textarea "NIMES"
click at [1336, 660] on button "CREATE" at bounding box center [1328, 663] width 115 height 31
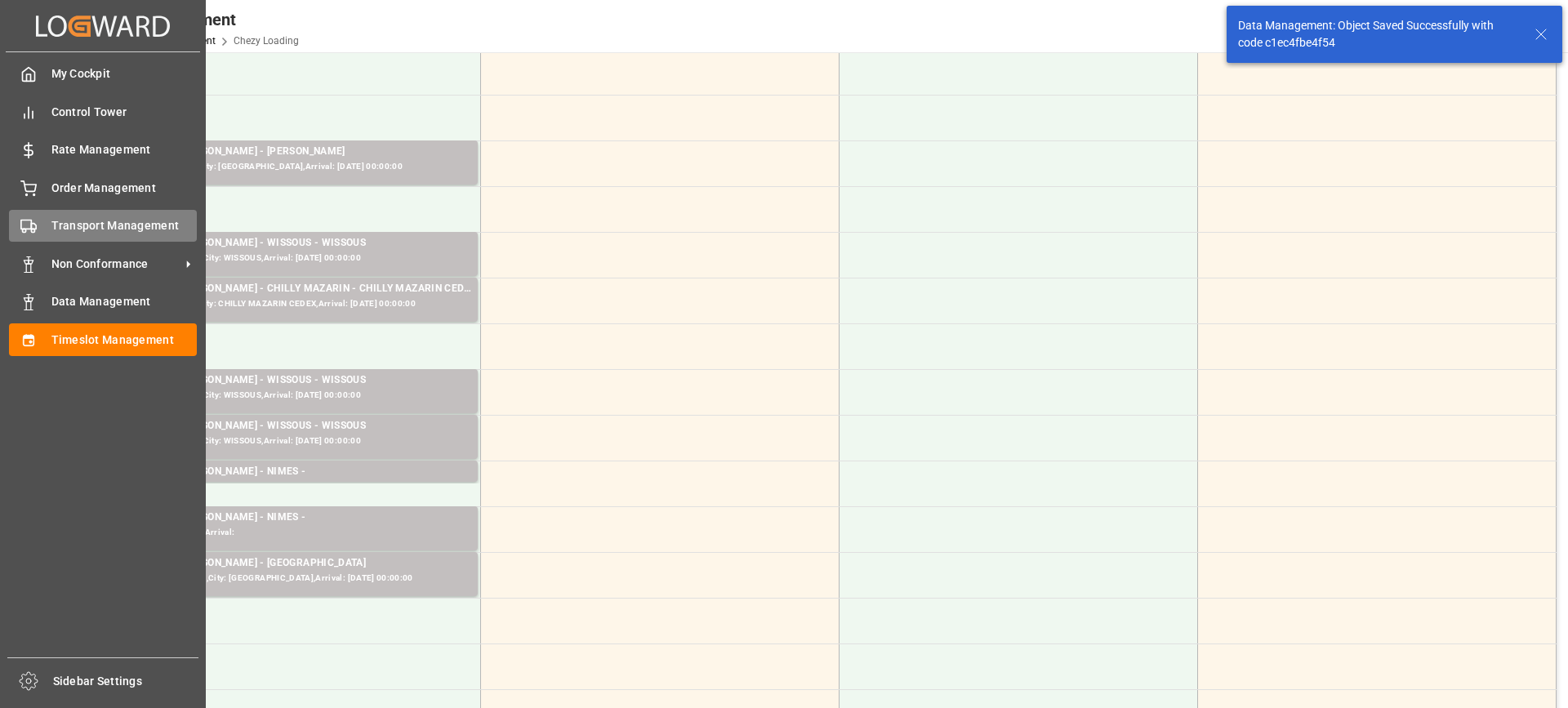
click at [43, 231] on div "Transport Management Transport Management" at bounding box center [102, 226] width 188 height 32
